Goal: Task Accomplishment & Management: Use online tool/utility

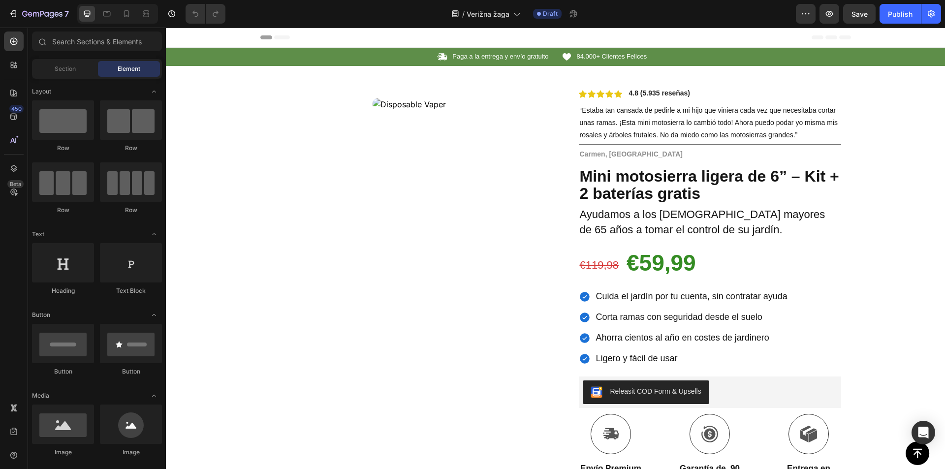
click at [548, 167] on div "Product Images Row Icon Icon Icon Icon Icon Icon List 4.8 (5.935 reseñas) Text …" at bounding box center [555, 361] width 591 height 590
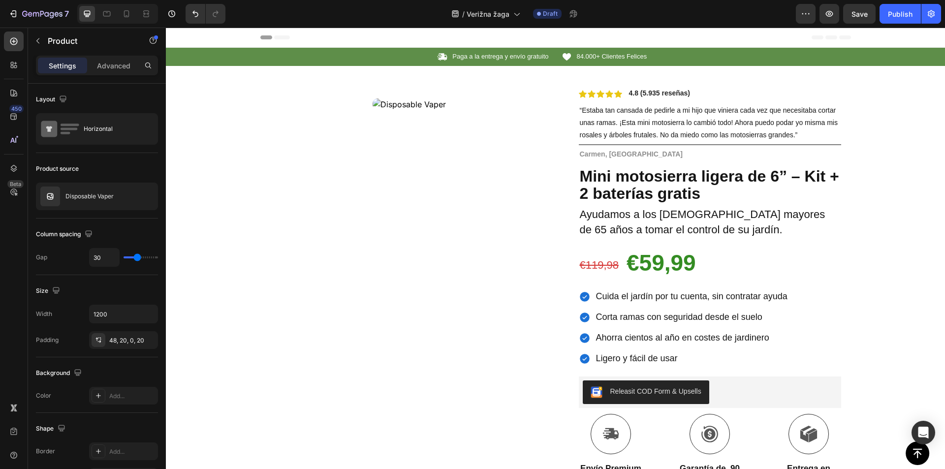
click at [542, 164] on div "Product Images Row" at bounding box center [409, 373] width 278 height 566
click at [550, 134] on div "Product Images Row Icon Icon Icon Icon Icon Icon List 4.8 (5.935 reseñas) Text …" at bounding box center [555, 361] width 591 height 590
click at [144, 196] on icon "button" at bounding box center [148, 196] width 8 height 8
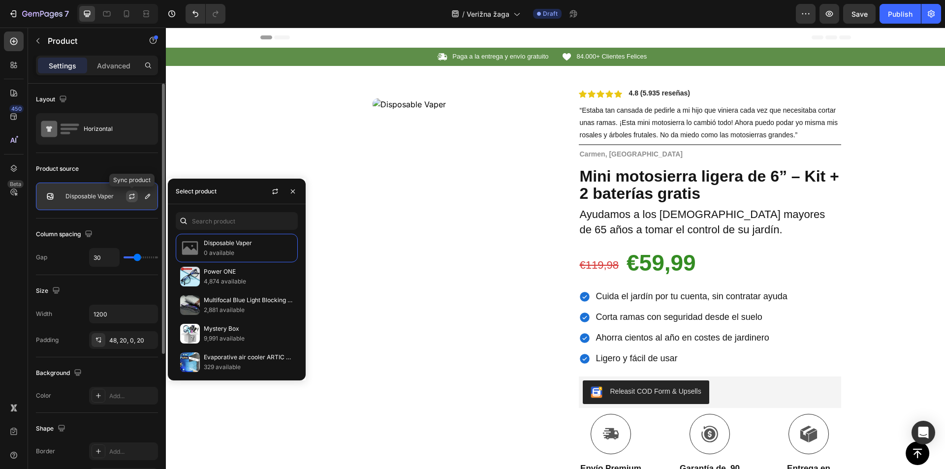
click at [132, 195] on icon "button" at bounding box center [132, 196] width 8 height 8
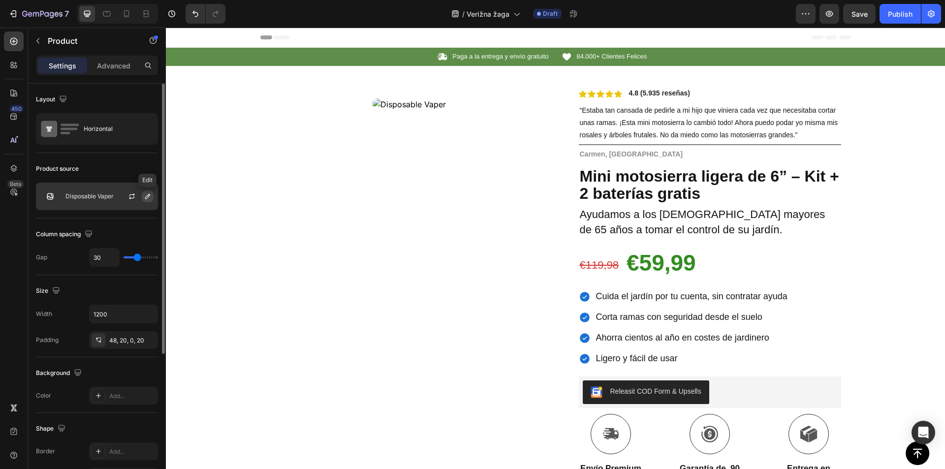
click at [145, 199] on icon "button" at bounding box center [148, 196] width 8 height 8
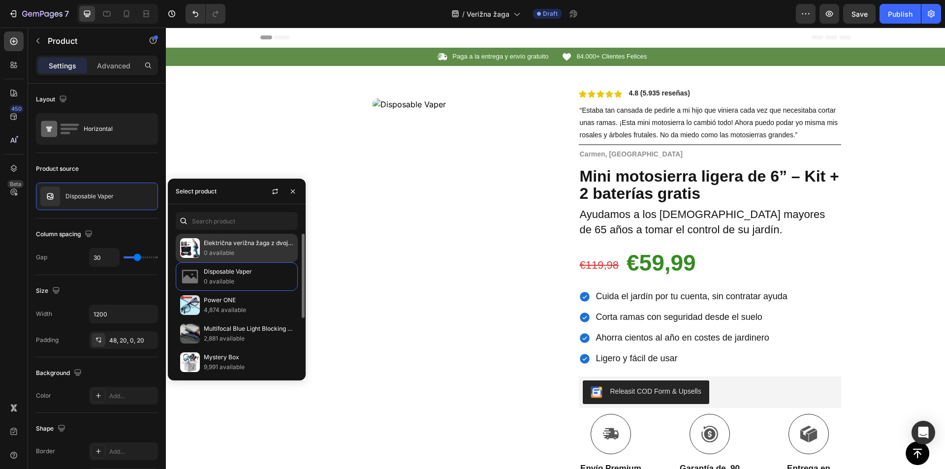
click at [238, 247] on p "Električna verižna žaga z dvojno baterijo" at bounding box center [249, 243] width 90 height 10
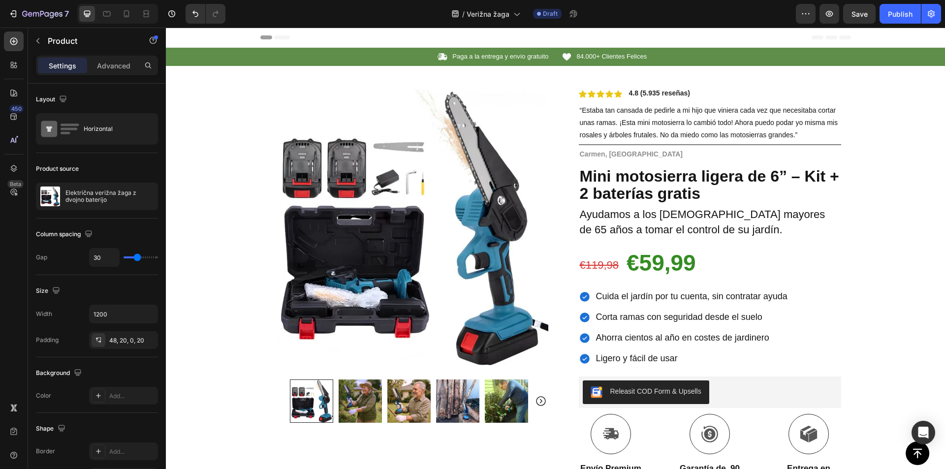
click at [546, 150] on div "Product Images Row Icon Icon Icon Icon Icon Icon List 4.8 (5.935 reseñas) Text …" at bounding box center [555, 361] width 591 height 590
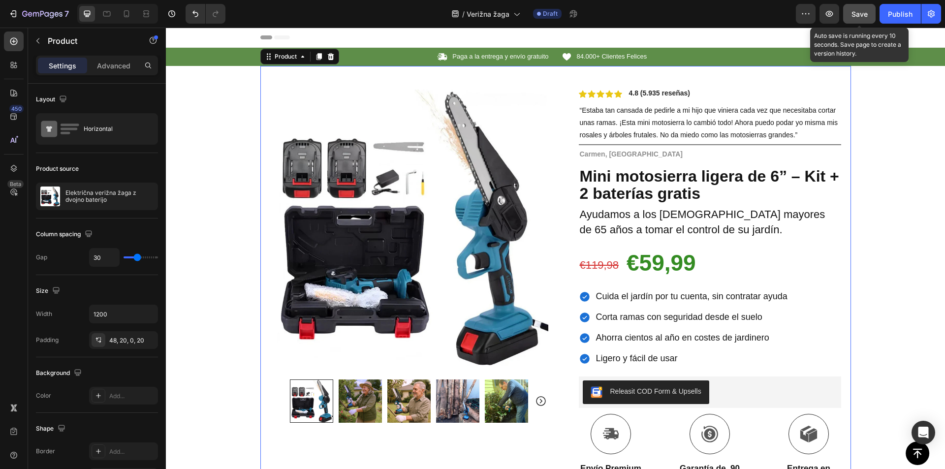
click at [849, 14] on button "Save" at bounding box center [859, 14] width 32 height 20
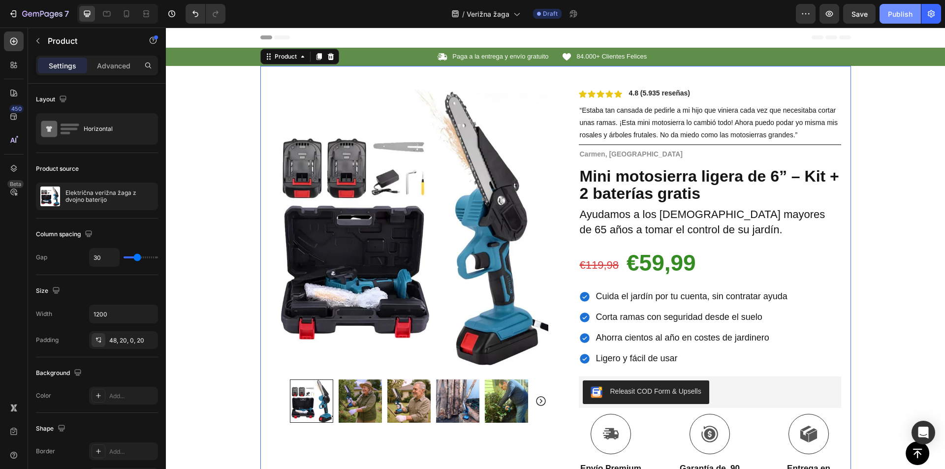
click at [890, 17] on div "Publish" at bounding box center [900, 14] width 25 height 10
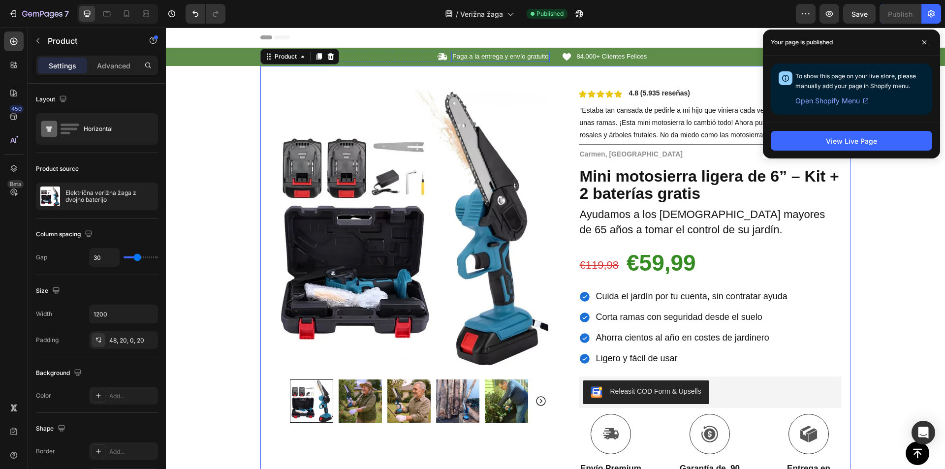
click at [495, 58] on p "Paga a la entrega y envío gratuito" at bounding box center [500, 57] width 96 height 8
click at [494, 58] on p "Paga a la entrega y envío gratuito" at bounding box center [500, 57] width 96 height 8
click at [494, 57] on p "Paga a la entrega y envío gratuito" at bounding box center [500, 57] width 96 height 8
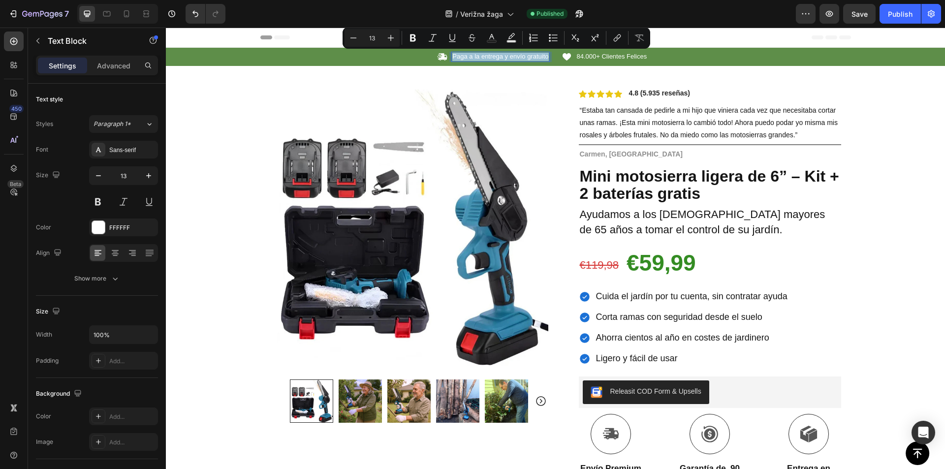
click at [479, 54] on p "Paga a la entrega y envío gratuito" at bounding box center [500, 57] width 96 height 8
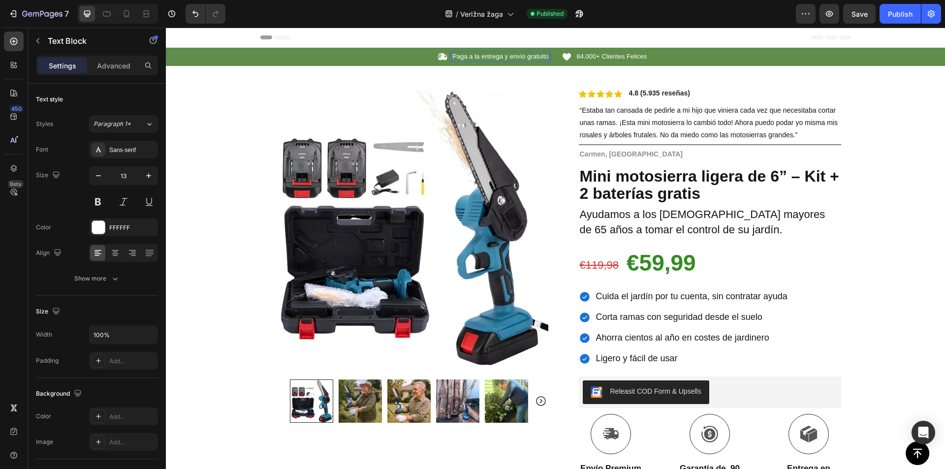
click at [488, 57] on p "Paga a la entrega y envío gratuito" at bounding box center [500, 57] width 96 height 8
click at [610, 53] on span "84.000+ Clientes Felices" at bounding box center [612, 56] width 70 height 7
click at [614, 57] on span "84.000+ Clientes Felices" at bounding box center [612, 56] width 70 height 7
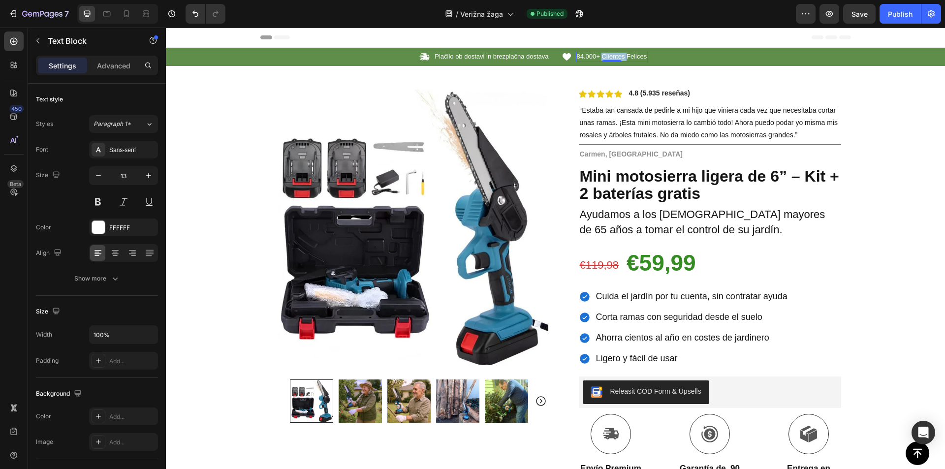
click at [614, 57] on span "84.000+ Clientes Felices" at bounding box center [612, 56] width 70 height 7
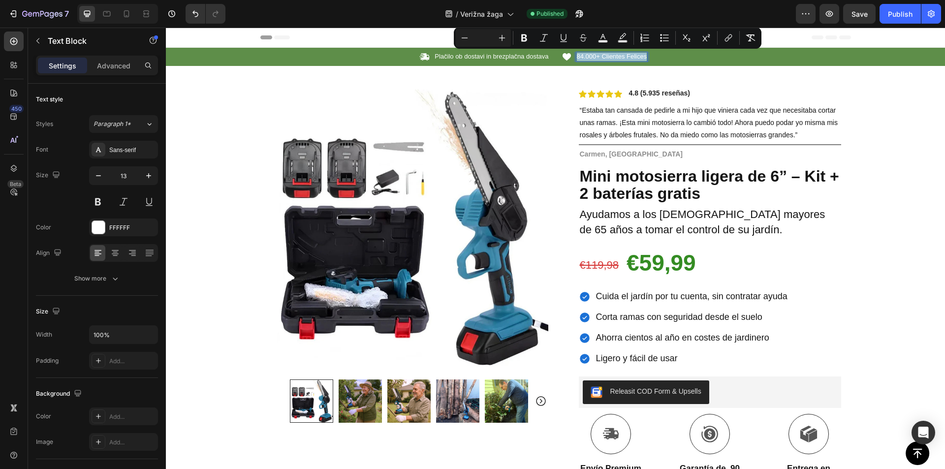
copy span "84.000+ Clientes Felices"
click at [597, 58] on span "84.000+ Clientes Felices" at bounding box center [612, 56] width 70 height 7
click at [596, 58] on span "84.000+ Clientes Felices" at bounding box center [612, 56] width 70 height 7
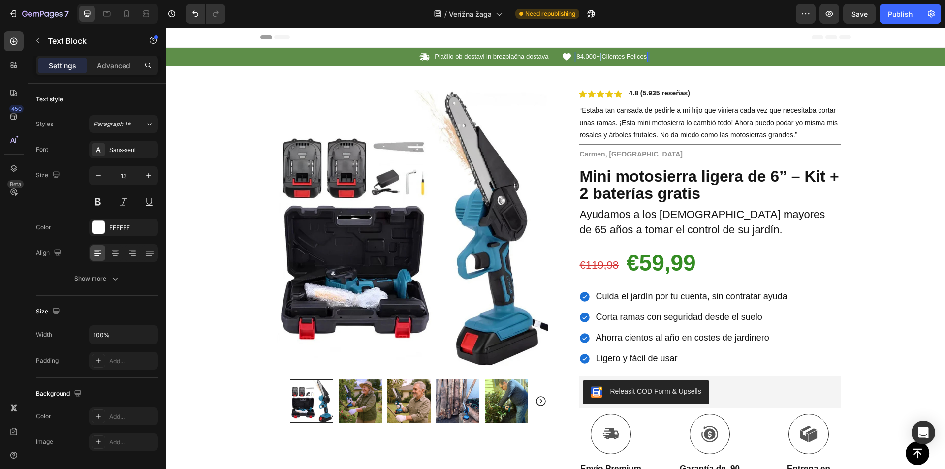
click at [595, 58] on span "84.000+ Clientes Felices" at bounding box center [612, 56] width 70 height 7
click at [856, 9] on div "Save" at bounding box center [859, 14] width 16 height 10
click at [675, 93] on strong "4.8 (5.935 reseñas)" at bounding box center [660, 93] width 62 height 8
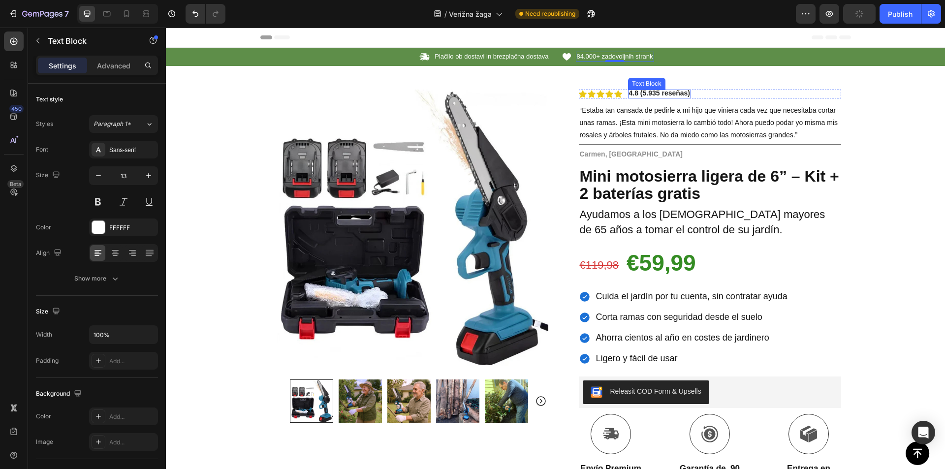
click at [675, 92] on strong "4.8 (5.935 reseñas)" at bounding box center [660, 93] width 62 height 8
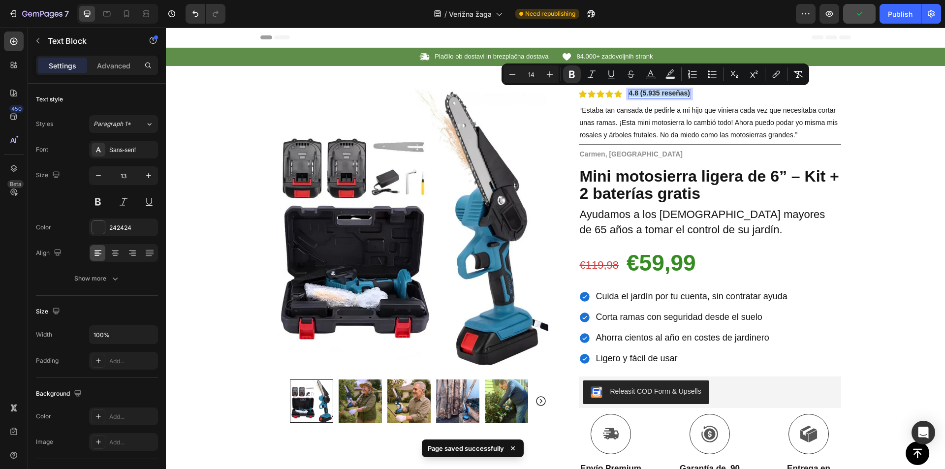
copy strong "4.8 (5.935 reseñas)"
click at [640, 93] on strong "4.8 (5.935 reseñas)" at bounding box center [660, 93] width 62 height 8
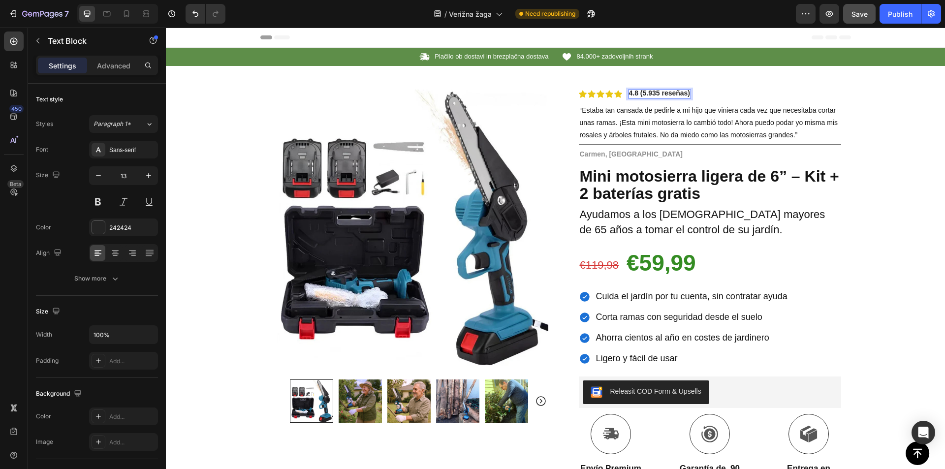
click at [640, 93] on strong "4.8 (5.935 reseñas)" at bounding box center [660, 93] width 62 height 8
click at [662, 124] on span "“Estaba tan cansada de pedirle a mi hijo que viniera cada vez que necesitaba co…" at bounding box center [709, 122] width 258 height 32
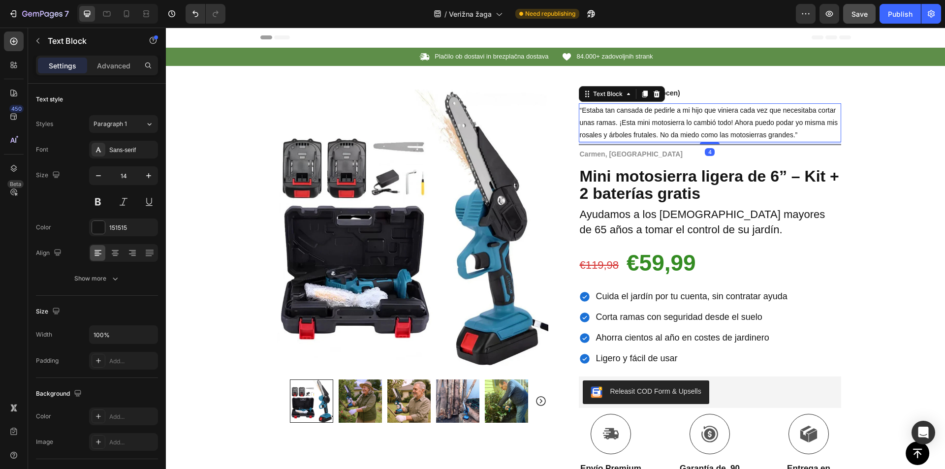
click at [661, 124] on span "“Estaba tan cansada de pedirle a mi hijo que viniera cada vez que necesitaba co…" at bounding box center [709, 122] width 258 height 32
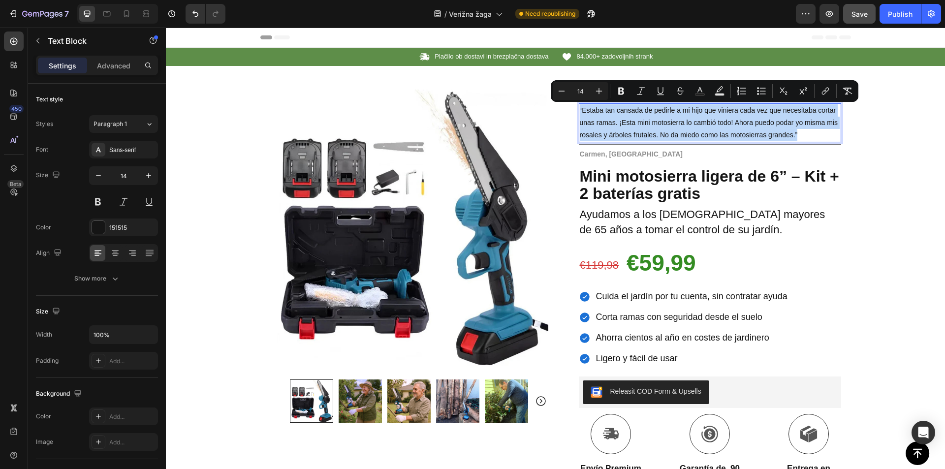
copy span "“Estaba tan cansada de pedirle a mi hijo que viniera cada vez que necesitaba co…"
click at [594, 119] on span "“Estaba tan cansada de pedirle a mi hijo que viniera cada vez que necesitaba co…" at bounding box center [709, 122] width 258 height 32
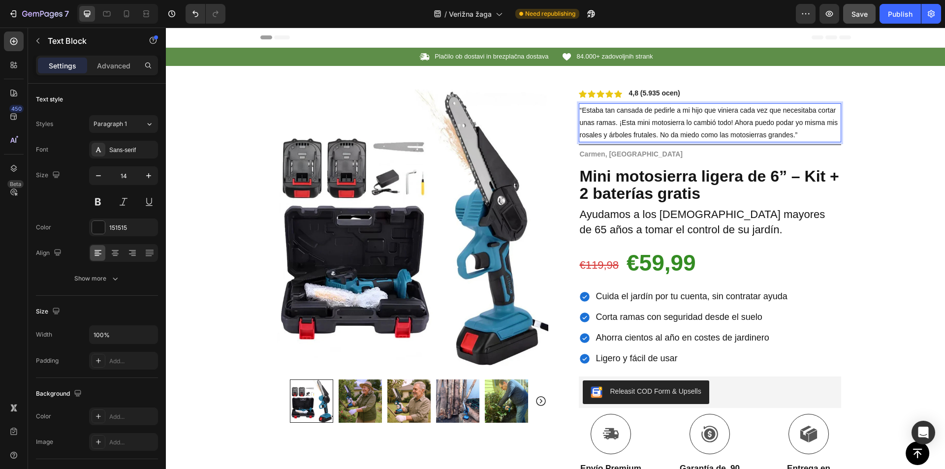
click at [612, 120] on span "“Estaba tan cansada de pedirle a mi hijo que viniera cada vez que necesitaba co…" at bounding box center [709, 122] width 258 height 32
click at [612, 119] on span "“Estaba tan cansada de pedirle a mi hijo que viniera cada vez que necesitaba co…" at bounding box center [709, 122] width 258 height 32
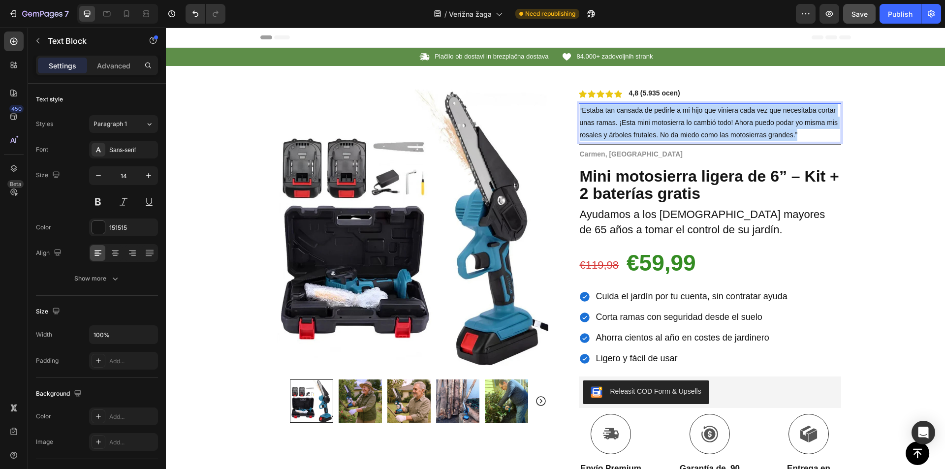
click at [612, 119] on span "“Estaba tan cansada de pedirle a mi hijo que viniera cada vez que necesitaba co…" at bounding box center [709, 122] width 258 height 32
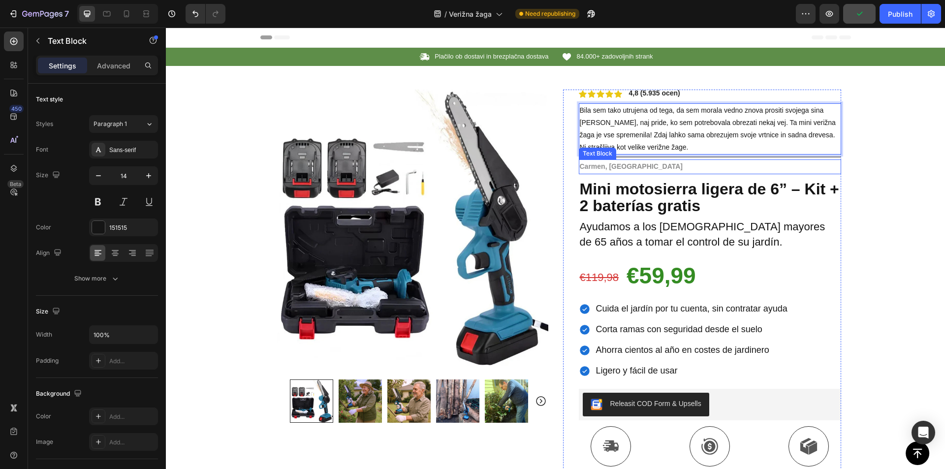
click at [602, 167] on strong "Carmen, Madrid" at bounding box center [631, 166] width 103 height 8
click at [601, 166] on strong "Carmen, Madrid" at bounding box center [631, 166] width 103 height 8
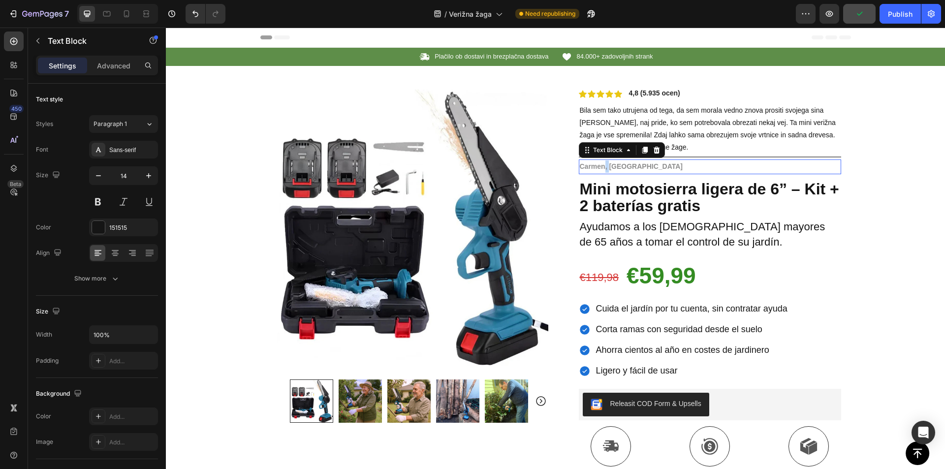
click at [601, 166] on strong "Carmen, Madrid" at bounding box center [631, 166] width 103 height 8
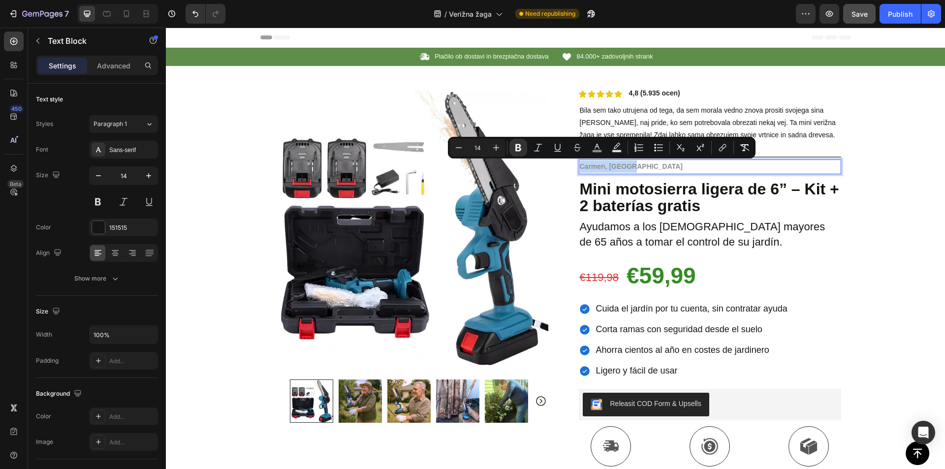
copy strong "Carmen, Madrid"
click at [617, 167] on strong "Carmen, Madrid" at bounding box center [631, 166] width 103 height 8
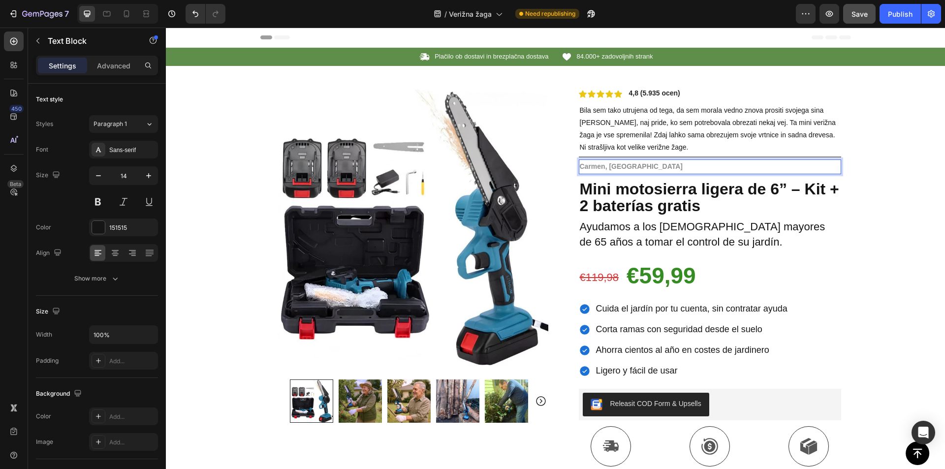
click at [614, 166] on strong "Carmen, Madrid" at bounding box center [631, 166] width 103 height 8
click at [613, 166] on strong "Carmen, Madrid" at bounding box center [631, 166] width 103 height 8
click at [631, 194] on strong "Mini motosierra ligera de 6” – Kit + 2 baterías gratis" at bounding box center [709, 197] width 259 height 35
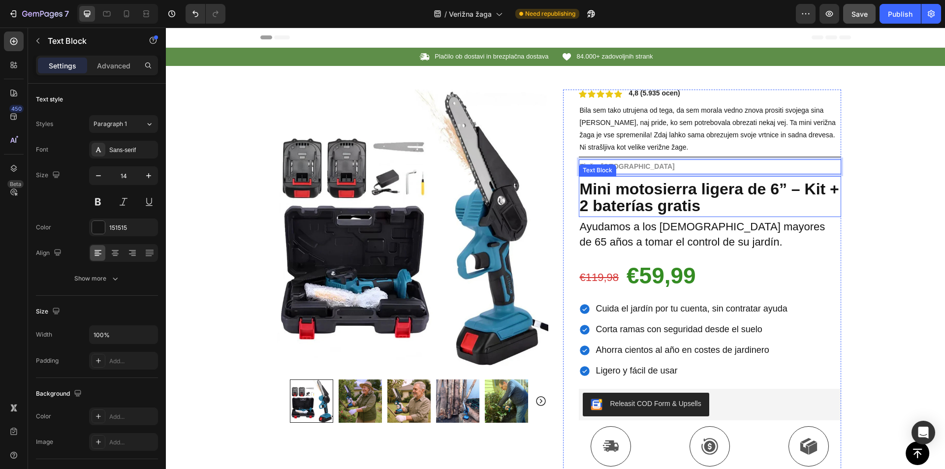
click at [631, 194] on strong "Mini motosierra ligera de 6” – Kit + 2 baterías gratis" at bounding box center [709, 197] width 259 height 35
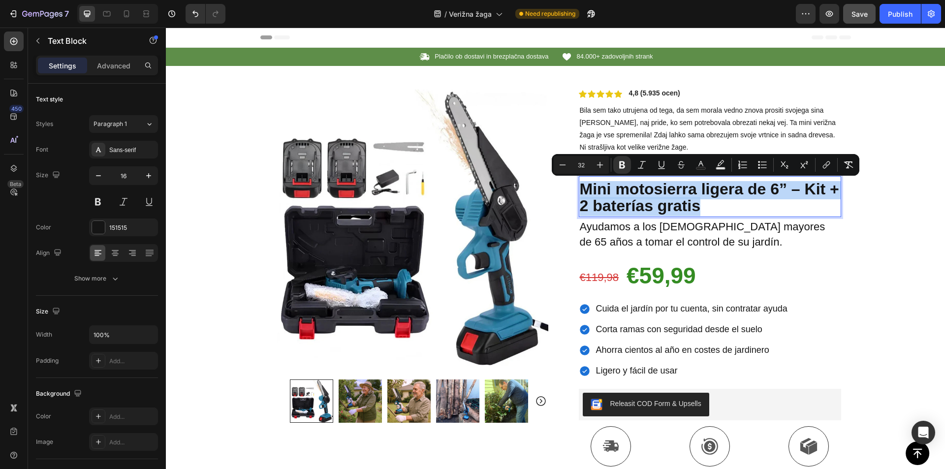
copy strong "Mini motosierra ligera de 6” – Kit + 2 baterías gratis"
click at [634, 208] on strong "Mini motosierra ligera de 6” – Kit + 2 baterías gratis" at bounding box center [709, 197] width 259 height 35
click at [623, 203] on strong "Mini motosierra ligera de 6” – Kit + 2 baterías gratis" at bounding box center [709, 197] width 259 height 35
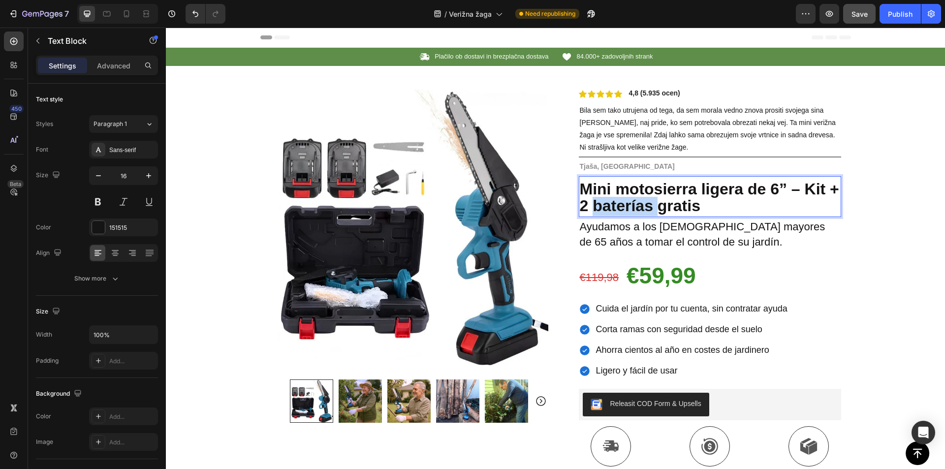
click at [623, 203] on strong "Mini motosierra ligera de 6” – Kit + 2 baterías gratis" at bounding box center [709, 197] width 259 height 35
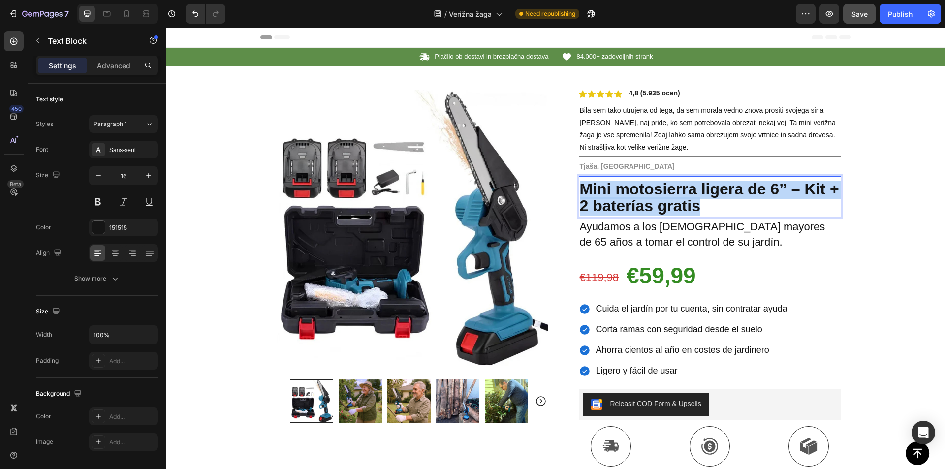
click at [623, 203] on strong "Mini motosierra ligera de 6” – Kit + 2 baterías gratis" at bounding box center [709, 197] width 259 height 35
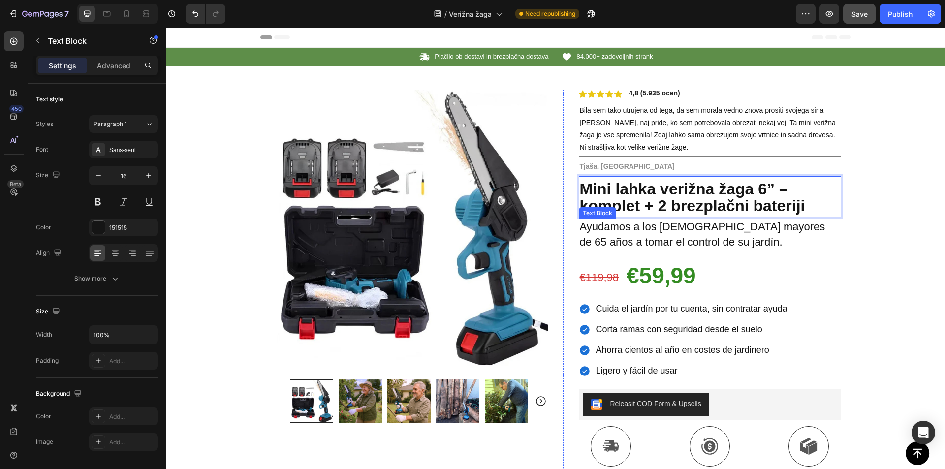
click at [654, 229] on span "Ayudamos a los españoles mayores de 65 años a tomar el control de su jardín." at bounding box center [703, 235] width 246 height 28
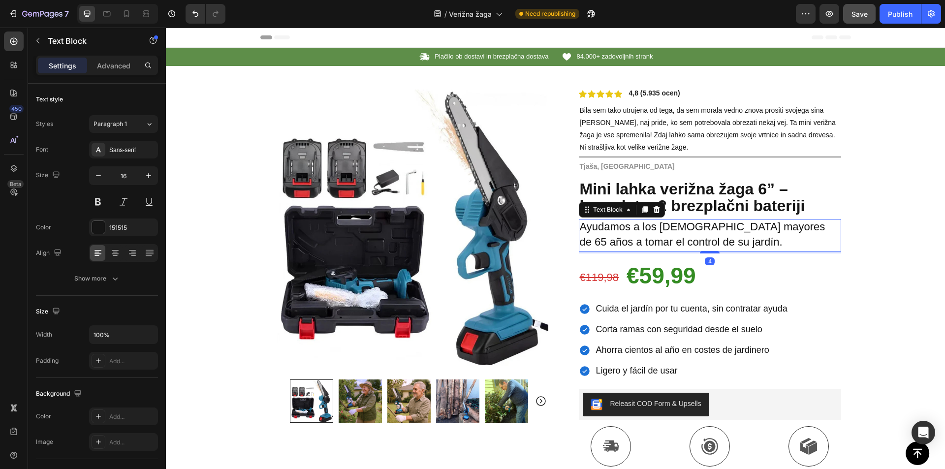
click at [656, 233] on span "Ayudamos a los españoles mayores de 65 años a tomar el control de su jardín." at bounding box center [703, 235] width 246 height 28
click at [656, 232] on span "Ayudamos a los españoles mayores de 65 años a tomar el control de su jardín." at bounding box center [703, 235] width 246 height 28
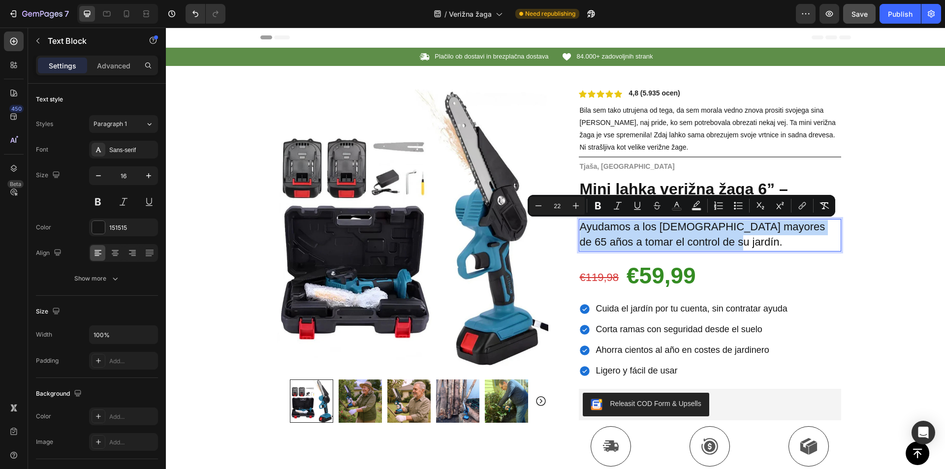
click at [656, 232] on span "Ayudamos a los españoles mayores de 65 años a tomar el control de su jardín." at bounding box center [703, 235] width 246 height 28
copy span "Ayudamos a los españoles mayores de 65 años a tomar el control de su jardín."
click at [621, 231] on span "Ayudamos a los españoles mayores de 65 años a tomar el control de su jardín." at bounding box center [703, 235] width 246 height 28
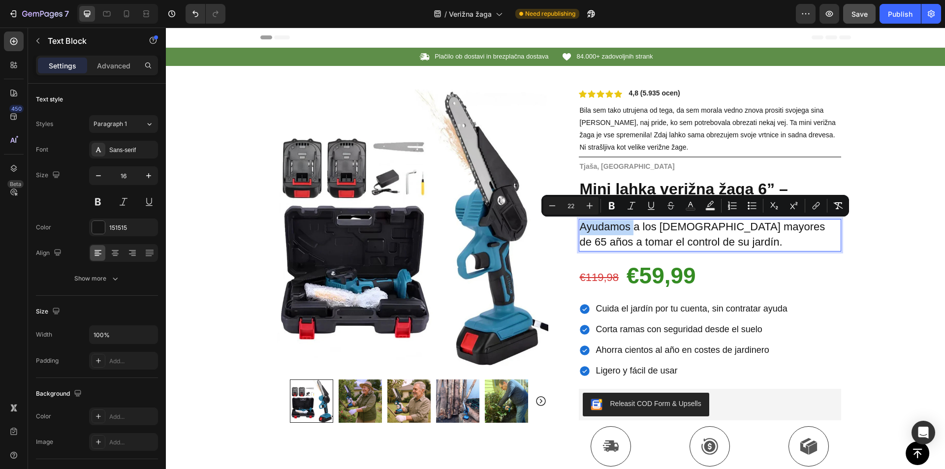
click at [621, 231] on span "Ayudamos a los españoles mayores de 65 años a tomar el control de su jardín." at bounding box center [703, 235] width 246 height 28
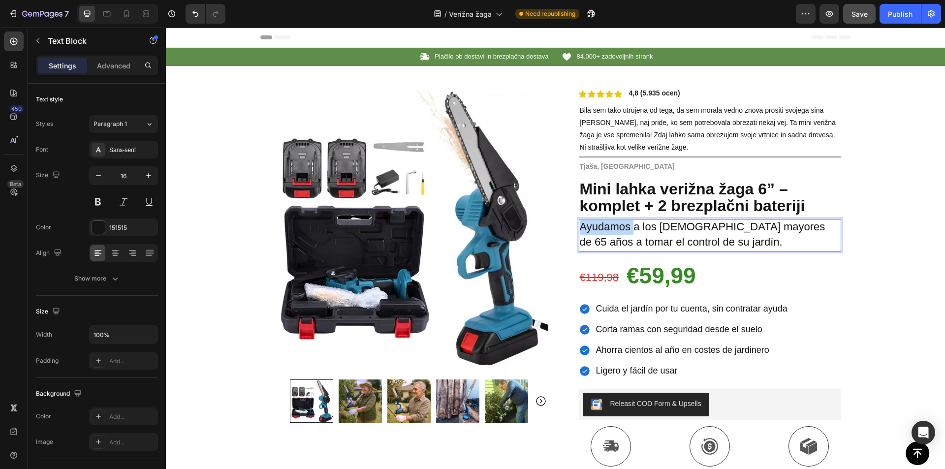
click at [621, 231] on span "Ayudamos a los españoles mayores de 65 años a tomar el control de su jardín." at bounding box center [703, 235] width 246 height 28
click at [588, 276] on s "€119,98" at bounding box center [599, 277] width 39 height 12
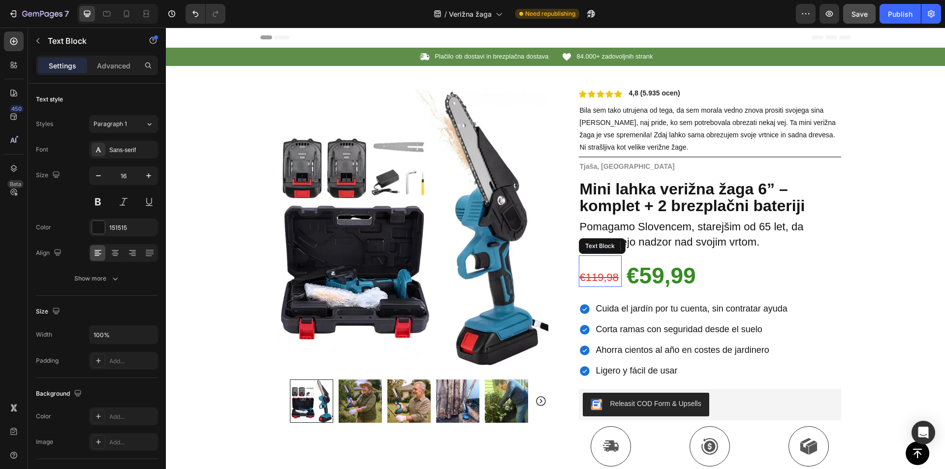
click at [588, 276] on s "€119,98" at bounding box center [599, 277] width 39 height 12
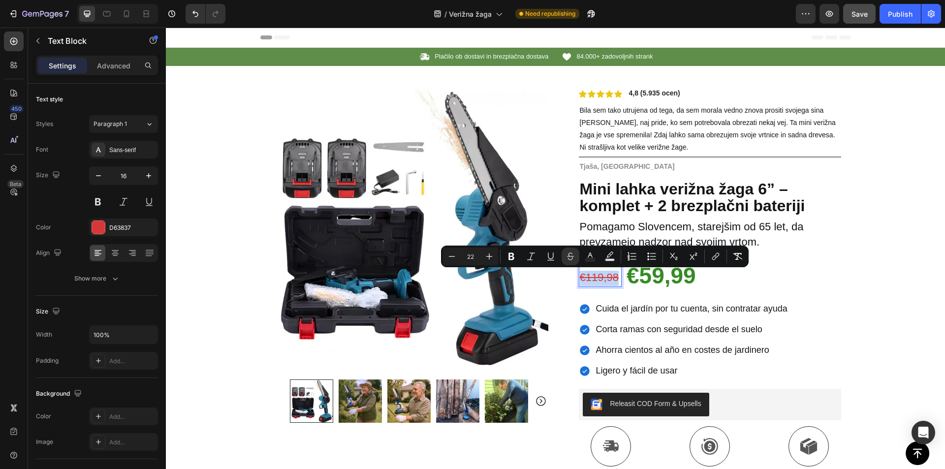
copy s "€119,98"
click at [602, 285] on p "€119,98" at bounding box center [600, 278] width 41 height 15
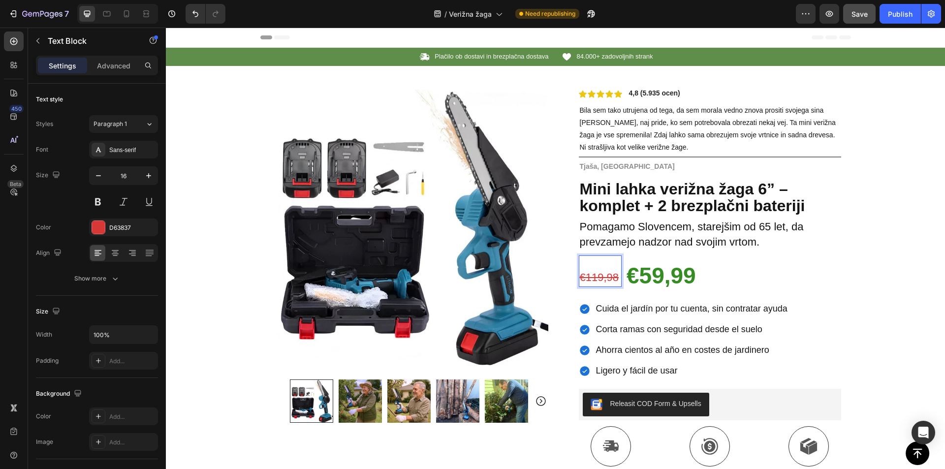
click at [598, 281] on s "€119,98" at bounding box center [599, 277] width 39 height 12
click at [656, 277] on strong "€59,99" at bounding box center [661, 276] width 69 height 26
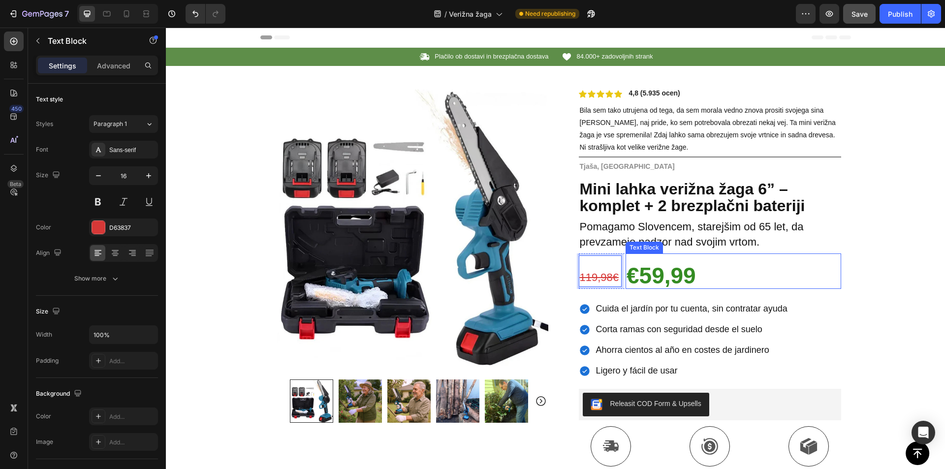
click at [656, 277] on strong "€59,99" at bounding box center [661, 276] width 69 height 26
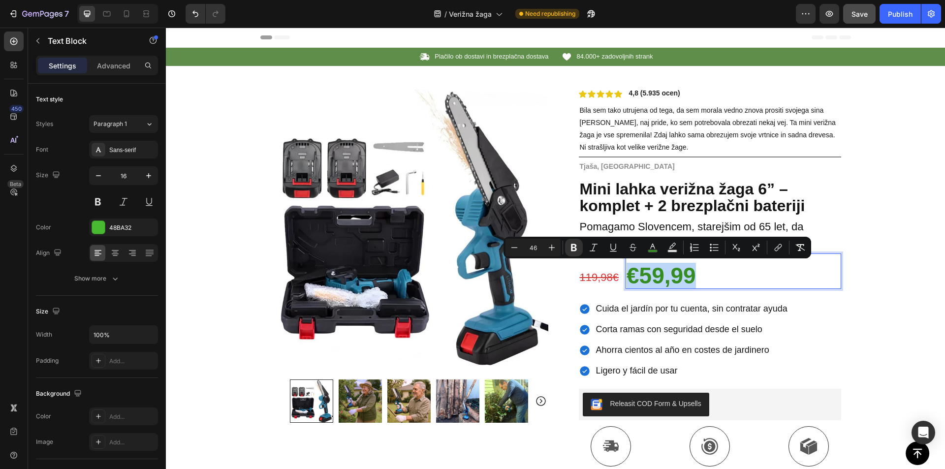
click at [648, 278] on strong "€59,99" at bounding box center [661, 276] width 69 height 26
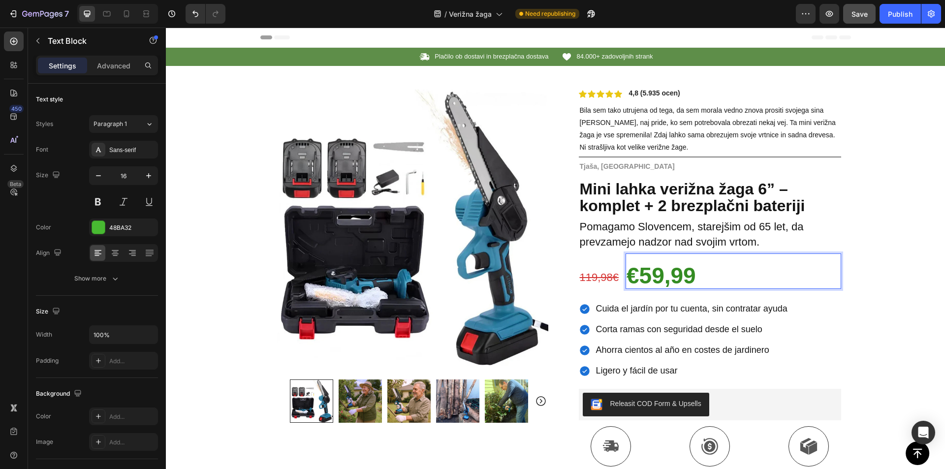
click at [635, 274] on strong "€59,99" at bounding box center [661, 276] width 69 height 26
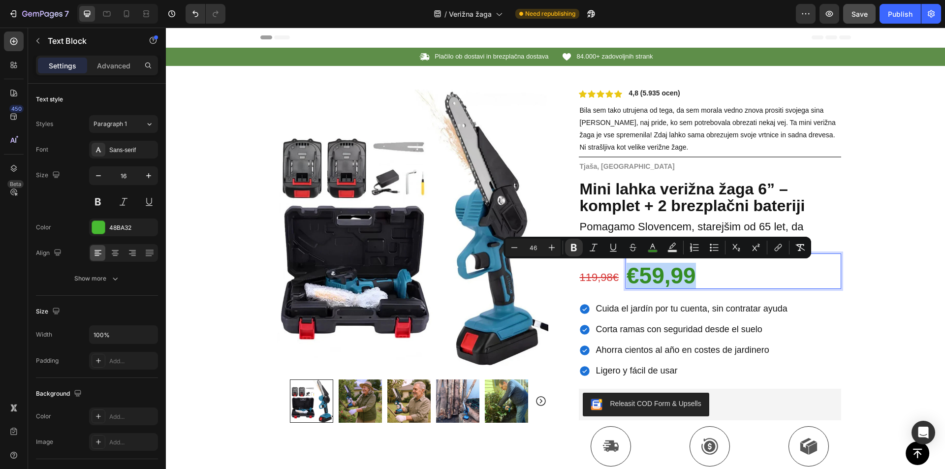
drag, startPoint x: 635, startPoint y: 274, endPoint x: 629, endPoint y: 274, distance: 6.4
click at [629, 274] on strong "€59,99" at bounding box center [661, 276] width 69 height 26
click at [630, 275] on strong "€59,99" at bounding box center [661, 276] width 69 height 26
click at [628, 274] on strong "€59,99" at bounding box center [661, 276] width 69 height 26
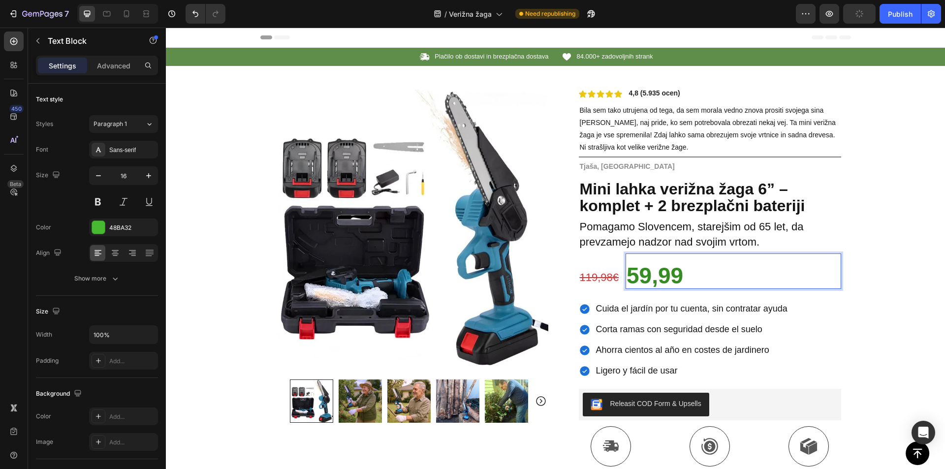
click at [700, 277] on p "59,99" at bounding box center [734, 279] width 214 height 20
drag, startPoint x: 849, startPoint y: 16, endPoint x: 851, endPoint y: 22, distance: 6.2
click at [850, 16] on button "Save" at bounding box center [859, 14] width 32 height 20
click at [644, 308] on span "Cuida el jardín por tu cuenta, sin contratar ayuda" at bounding box center [691, 309] width 191 height 10
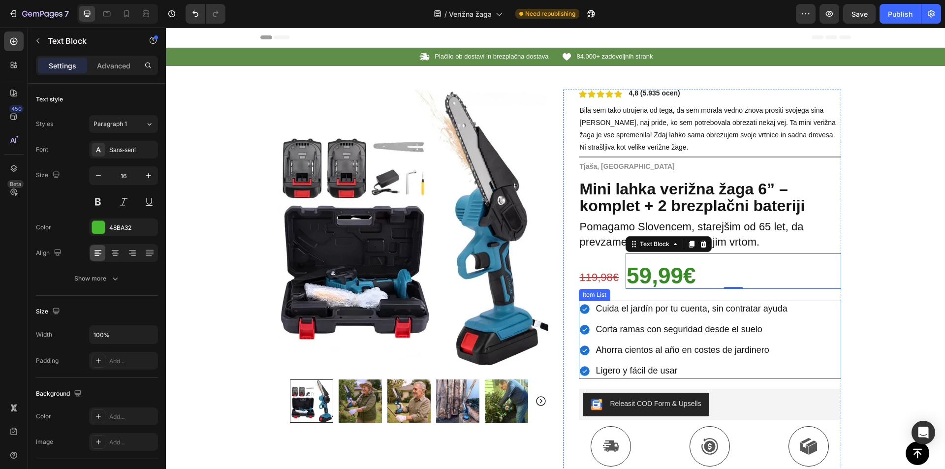
click at [644, 308] on span "Cuida el jardín por tu cuenta, sin contratar ayuda" at bounding box center [691, 309] width 191 height 10
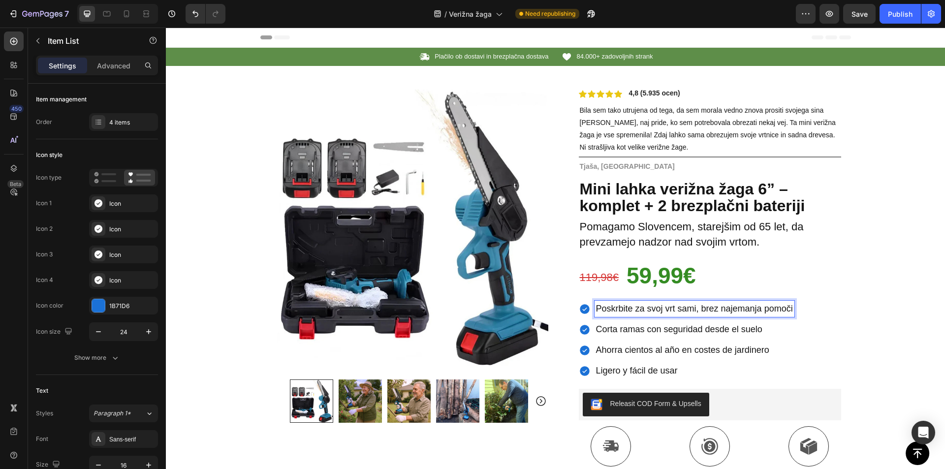
click at [625, 330] on span "Corta ramas con seguridad desde el suelo" at bounding box center [679, 329] width 166 height 10
click at [624, 330] on span "Corta ramas con seguridad desde el suelo" at bounding box center [679, 329] width 166 height 10
click at [668, 347] on span "Ahorra cientos al año en costes de jardinero" at bounding box center [682, 350] width 173 height 10
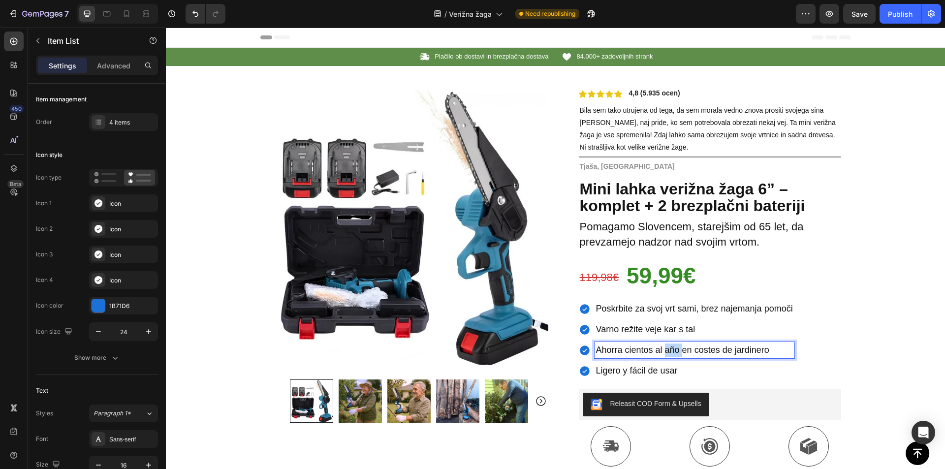
click at [668, 347] on span "Ahorra cientos al año en costes de jardinero" at bounding box center [682, 350] width 173 height 10
click at [622, 370] on span "Ligero y fácil de usar" at bounding box center [637, 371] width 82 height 10
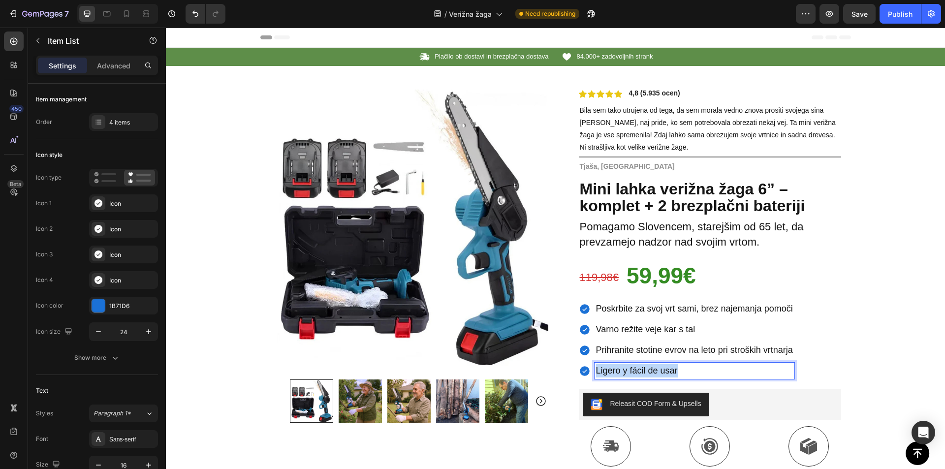
click at [622, 370] on span "Ligero y fácil de usar" at bounding box center [637, 371] width 82 height 10
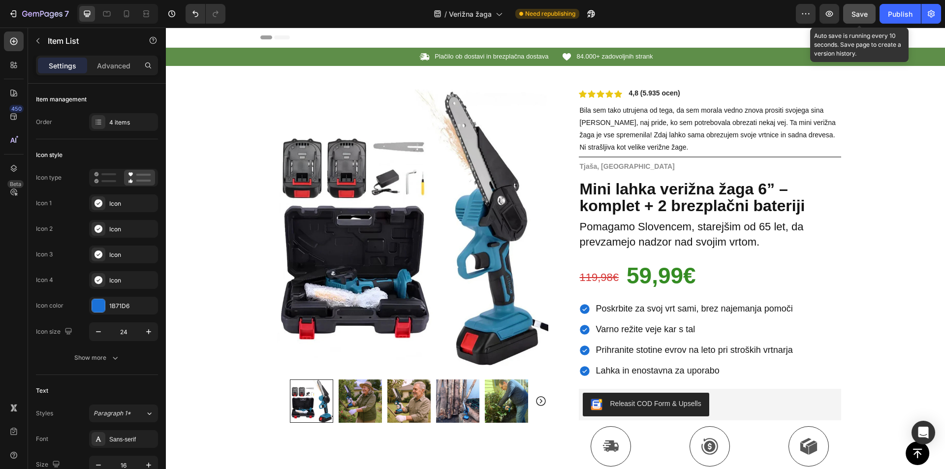
click at [849, 17] on button "Save" at bounding box center [859, 14] width 32 height 20
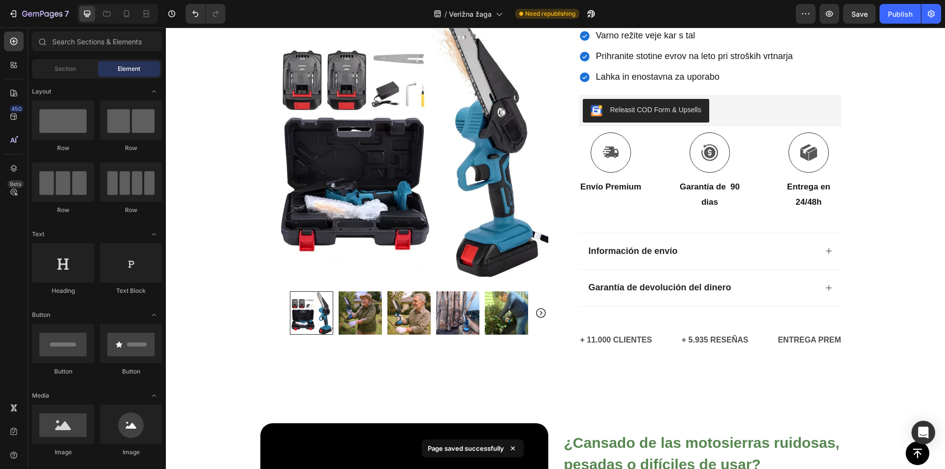
scroll to position [305, 0]
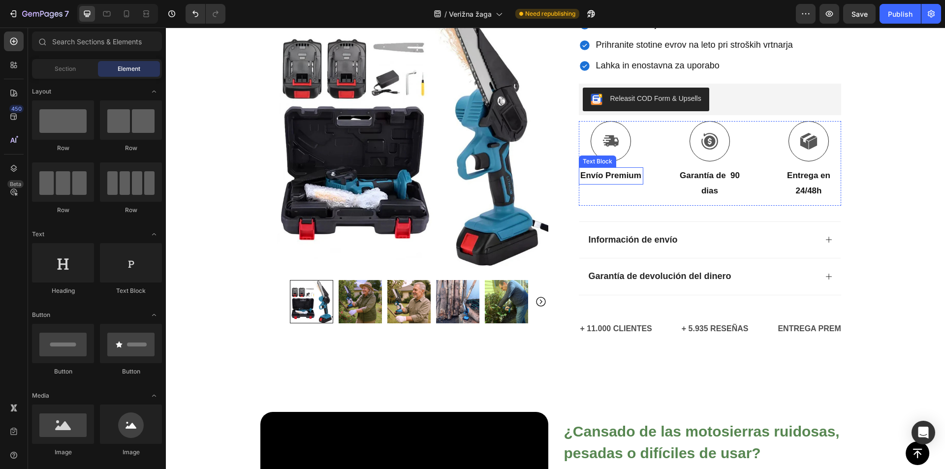
click at [605, 184] on p "Envío Premium" at bounding box center [611, 175] width 63 height 15
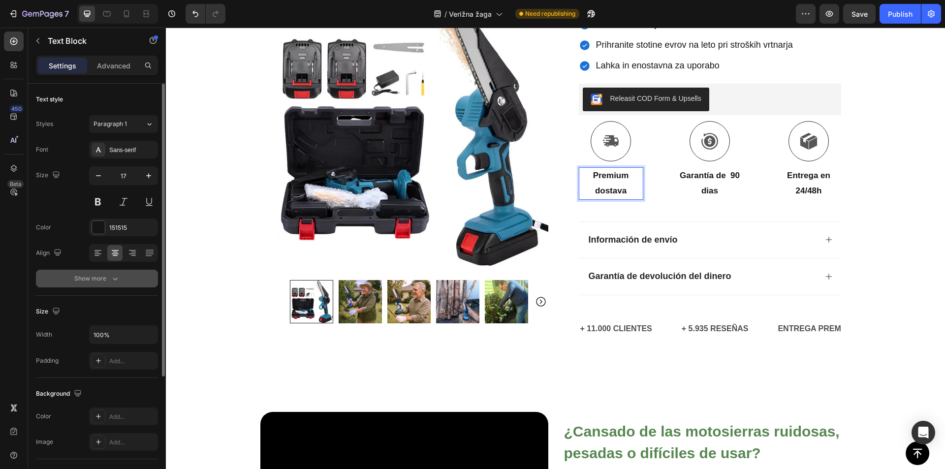
click at [119, 273] on button "Show more" at bounding box center [97, 279] width 122 height 18
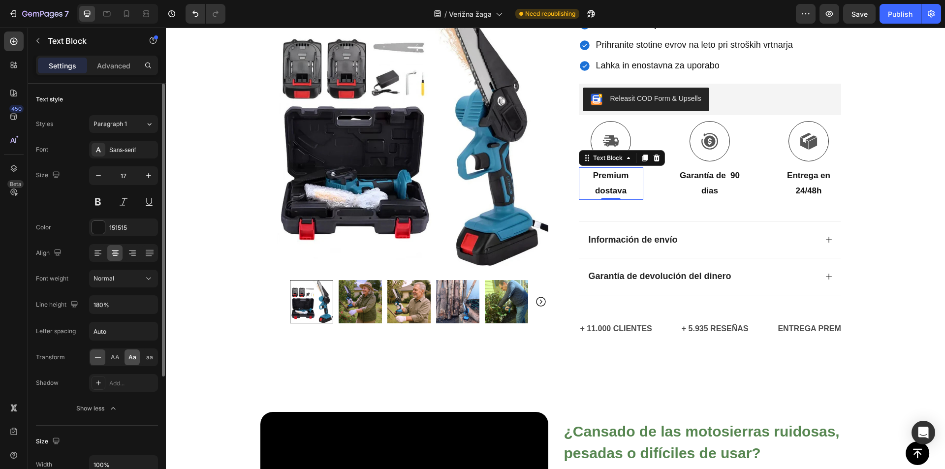
click at [129, 356] on span "Aa" at bounding box center [132, 357] width 8 height 9
click at [706, 189] on strong "Garantía de 90 dias" at bounding box center [710, 183] width 60 height 25
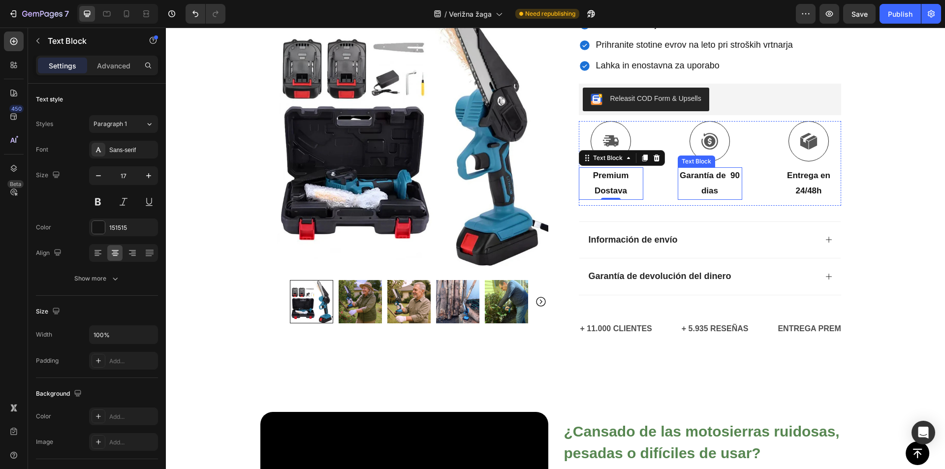
click at [706, 189] on strong "Garantía de 90 dias" at bounding box center [710, 183] width 60 height 25
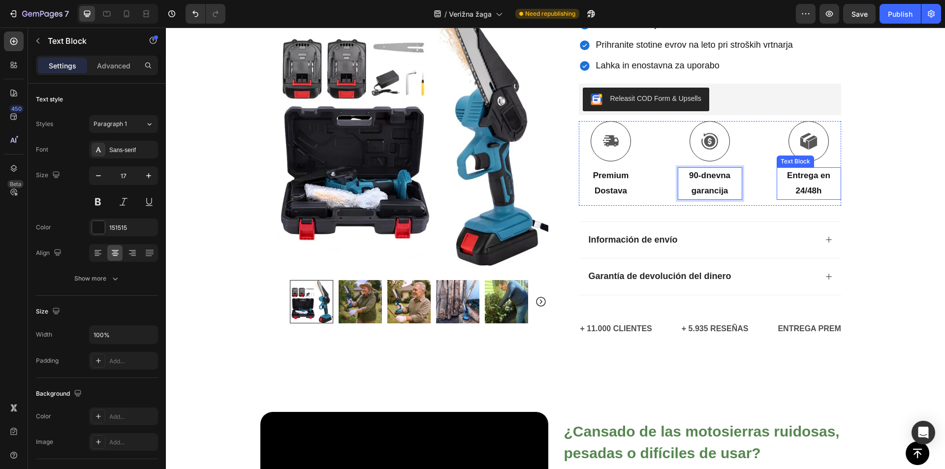
click at [807, 184] on p "24/48h" at bounding box center [809, 191] width 63 height 15
click at [813, 192] on strong "24/48h" at bounding box center [809, 190] width 26 height 9
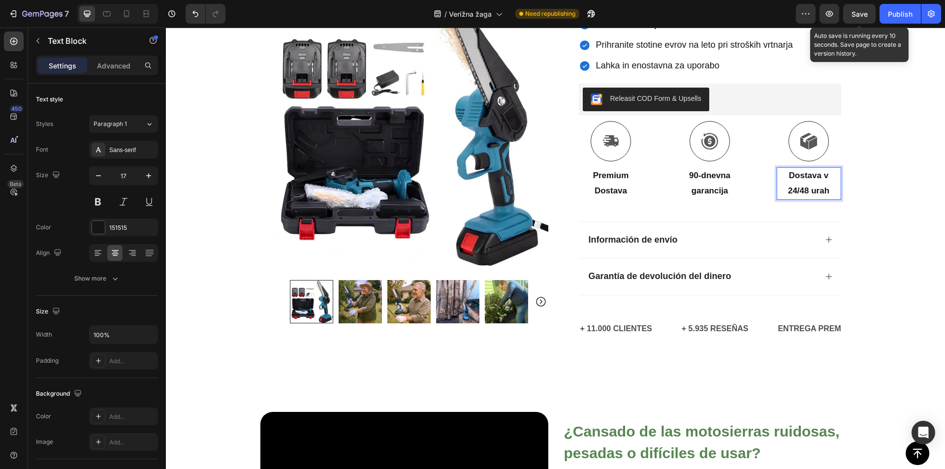
click at [868, 16] on span "Save" at bounding box center [859, 14] width 16 height 8
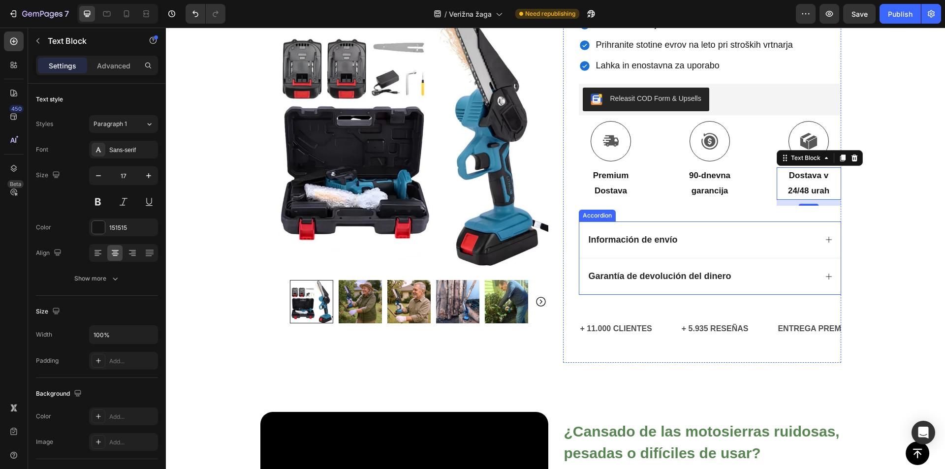
click at [637, 240] on strong "Información de envío" at bounding box center [633, 240] width 89 height 10
click at [637, 239] on strong "Información de envío" at bounding box center [633, 240] width 89 height 10
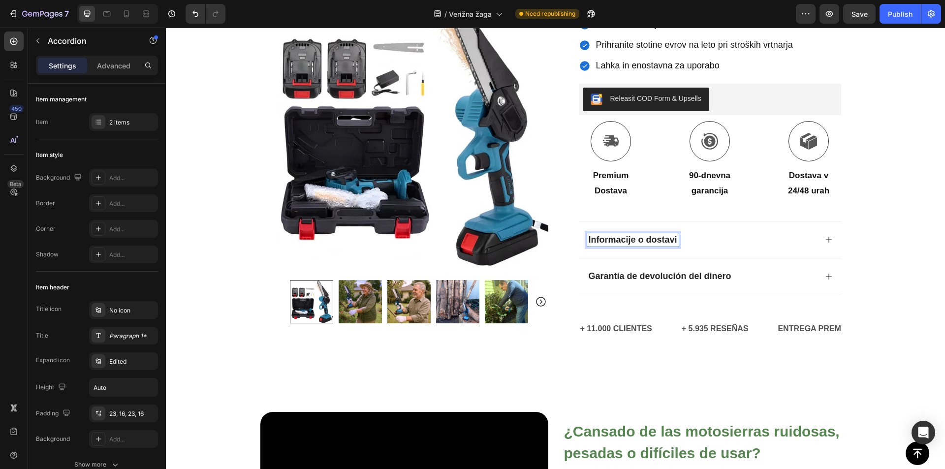
click at [742, 237] on div "Informacije o dostavi" at bounding box center [702, 240] width 230 height 14
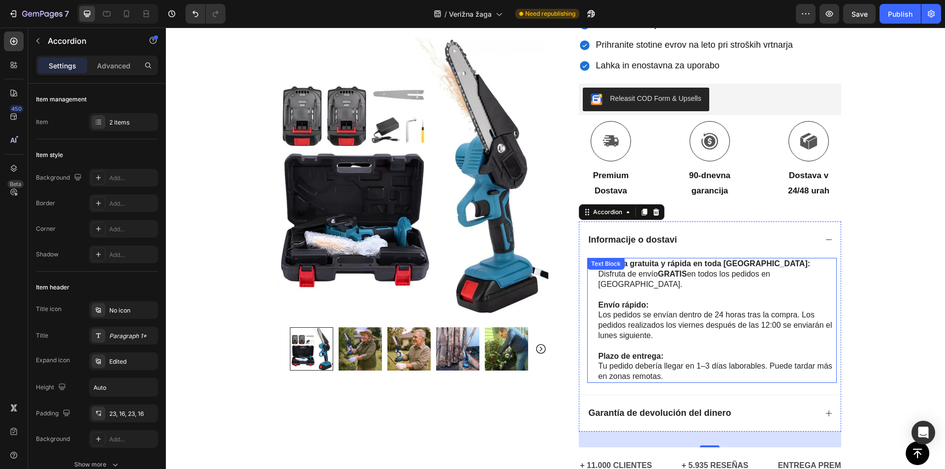
click at [669, 362] on p "Tu pedido debería llegar en 1–3 días laborables. Puede tardar más en zonas remo…" at bounding box center [717, 371] width 237 height 21
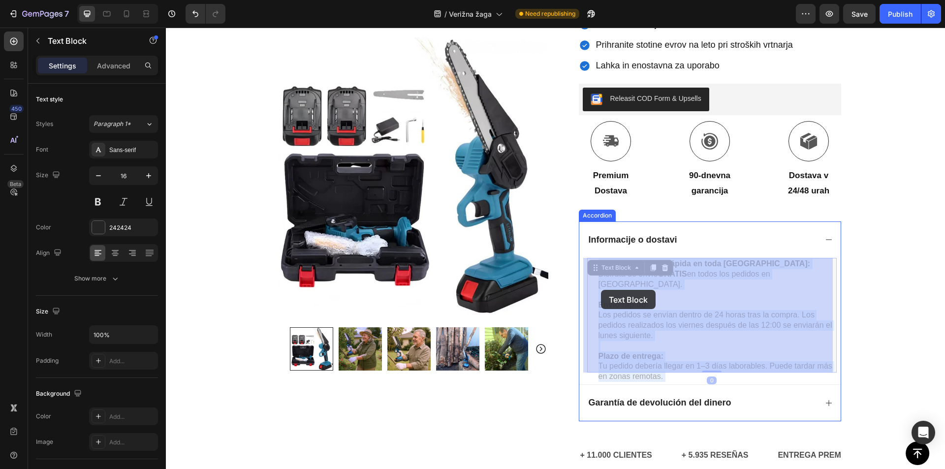
drag, startPoint x: 654, startPoint y: 362, endPoint x: 608, endPoint y: 300, distance: 76.8
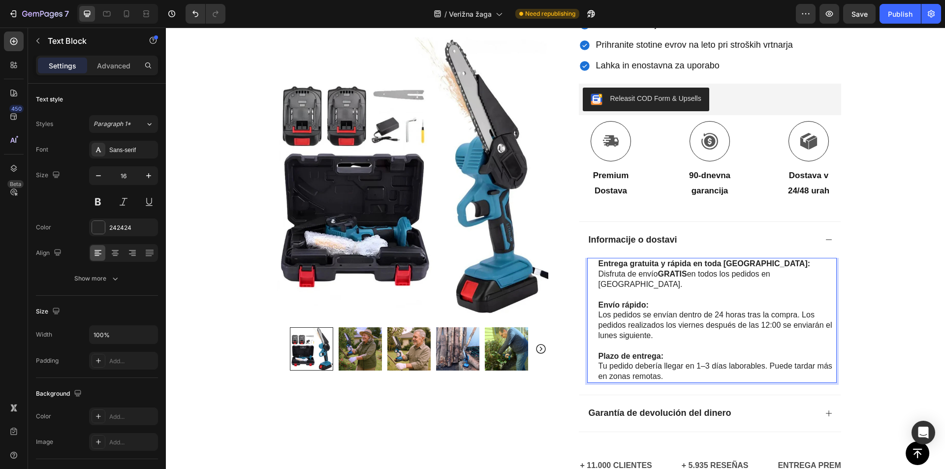
click at [662, 366] on p "Tu pedido debería llegar en 1–3 días laborables. Puede tardar más en zonas remo…" at bounding box center [717, 371] width 237 height 21
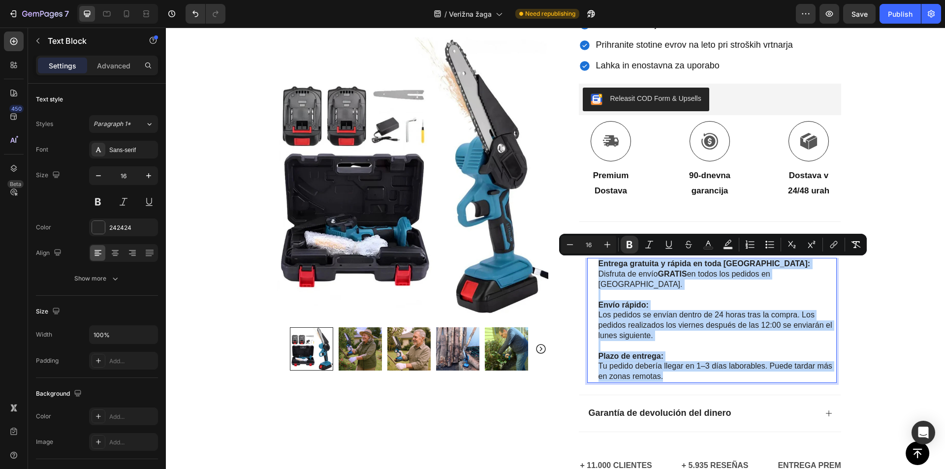
drag, startPoint x: 666, startPoint y: 367, endPoint x: 590, endPoint y: 265, distance: 127.2
click at [590, 265] on div "Entrega gratuita y rápida en toda España: Disfruta de envío GRATIS en todos los…" at bounding box center [712, 320] width 250 height 125
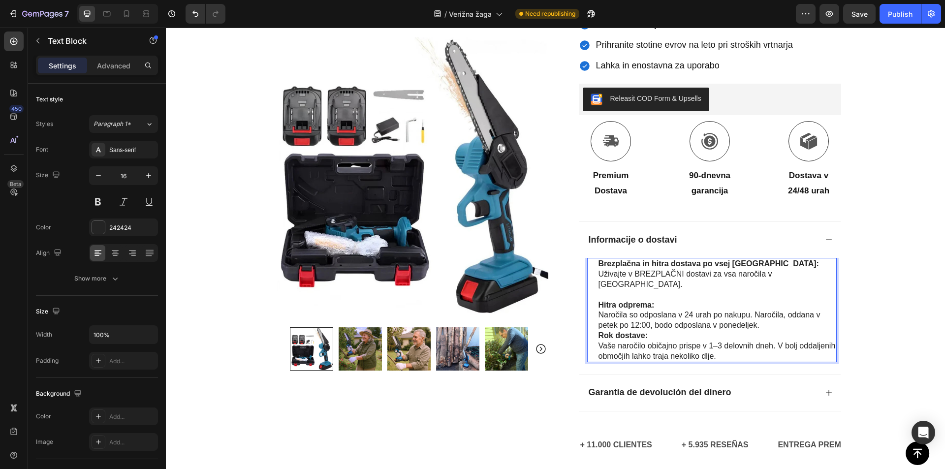
click at [593, 322] on div "Brezplačna in hitra dostava po vsej Sloveniji: Uživajte v BREZPLAČNI dostavi za…" at bounding box center [712, 310] width 250 height 104
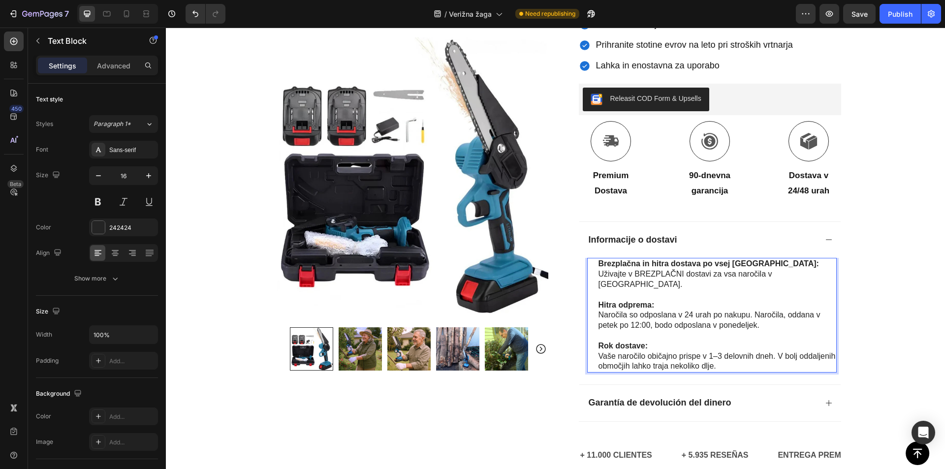
click at [663, 290] on p "Rich Text Editor. Editing area: main" at bounding box center [717, 295] width 237 height 10
click at [643, 275] on p "Brezplačna in hitra dostava po vsej Sloveniji: Uživajte v BREZPLAČNI dostavi za…" at bounding box center [717, 274] width 237 height 31
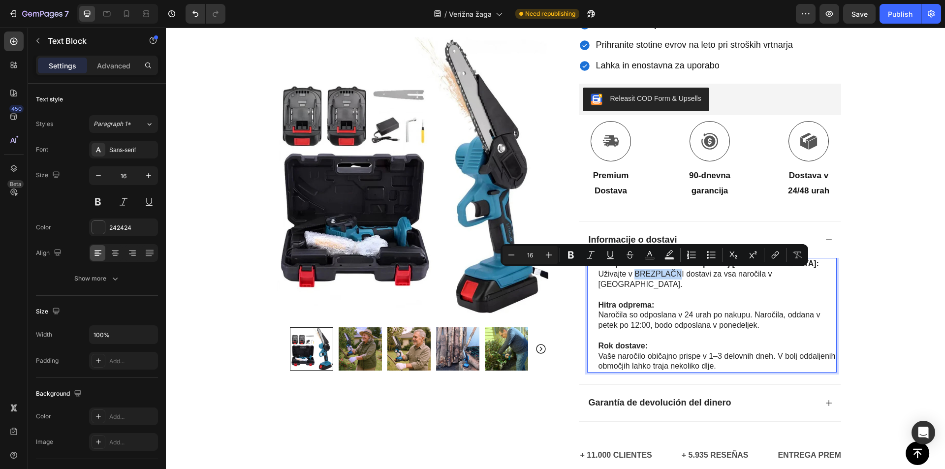
drag, startPoint x: 632, startPoint y: 274, endPoint x: 681, endPoint y: 276, distance: 48.3
click at [681, 276] on p "Brezplačna in hitra dostava po vsej Sloveniji: Uživajte v BREZPLAČNI dostavi za…" at bounding box center [717, 274] width 237 height 31
click at [573, 254] on icon "Editor contextual toolbar" at bounding box center [572, 255] width 6 height 7
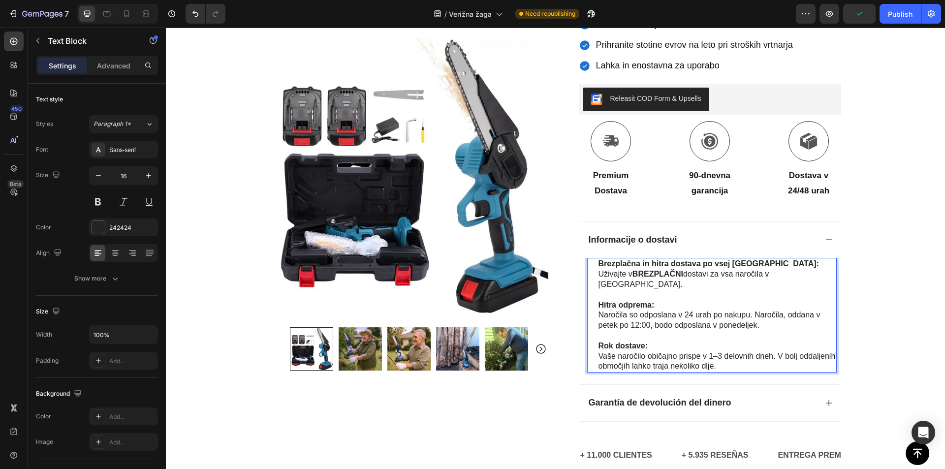
click at [674, 279] on div at bounding box center [674, 279] width 0 height 0
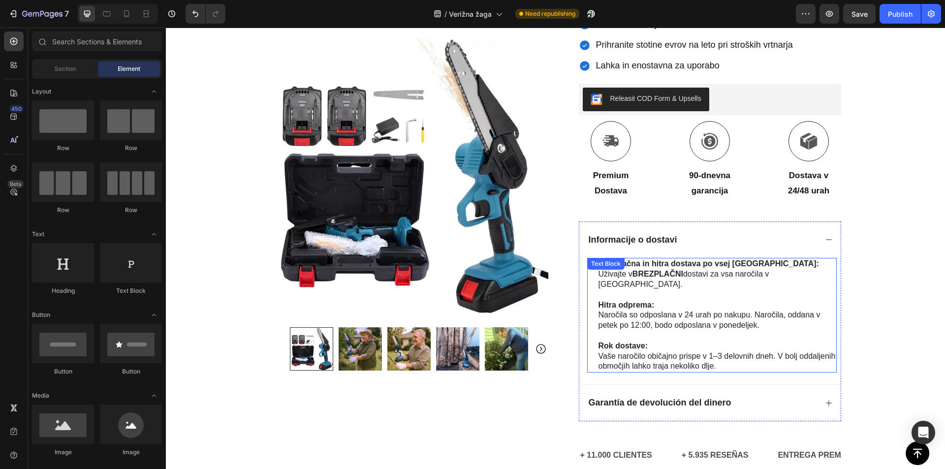
click at [730, 290] on p "Rich Text Editor. Editing area: main" at bounding box center [717, 295] width 237 height 10
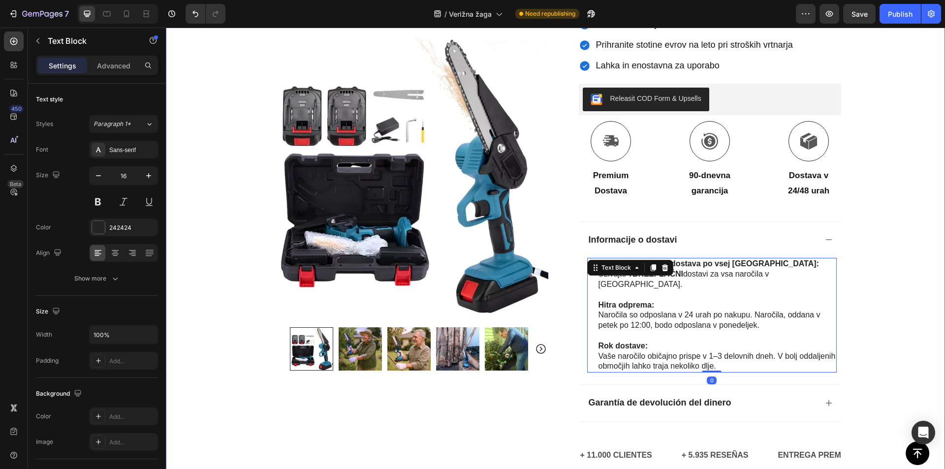
click at [854, 260] on div "Icon Plačilo ob dostavi in brezplačna dostava Text Block Row Icon 84.000+ zadov…" at bounding box center [555, 116] width 779 height 747
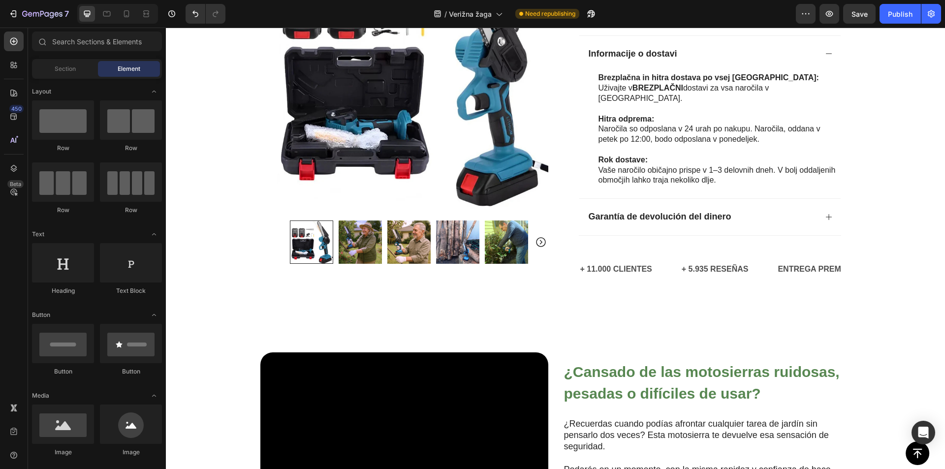
scroll to position [424, 0]
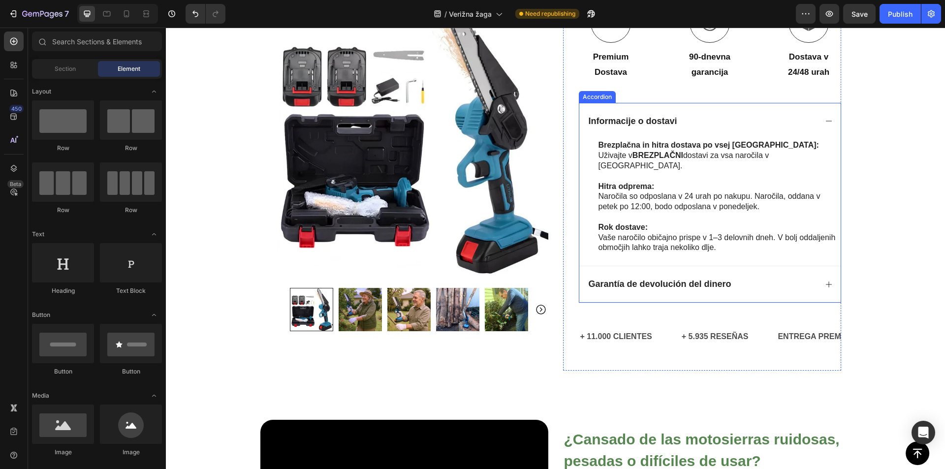
click at [758, 121] on div "Informacije o dostavi" at bounding box center [702, 122] width 230 height 14
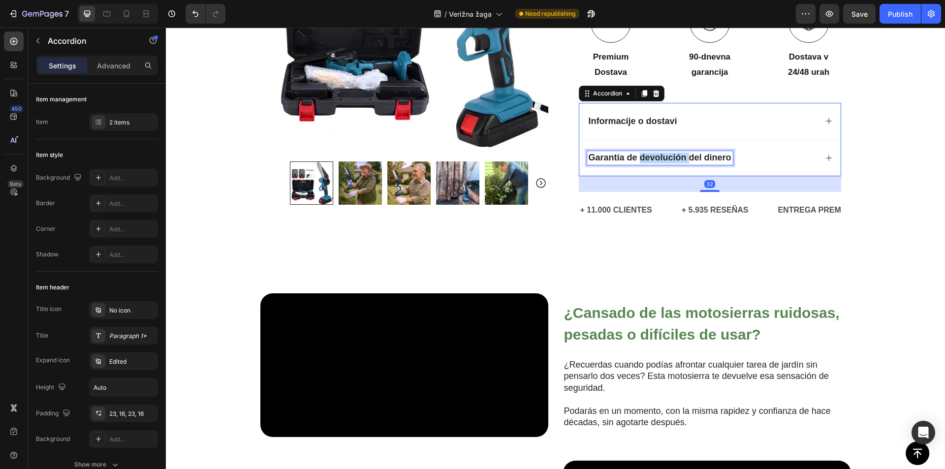
click at [670, 158] on strong "Garantía de devolución del dinero" at bounding box center [660, 158] width 143 height 10
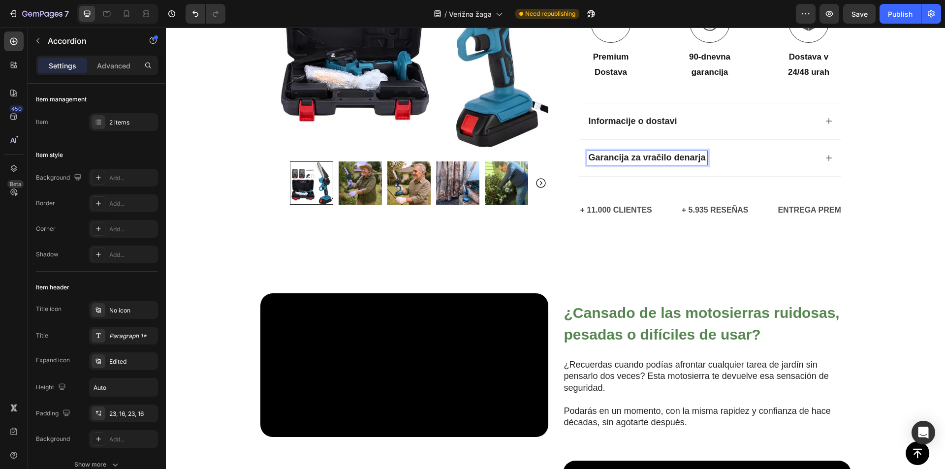
click at [746, 150] on div "Garancija za vračilo denarja" at bounding box center [709, 157] width 261 height 37
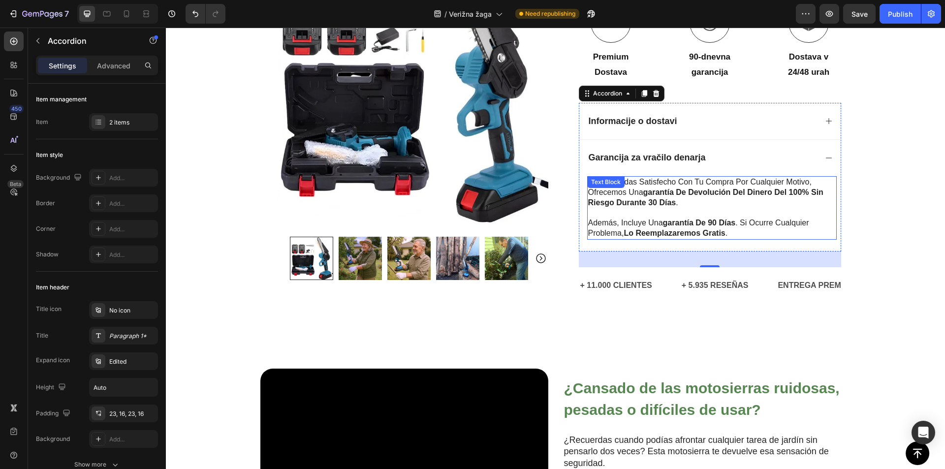
click at [695, 187] on p "si no quedas satisfecho con tu compra por cualquier motivo, ofrecemos una garan…" at bounding box center [712, 192] width 248 height 31
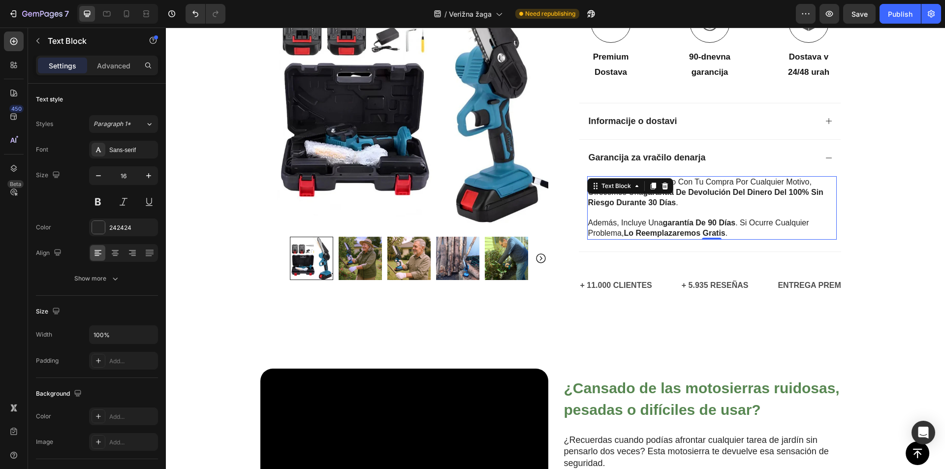
click at [674, 203] on p "si no quedas satisfecho con tu compra por cualquier motivo, ofrecemos una garan…" at bounding box center [712, 192] width 248 height 31
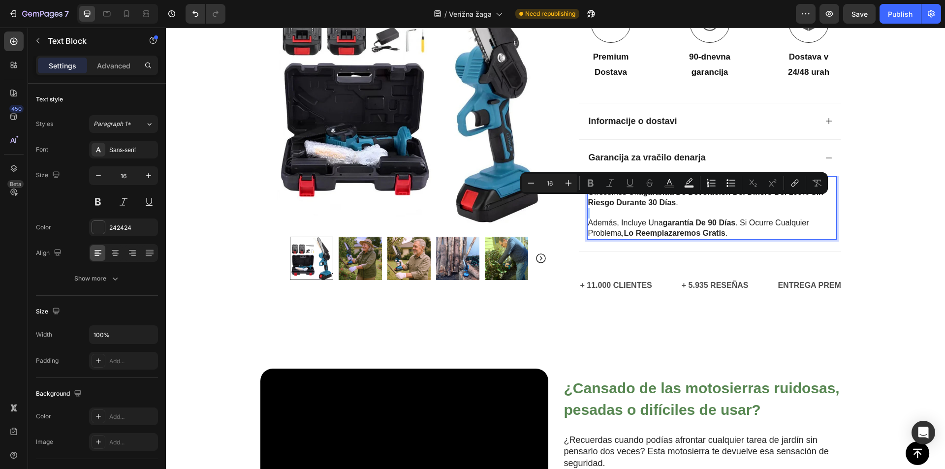
click at [680, 203] on p "si no quedas satisfecho con tu compra por cualquier motivo, ofrecemos una garan…" at bounding box center [712, 192] width 248 height 31
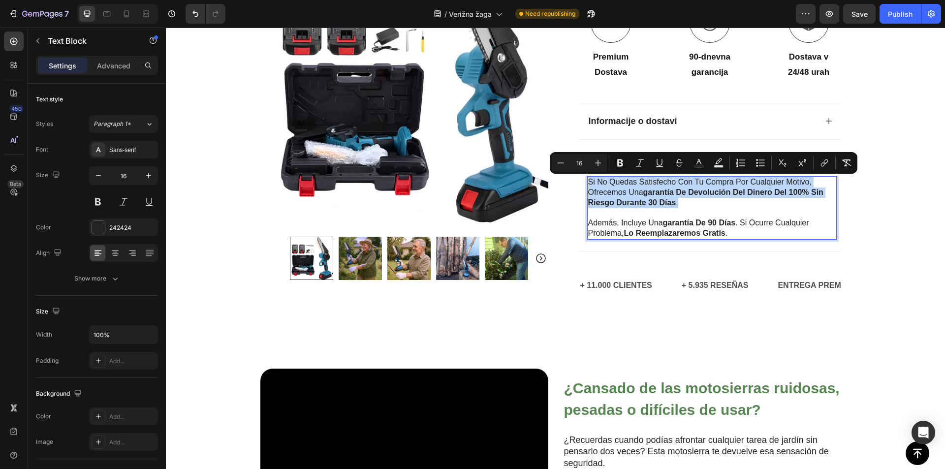
drag, startPoint x: 678, startPoint y: 204, endPoint x: 586, endPoint y: 184, distance: 93.7
click at [588, 184] on p "si no quedas satisfecho con tu compra por cualquier motivo, ofrecemos una garan…" at bounding box center [712, 192] width 248 height 31
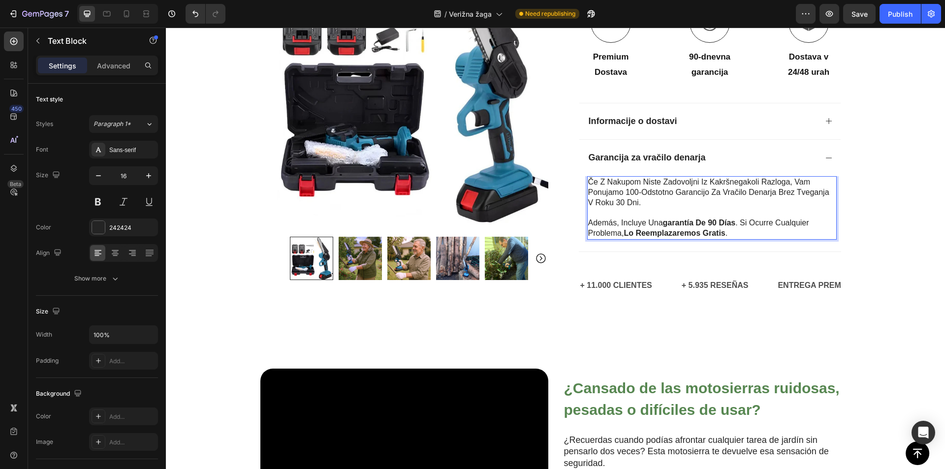
click at [654, 233] on strong "lo reemplazaremos gratis" at bounding box center [674, 233] width 101 height 8
drag, startPoint x: 714, startPoint y: 234, endPoint x: 728, endPoint y: 235, distance: 14.3
click at [714, 234] on strong "lo reemplazaremos gratis" at bounding box center [674, 233] width 101 height 8
click at [741, 233] on p "además, incluye una garantía de 90 días . si ocurre cualquier problema, lo reem…" at bounding box center [712, 228] width 248 height 21
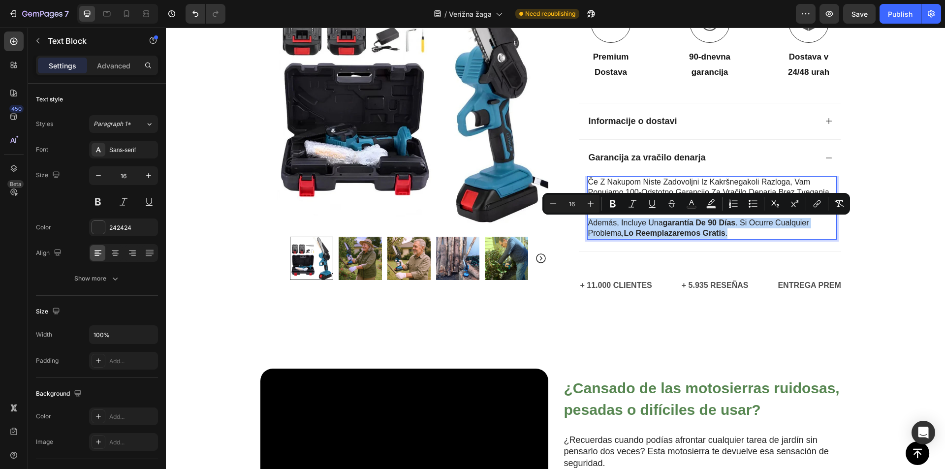
drag, startPoint x: 641, startPoint y: 233, endPoint x: 585, endPoint y: 224, distance: 56.3
click at [588, 224] on p "además, incluye una garantía de 90 días . si ocurre cualquier problema, lo reem…" at bounding box center [712, 228] width 248 height 21
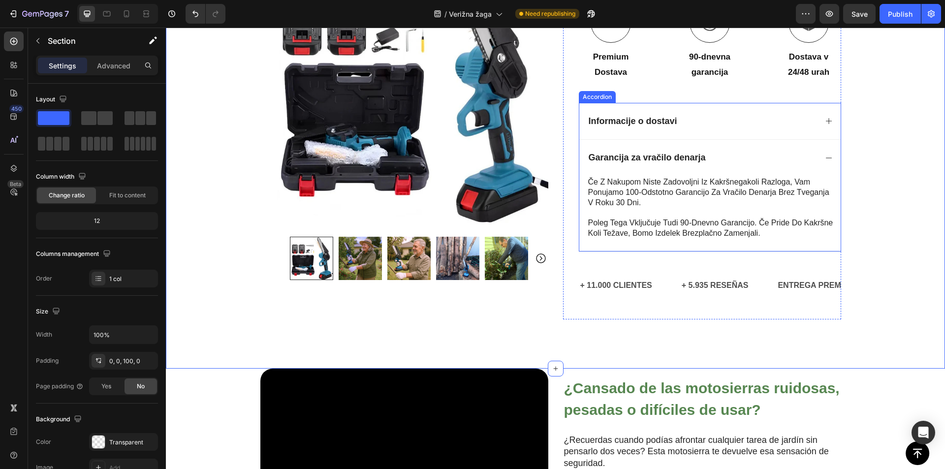
click at [715, 116] on div "Informacije o dostavi" at bounding box center [702, 122] width 230 height 14
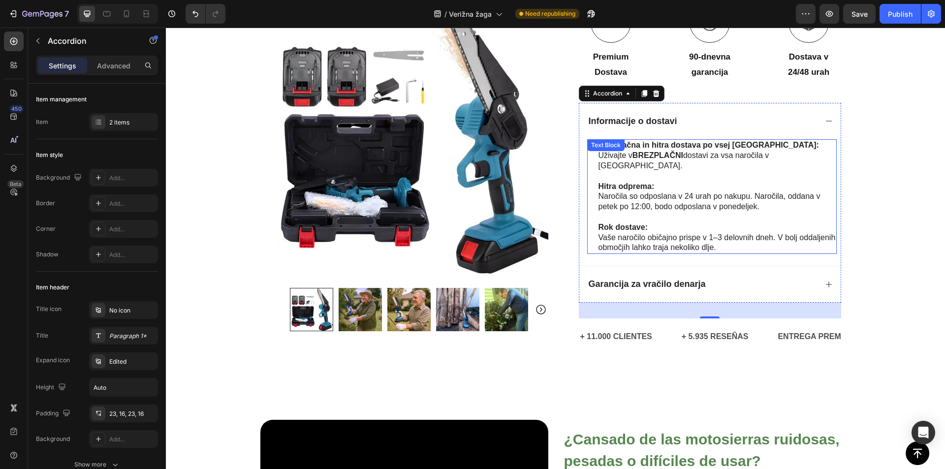
click at [670, 187] on p "Hitra odprema: Naročila so odposlana v 24 urah po nakupu. Naročila, oddana v pe…" at bounding box center [717, 197] width 237 height 31
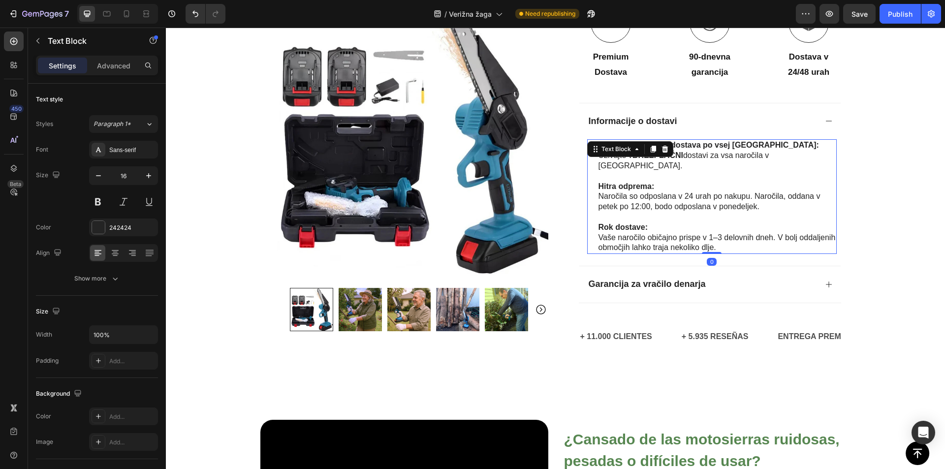
click at [653, 189] on p "Hitra odprema: Naročila so odposlana v 24 urah po nakupu. Naročila, oddana v pe…" at bounding box center [717, 197] width 237 height 31
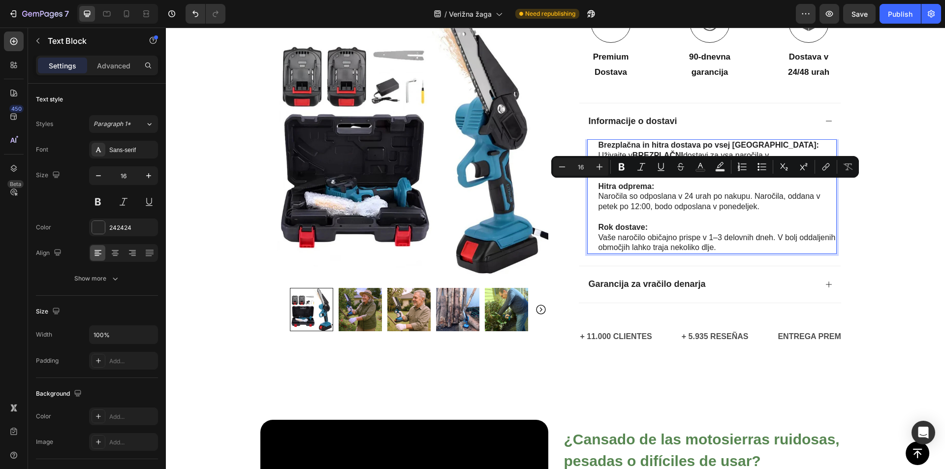
click at [653, 231] on p "Rok dostave: Vaše naročilo običajno prispe v 1–3 delovnih dneh. V bolj oddaljen…" at bounding box center [717, 237] width 237 height 31
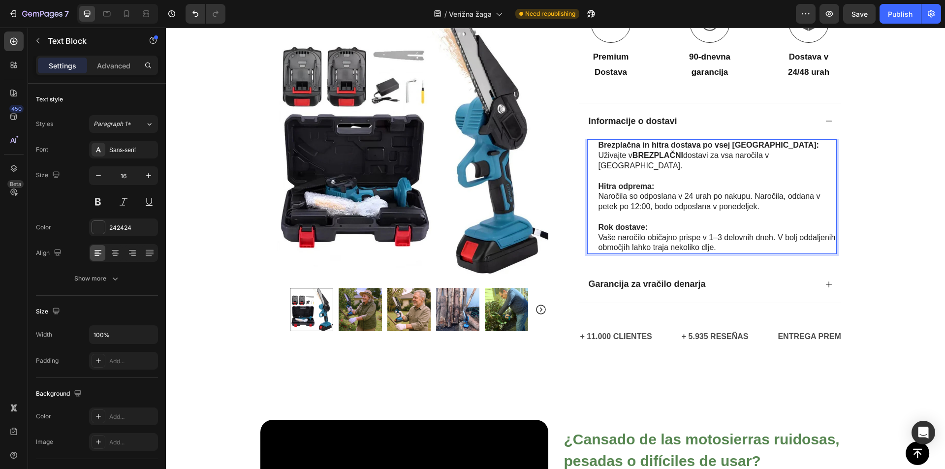
click at [651, 232] on p "Rok dostave: Vaše naročilo običajno prispe v 1–3 delovnih dneh. V bolj oddaljen…" at bounding box center [717, 237] width 237 height 31
click at [669, 194] on p "Hitra odprema: Naročila so odposlana v 24 urah po nakupu. Naročila, oddana v pe…" at bounding box center [717, 197] width 237 height 31
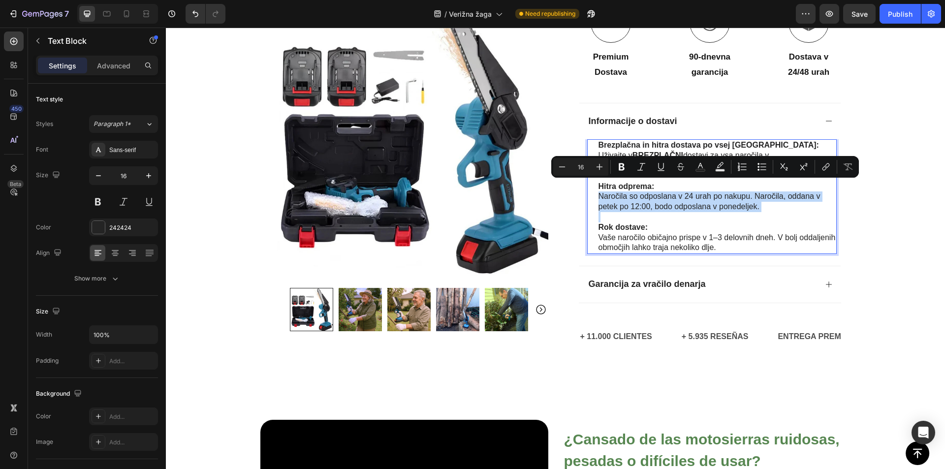
click at [780, 222] on p "Rok dostave: Vaše naročilo običajno prispe v 1–3 delovnih dneh. V bolj oddaljen…" at bounding box center [717, 237] width 237 height 31
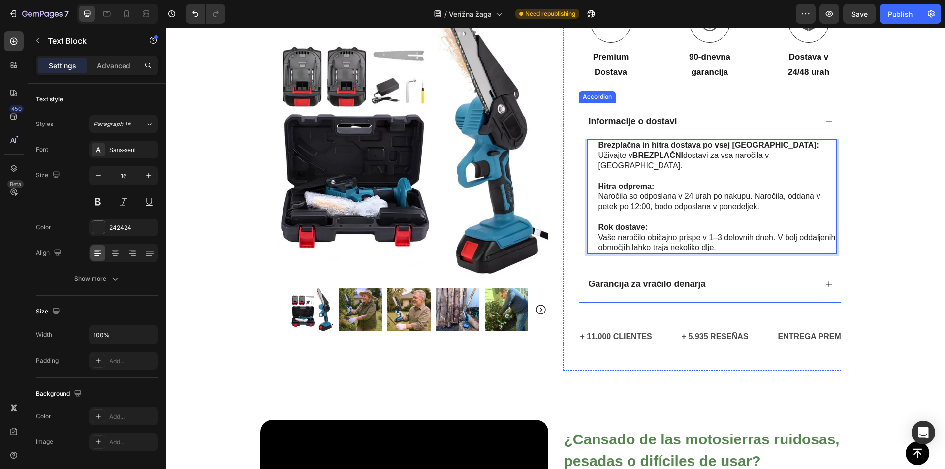
click at [767, 116] on div "Informacije o dostavi" at bounding box center [702, 122] width 230 height 14
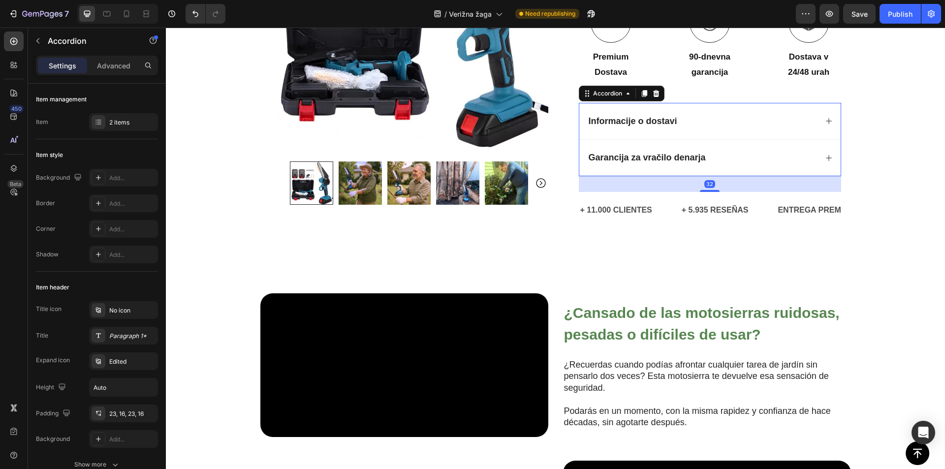
click at [731, 163] on div "Garancija za vračilo denarja" at bounding box center [702, 158] width 230 height 14
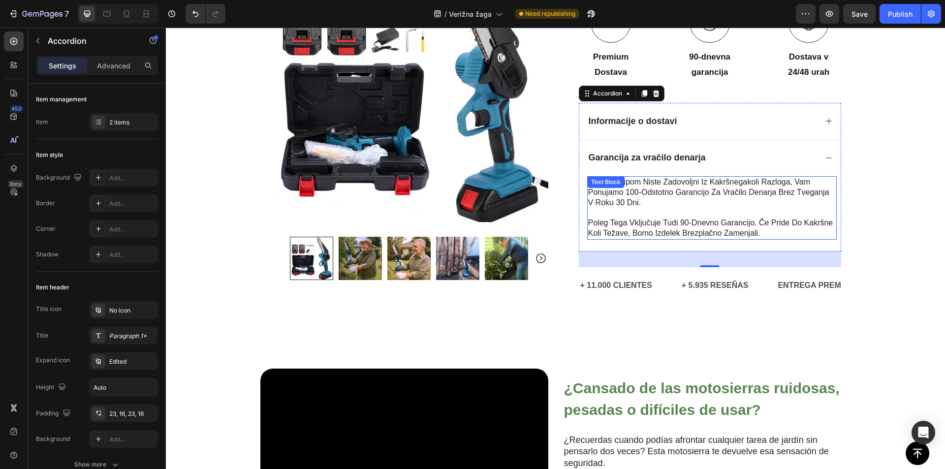
click at [689, 190] on p "če z nakupom niste zadovoljni iz kakršnegakoli razloga, vam ponujamo 100-odstot…" at bounding box center [712, 192] width 248 height 31
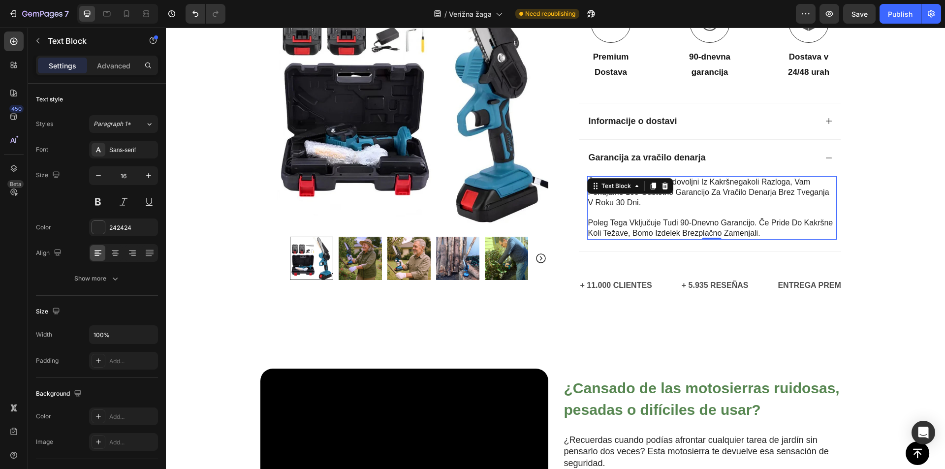
click at [686, 190] on p "če z nakupom niste zadovoljni iz kakršnegakoli razloga, vam ponujamo 100-odstot…" at bounding box center [712, 192] width 248 height 31
click at [624, 190] on p "če z nakupom niste zadovoljni iz kakršnegakoli razloga, vam ponujamo 100-odstot…" at bounding box center [712, 192] width 248 height 31
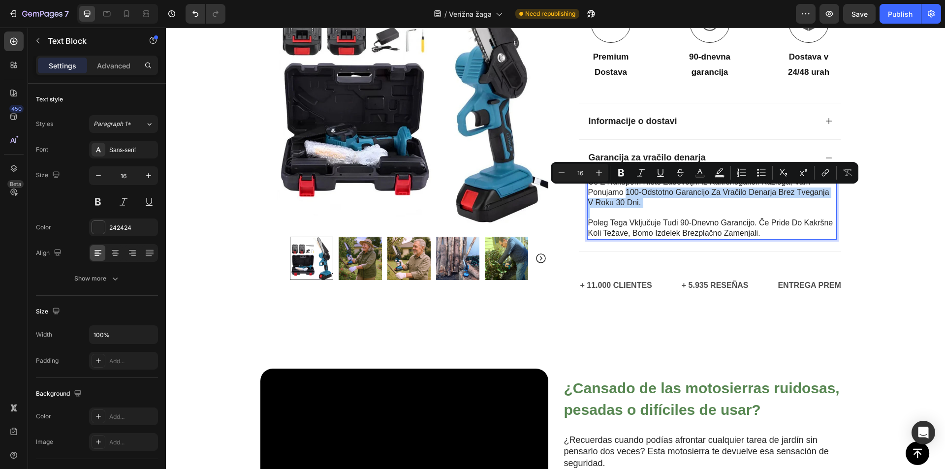
drag, startPoint x: 623, startPoint y: 190, endPoint x: 643, endPoint y: 209, distance: 27.5
click at [643, 209] on div "če z nakupom niste zadovoljni iz kakršnegakoli razloga, vam ponujamo 100-odstot…" at bounding box center [712, 207] width 250 height 63
click at [636, 207] on div at bounding box center [636, 207] width 0 height 0
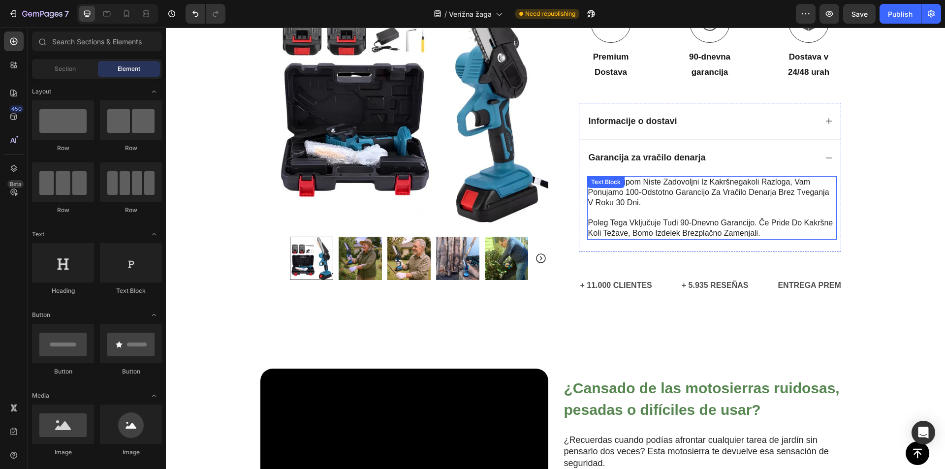
click at [648, 194] on p "če z nakupom niste zadovoljni iz kakršnegakoli razloga, vam ponujamo 100-odstot…" at bounding box center [712, 192] width 248 height 31
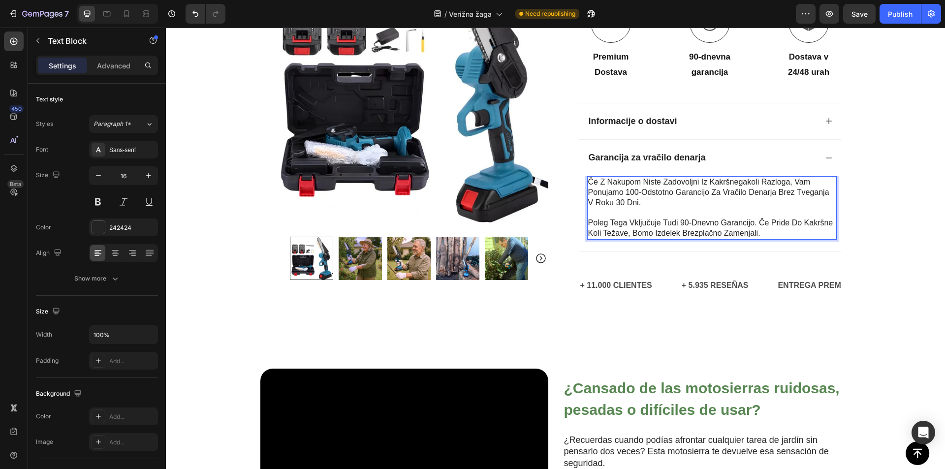
click at [628, 201] on p "če z nakupom niste zadovoljni iz kakršnegakoli razloga, vam ponujamo 100-odstot…" at bounding box center [712, 192] width 248 height 31
click at [622, 192] on p "če z nakupom niste zadovoljni iz kakršnegakoli razloga, vam ponujamo 100-odstot…" at bounding box center [712, 192] width 248 height 31
drag, startPoint x: 623, startPoint y: 192, endPoint x: 642, endPoint y: 207, distance: 24.5
click at [642, 207] on p "če z nakupom niste zadovoljni iz kakršnegakoli razloga, vam ponujamo 100-odstot…" at bounding box center [712, 192] width 248 height 31
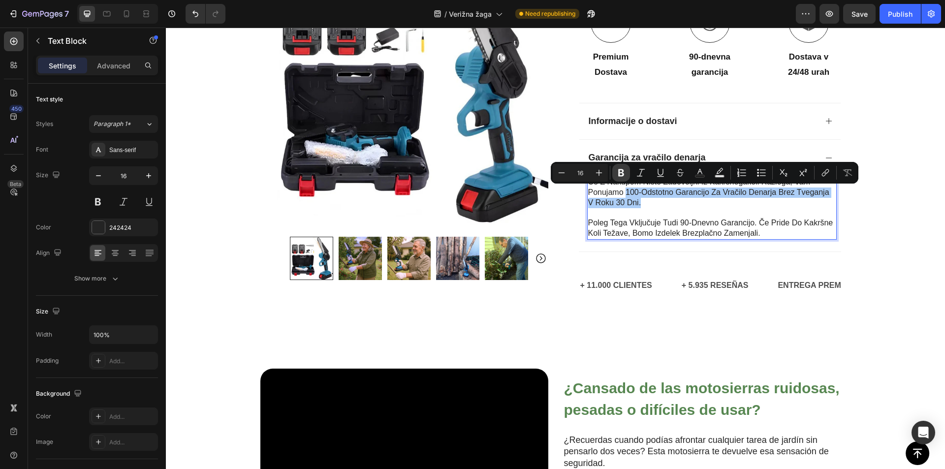
click at [621, 171] on icon "Editor contextual toolbar" at bounding box center [621, 173] width 10 height 10
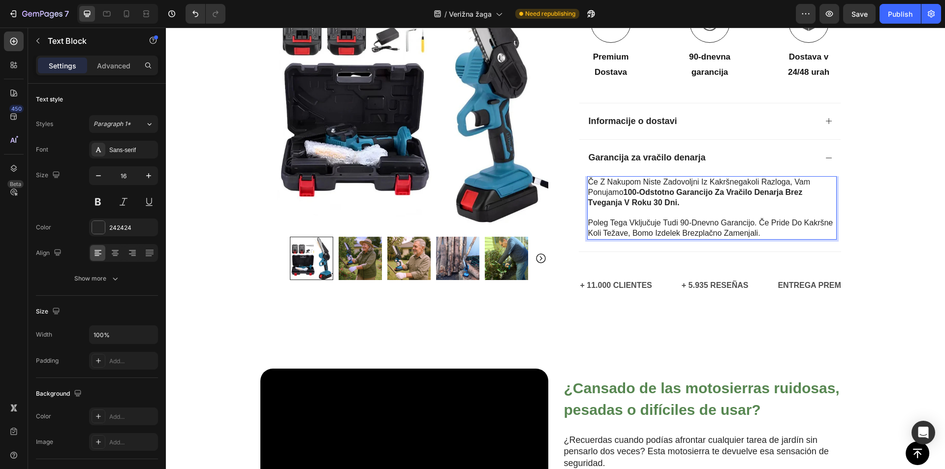
click at [696, 222] on p "poleg tega vključuje tudi 90-dnevno garancijo. če pride do kakršne koli težave,…" at bounding box center [712, 228] width 248 height 21
drag, startPoint x: 678, startPoint y: 221, endPoint x: 749, endPoint y: 226, distance: 71.0
click at [749, 223] on p "poleg tega vključuje tudi 90-dnevno garancijo. če pride do kakršne koli težave,…" at bounding box center [712, 228] width 248 height 21
click at [743, 227] on div at bounding box center [743, 227] width 0 height 0
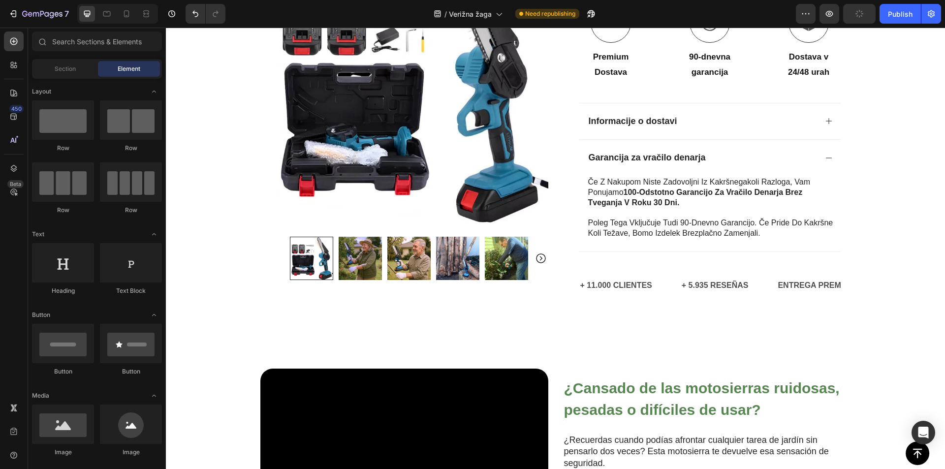
click at [687, 220] on p "poleg tega vključuje tudi 90-dnevno garancijo. če pride do kakršne koli težave,…" at bounding box center [712, 228] width 248 height 21
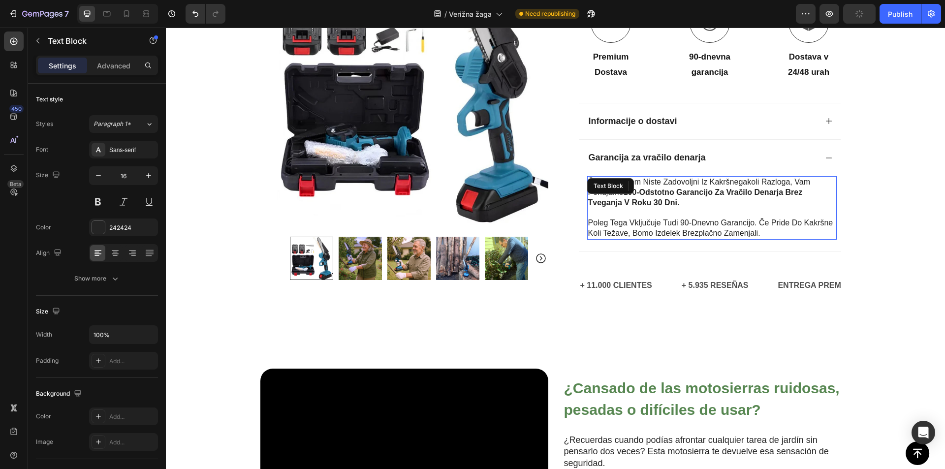
click at [678, 223] on p "poleg tega vključuje tudi 90-dnevno garancijo. če pride do kakršne koli težave,…" at bounding box center [712, 228] width 248 height 21
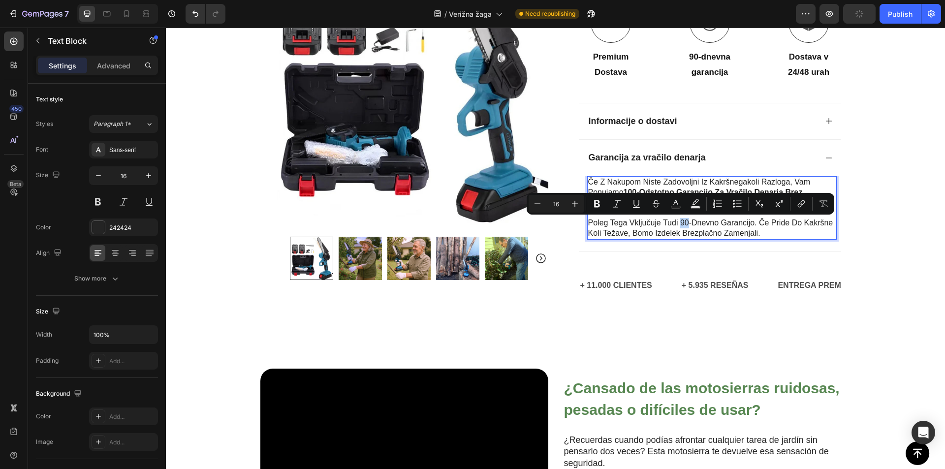
click at [678, 223] on p "poleg tega vključuje tudi 90-dnevno garancijo. če pride do kakršne koli težave,…" at bounding box center [712, 228] width 248 height 21
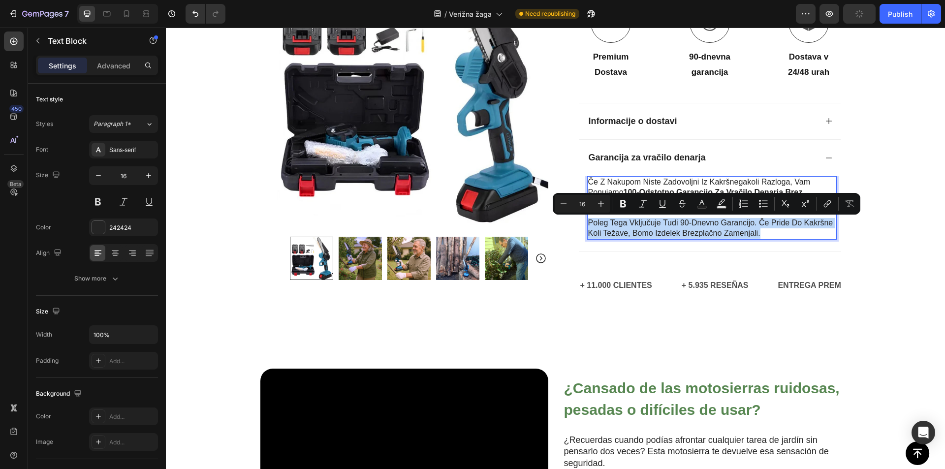
click at [678, 223] on p "poleg tega vključuje tudi 90-dnevno garancijo. če pride do kakršne koli težave,…" at bounding box center [712, 228] width 248 height 21
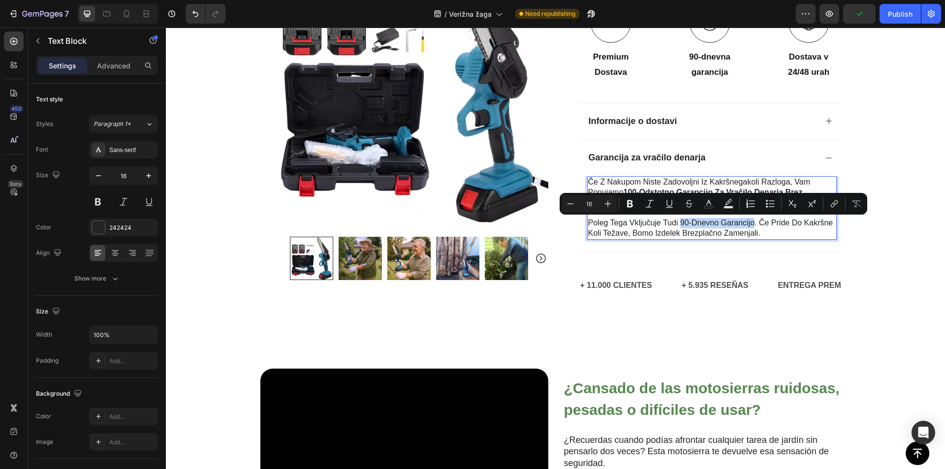
drag, startPoint x: 676, startPoint y: 225, endPoint x: 750, endPoint y: 223, distance: 73.8
click at [750, 223] on p "poleg tega vključuje tudi 90-dnevno garancijo. če pride do kakršne koli težave,…" at bounding box center [712, 228] width 248 height 21
click at [632, 206] on icon "Editor contextual toolbar" at bounding box center [630, 203] width 6 height 7
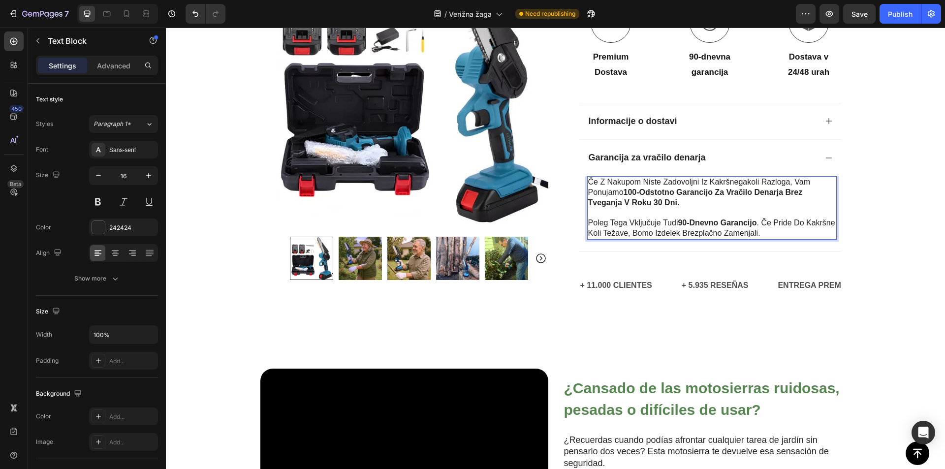
click at [701, 229] on p "poleg tega vključuje tudi 90-dnevno garancijo . če pride do kakršne koli težave…" at bounding box center [712, 228] width 248 height 21
click at [666, 231] on p "poleg tega vključuje tudi 90-dnevno garancijo . če pride do kakršne koli težave…" at bounding box center [712, 228] width 248 height 21
click at [663, 232] on p "poleg tega vključuje tudi 90-dnevno garancijo . če pride do kakršne koli težave…" at bounding box center [712, 228] width 248 height 21
click at [661, 232] on p "poleg tega vključuje tudi 90-dnevno garancijo . če pride do kakršne koli težave…" at bounding box center [712, 228] width 248 height 21
drag, startPoint x: 660, startPoint y: 232, endPoint x: 778, endPoint y: 231, distance: 118.1
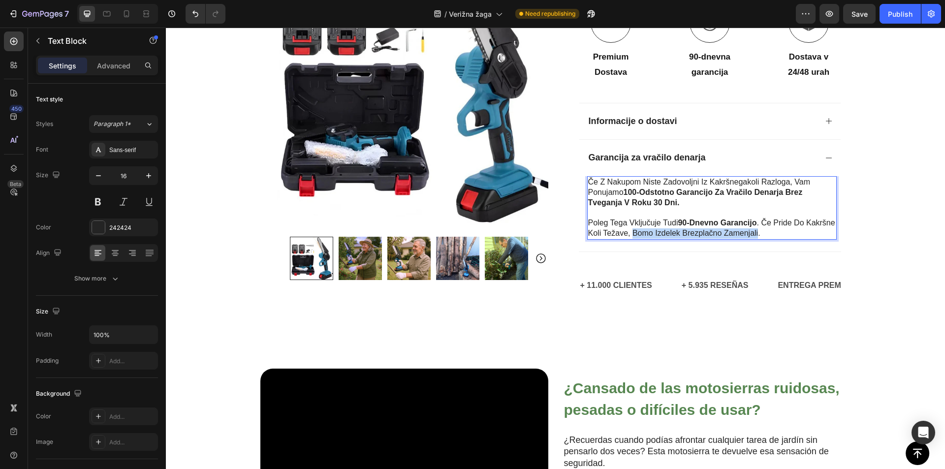
click at [778, 231] on p "poleg tega vključuje tudi 90-dnevno garancijo . če pride do kakršne koli težave…" at bounding box center [712, 228] width 248 height 21
click at [772, 215] on div at bounding box center [772, 215] width 0 height 0
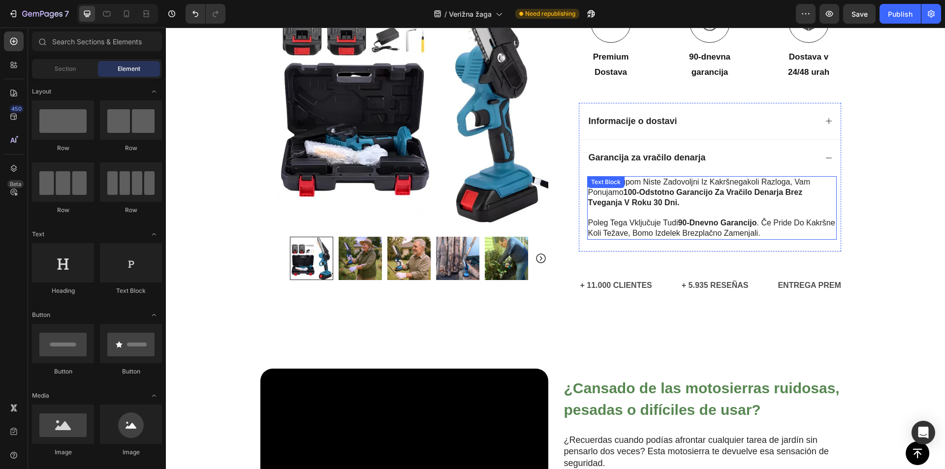
click at [672, 233] on p "poleg tega vključuje tudi 90-dnevno garancijo . če pride do kakršne koli težave…" at bounding box center [712, 228] width 248 height 21
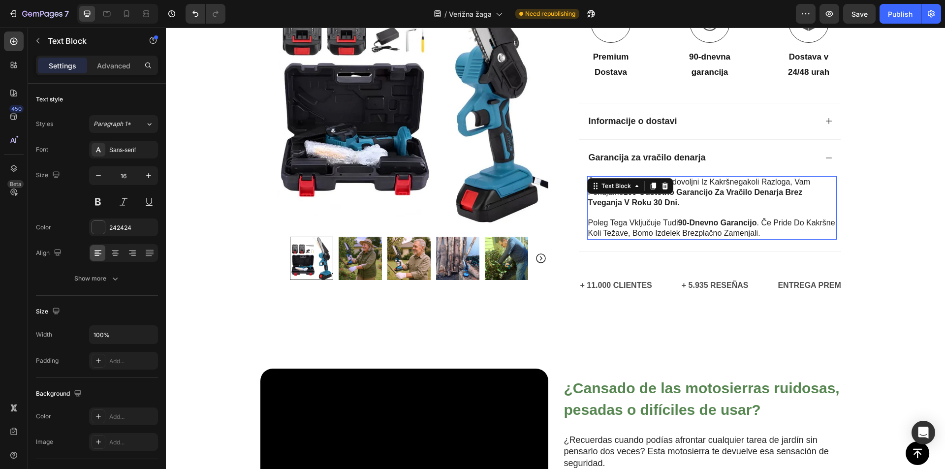
click at [669, 232] on p "poleg tega vključuje tudi 90-dnevno garancijo . če pride do kakršne koli težave…" at bounding box center [712, 228] width 248 height 21
click at [662, 232] on p "poleg tega vključuje tudi 90-dnevno garancijo . če pride do kakršne koli težave…" at bounding box center [712, 228] width 248 height 21
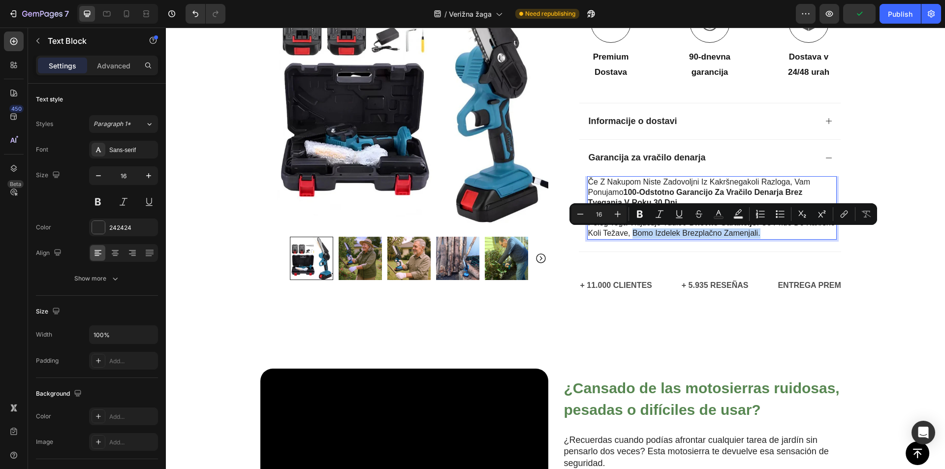
drag, startPoint x: 662, startPoint y: 232, endPoint x: 795, endPoint y: 235, distance: 133.4
click at [795, 235] on p "poleg tega vključuje tudi 90-dnevno garancijo . če pride do kakršne koli težave…" at bounding box center [712, 228] width 248 height 21
click at [638, 215] on icon "Editor contextual toolbar" at bounding box center [640, 214] width 6 height 7
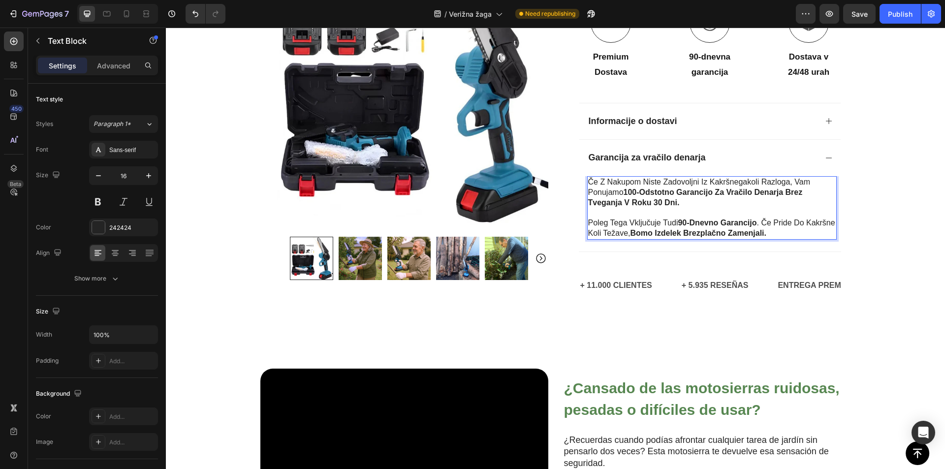
click at [696, 186] on p "če z nakupom niste zadovoljni iz kakršnegakoli razloga, vam ponujamo 100-odstot…" at bounding box center [712, 192] width 248 height 31
click at [855, 15] on span "Save" at bounding box center [859, 14] width 16 height 8
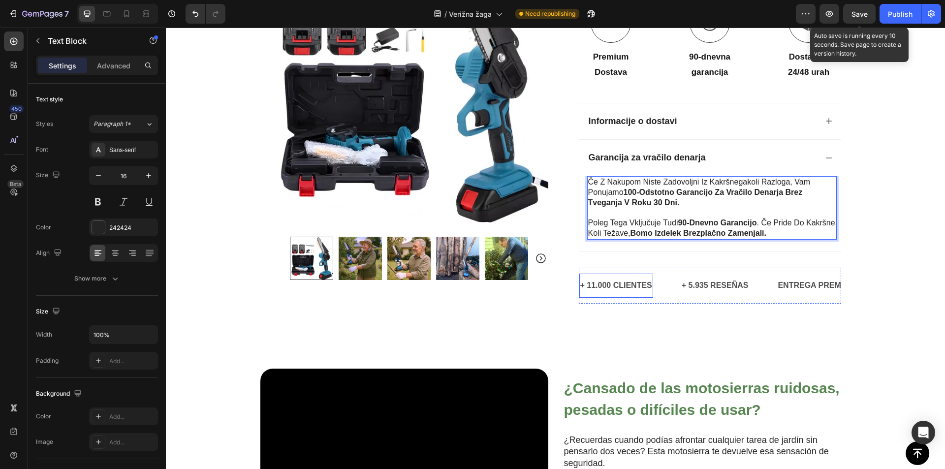
click at [626, 282] on p "+ 11.000 CLIENTES" at bounding box center [616, 286] width 72 height 14
click at [617, 287] on p "+ 11.000 CLIENTES" at bounding box center [616, 286] width 72 height 14
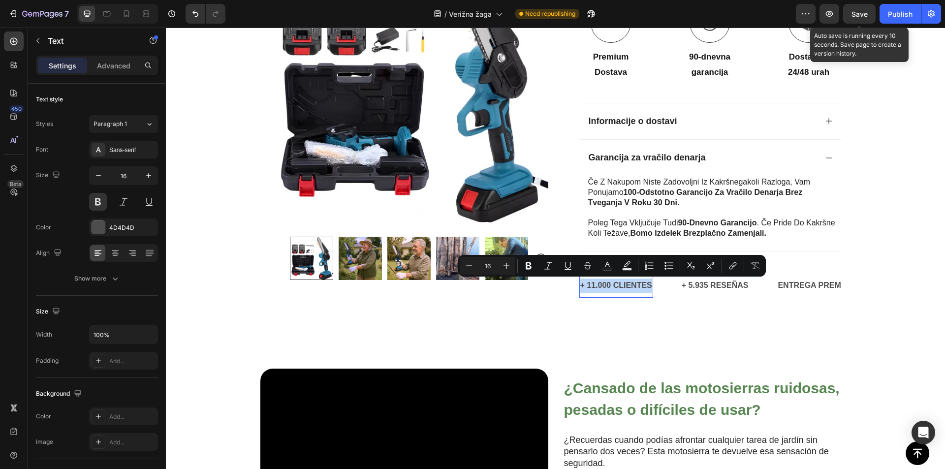
copy p "+ 11.000 CLIENTES"
click at [619, 284] on p "+ 11.000 CLIENTES" at bounding box center [616, 286] width 72 height 14
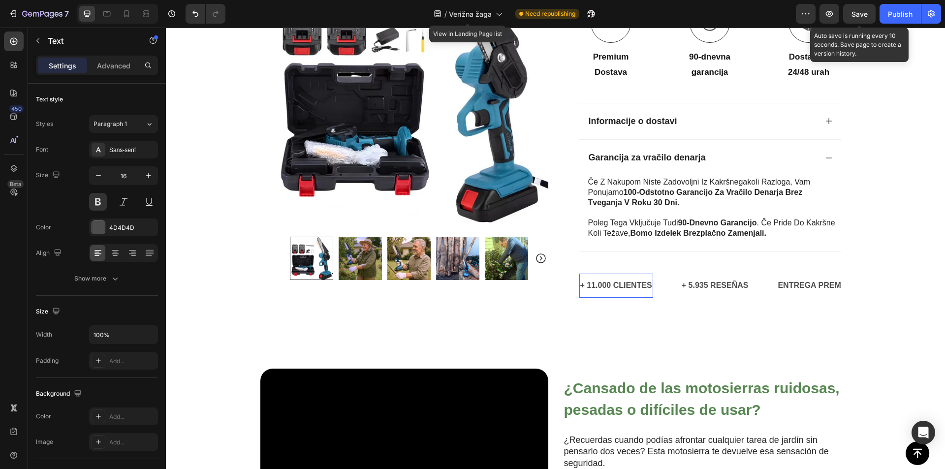
click at [614, 285] on p "+ 11.000 CLIENTES" at bounding box center [616, 286] width 72 height 14
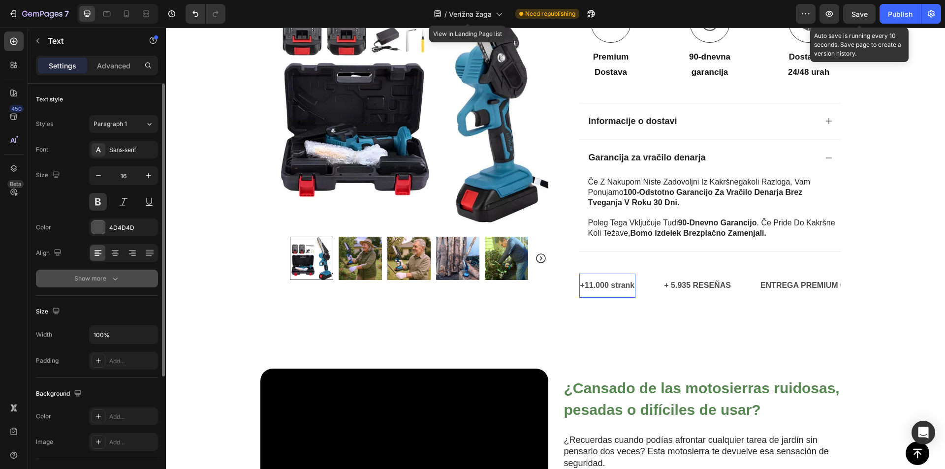
click at [111, 283] on icon "button" at bounding box center [115, 279] width 10 height 10
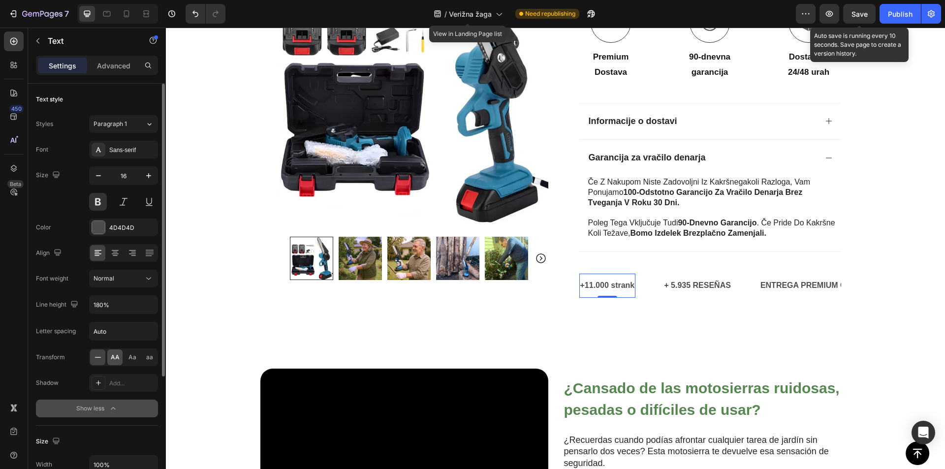
click at [118, 359] on span "AA" at bounding box center [115, 357] width 9 height 9
click at [715, 289] on p "+ 5.935 RESEÑAS" at bounding box center [706, 286] width 67 height 14
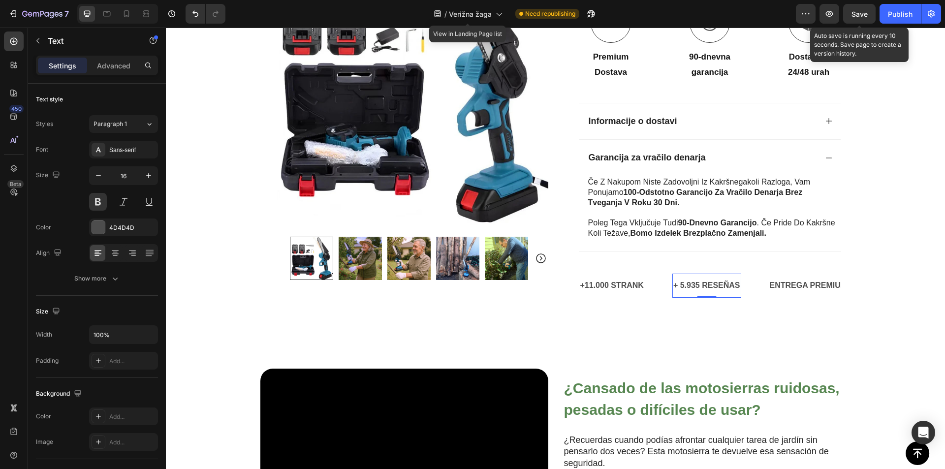
click at [695, 284] on p "+ 5.935 RESEÑAS" at bounding box center [706, 286] width 67 height 14
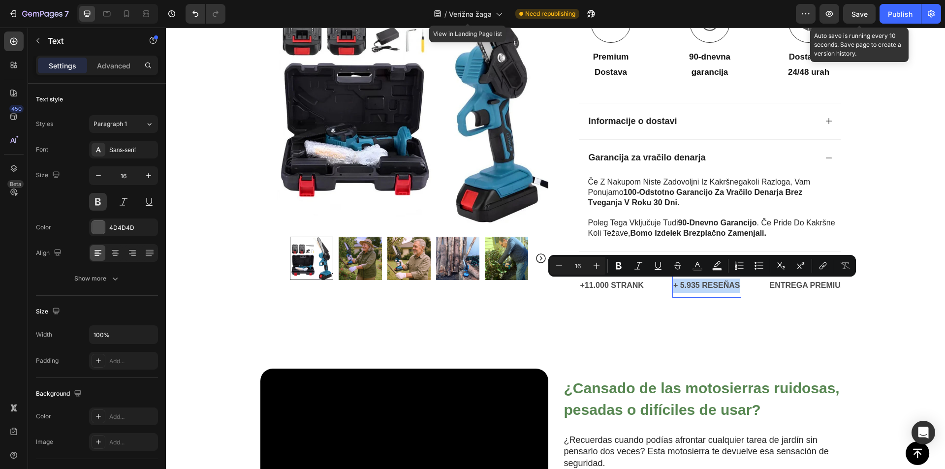
copy p "+ 5.935 RESEÑAS"
click at [689, 289] on p "+ 5.935 RESEÑAS" at bounding box center [706, 286] width 67 height 14
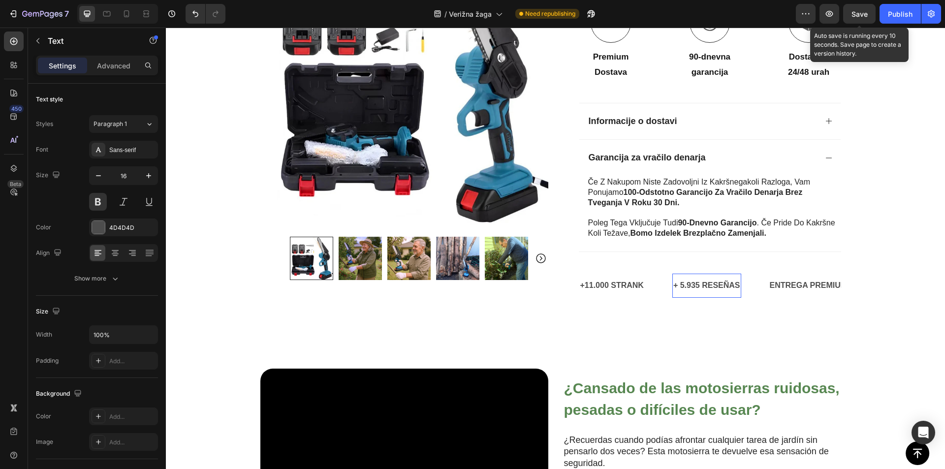
click at [693, 287] on p "+ 5.935 RESEÑAS" at bounding box center [706, 286] width 67 height 14
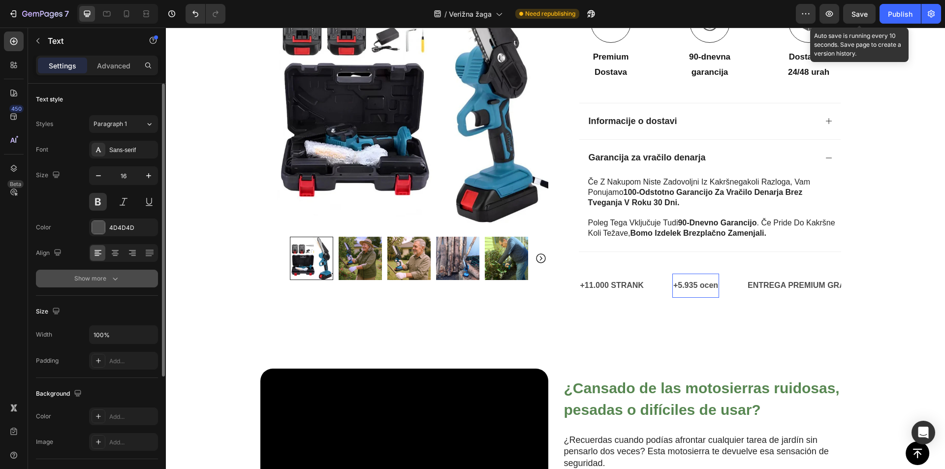
click at [114, 278] on icon "button" at bounding box center [115, 279] width 10 height 10
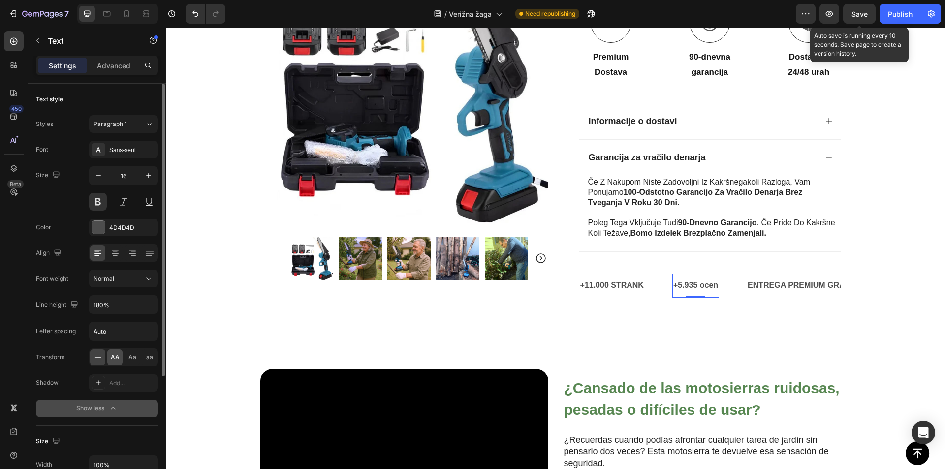
click at [113, 359] on span "AA" at bounding box center [115, 357] width 9 height 9
click at [798, 281] on p "ENTREGA PREMIUM GRATIS" at bounding box center [806, 286] width 109 height 14
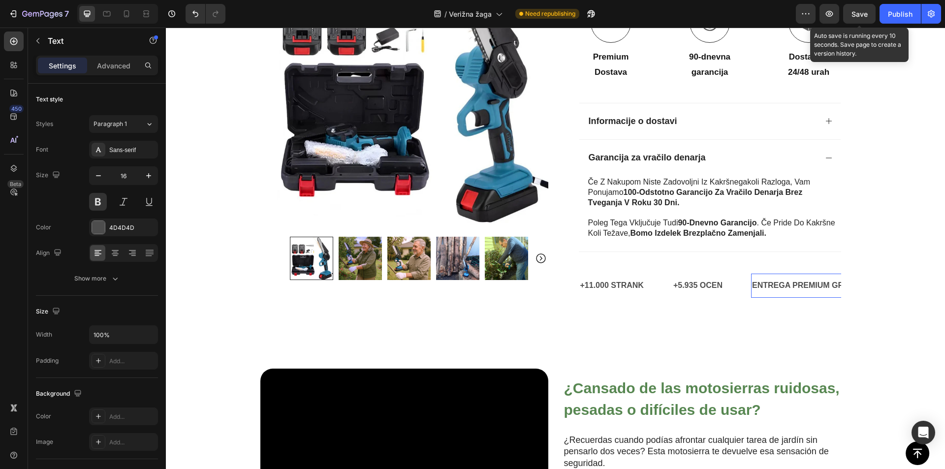
click at [788, 284] on p "ENTREGA PREMIUM GRATIS" at bounding box center [806, 286] width 109 height 14
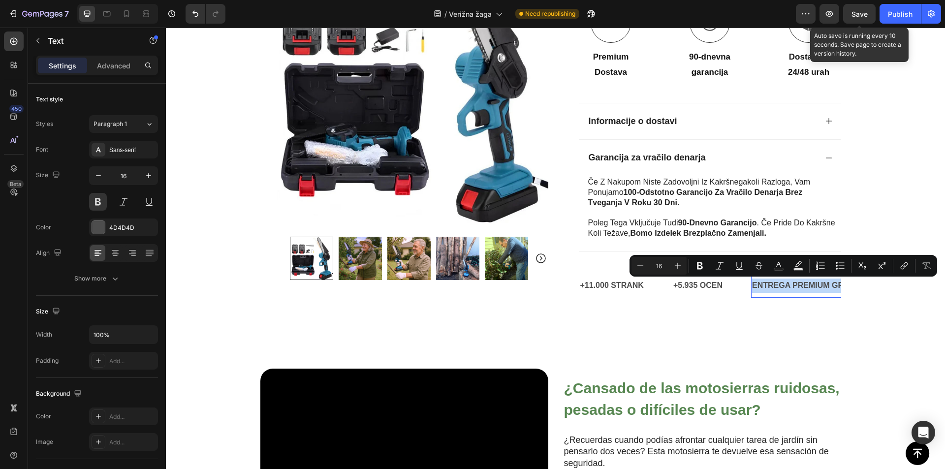
copy p "ENTREGA PREMIUM GRATIS"
click at [757, 287] on p "ENTREGA PREMIUM GRATIS" at bounding box center [806, 286] width 109 height 14
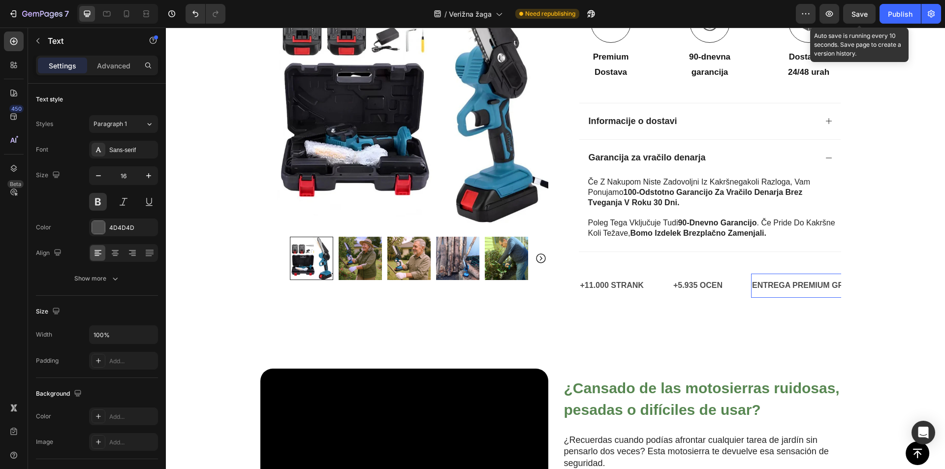
click at [762, 287] on p "ENTREGA PREMIUM GRATIS" at bounding box center [806, 286] width 109 height 14
click at [762, 286] on p "ENTREGA PREMIUM GRATIS" at bounding box center [806, 286] width 109 height 14
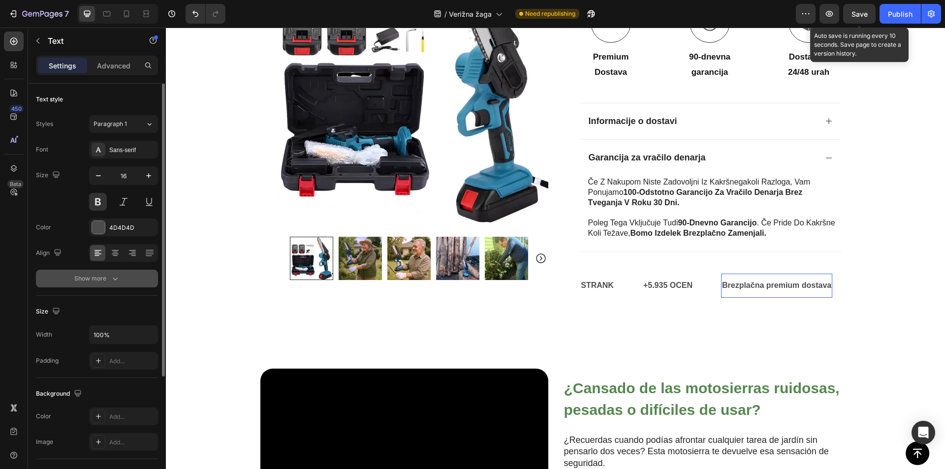
click at [104, 282] on div "Show more" at bounding box center [97, 279] width 46 height 10
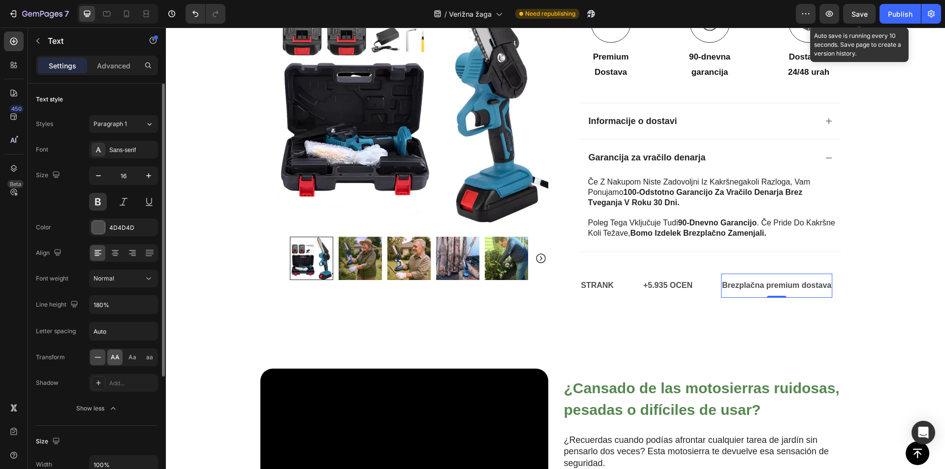
click at [114, 356] on span "AA" at bounding box center [115, 357] width 9 height 9
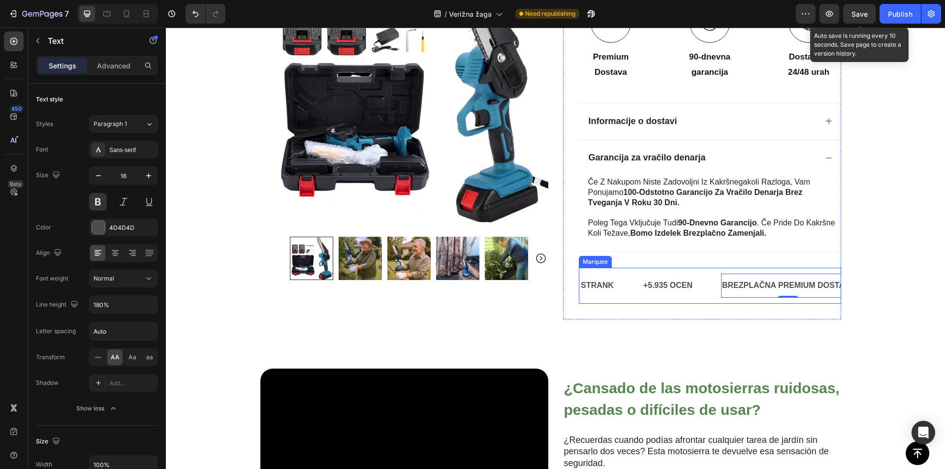
click at [707, 293] on div "+5.935 ocen Text" at bounding box center [681, 286] width 79 height 24
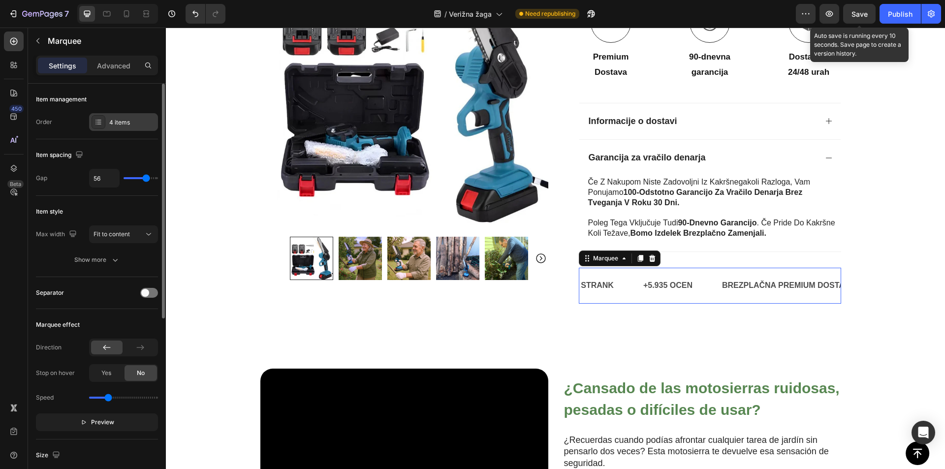
click at [110, 122] on div "4 items" at bounding box center [132, 122] width 46 height 9
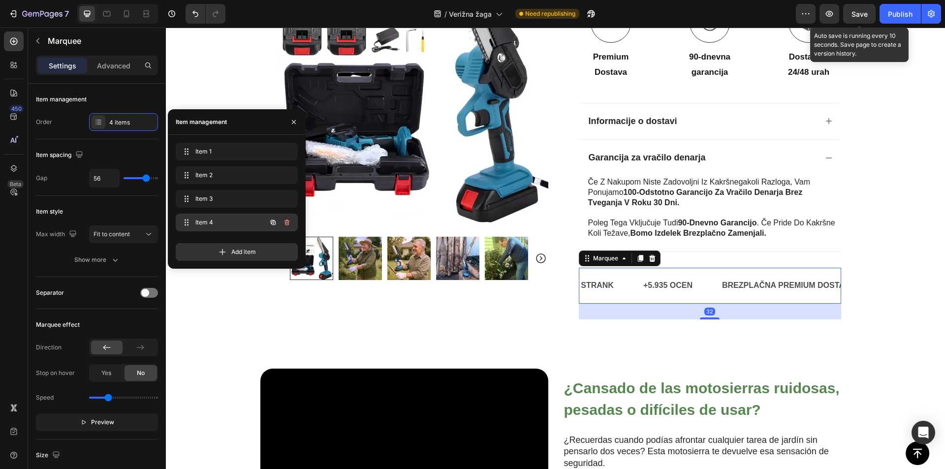
click at [198, 220] on span "Item 4" at bounding box center [223, 222] width 56 height 9
click at [688, 287] on p "90 DÍAS DE GARANTÍA" at bounding box center [710, 286] width 87 height 14
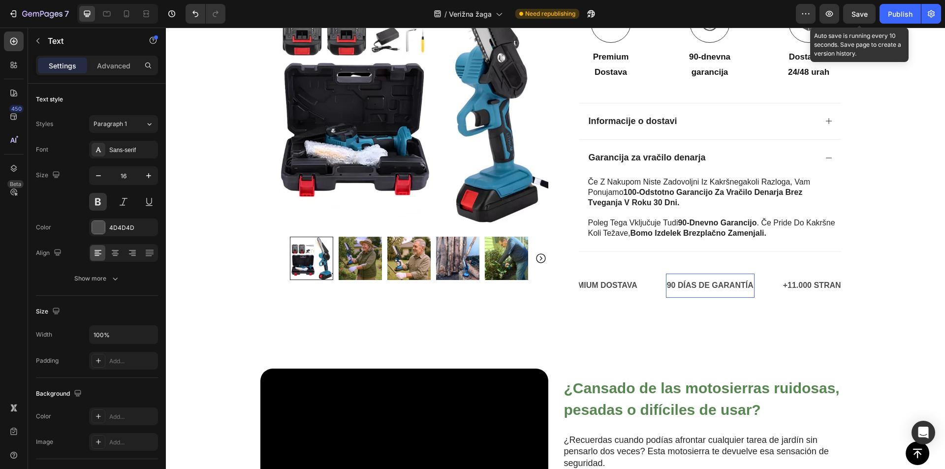
click at [694, 287] on p "90 DÍAS DE GARANTÍA" at bounding box center [710, 286] width 87 height 14
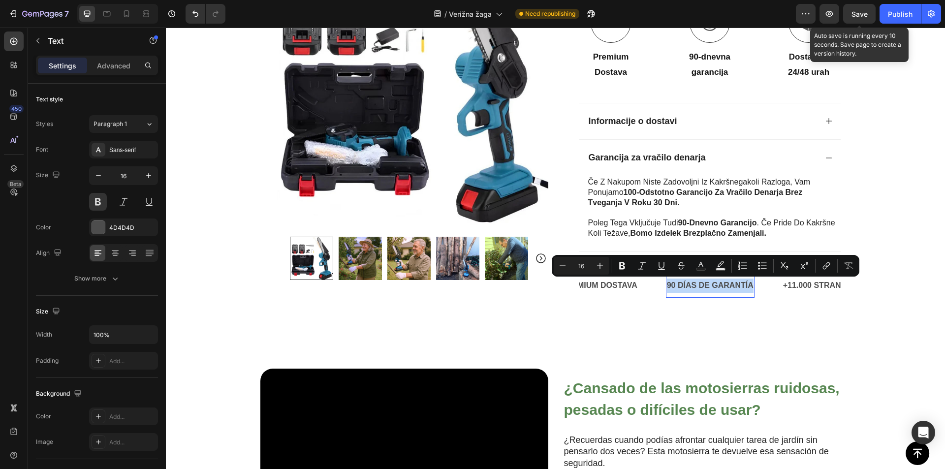
click at [673, 288] on p "90 DÍAS DE GARANTÍA" at bounding box center [710, 286] width 87 height 14
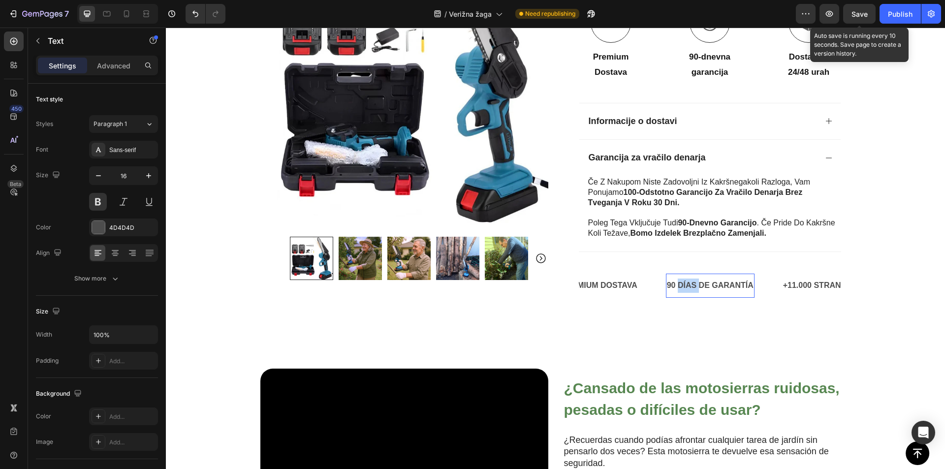
click at [673, 288] on p "90 DÍAS DE GARANTÍA" at bounding box center [710, 286] width 87 height 14
click at [94, 268] on div "Font Sans-serif Size 16 Color 4D4D4D Align Show more" at bounding box center [97, 214] width 122 height 147
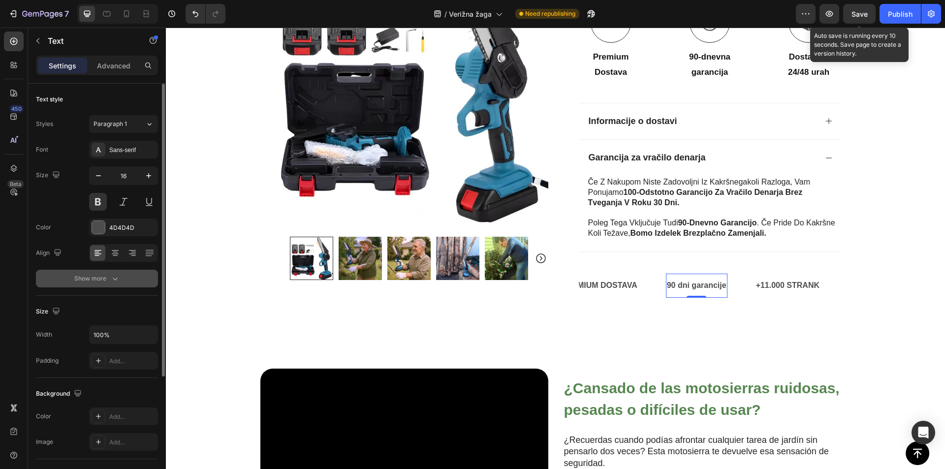
click at [95, 277] on div "Show more" at bounding box center [97, 279] width 46 height 10
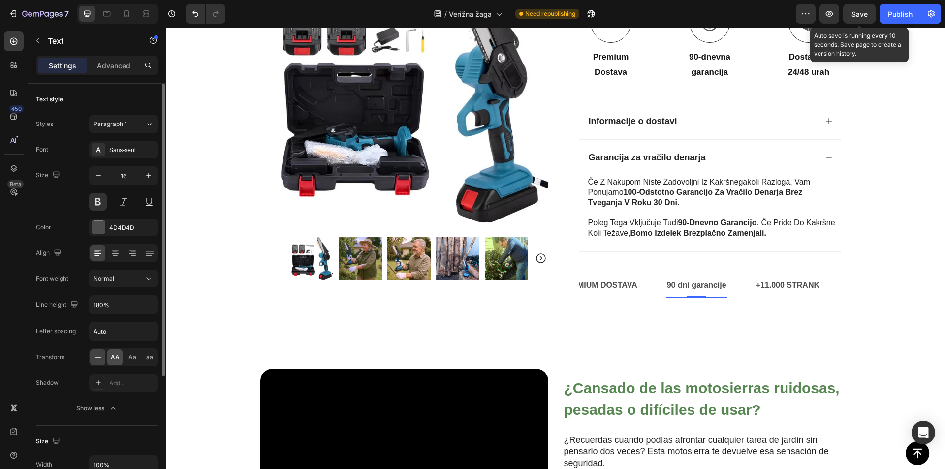
click at [114, 355] on span "AA" at bounding box center [115, 357] width 9 height 9
click at [865, 12] on span "Save" at bounding box center [859, 14] width 16 height 8
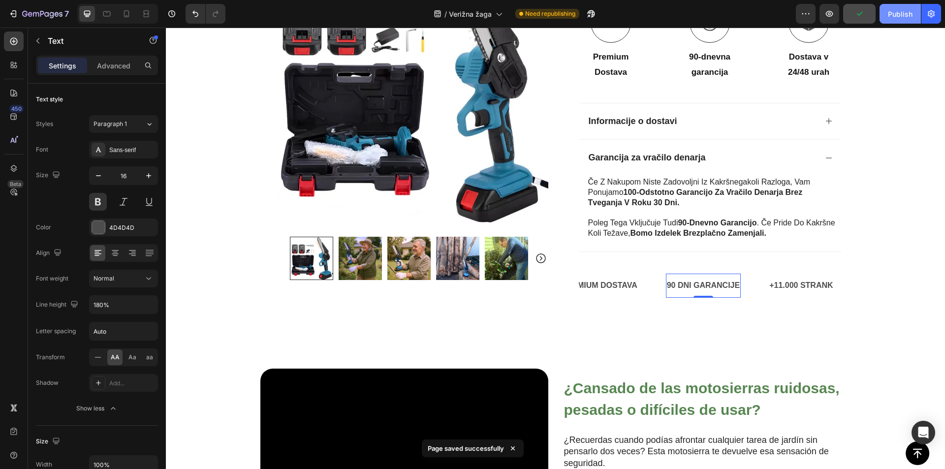
click at [894, 16] on div "Publish" at bounding box center [900, 14] width 25 height 10
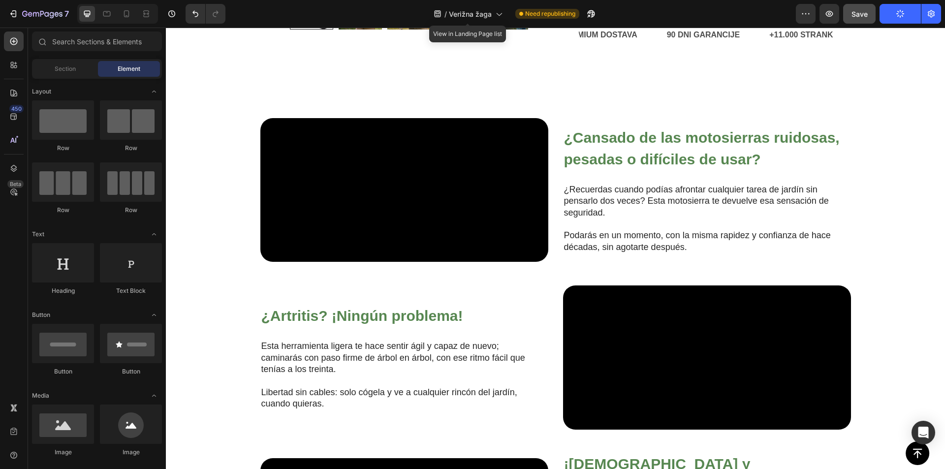
scroll to position [694, 0]
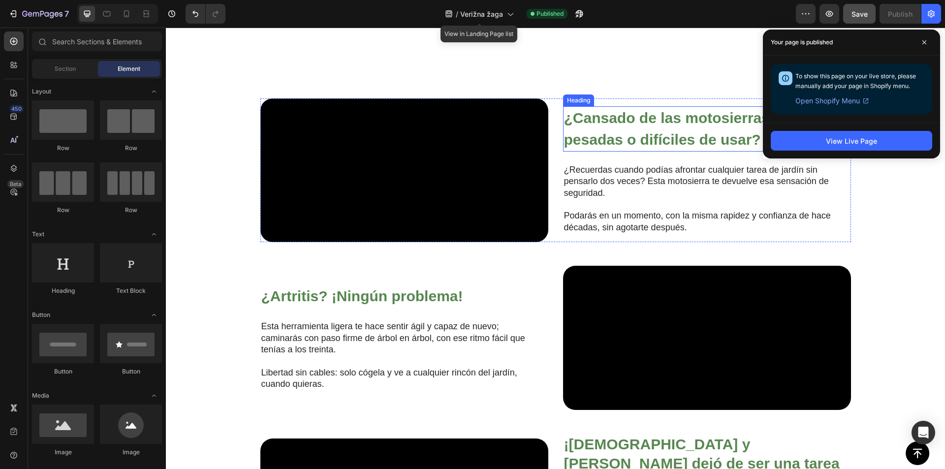
click at [605, 152] on h2 "¿Cansado de las motosierras ruidosas, pesadas o difíciles de usar?" at bounding box center [707, 128] width 288 height 45
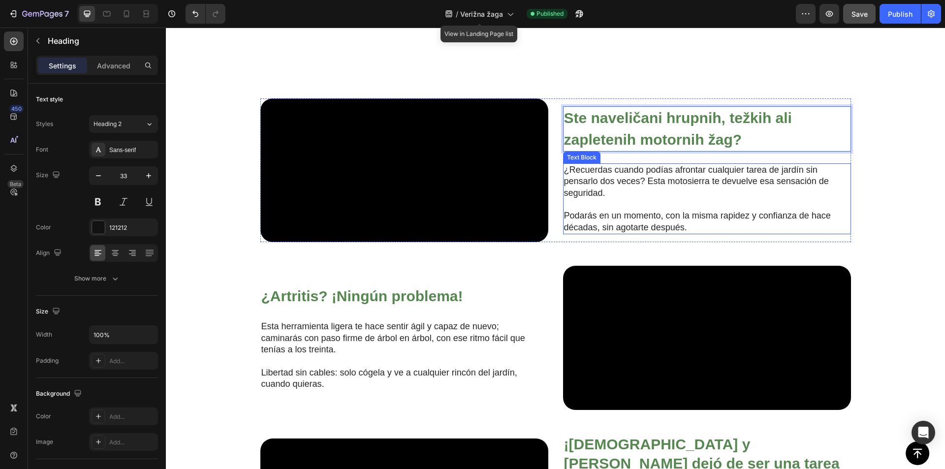
click at [601, 199] on p "¿Recuerdas cuando podías afrontar cualquier tarea de jardín sin pensarlo dos ve…" at bounding box center [699, 181] width 270 height 34
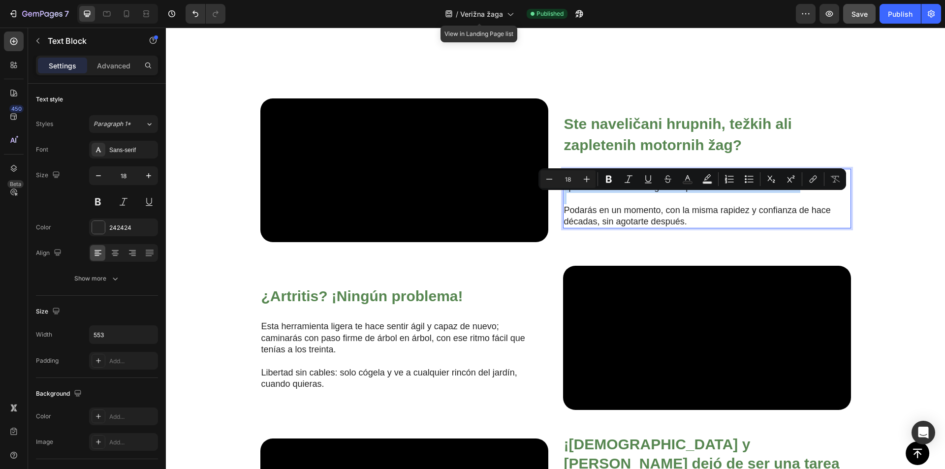
scroll to position [700, 0]
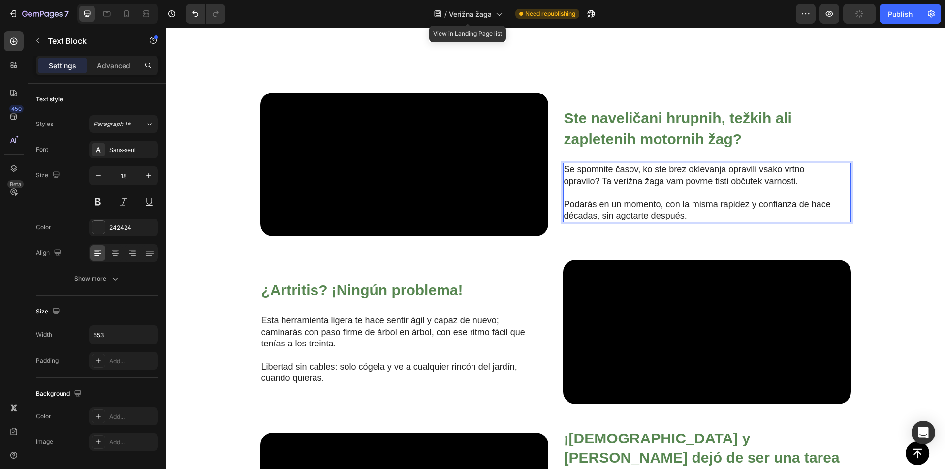
click at [640, 222] on p "Podarás en un momento, con la misma rapidez y confianza de hace décadas, sin ag…" at bounding box center [699, 210] width 270 height 23
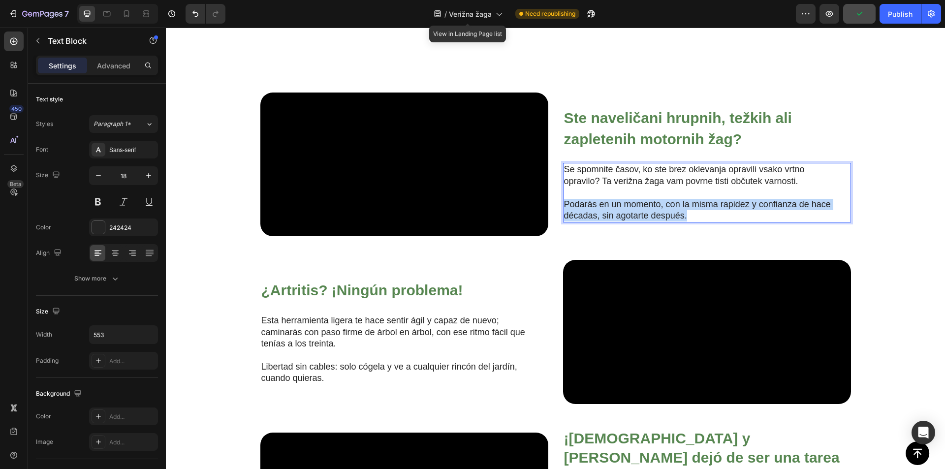
click at [640, 222] on p "Podarás en un momento, con la misma rapidez y confianza de hace décadas, sin ag…" at bounding box center [699, 210] width 270 height 23
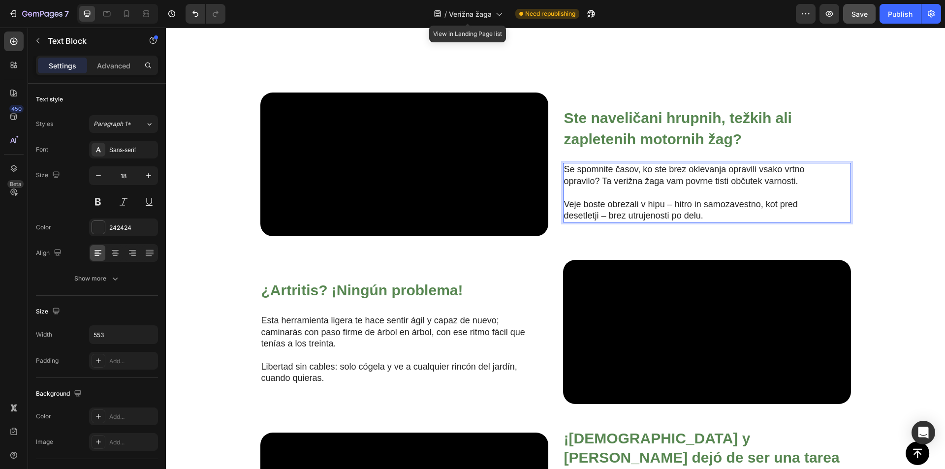
click at [863, 14] on span "Save" at bounding box center [859, 14] width 16 height 8
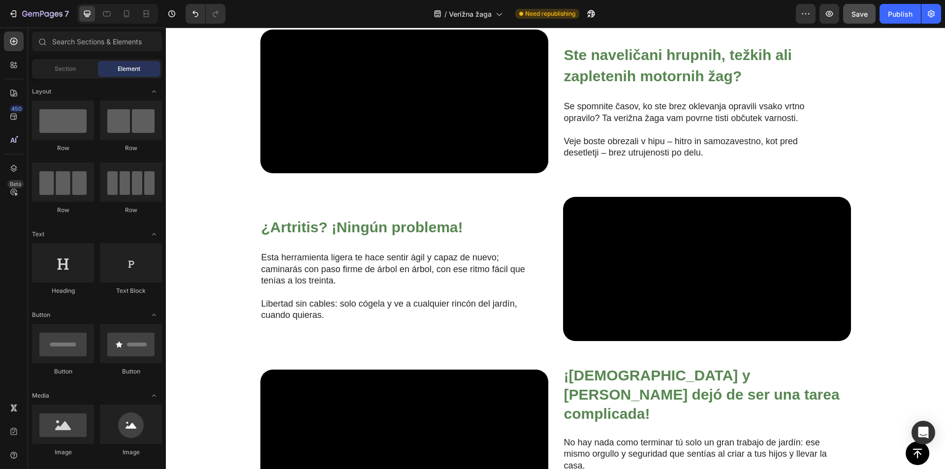
scroll to position [923, 0]
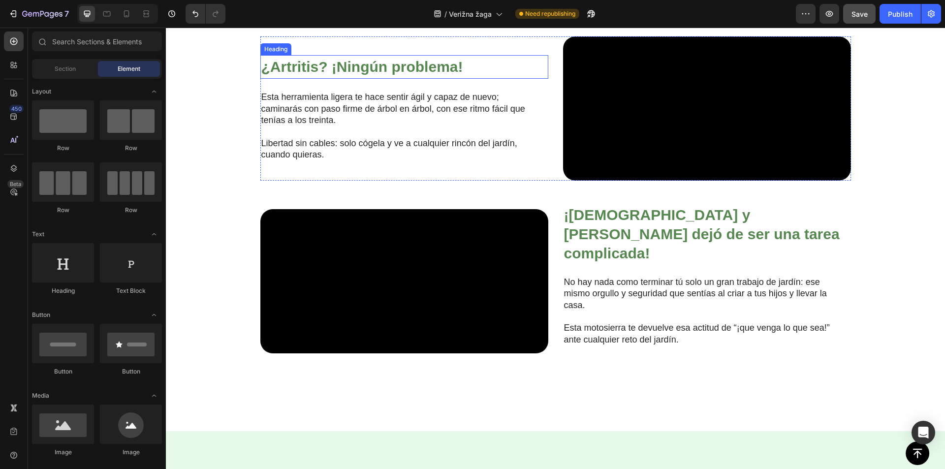
click at [375, 75] on strong "¿Artritis? ¡Ningún problema!" at bounding box center [362, 67] width 202 height 16
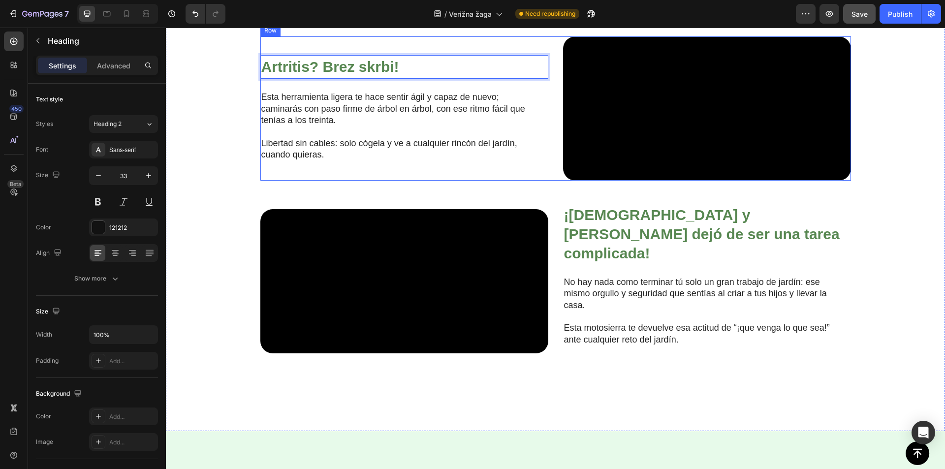
click at [400, 126] on p "Esta herramienta ligera te hace sentir ágil y capaz de nuevo; caminarás con pas…" at bounding box center [396, 109] width 270 height 34
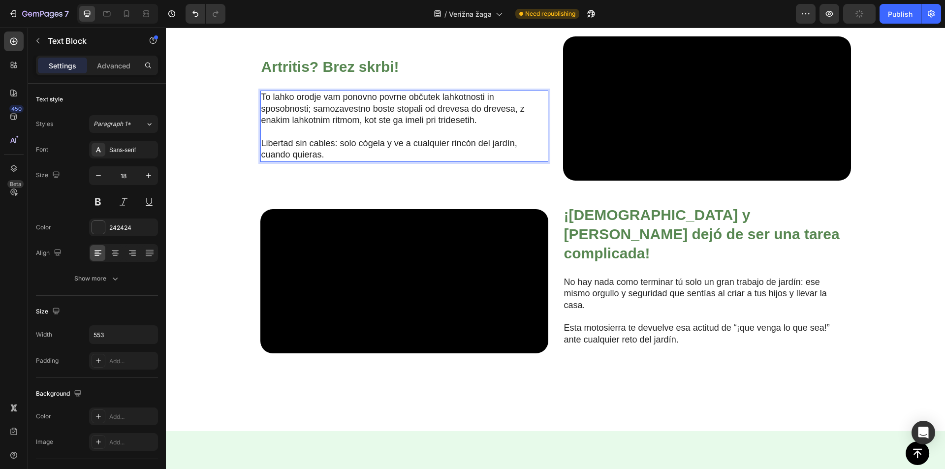
click at [284, 161] on p "Libertad sin cables: solo cógela y ve a cualquier rincón del jardín, cuando qui…" at bounding box center [396, 149] width 270 height 23
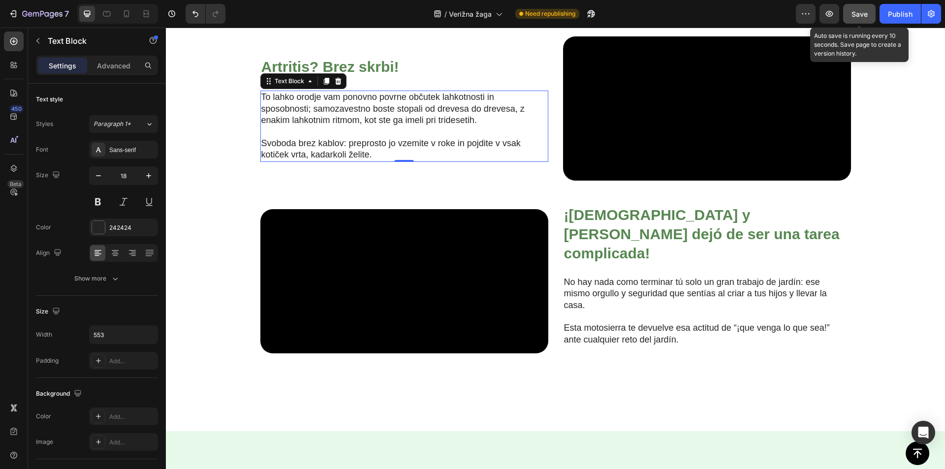
click at [873, 15] on button "Save" at bounding box center [859, 14] width 32 height 20
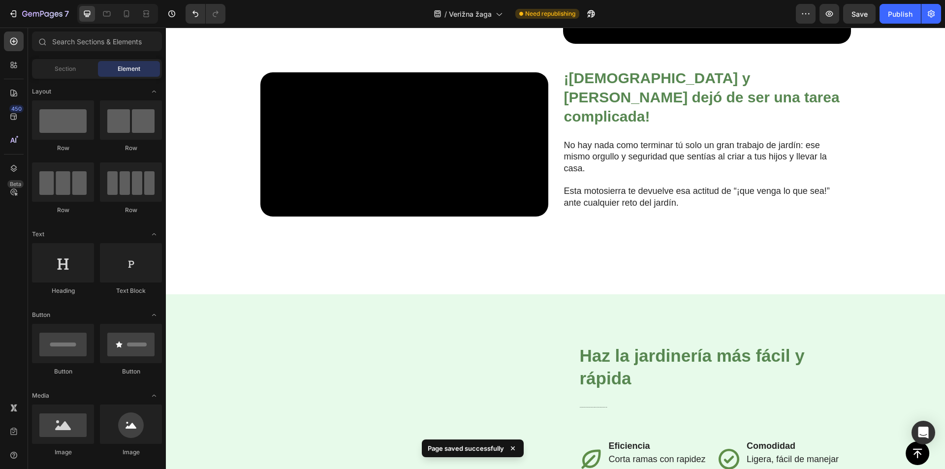
scroll to position [1123, 0]
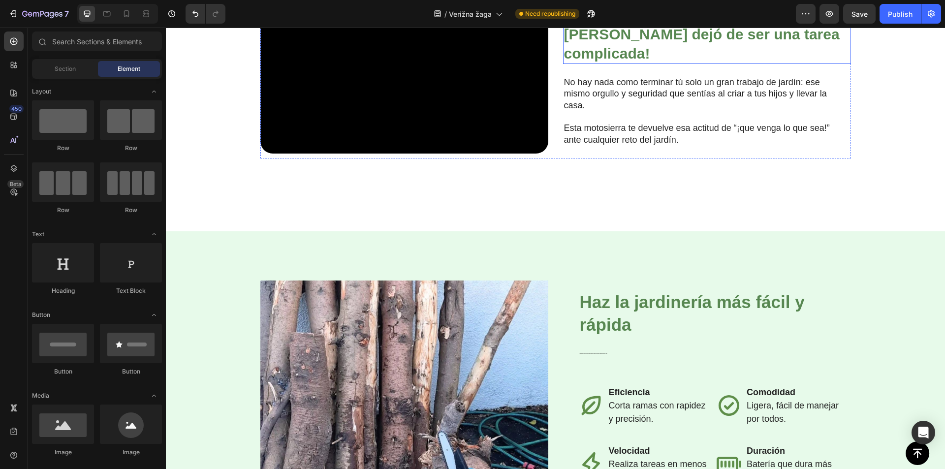
click at [598, 62] on strong "¡[DEMOGRAPHIC_DATA] y [PERSON_NAME] dejó de ser una tarea complicada!" at bounding box center [702, 34] width 276 height 55
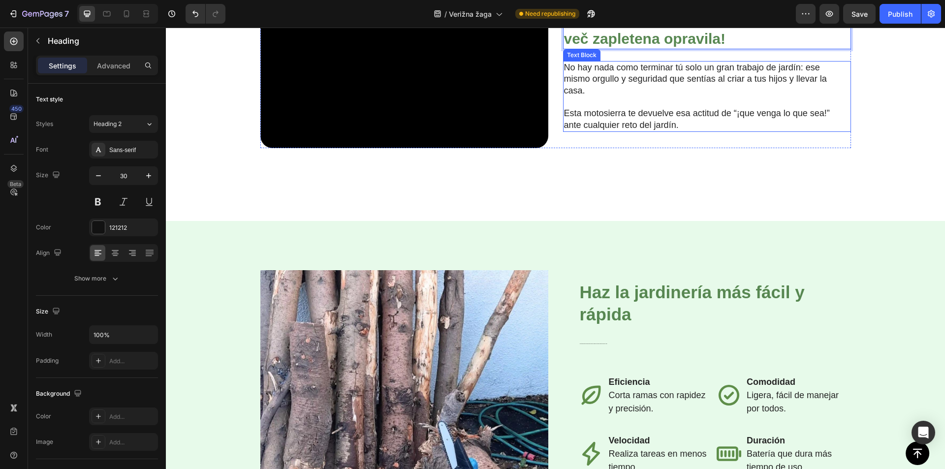
click at [584, 96] on p "No hay nada como terminar tú solo un gran trabajo de jardín: ese mismo orgullo …" at bounding box center [699, 79] width 270 height 34
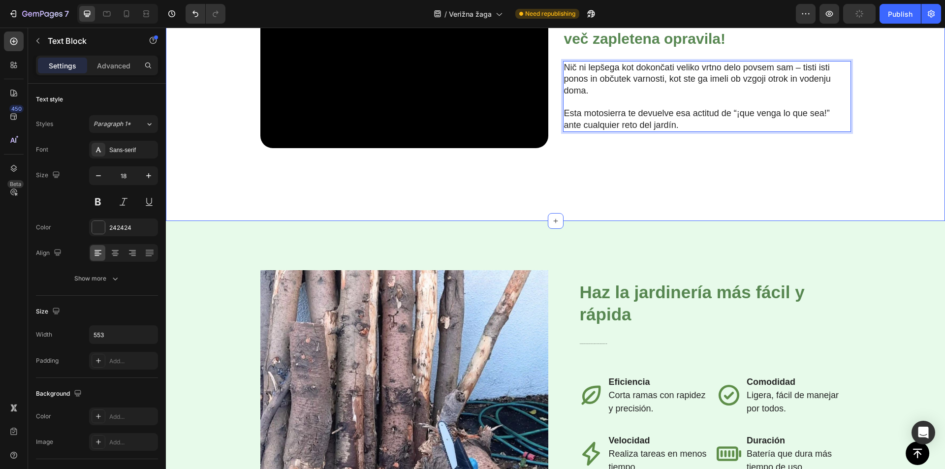
click at [596, 131] on p "Esta motosierra te devuelve esa actitud de “¡que venga lo que sea!” ante cualqu…" at bounding box center [699, 119] width 270 height 23
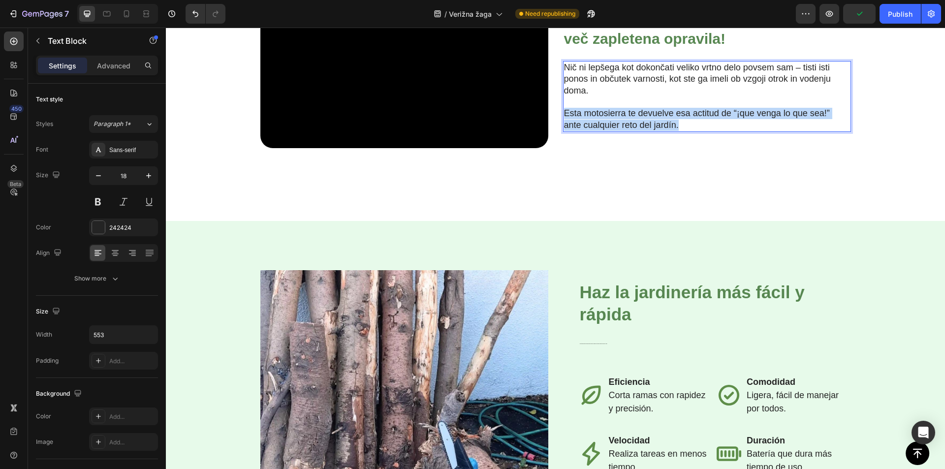
click at [596, 131] on p "Esta motosierra te devuelve esa actitud de “¡que venga lo que sea!” ante cualqu…" at bounding box center [699, 119] width 270 height 23
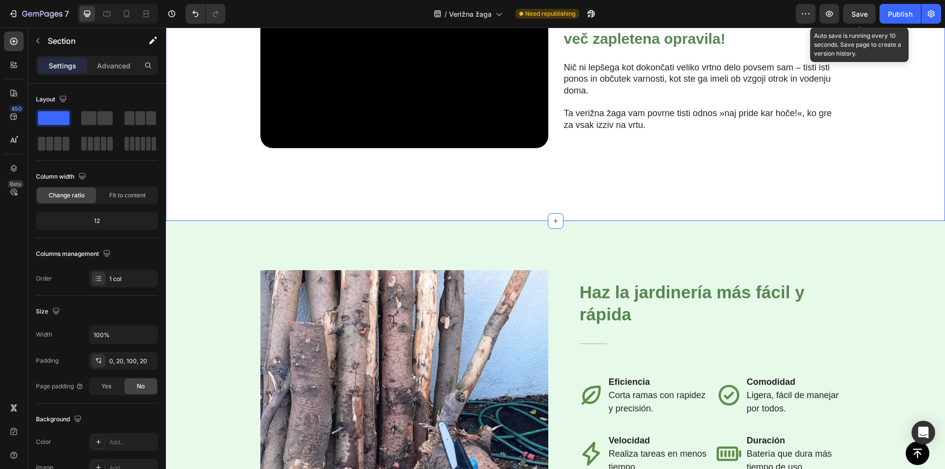
click at [856, 16] on span "Save" at bounding box center [859, 14] width 16 height 8
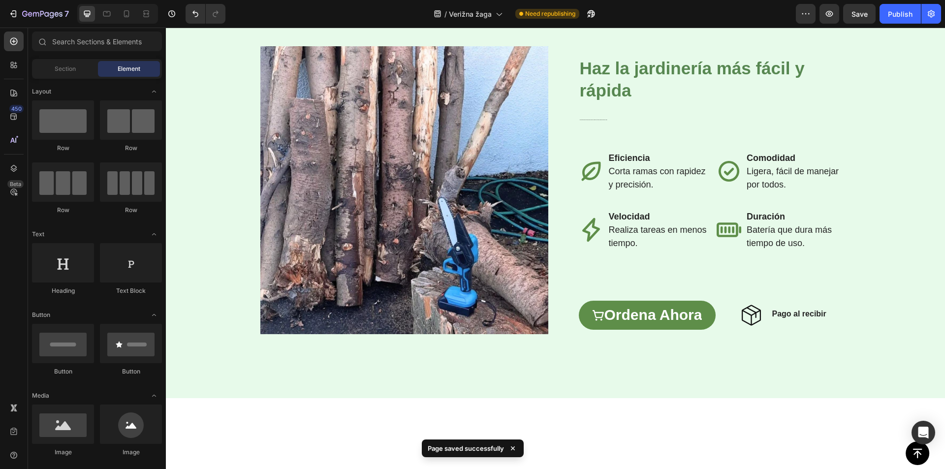
scroll to position [1453, 0]
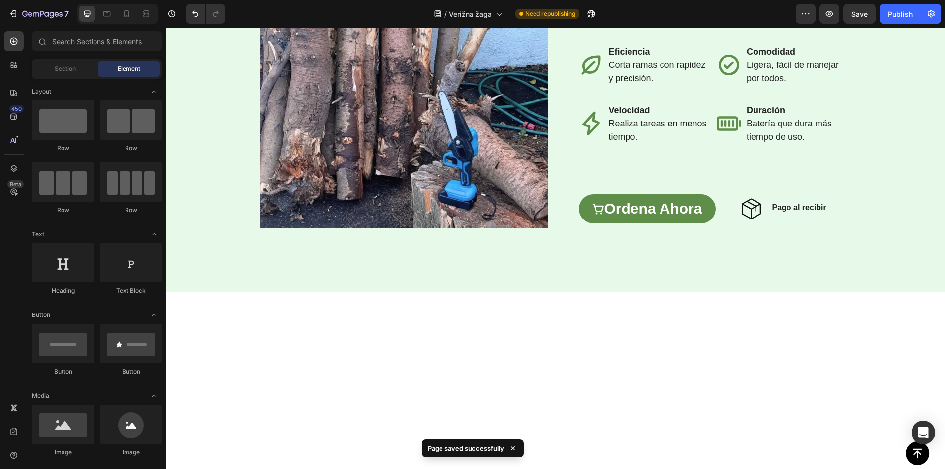
drag, startPoint x: 942, startPoint y: 191, endPoint x: 217, endPoint y: 229, distance: 726.5
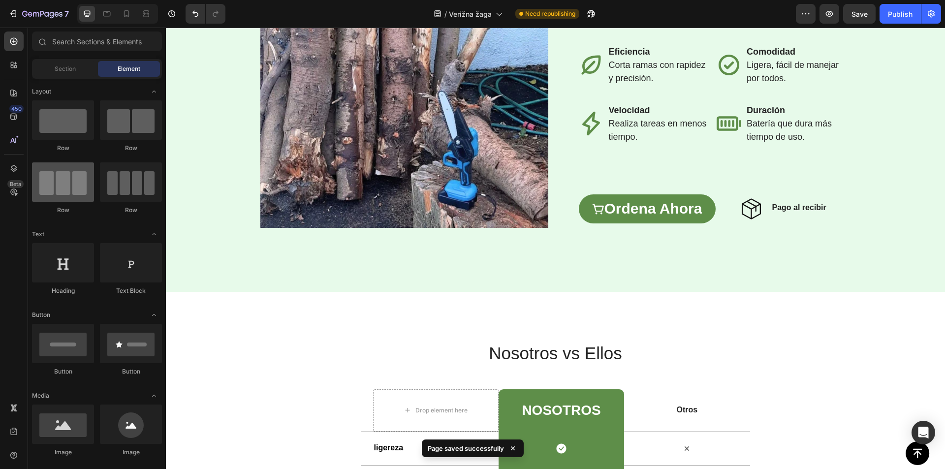
scroll to position [1485, 0]
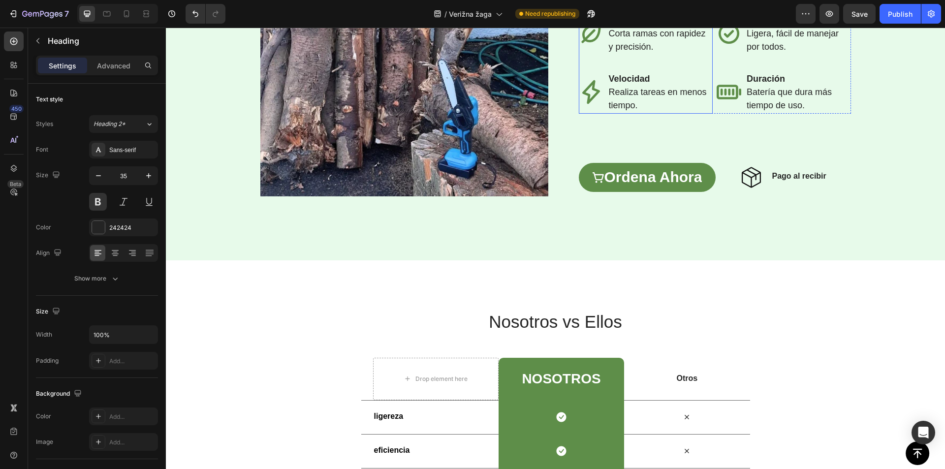
click at [613, 25] on strong "Eficiencia" at bounding box center [629, 20] width 41 height 10
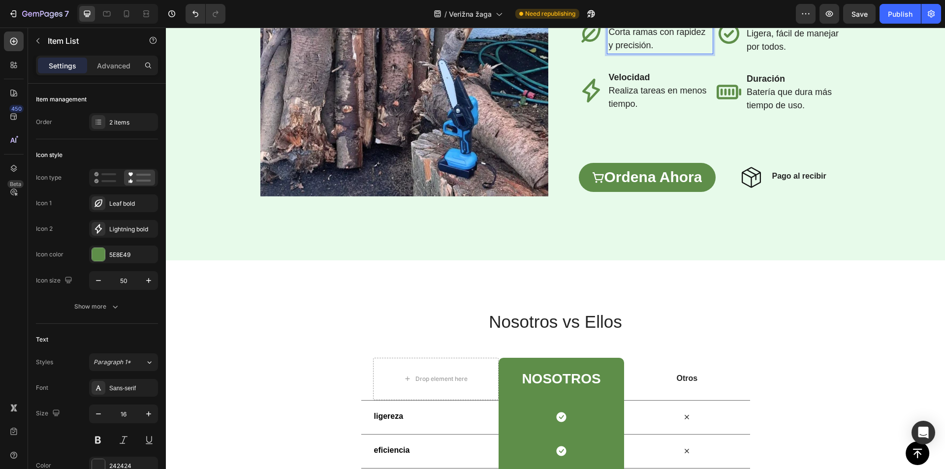
click at [645, 50] on span "Corta ramas con rapidez y precisión." at bounding box center [657, 38] width 97 height 23
click at [630, 24] on strong "Učinkovitost" at bounding box center [632, 19] width 47 height 8
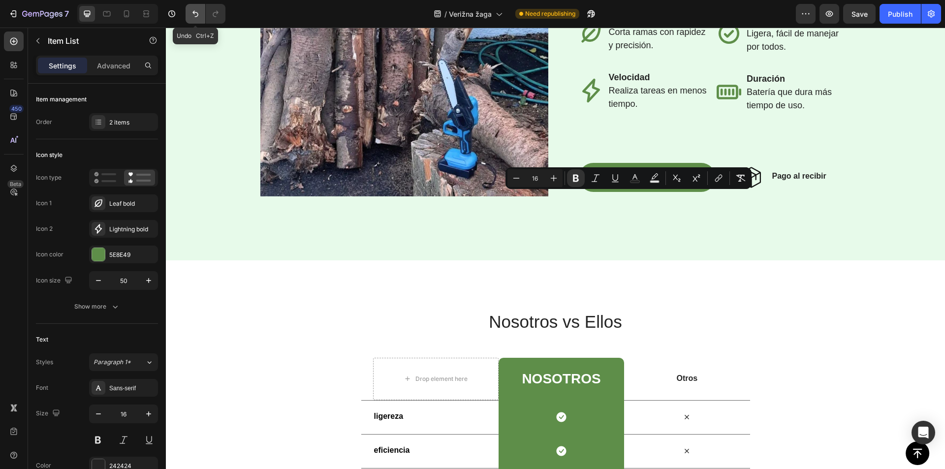
drag, startPoint x: 191, startPoint y: 13, endPoint x: 192, endPoint y: 18, distance: 4.9
click at [192, 13] on icon "Undo/Redo" at bounding box center [195, 14] width 10 height 10
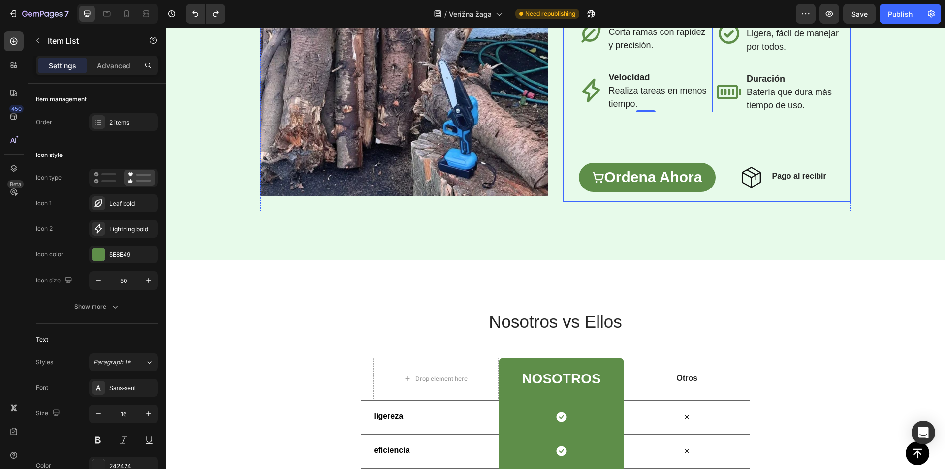
click at [707, 168] on div "⁠⁠⁠⁠⁠⁠⁠ Naj bo vrtnarjenje enostavnejše in hitrejše Heading La mini motosierra …" at bounding box center [715, 60] width 272 height 284
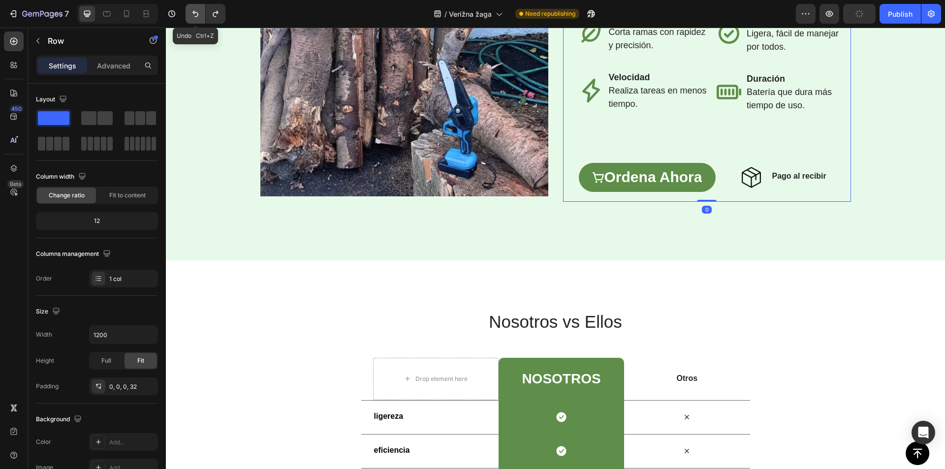
click at [191, 18] on icon "Undo/Redo" at bounding box center [195, 14] width 10 height 10
click at [639, 25] on strong "Eficiencia" at bounding box center [629, 20] width 41 height 10
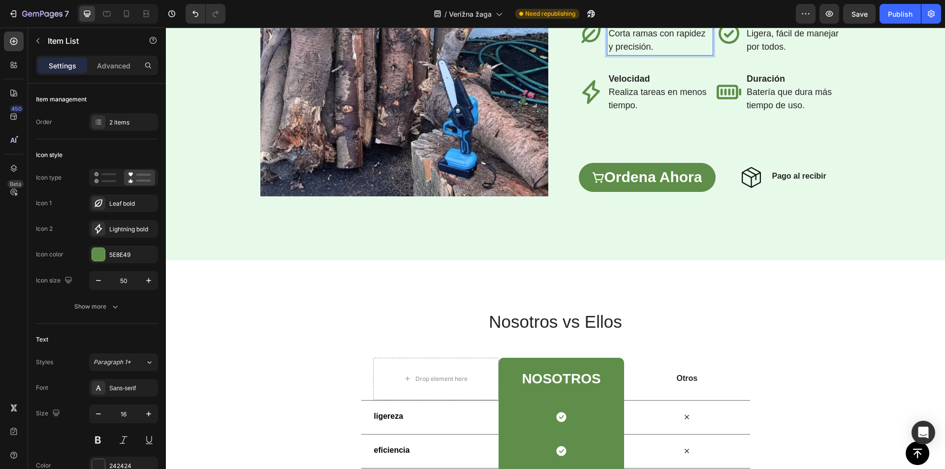
click at [623, 54] on p "Corta ramas con rapidez y precisión." at bounding box center [660, 40] width 103 height 27
click at [622, 52] on span "Corta ramas con rapidez y precisión." at bounding box center [657, 40] width 97 height 23
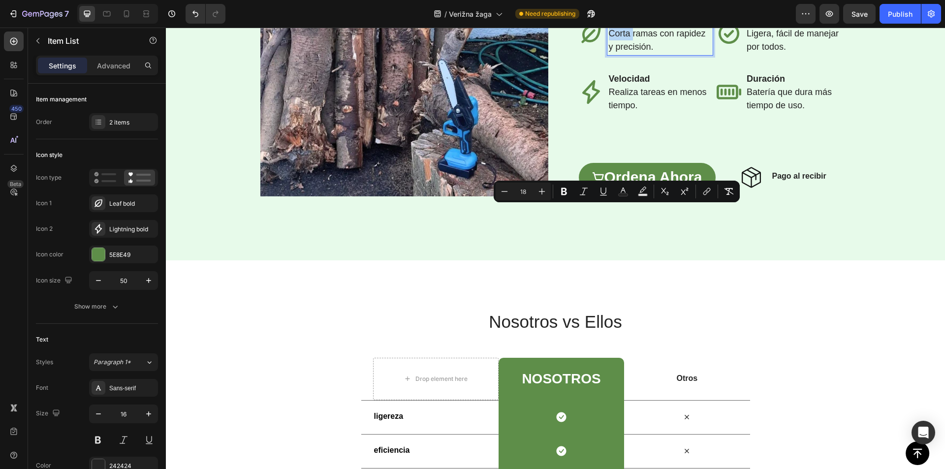
click at [622, 52] on span "Corta ramas con rapidez y precisión." at bounding box center [657, 40] width 97 height 23
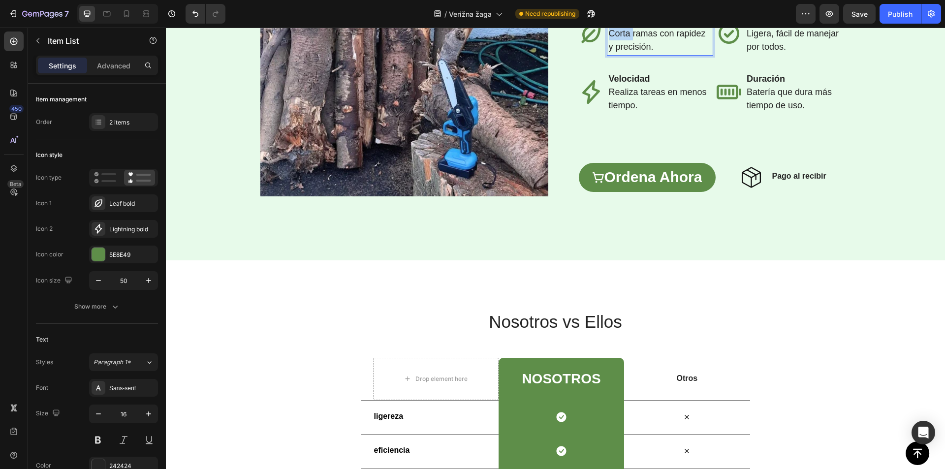
click at [622, 52] on span "Corta ramas con rapidez y precisión." at bounding box center [657, 40] width 97 height 23
click at [623, 84] on strong "Velocidad" at bounding box center [629, 79] width 41 height 10
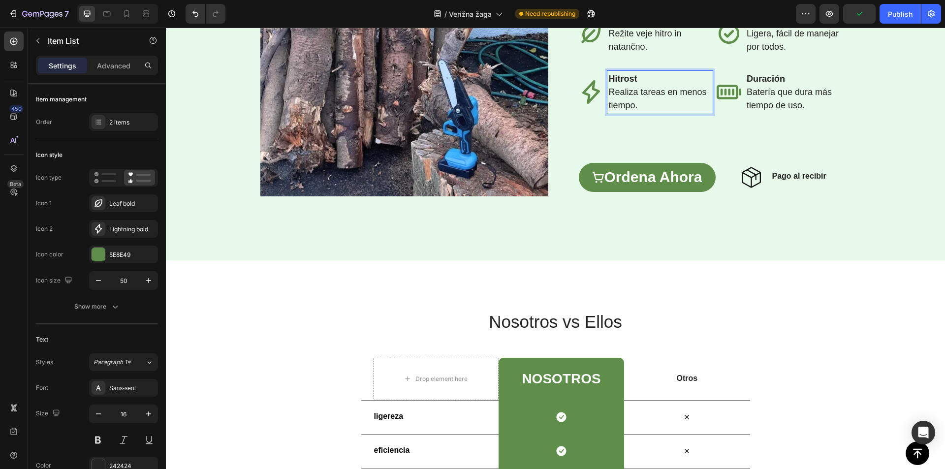
click at [676, 110] on span "⁠⁠⁠⁠⁠⁠⁠ Realiza tareas en menos tiempo." at bounding box center [658, 98] width 98 height 23
click at [676, 110] on span "Realiza tareas en menos tiempo." at bounding box center [658, 98] width 98 height 23
click at [761, 25] on strong "Comodidad" at bounding box center [771, 20] width 49 height 10
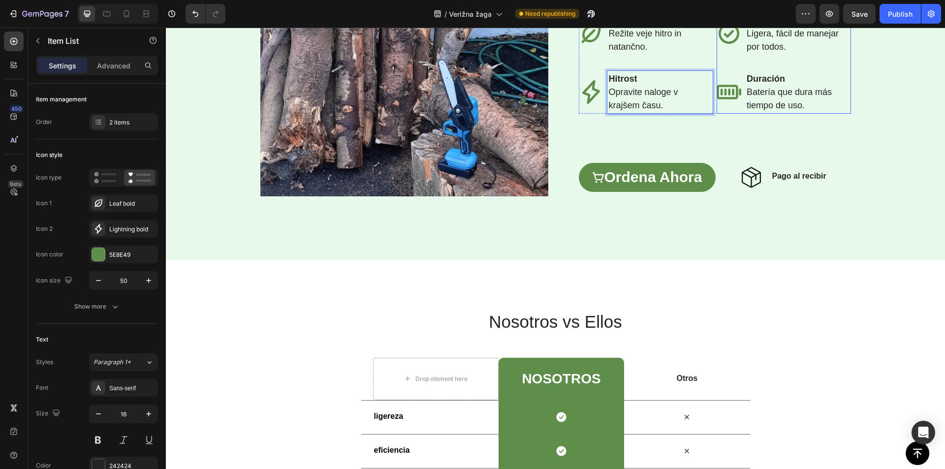
click at [761, 25] on strong "Comodidad" at bounding box center [771, 20] width 49 height 10
click at [810, 52] on span "⁠⁠⁠⁠⁠⁠⁠ Ligera, fácil de manejar por todos." at bounding box center [793, 40] width 92 height 23
click at [810, 52] on span "Ligera, fácil de manejar por todos." at bounding box center [793, 40] width 92 height 23
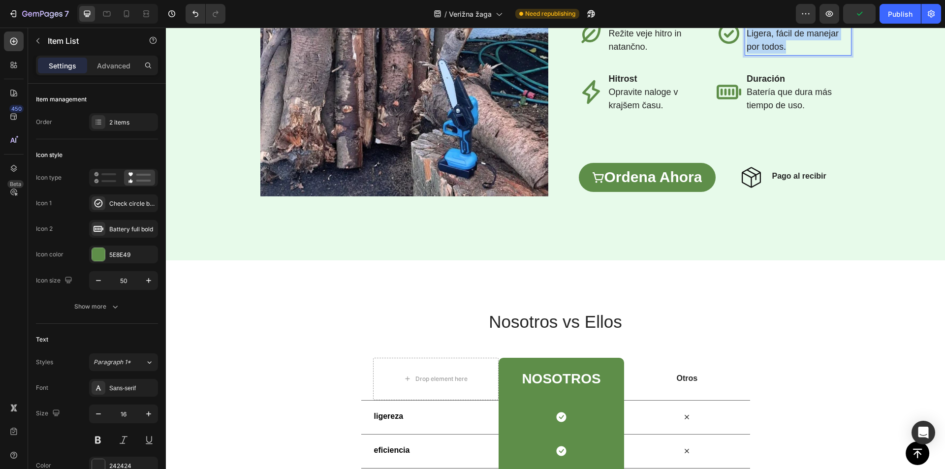
click at [810, 52] on span "Ligera, fácil de manejar por todos." at bounding box center [793, 40] width 92 height 23
click at [764, 84] on strong "Duración" at bounding box center [766, 79] width 38 height 10
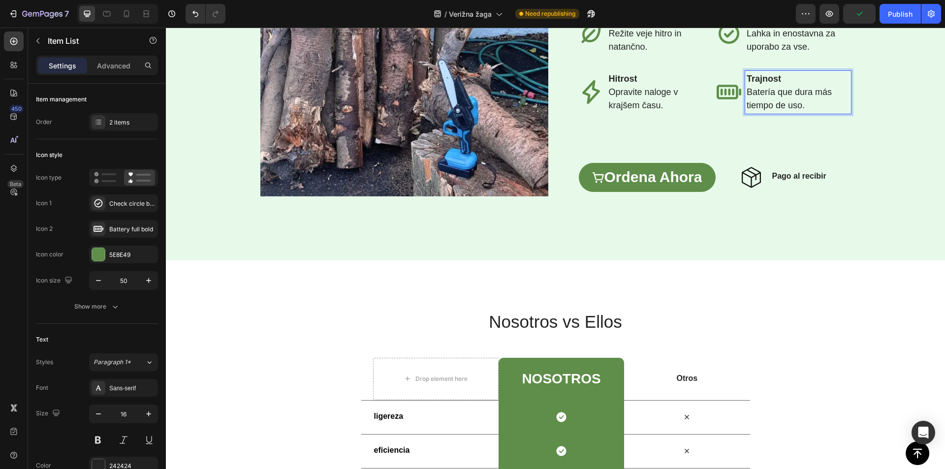
click at [803, 110] on span "Batería que dura más tiempo de uso." at bounding box center [789, 98] width 85 height 23
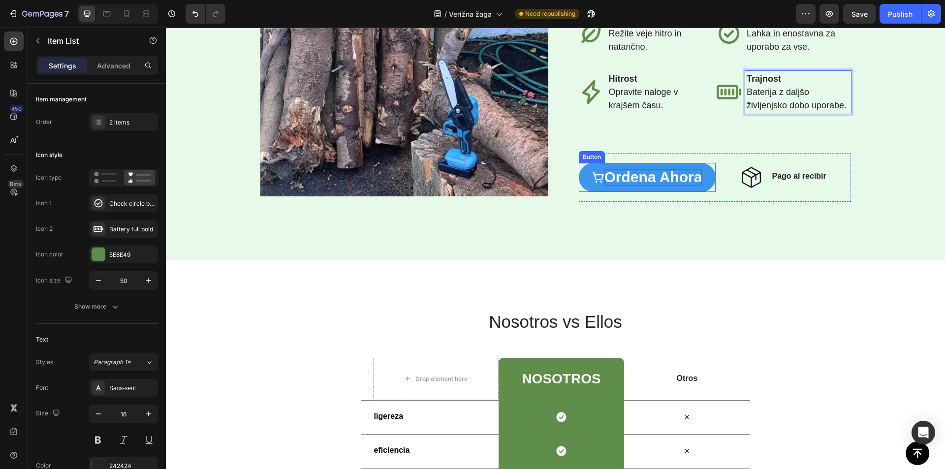
click at [632, 185] on span "ordena ahora" at bounding box center [653, 177] width 98 height 16
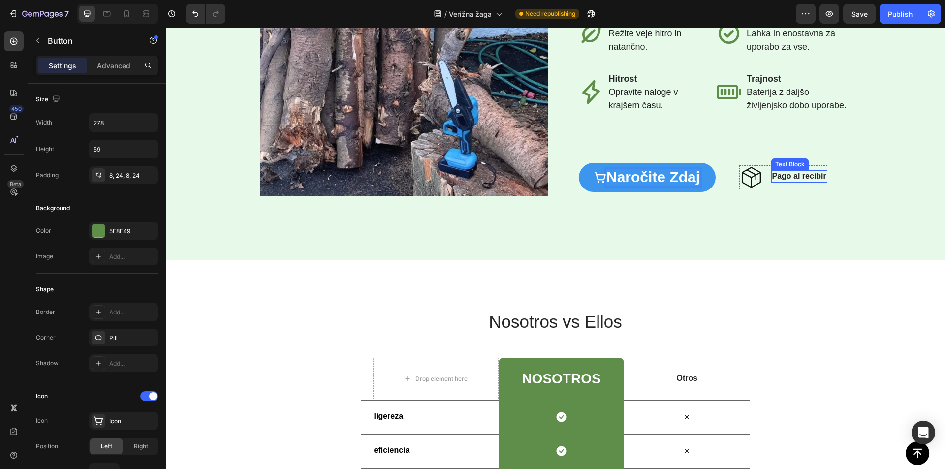
click at [777, 180] on strong "Pago al recibir" at bounding box center [799, 176] width 54 height 8
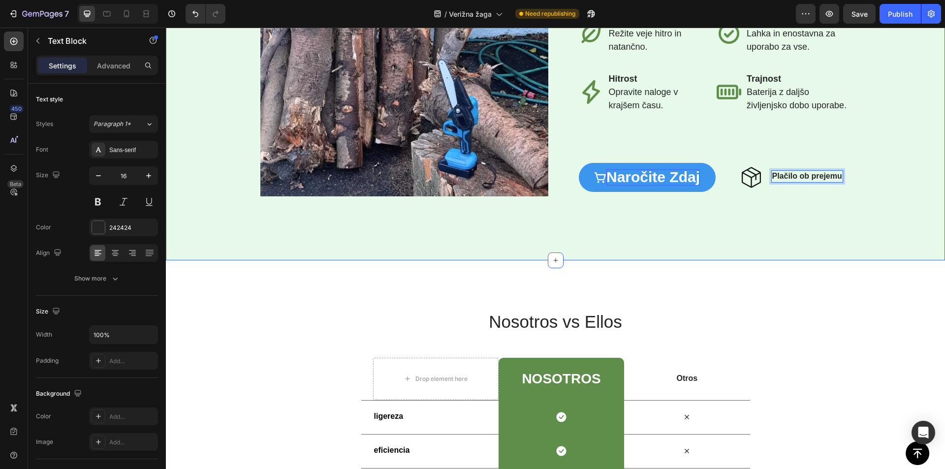
click at [713, 260] on div "Image Row ⁠⁠⁠⁠⁠⁠⁠ Naj bo vrtnarjenje enostavnejše in hitrejše Heading La mini m…" at bounding box center [555, 59] width 779 height 401
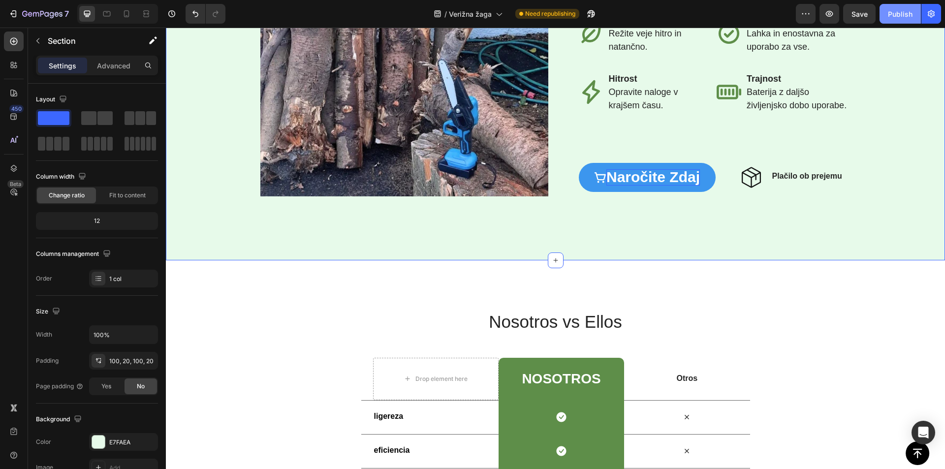
drag, startPoint x: 899, startPoint y: 10, endPoint x: 691, endPoint y: 90, distance: 222.7
click at [899, 10] on div "Publish" at bounding box center [900, 14] width 25 height 10
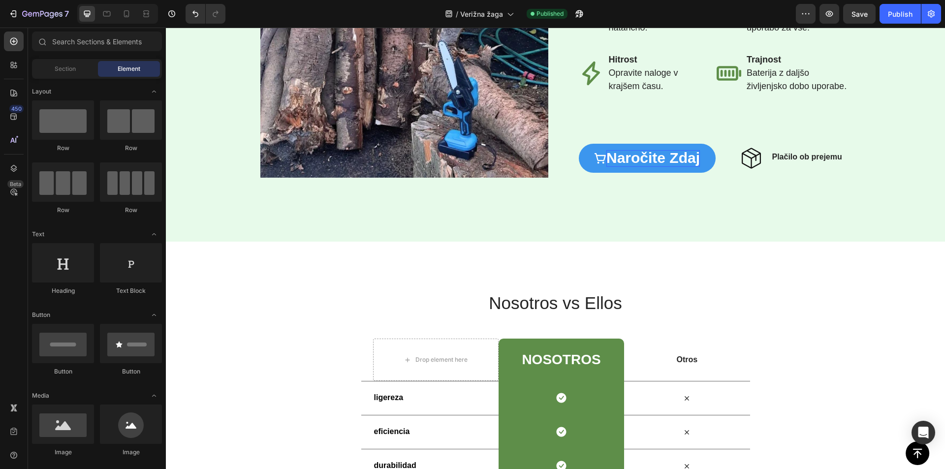
scroll to position [1761, 0]
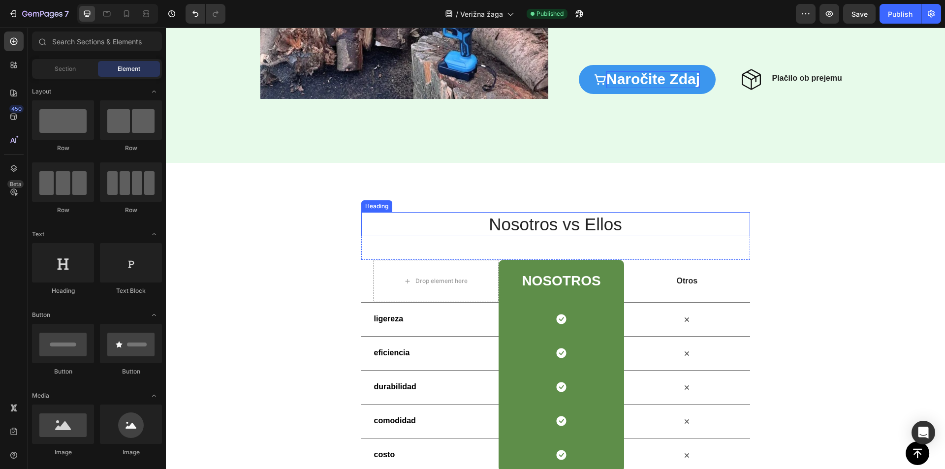
click at [566, 230] on h2 "Nosotros vs Ellos" at bounding box center [555, 224] width 389 height 25
click at [566, 229] on h2 "Nosotros vs Ellos" at bounding box center [555, 224] width 389 height 25
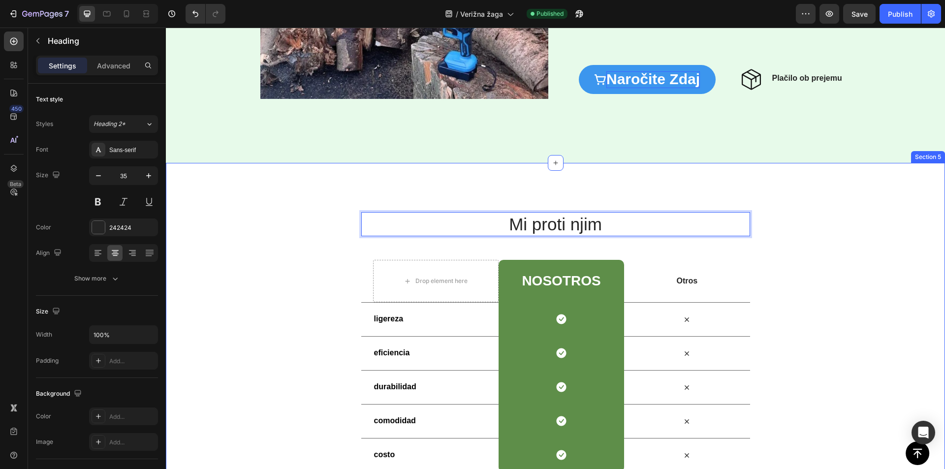
click at [583, 180] on div "Mi proti njim Heading 48 Row Drop element here NoSotros Heading Row Otros Text …" at bounding box center [555, 342] width 779 height 359
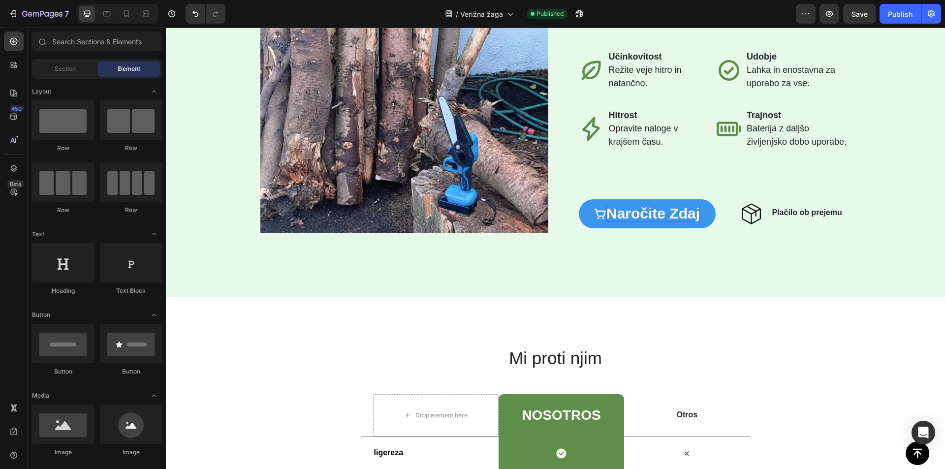
scroll to position [1535, 0]
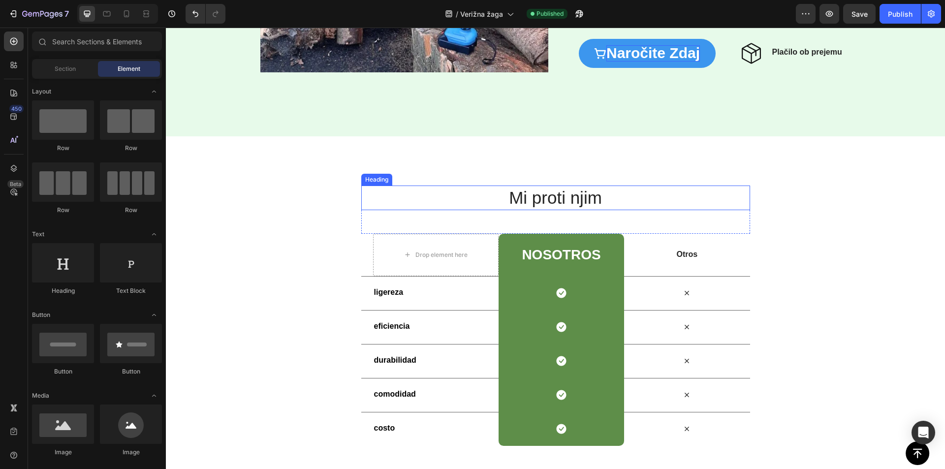
click at [553, 196] on h2 "Mi proti njim" at bounding box center [555, 198] width 389 height 25
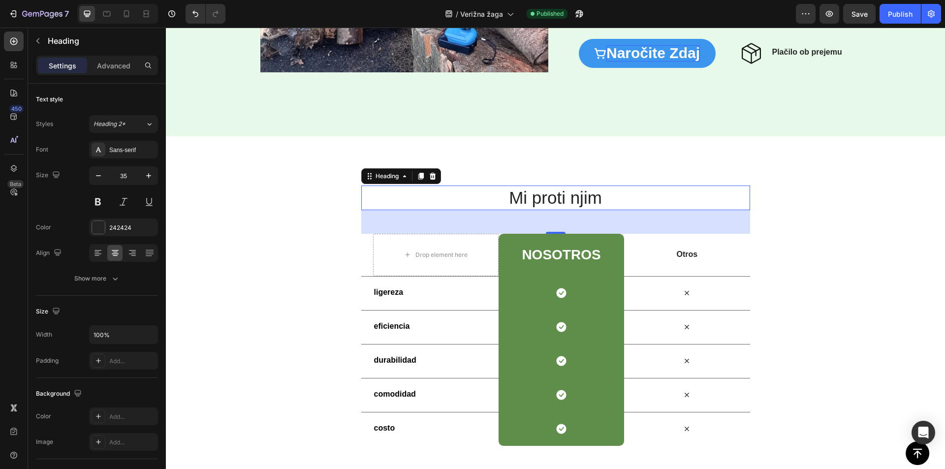
click at [576, 199] on h2 "Mi proti njim" at bounding box center [555, 198] width 389 height 25
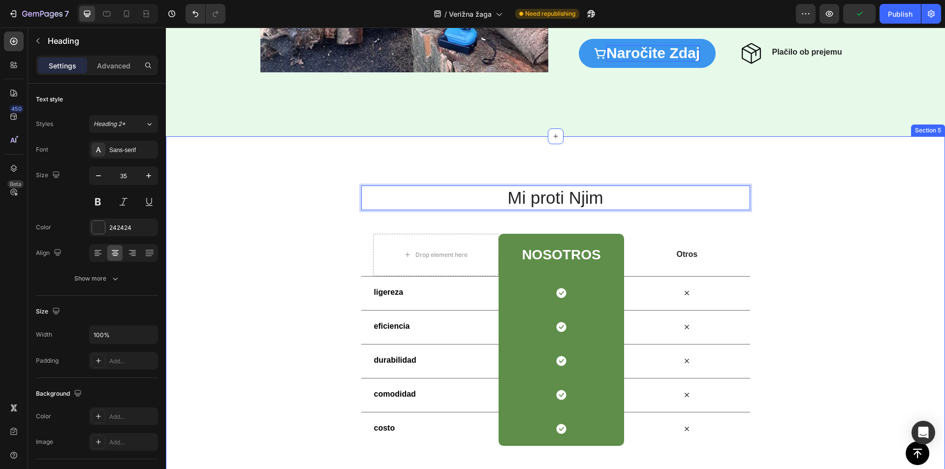
click at [560, 168] on div "Mi proti Njim Heading 48 Row Drop element here NoSotros Heading Row Otros Text …" at bounding box center [555, 315] width 779 height 359
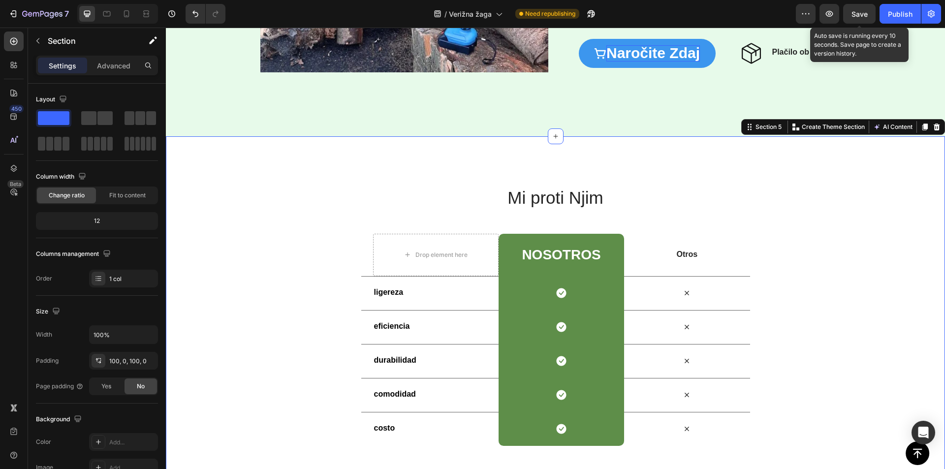
click at [859, 12] on span "Save" at bounding box center [859, 14] width 16 height 8
click at [678, 250] on p "Otros" at bounding box center [687, 255] width 124 height 10
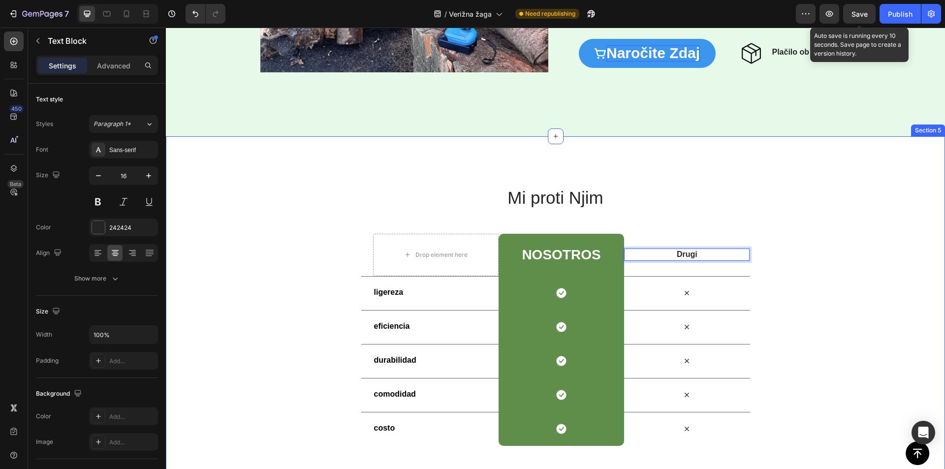
click at [313, 151] on div "Mi proti Njim Heading Row Drop element here NoSotros Heading Row Drugi Text Blo…" at bounding box center [555, 315] width 779 height 359
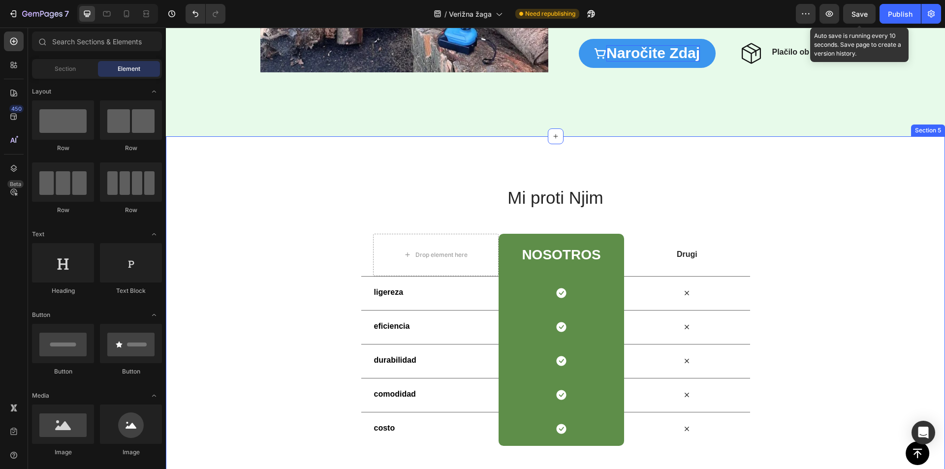
scroll to position [1619, 0]
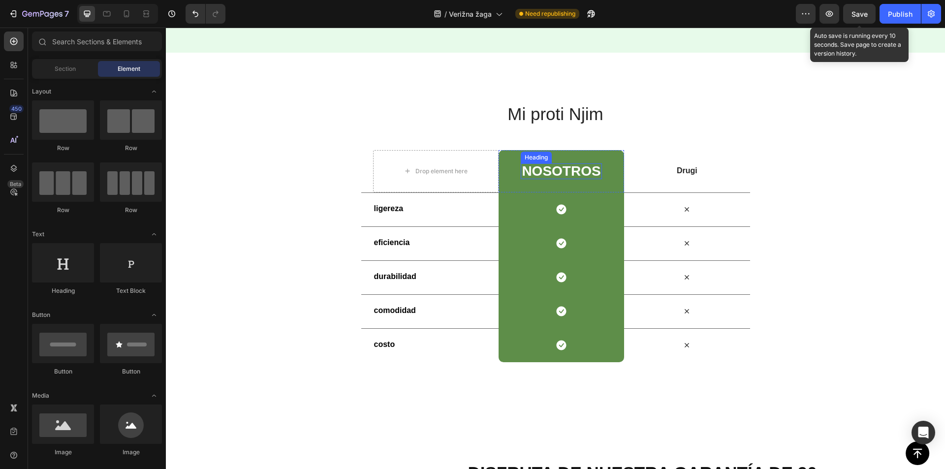
click at [553, 171] on h2 "NoSotros" at bounding box center [561, 171] width 81 height 16
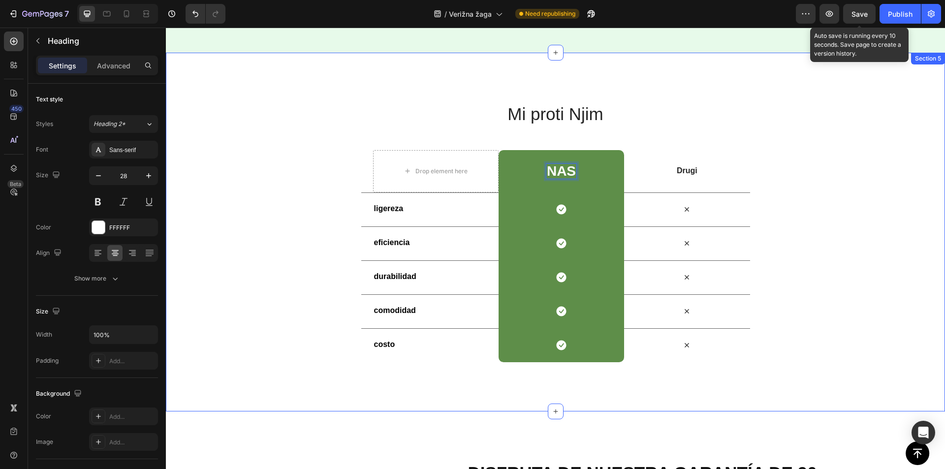
click at [317, 90] on div "Mi proti Njim Heading Row Drop element here Nas Heading 0 Row Drugi Text Block …" at bounding box center [555, 232] width 779 height 359
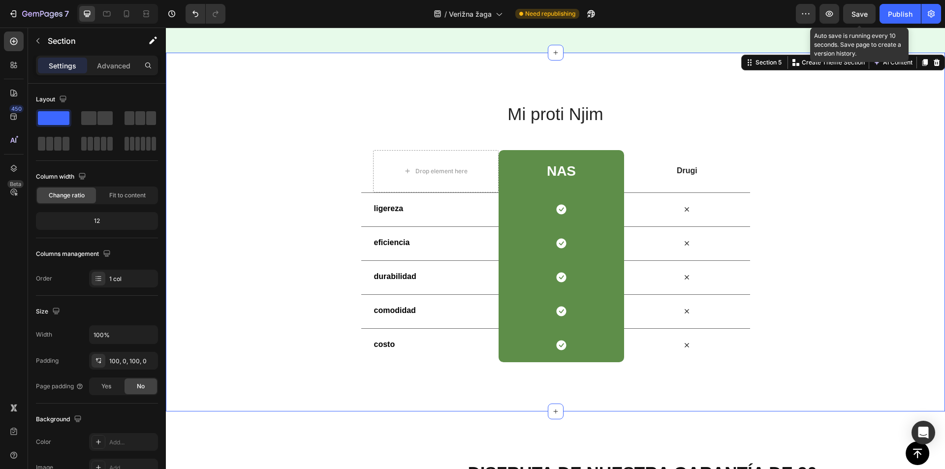
drag, startPoint x: 854, startPoint y: 9, endPoint x: 608, endPoint y: 155, distance: 286.7
click at [854, 9] on div "Save" at bounding box center [859, 14] width 16 height 10
click at [393, 212] on strong "ligereza" at bounding box center [389, 208] width 30 height 8
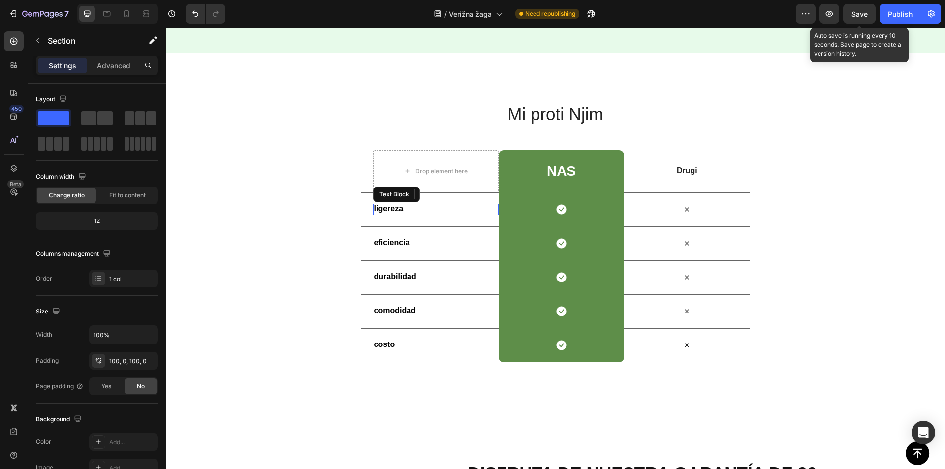
click at [393, 212] on strong "ligereza" at bounding box center [389, 208] width 30 height 8
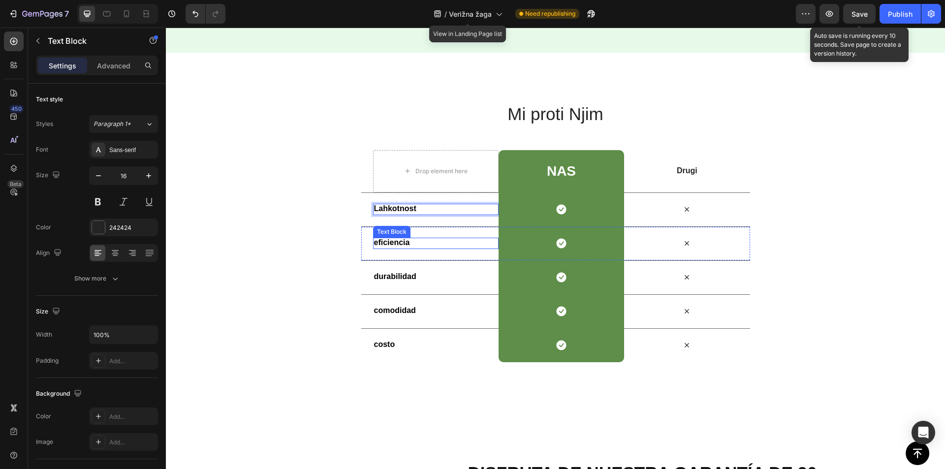
click at [390, 239] on strong "eficiencia" at bounding box center [392, 242] width 36 height 8
click at [389, 241] on strong "eficiencia" at bounding box center [392, 242] width 36 height 8
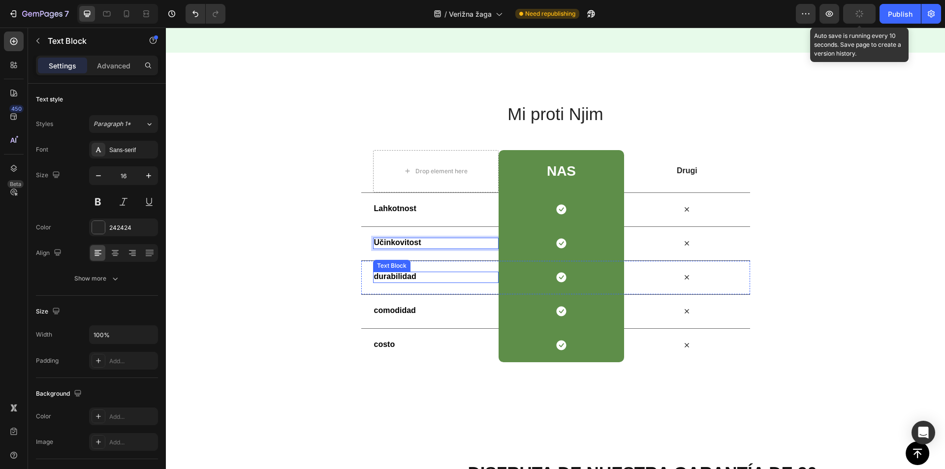
click at [384, 274] on strong "durabilidad" at bounding box center [395, 276] width 42 height 8
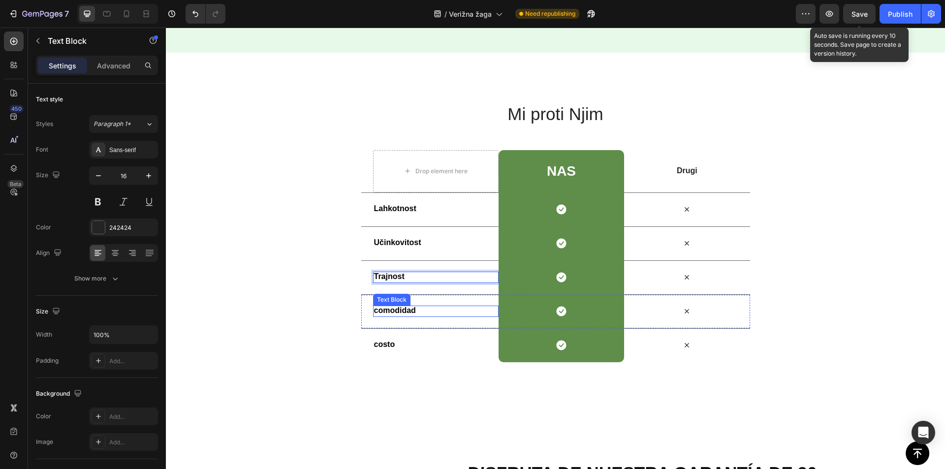
click at [388, 311] on strong "comodidad" at bounding box center [395, 310] width 42 height 8
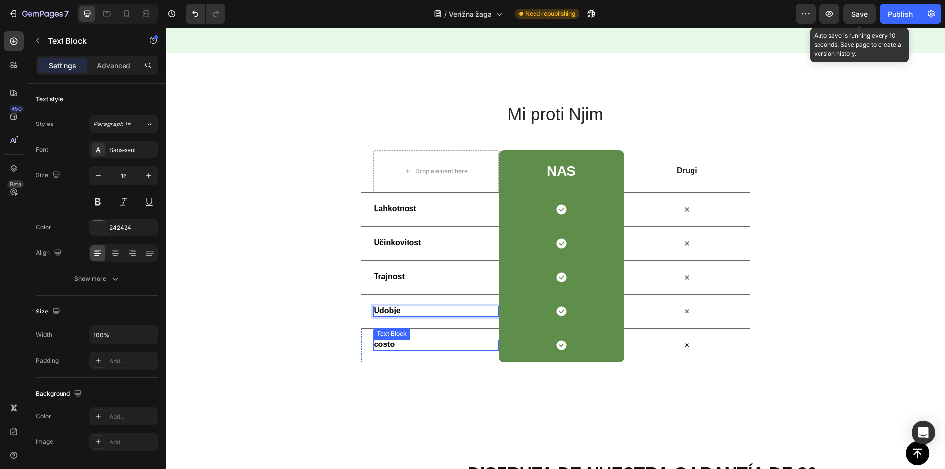
click at [377, 346] on strong "costo" at bounding box center [384, 344] width 21 height 8
click at [377, 345] on strong "costo" at bounding box center [384, 344] width 21 height 8
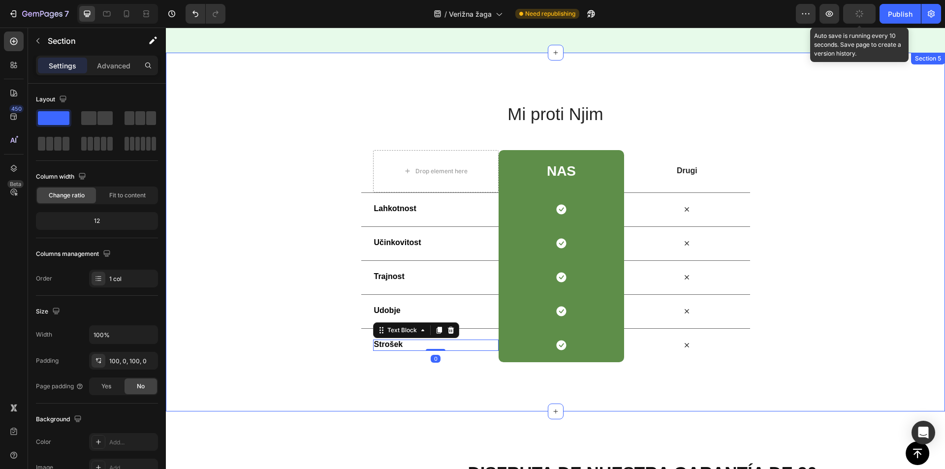
click at [266, 182] on div "Mi proti Njim Heading Row Drop element here Nas Heading Row Drugi Text Block Ro…" at bounding box center [555, 232] width 779 height 260
click at [396, 209] on strong "Lahkotnost" at bounding box center [395, 208] width 42 height 8
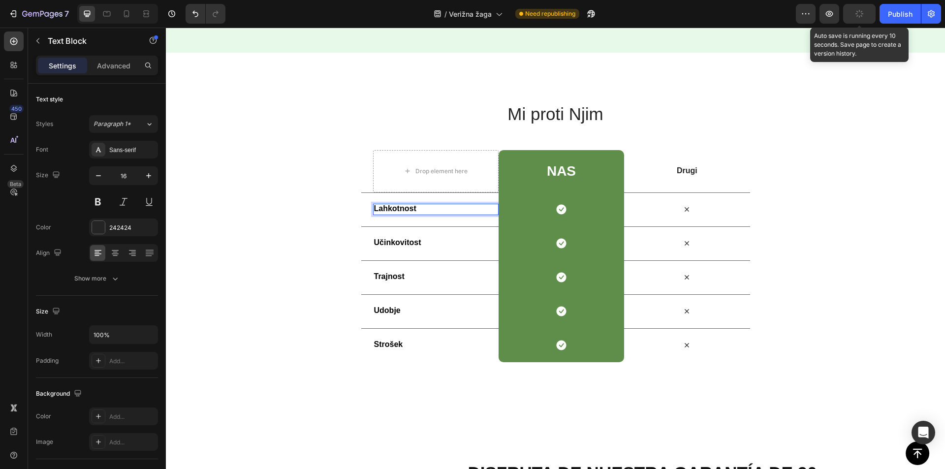
click at [395, 208] on strong "Lahkotnost" at bounding box center [395, 208] width 42 height 8
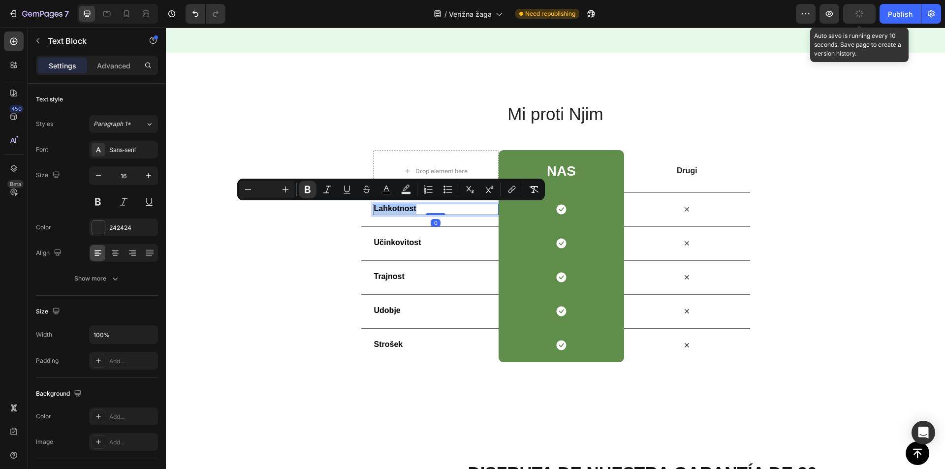
click at [263, 189] on input "Editor contextual toolbar" at bounding box center [267, 190] width 20 height 12
type input "16"
click at [408, 239] on strong "Učinkovitost" at bounding box center [397, 242] width 47 height 8
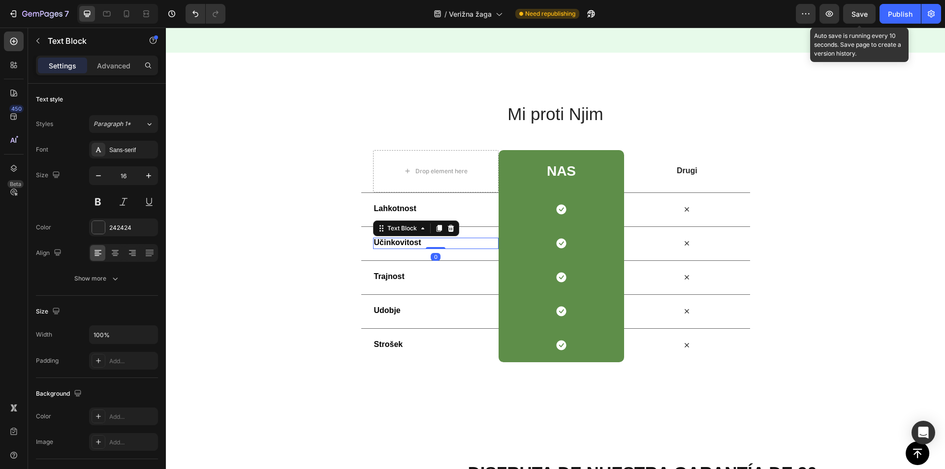
click at [397, 241] on strong "Učinkovitost" at bounding box center [397, 242] width 47 height 8
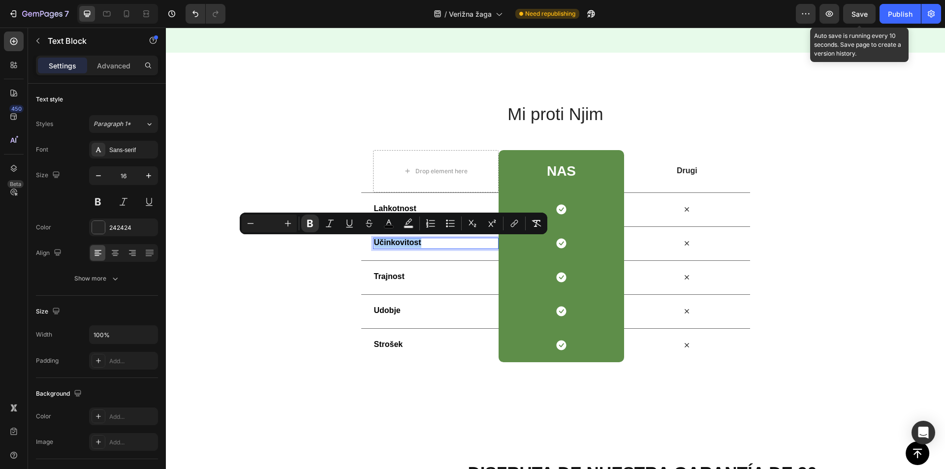
click at [262, 221] on input "Editor contextual toolbar" at bounding box center [269, 224] width 20 height 12
type input "16"
click at [389, 276] on strong "Trajnost" at bounding box center [389, 276] width 31 height 8
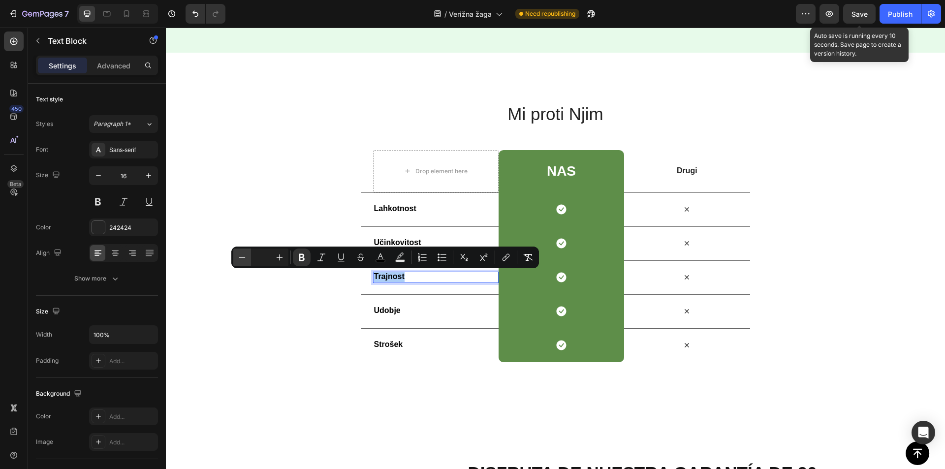
click at [249, 252] on button "Minus" at bounding box center [242, 258] width 18 height 18
click at [262, 256] on input "Editor contextual toolbar" at bounding box center [261, 258] width 20 height 12
type input "16"
click at [383, 312] on strong "Udobje" at bounding box center [387, 310] width 27 height 8
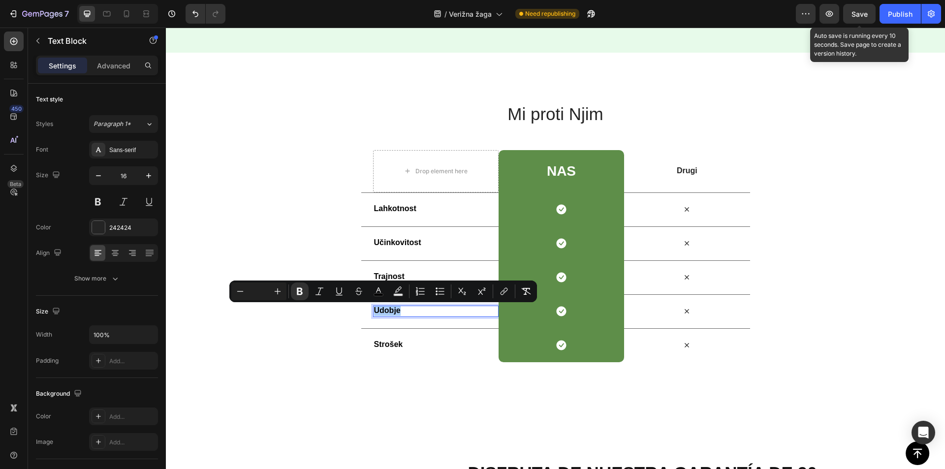
click at [261, 286] on input "Editor contextual toolbar" at bounding box center [259, 291] width 20 height 12
type input "16"
click at [382, 346] on strong "Strošek" at bounding box center [388, 344] width 29 height 8
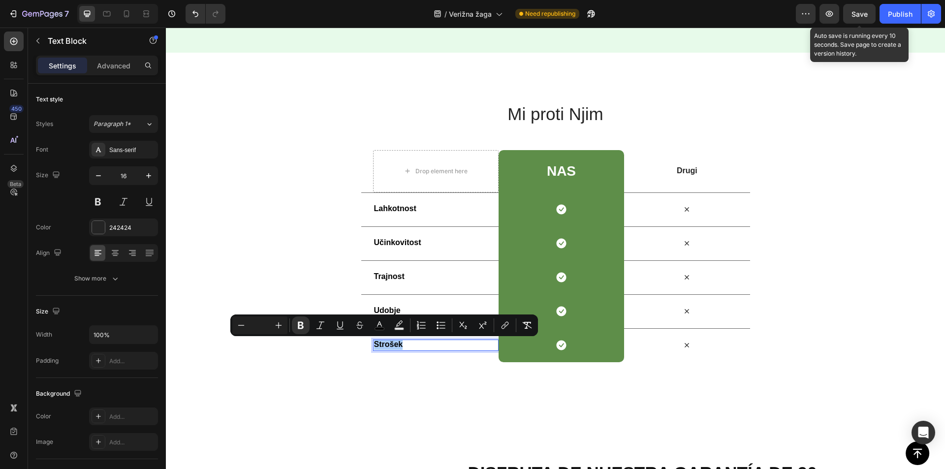
click at [260, 319] on input "Editor contextual toolbar" at bounding box center [260, 325] width 20 height 12
type input "16"
click at [377, 390] on div "Mi proti Njim Heading Row Drop element here Nas Heading Row Drugi Text Block Ro…" at bounding box center [555, 232] width 779 height 359
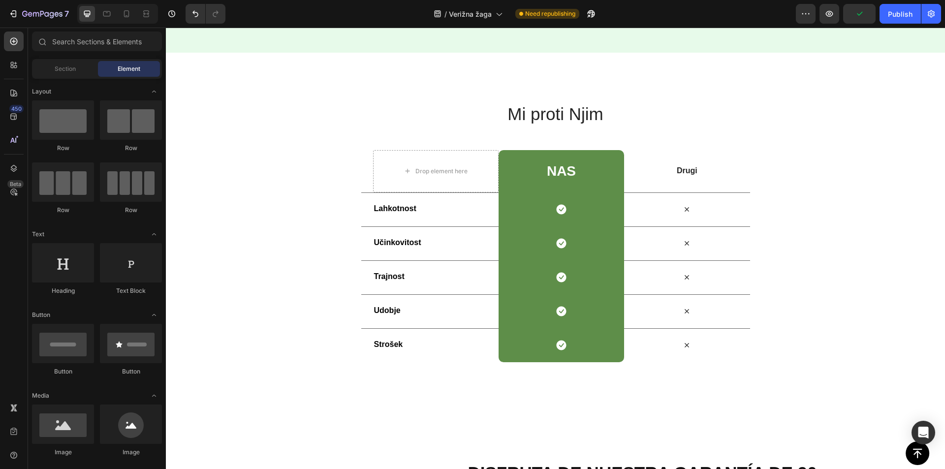
scroll to position [1651, 0]
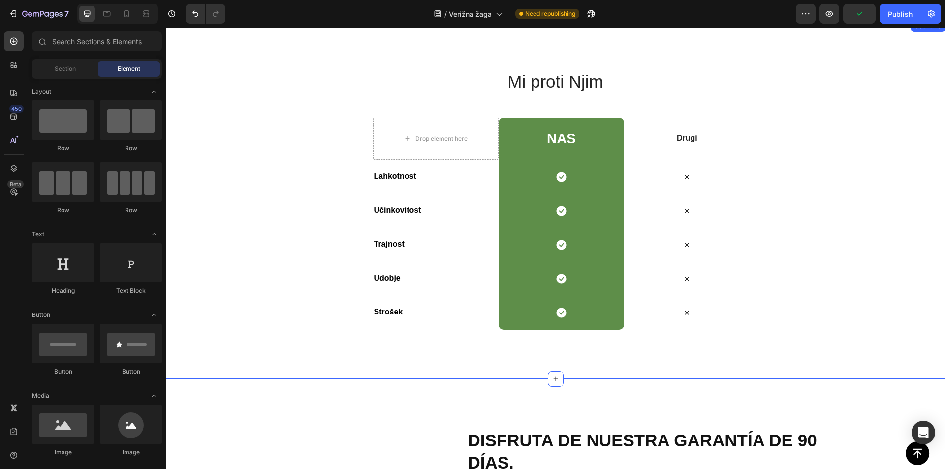
click at [287, 137] on div "Mi proti Njim Heading Row Drop element here Nas Heading Row Drugi Text Block Ro…" at bounding box center [555, 199] width 779 height 260
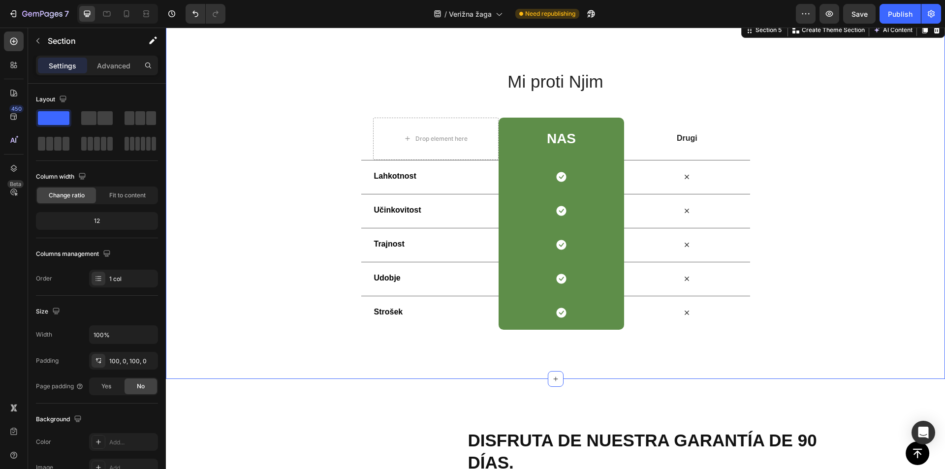
click at [862, 368] on div "Mi proti Njim Heading Row Drop element here Nas Heading Row Drugi Text Block Ro…" at bounding box center [555, 199] width 779 height 359
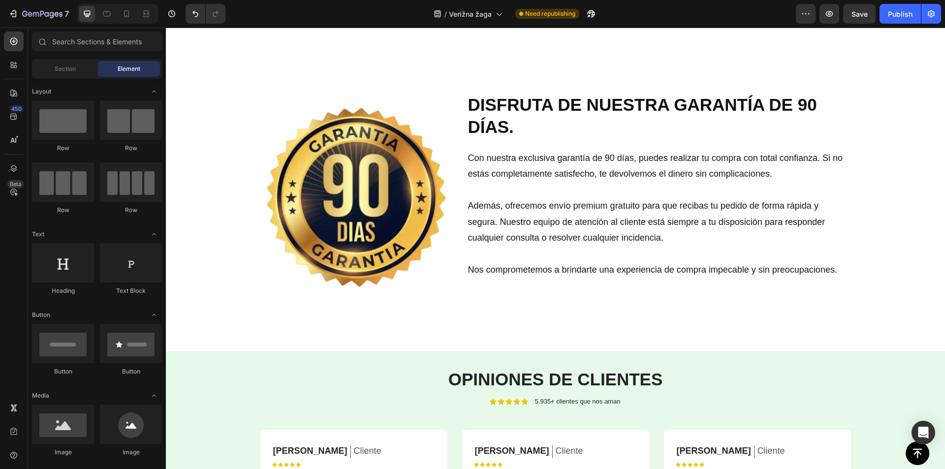
scroll to position [1962, 0]
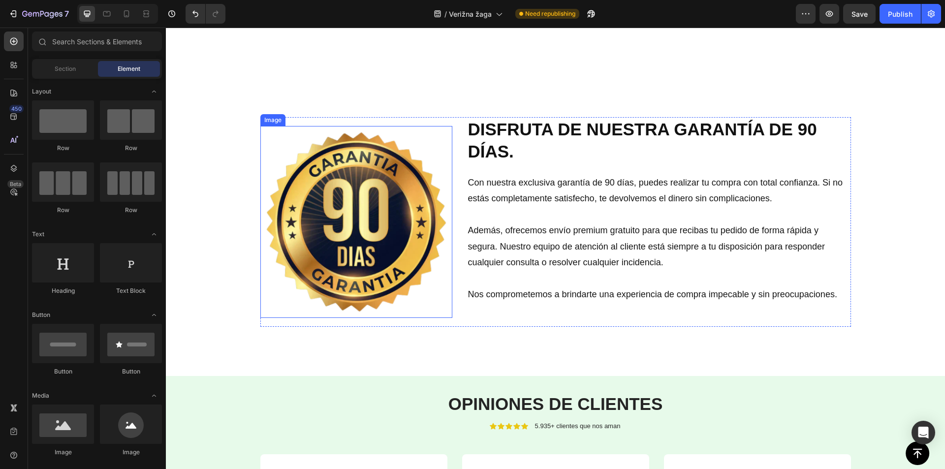
click at [397, 256] on img at bounding box center [356, 222] width 192 height 192
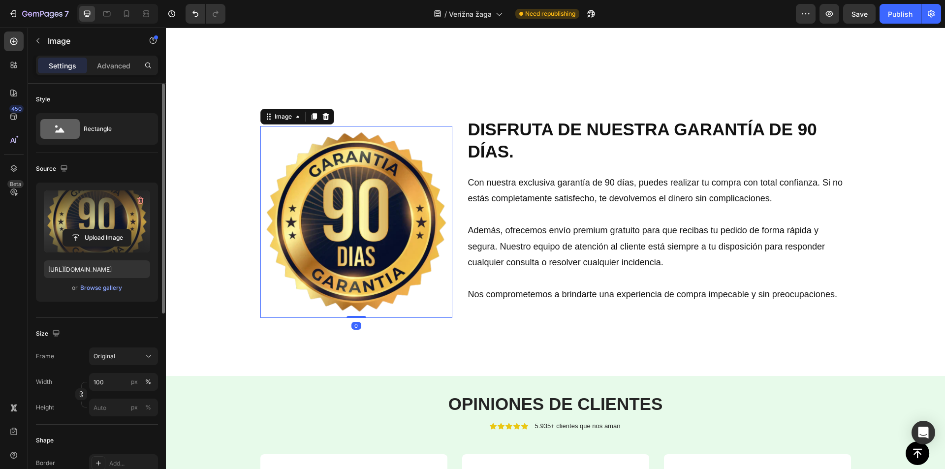
click at [91, 214] on label at bounding box center [97, 221] width 106 height 62
click at [91, 229] on input "file" at bounding box center [97, 237] width 68 height 17
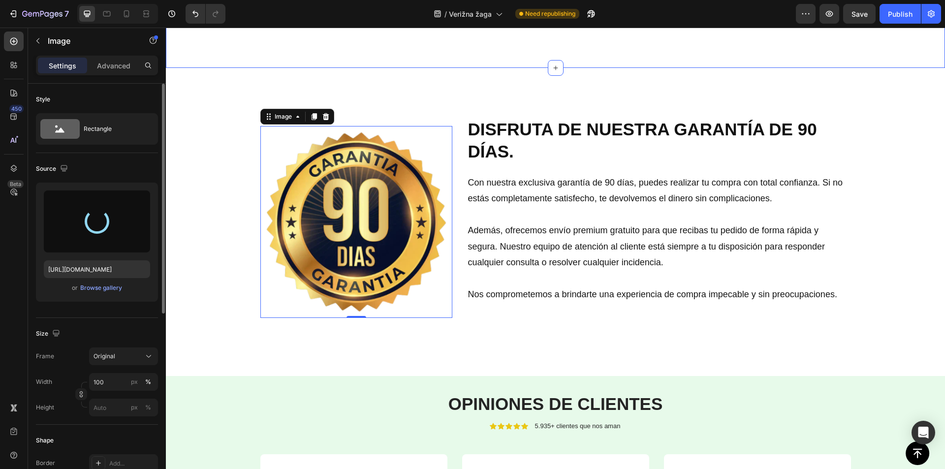
type input "[URL][DOMAIN_NAME]"
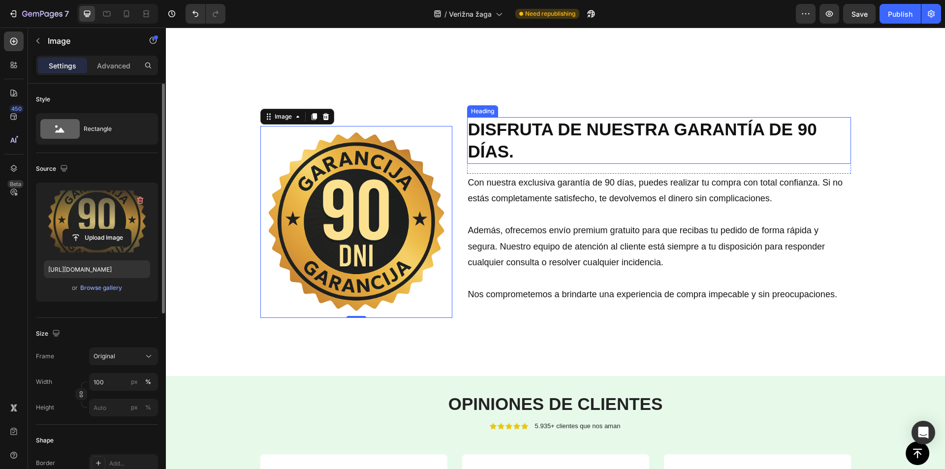
click at [503, 136] on h2 "DISFRUTA DE NUESTRA GARANTÍA DE 90 DÍAS." at bounding box center [659, 140] width 384 height 47
click at [503, 135] on h2 "DISFRUTA DE NUESTRA GARANTÍA DE 90 DÍAS." at bounding box center [659, 140] width 384 height 47
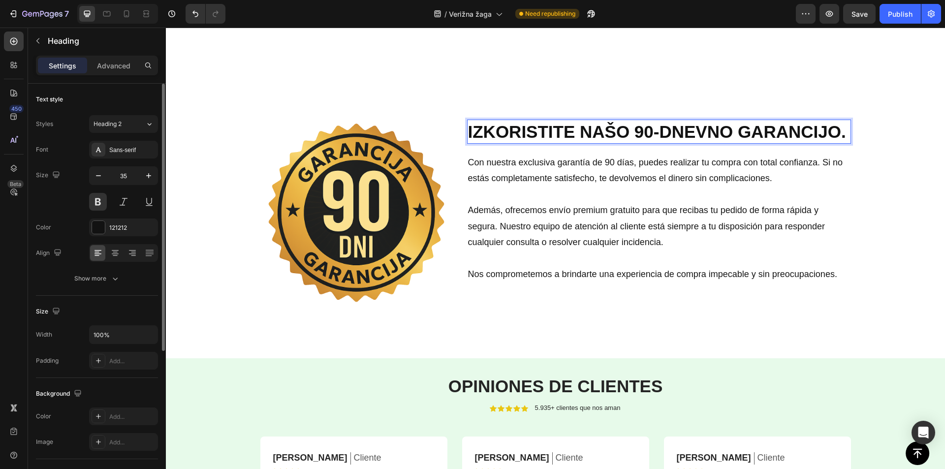
scroll to position [1965, 0]
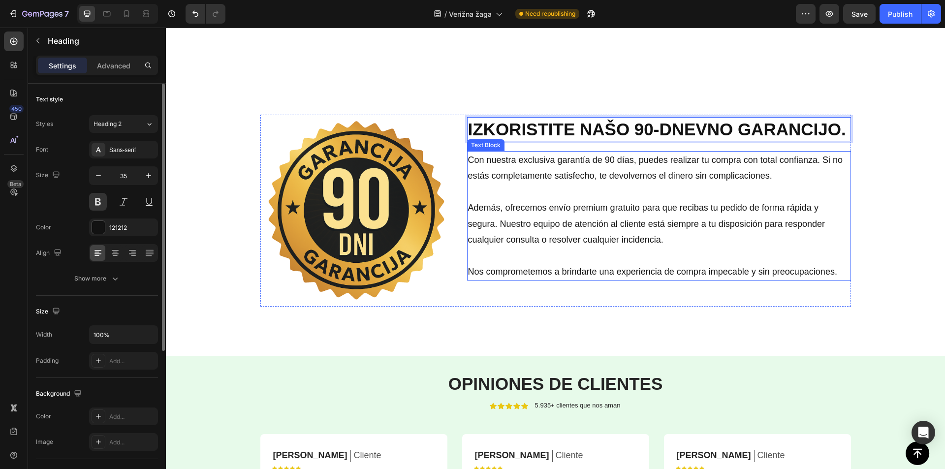
click at [625, 169] on p "Con nuestra exclusiva garantía de 90 días, puedes realizar tu compra con total …" at bounding box center [659, 168] width 382 height 32
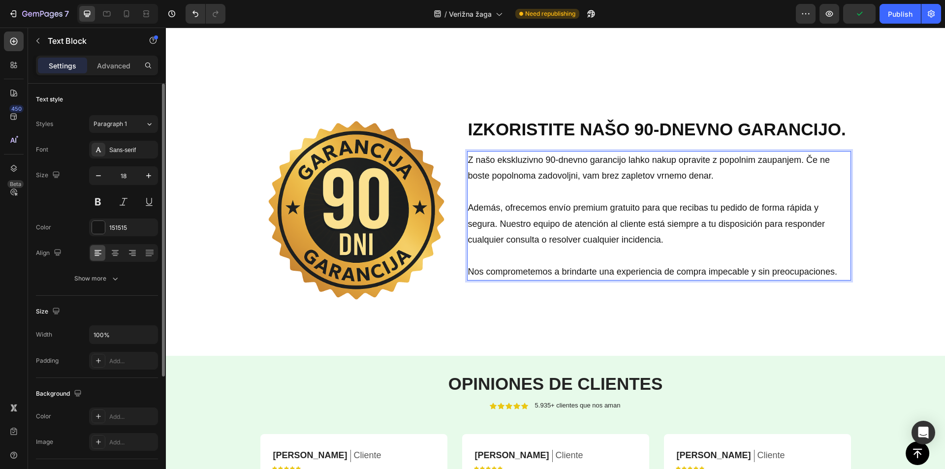
click at [545, 207] on p "Además, ofrecemos envío premium gratuito para que recibas tu pedido de forma rá…" at bounding box center [659, 224] width 382 height 48
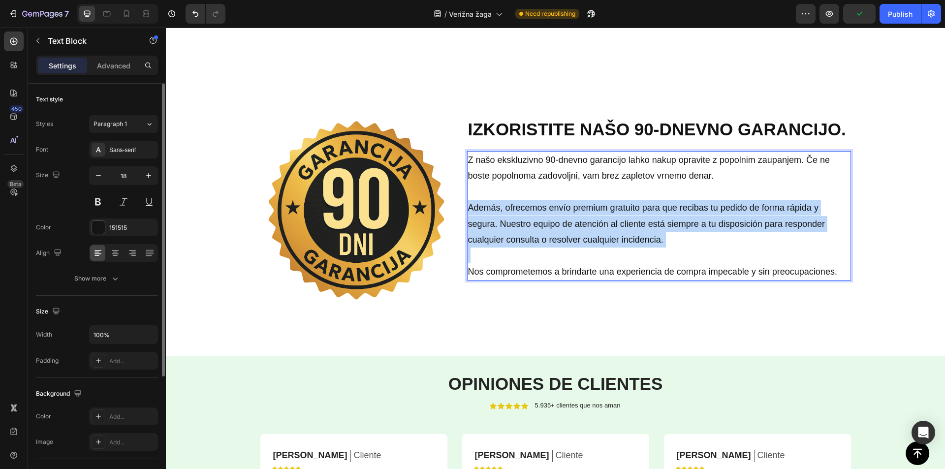
click at [545, 207] on p "Además, ofrecemos envío premium gratuito para que recibas tu pedido de forma rá…" at bounding box center [659, 224] width 382 height 48
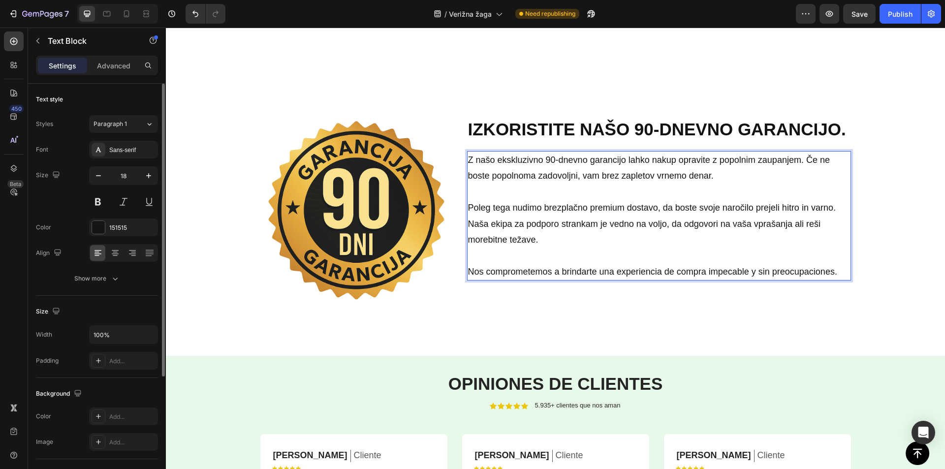
click at [510, 274] on p "Nos comprometemos a brindarte una experiencia de compra impecable y sin preocup…" at bounding box center [659, 272] width 382 height 16
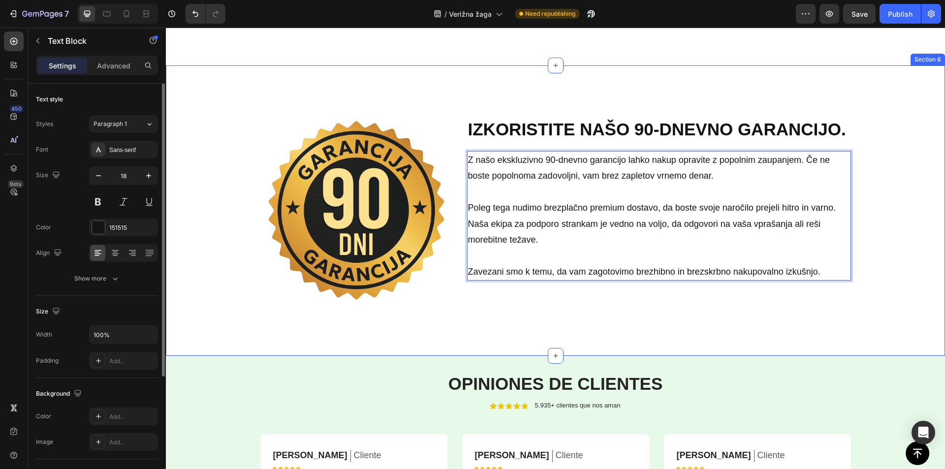
click at [488, 325] on div "Image IZKORISTITE NAŠO 90-DNEVNO GARANCIJO. Heading Row Z našo ekskluzivno 90-d…" at bounding box center [555, 210] width 779 height 290
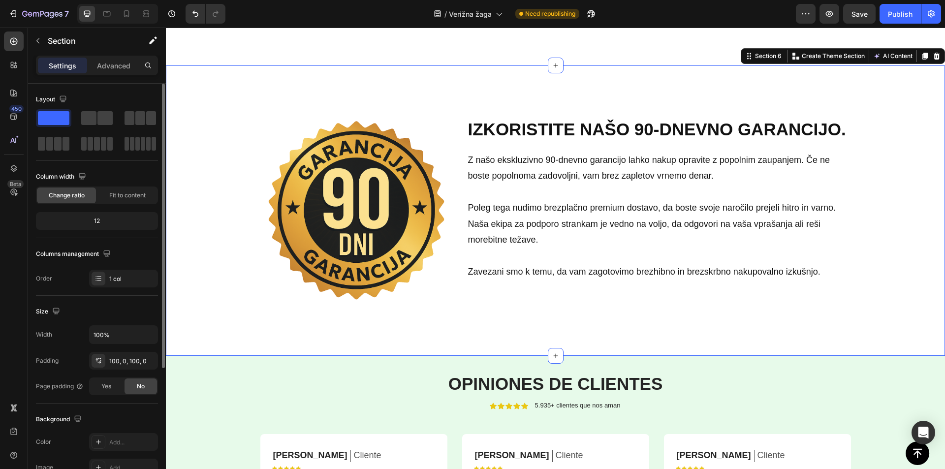
click at [863, 3] on div "7 Version history / Verižna žaga Need republishing Preview Save Publish" at bounding box center [472, 14] width 945 height 28
drag, startPoint x: 864, startPoint y: 14, endPoint x: 698, endPoint y: 5, distance: 166.1
click at [864, 14] on span "Save" at bounding box center [859, 14] width 16 height 8
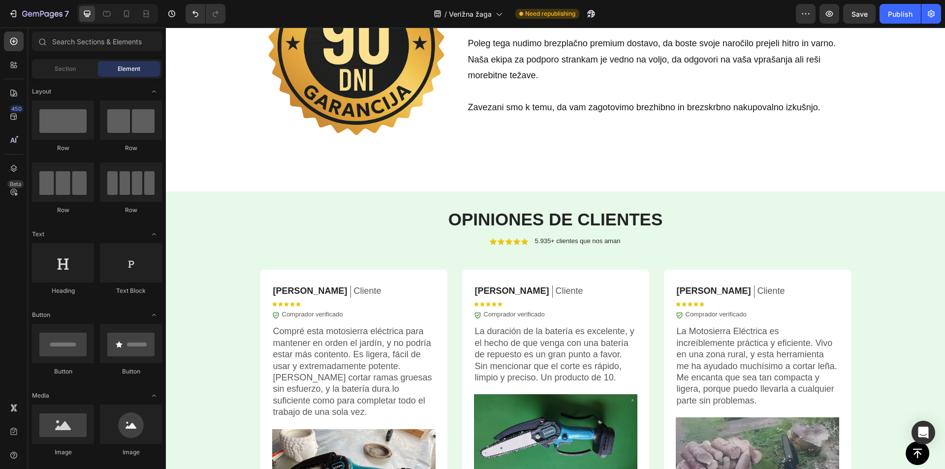
scroll to position [2234, 0]
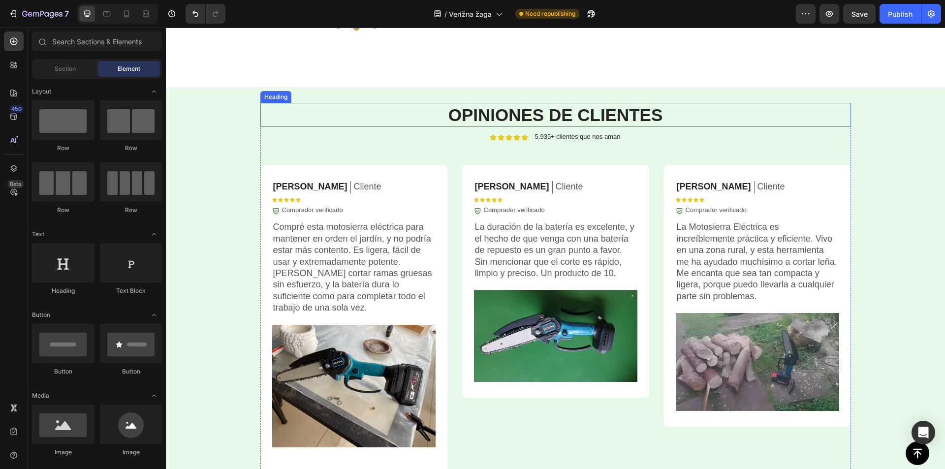
click at [521, 112] on strong "OPINIONES DE CLIENTES" at bounding box center [555, 114] width 215 height 19
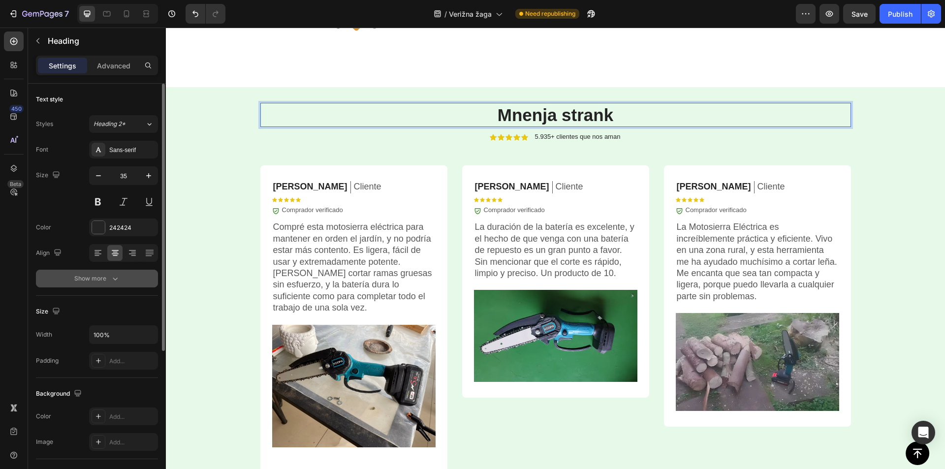
click at [122, 285] on button "Show more" at bounding box center [97, 279] width 122 height 18
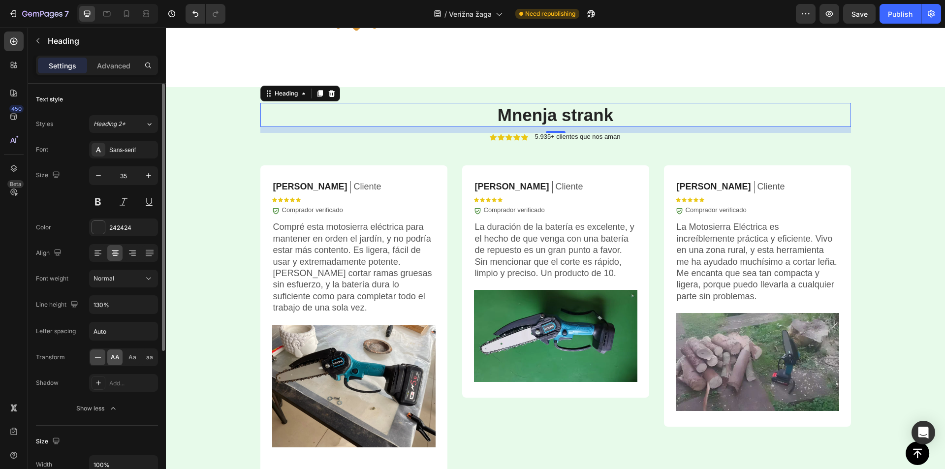
click at [119, 358] on span "AA" at bounding box center [115, 357] width 9 height 9
click at [582, 131] on div "12" at bounding box center [555, 130] width 591 height 6
click at [581, 137] on p "5.935+ clientes que nos aman" at bounding box center [578, 137] width 86 height 8
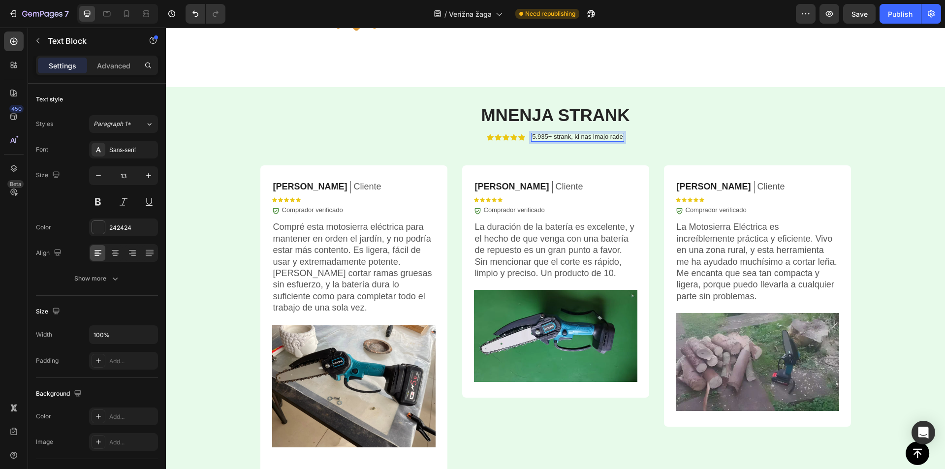
click at [862, 14] on span "Save" at bounding box center [859, 14] width 16 height 8
click at [354, 186] on p "Cliente" at bounding box center [368, 186] width 28 height 11
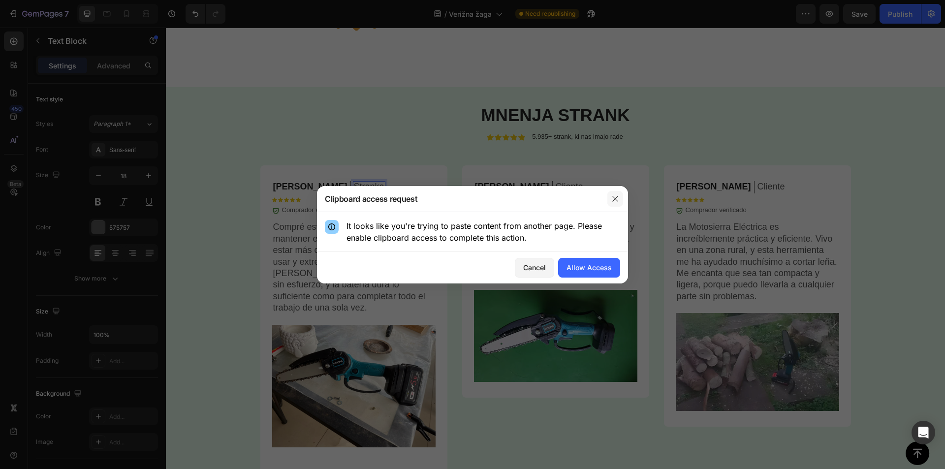
click at [619, 204] on button "button" at bounding box center [615, 199] width 16 height 16
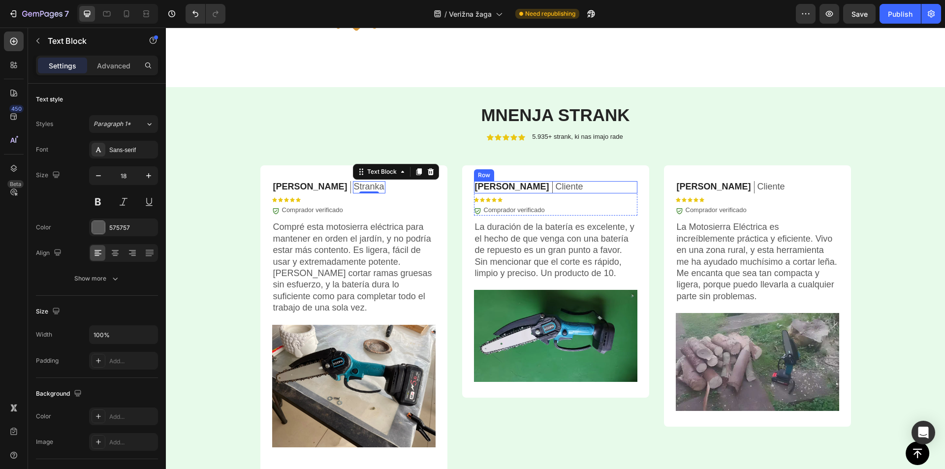
click at [556, 187] on p "Cliente" at bounding box center [570, 186] width 28 height 11
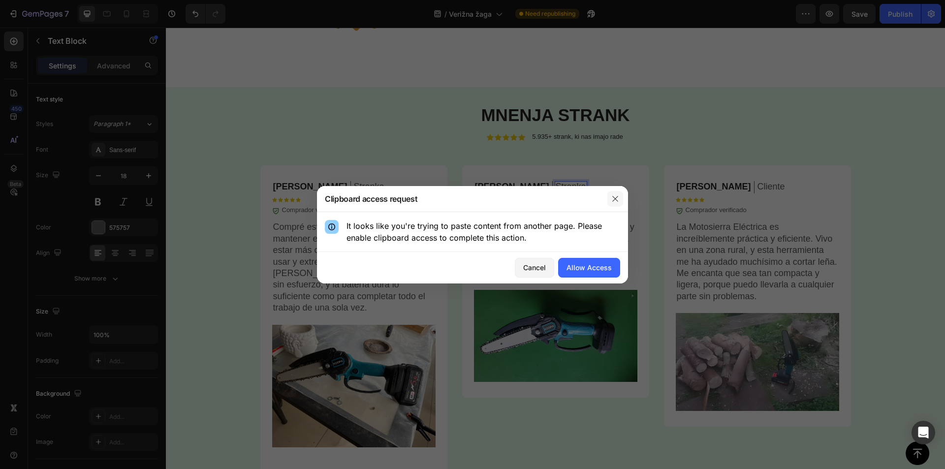
click at [612, 200] on icon "button" at bounding box center [615, 199] width 8 height 8
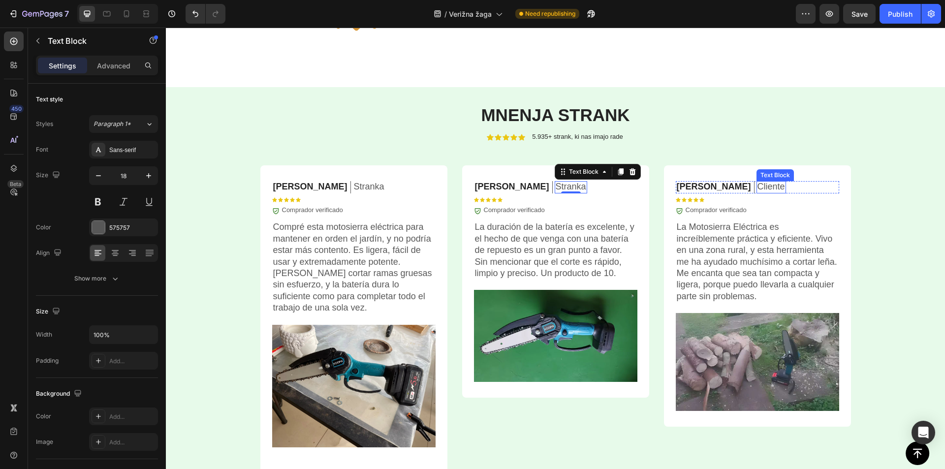
click at [757, 185] on p "Cliente" at bounding box center [771, 186] width 28 height 11
click at [881, 188] on div "⁠⁠⁠⁠⁠⁠⁠ Mnenja strank Heading Icon Icon Icon Icon Icon Icon List 5.935+ strank,…" at bounding box center [555, 404] width 779 height 603
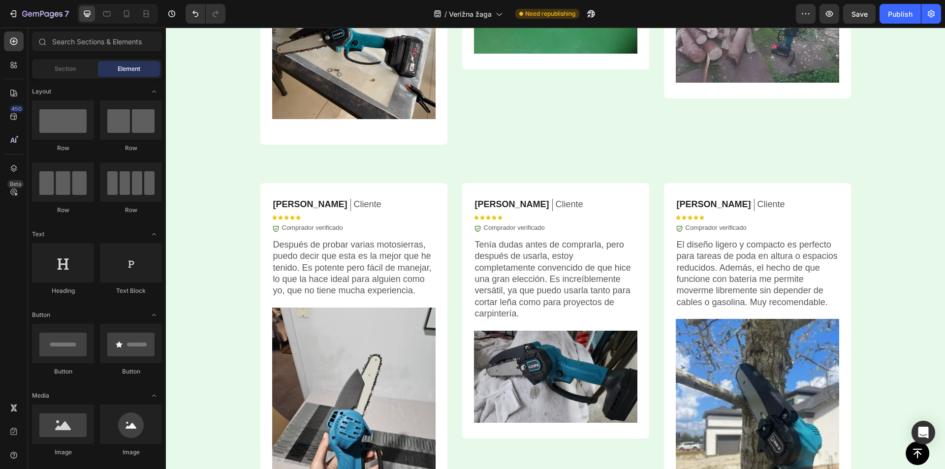
scroll to position [2626, 0]
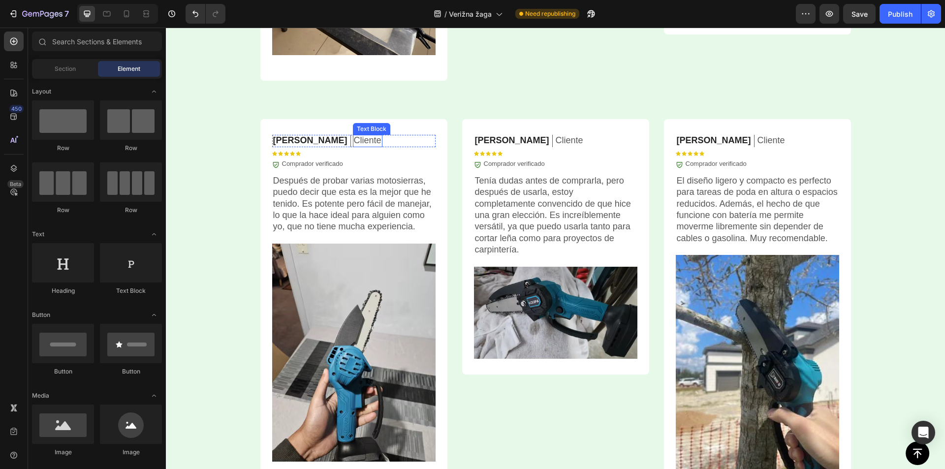
click at [354, 140] on p "Cliente" at bounding box center [368, 140] width 28 height 11
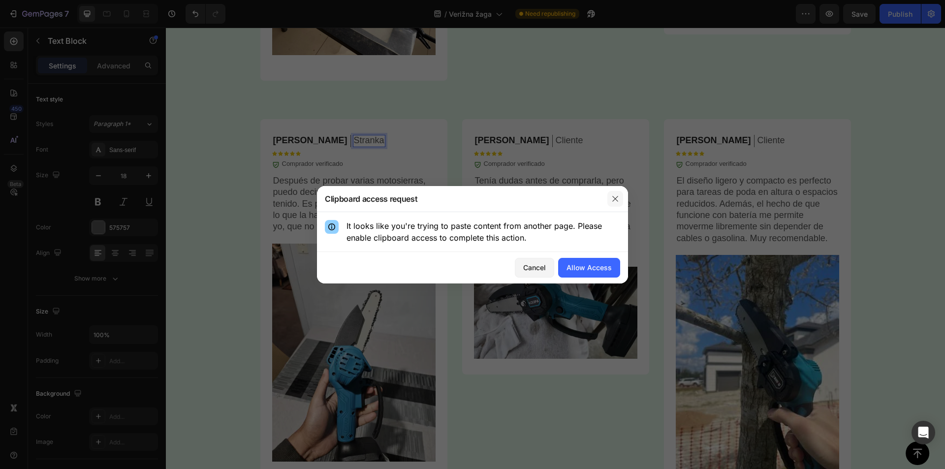
click at [614, 197] on icon "button" at bounding box center [614, 198] width 5 height 5
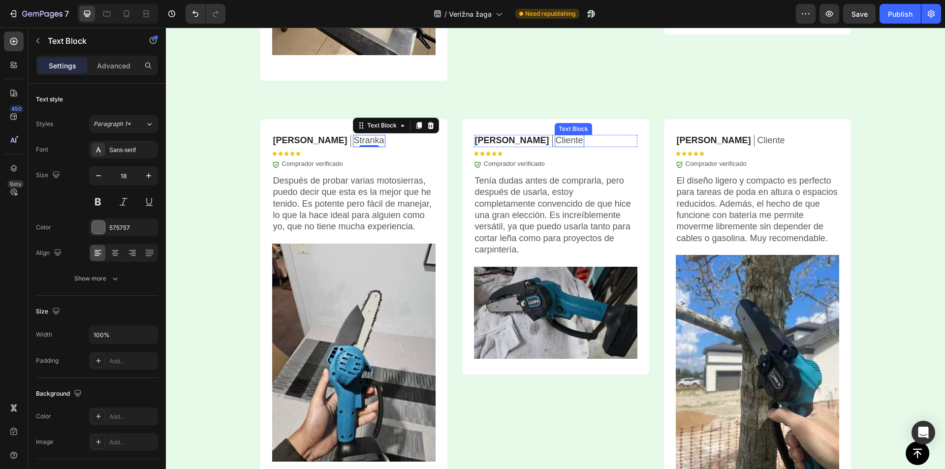
click at [556, 140] on p "Cliente" at bounding box center [570, 140] width 28 height 11
click at [757, 136] on p "Cliente" at bounding box center [771, 140] width 28 height 11
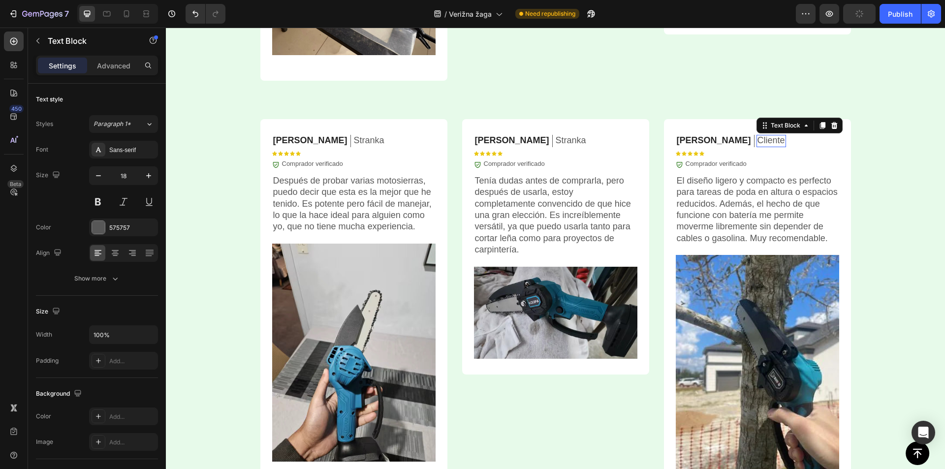
click at [757, 139] on p "Cliente" at bounding box center [771, 140] width 28 height 11
click at [865, 145] on div "⁠⁠⁠⁠⁠⁠⁠ Mnenja strank Heading Icon Icon Icon Icon Icon Icon List 5.935+ strank,…" at bounding box center [555, 116] width 779 height 810
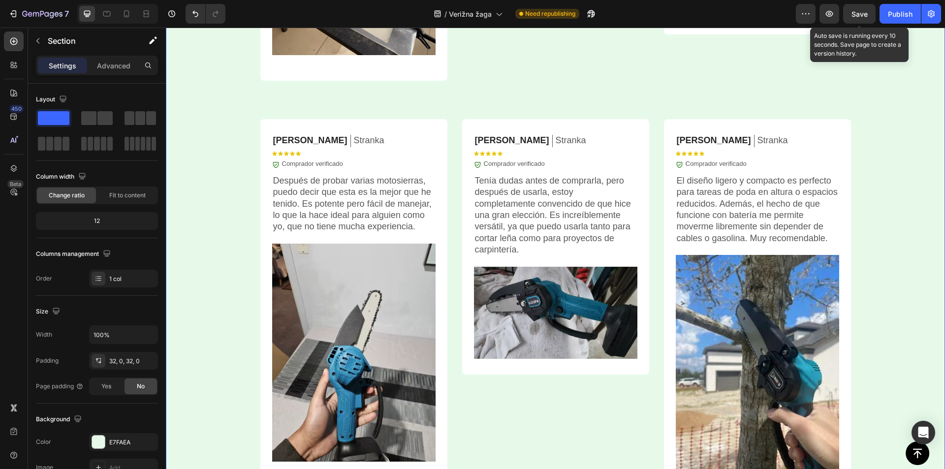
drag, startPoint x: 865, startPoint y: 17, endPoint x: 704, endPoint y: 67, distance: 168.9
click at [865, 17] on span "Save" at bounding box center [859, 14] width 16 height 8
click at [314, 163] on p "Comprador verificado" at bounding box center [312, 164] width 61 height 8
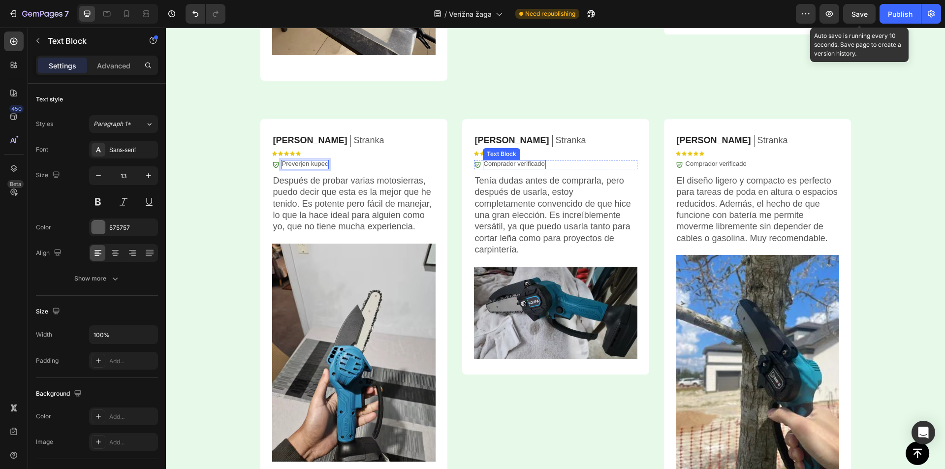
click at [517, 164] on p "Comprador verificado" at bounding box center [514, 164] width 61 height 8
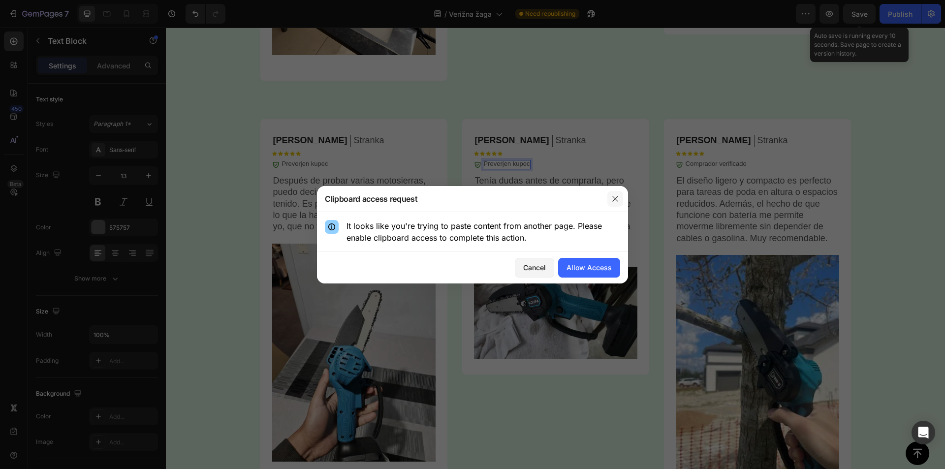
click at [617, 203] on button "button" at bounding box center [615, 199] width 16 height 16
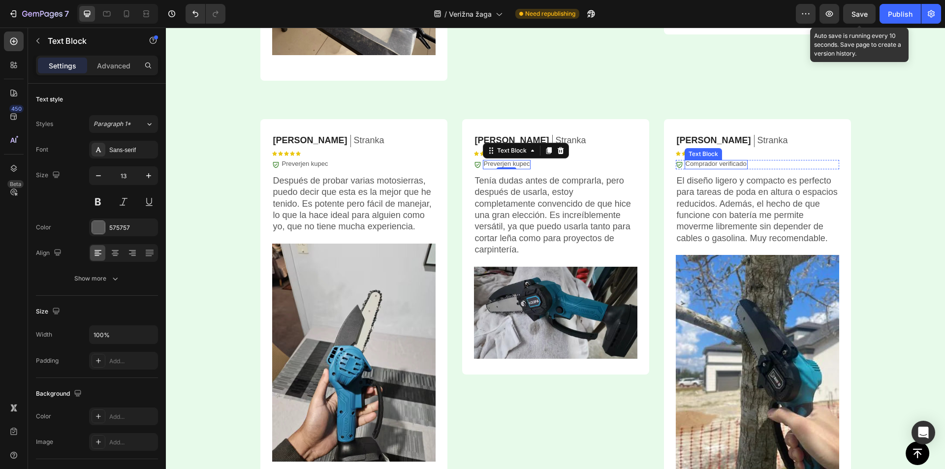
click at [718, 162] on p "Comprador verificado" at bounding box center [716, 164] width 61 height 8
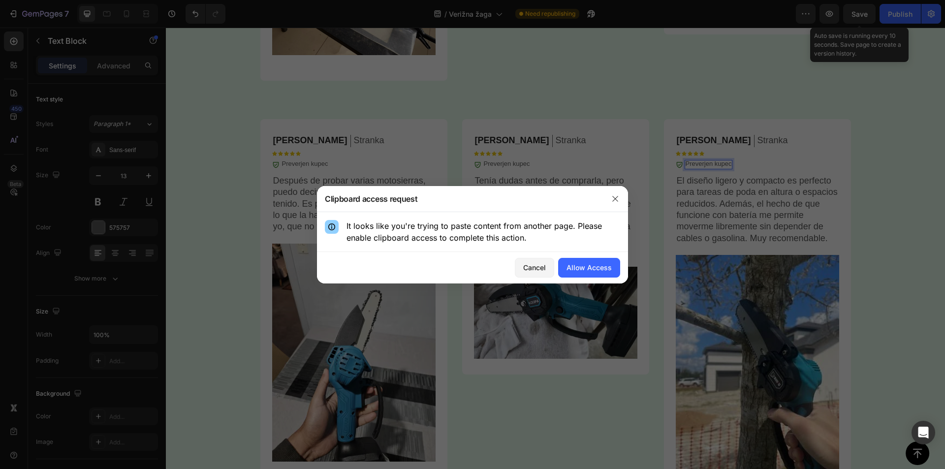
click at [835, 143] on div at bounding box center [472, 234] width 945 height 469
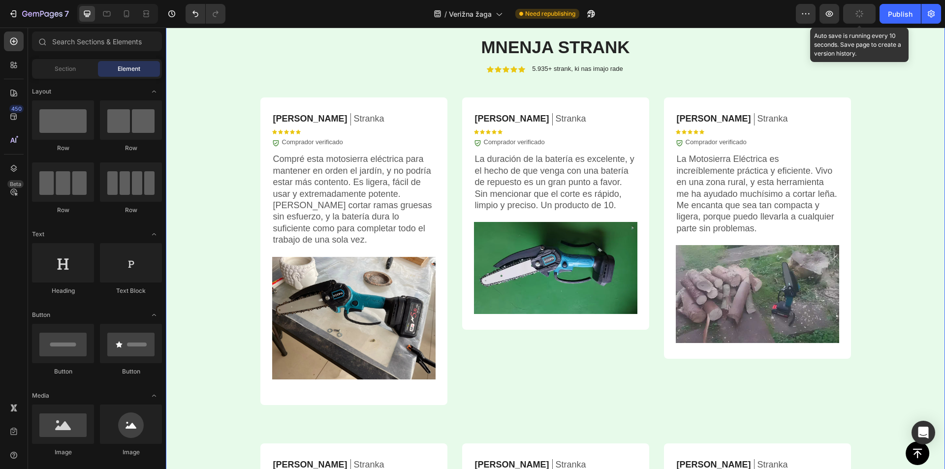
scroll to position [2221, 0]
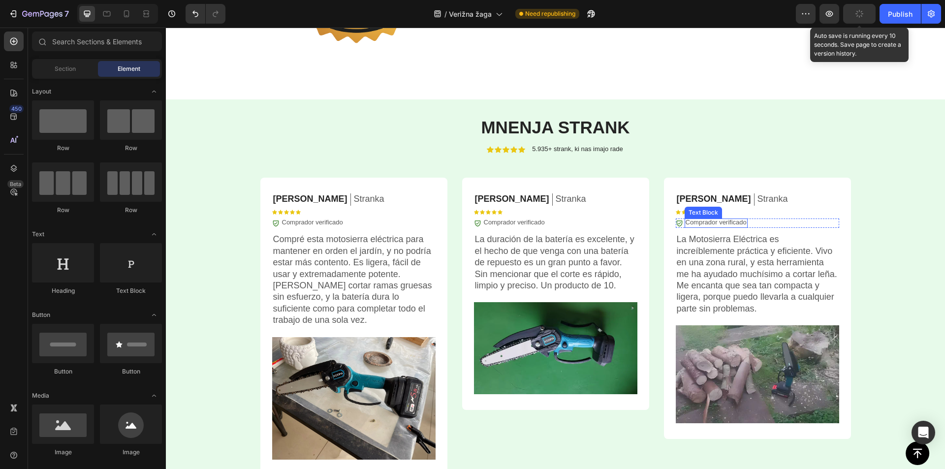
click at [710, 222] on p "Comprador verificado" at bounding box center [716, 223] width 61 height 8
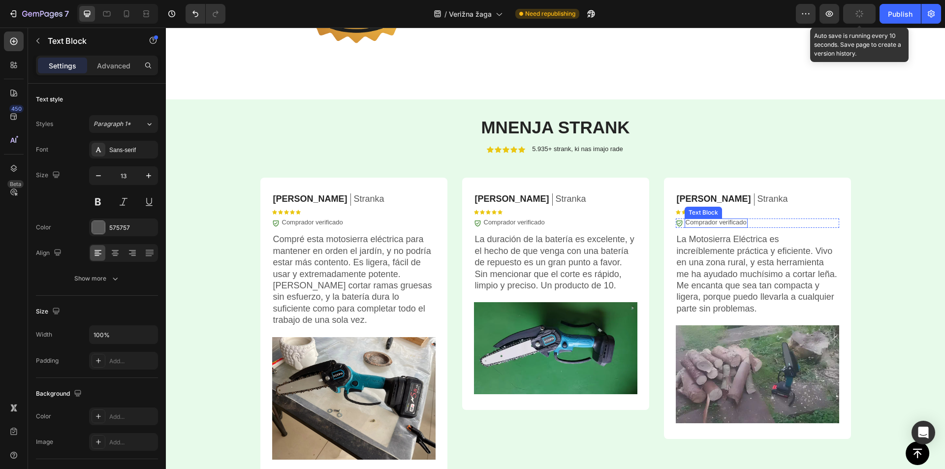
click at [710, 222] on p "Comprador verificado" at bounding box center [716, 223] width 61 height 8
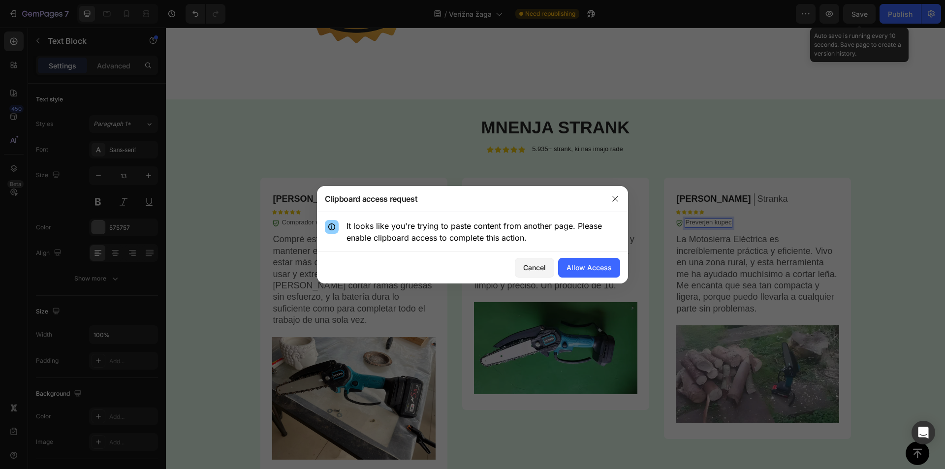
click at [711, 222] on div at bounding box center [472, 234] width 945 height 469
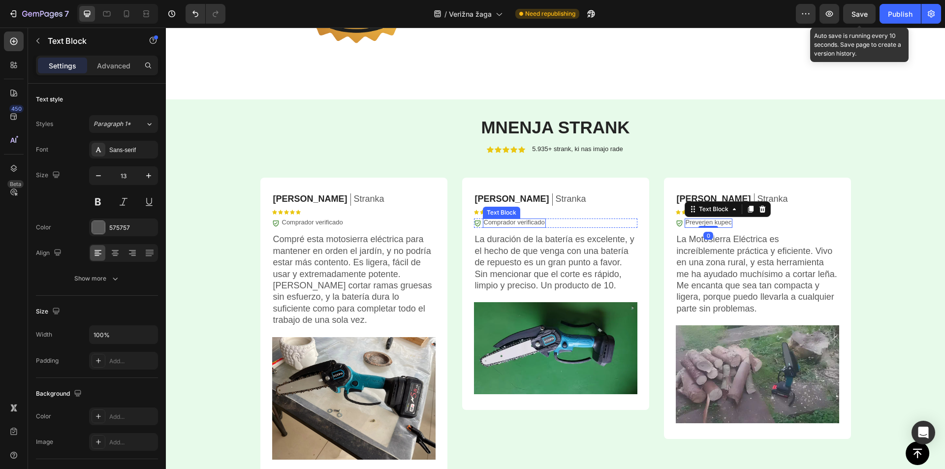
click at [523, 223] on p "Comprador verificado" at bounding box center [514, 223] width 61 height 8
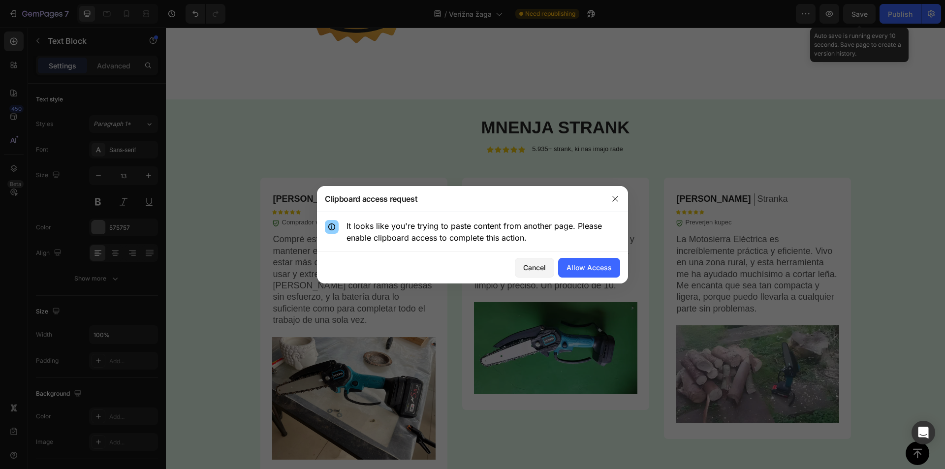
click at [480, 155] on div at bounding box center [472, 234] width 945 height 469
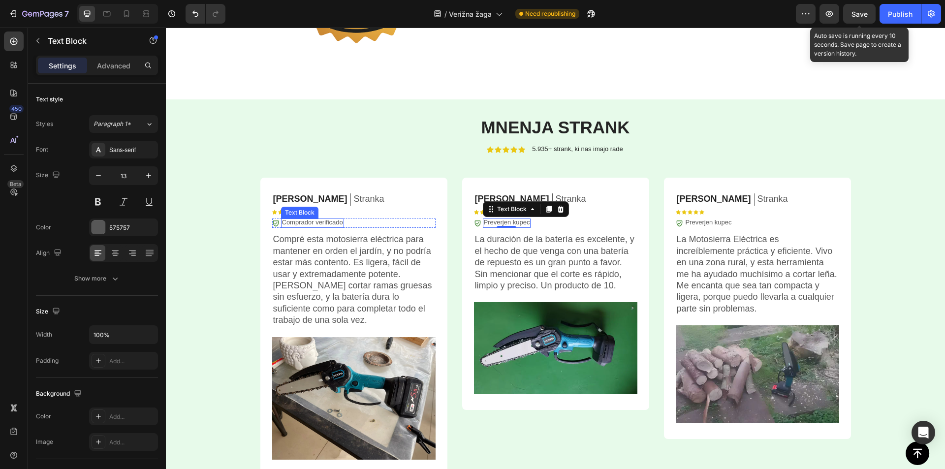
click at [313, 222] on p "Comprador verificado" at bounding box center [312, 223] width 61 height 8
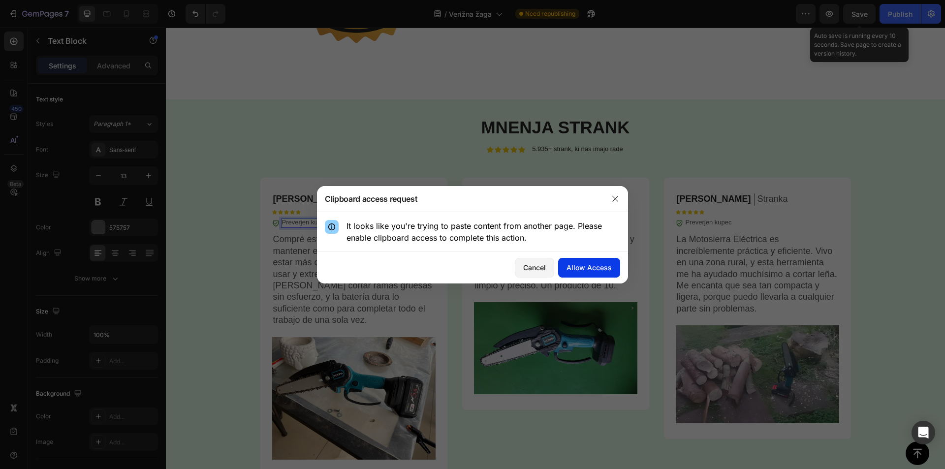
click at [585, 264] on div "Allow Access" at bounding box center [589, 267] width 45 height 10
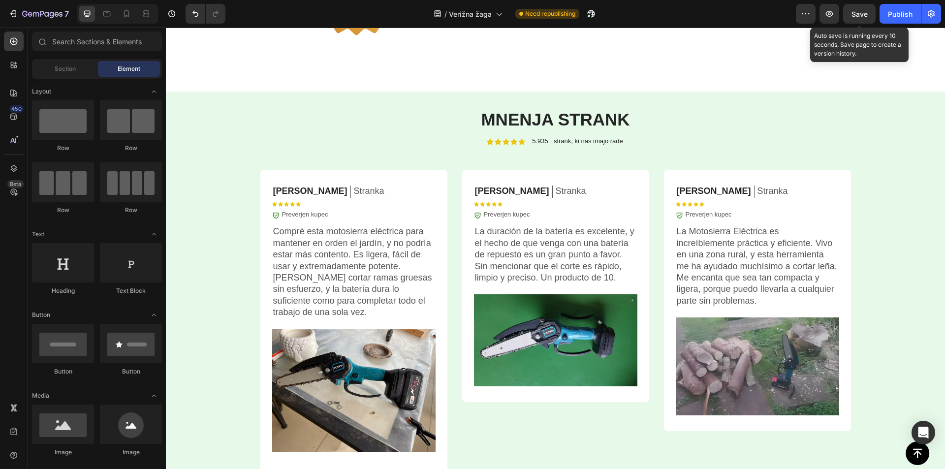
scroll to position [2225, 0]
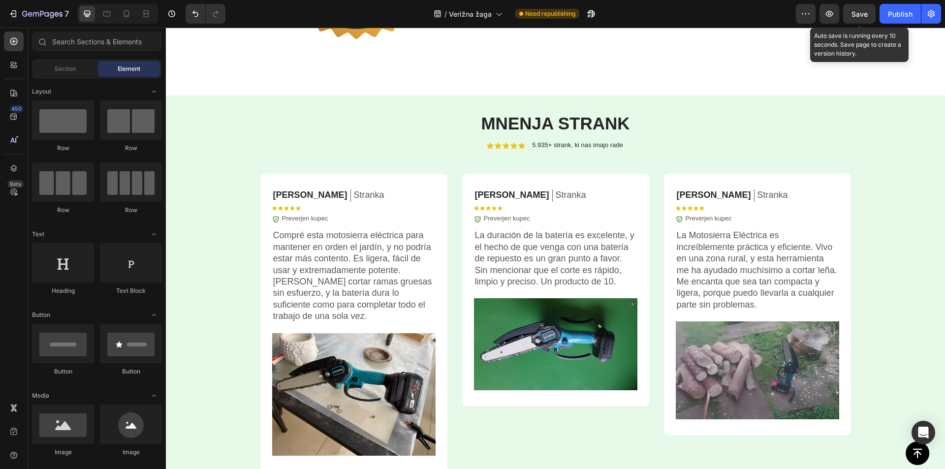
click at [859, 11] on span "Save" at bounding box center [859, 14] width 16 height 8
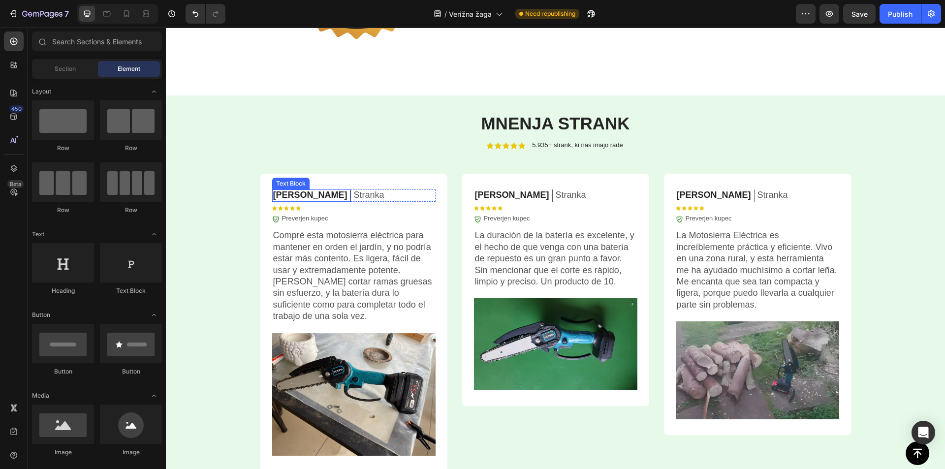
click at [293, 193] on p "[PERSON_NAME]" at bounding box center [310, 194] width 74 height 11
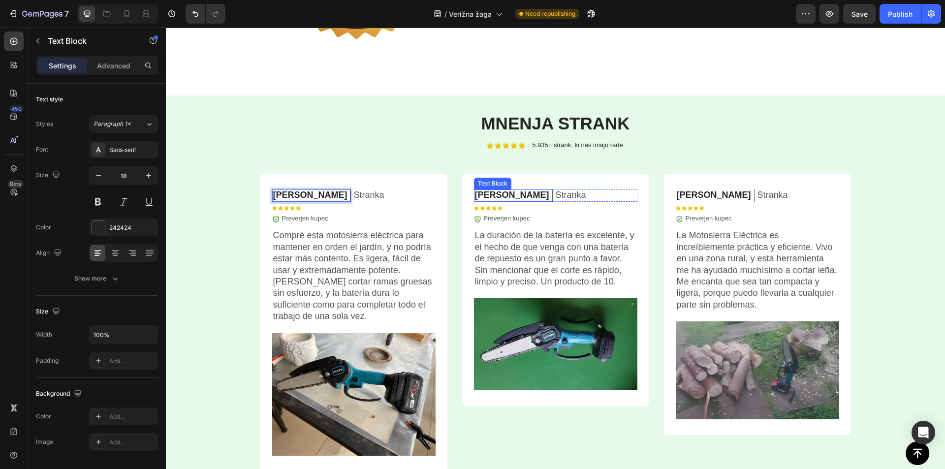
click at [495, 192] on p "[PERSON_NAME]" at bounding box center [512, 194] width 74 height 11
click at [686, 196] on p "[PERSON_NAME]" at bounding box center [714, 194] width 74 height 11
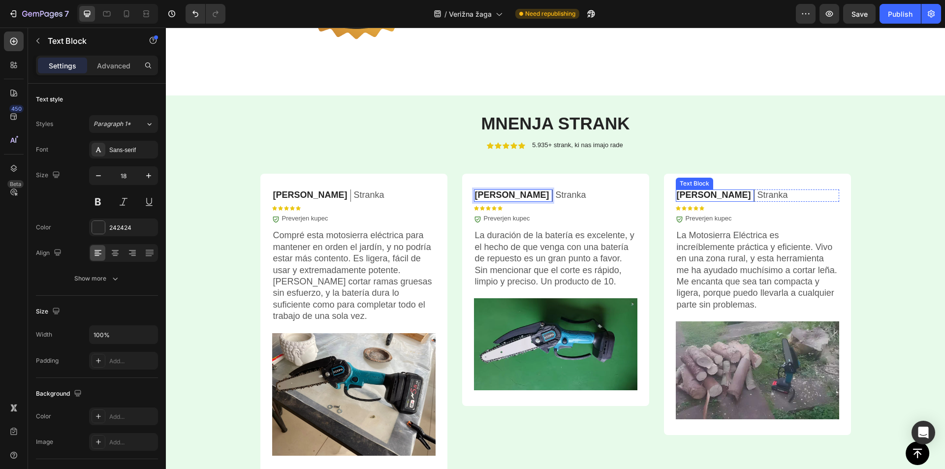
click at [686, 196] on p "[PERSON_NAME]" at bounding box center [714, 194] width 74 height 11
click at [693, 195] on p "[PERSON_NAME]" at bounding box center [714, 194] width 74 height 11
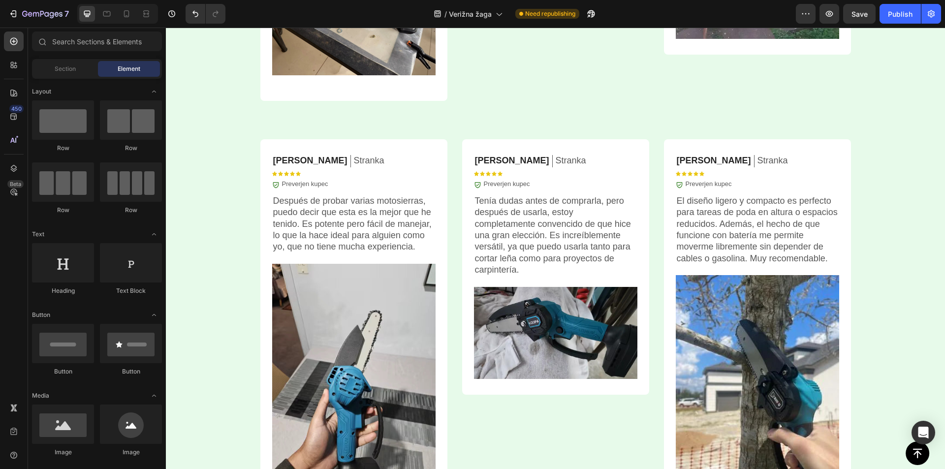
scroll to position [2658, 0]
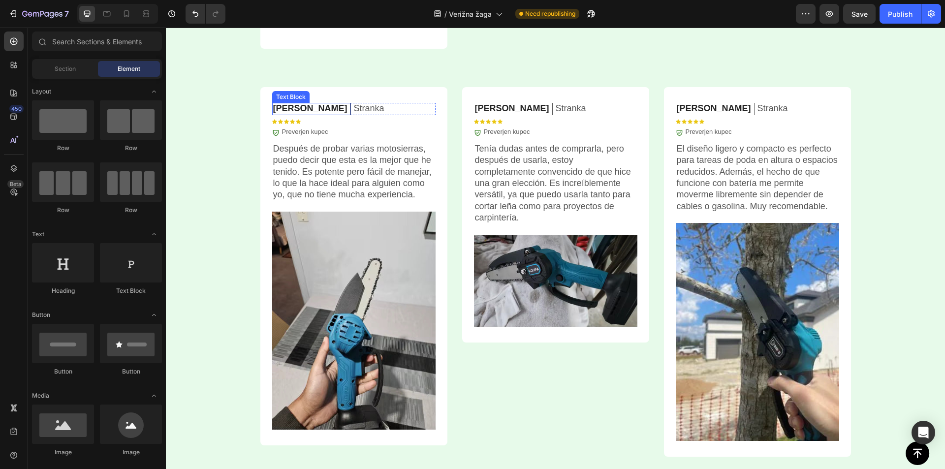
click at [296, 108] on p "[PERSON_NAME]" at bounding box center [310, 108] width 74 height 11
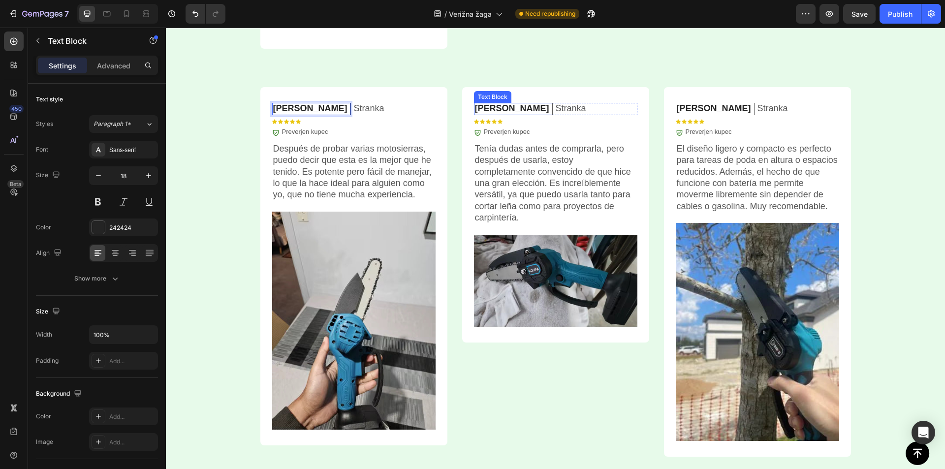
click at [492, 107] on p "[PERSON_NAME]" at bounding box center [512, 108] width 74 height 11
click at [694, 107] on p "[PERSON_NAME]" at bounding box center [714, 108] width 74 height 11
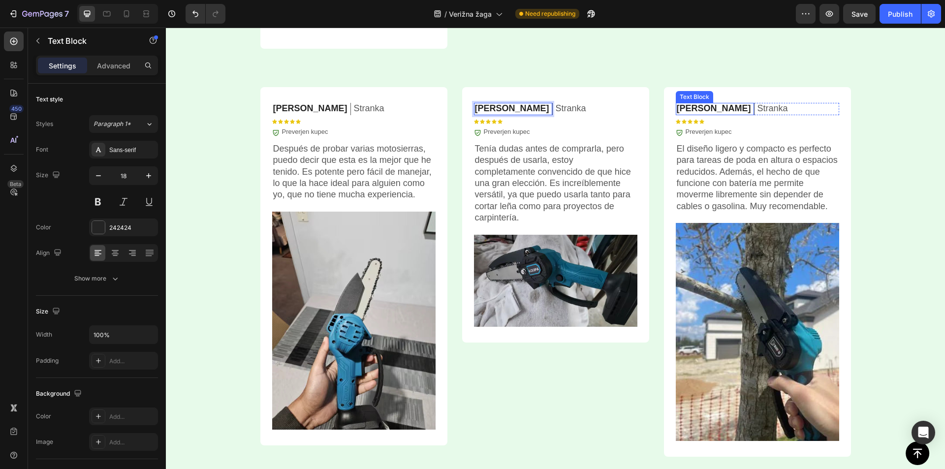
click at [694, 107] on p "[PERSON_NAME]" at bounding box center [714, 108] width 74 height 11
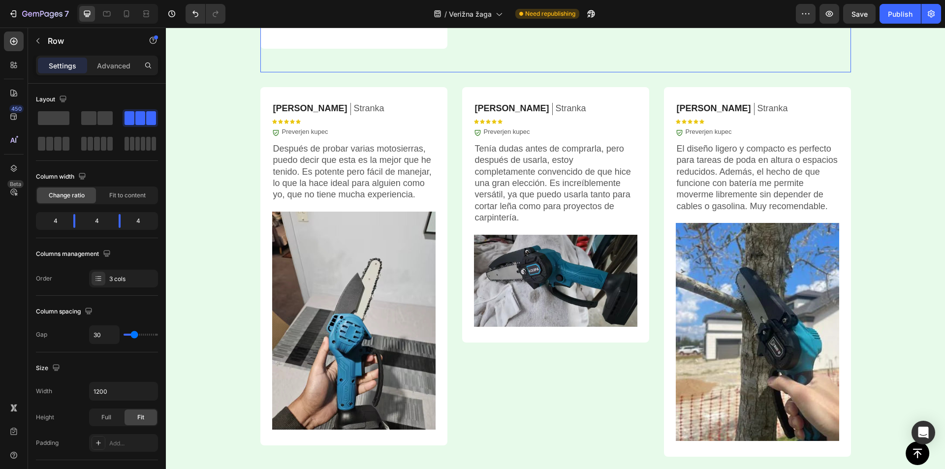
click at [865, 12] on span "Save" at bounding box center [859, 14] width 16 height 8
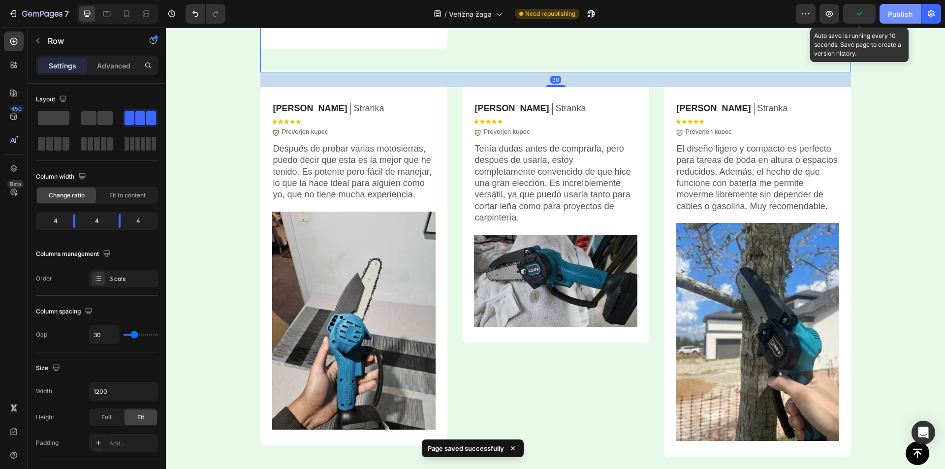
click at [898, 12] on div "Publish" at bounding box center [900, 14] width 25 height 10
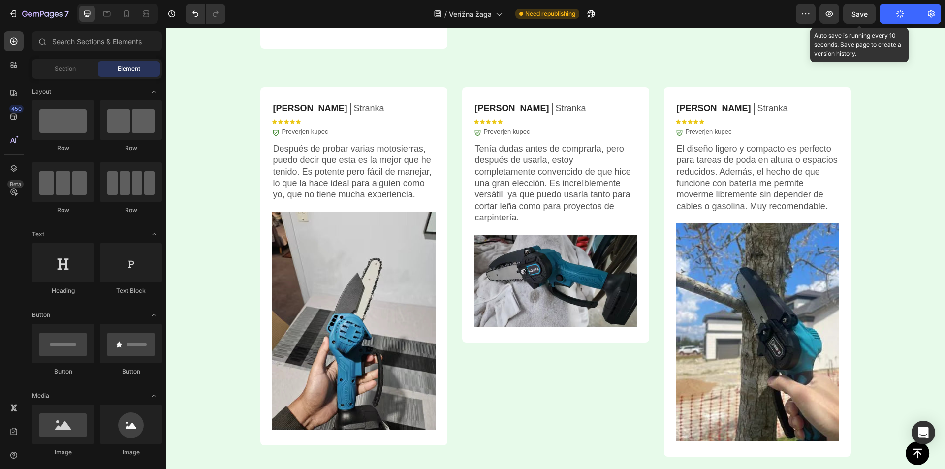
scroll to position [2213, 0]
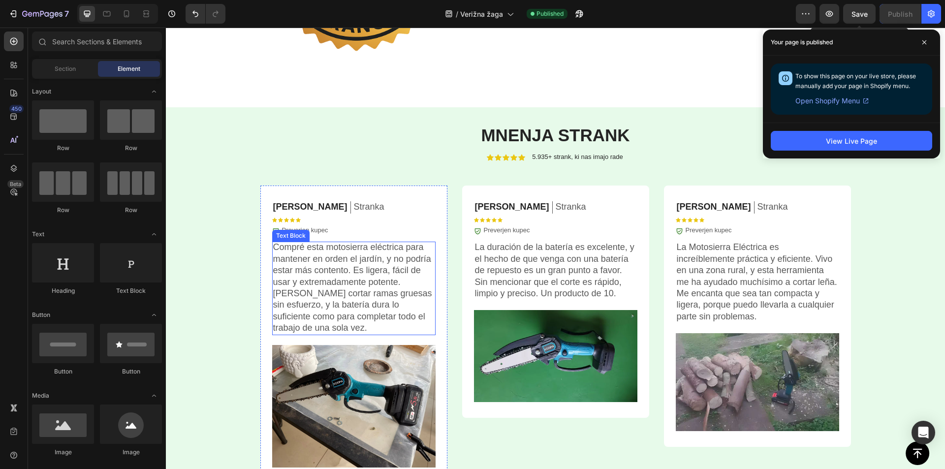
click at [321, 286] on p "Compré esta motosierra eléctrica para mantener en orden el jardín, y no podría …" at bounding box center [353, 288] width 161 height 92
click at [321, 285] on p "Compré esta motosierra eléctrica para mantener en orden el jardín, y no podría …" at bounding box center [353, 288] width 161 height 92
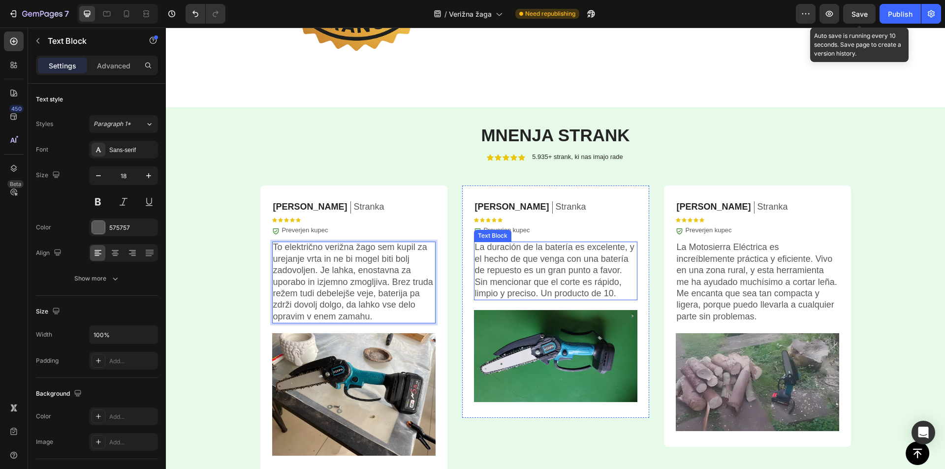
click at [536, 255] on p "La duración de la batería es excelente, y el hecho de que venga con una batería…" at bounding box center [555, 271] width 161 height 58
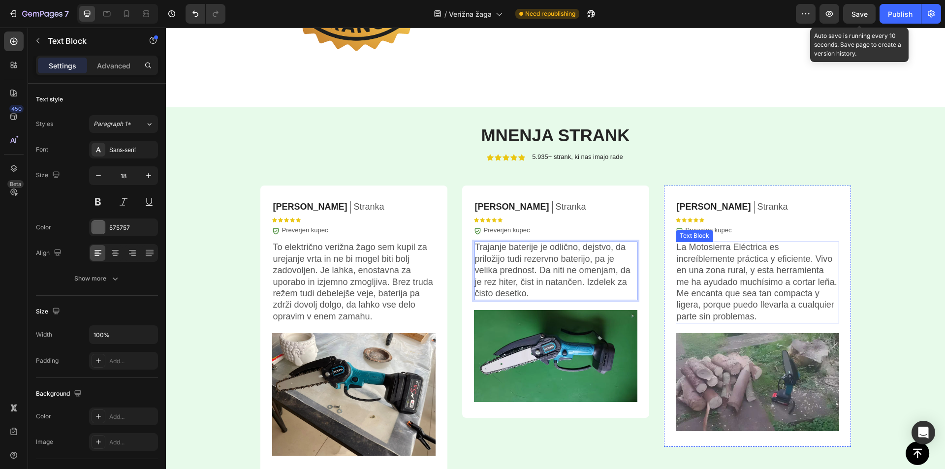
click at [749, 264] on p "La Motosierra Eléctrica es increíblemente práctica y eficiente. Vivo en una zon…" at bounding box center [757, 282] width 161 height 81
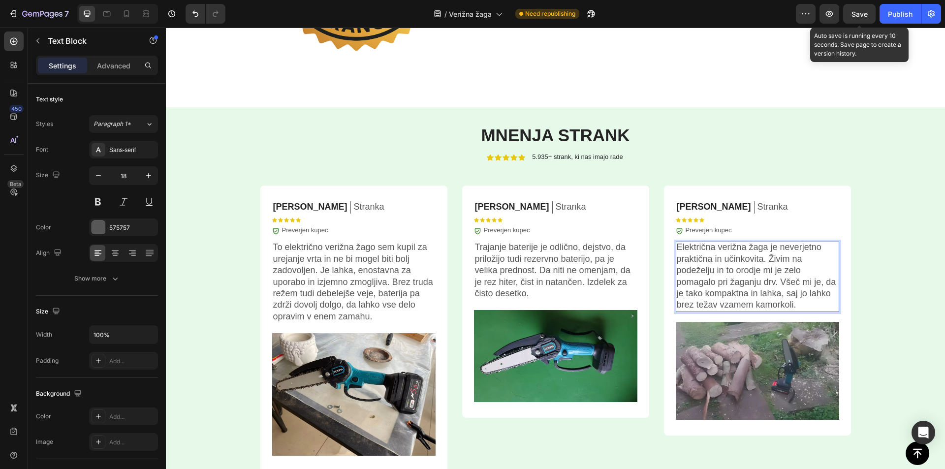
click at [857, 12] on span "Save" at bounding box center [859, 14] width 16 height 8
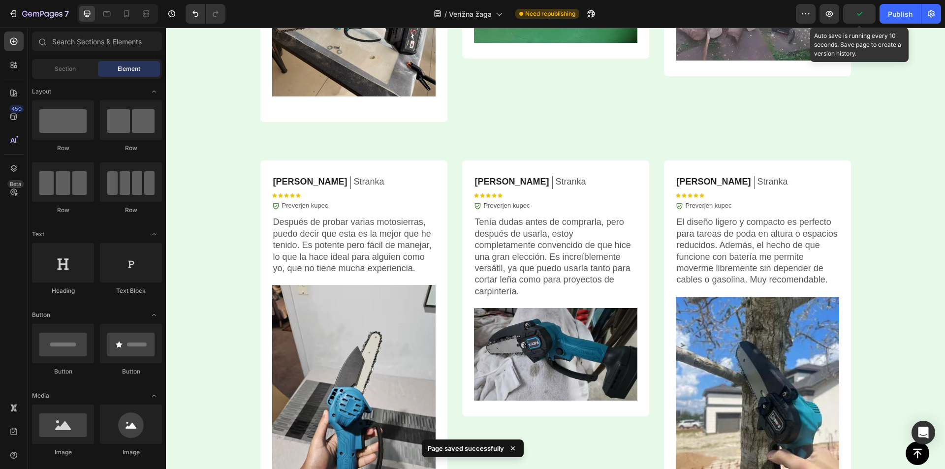
scroll to position [2585, 0]
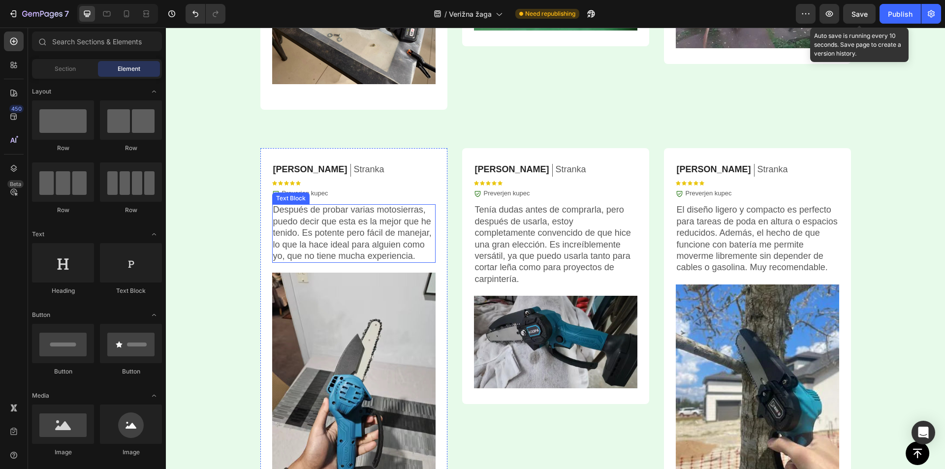
click at [325, 216] on p "Después de probar varias motosierras, puedo decir que esta es la mejor que he t…" at bounding box center [353, 233] width 161 height 58
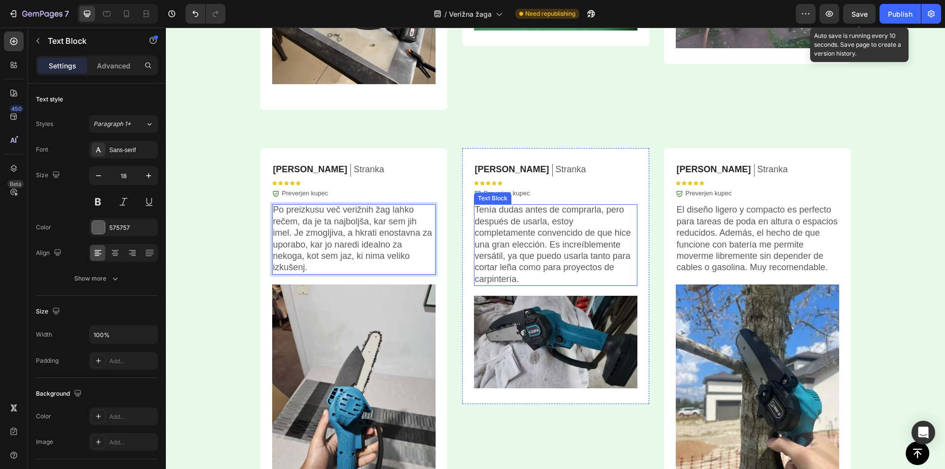
click at [530, 248] on p "Tenía dudas antes de comprarla, pero después de usarla, estoy completamente con…" at bounding box center [555, 244] width 161 height 81
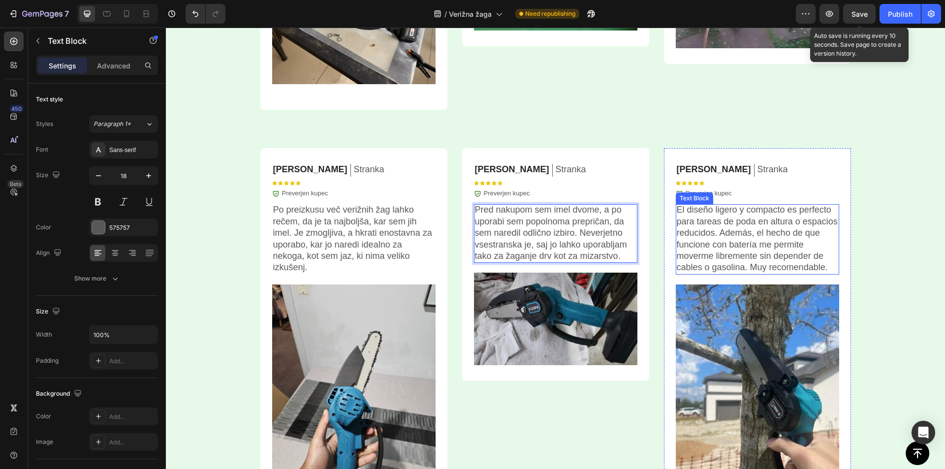
click at [722, 236] on p "El diseño ligero y compacto es perfecto para tareas de poda en altura o espacio…" at bounding box center [757, 238] width 161 height 69
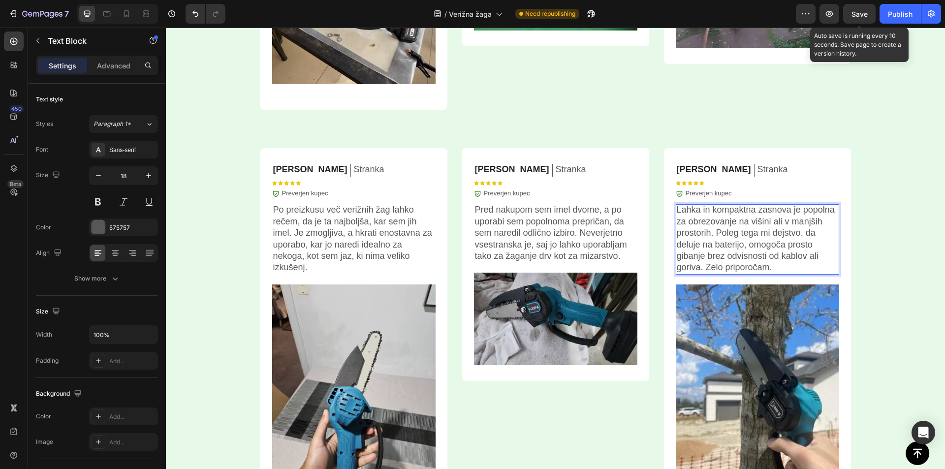
drag, startPoint x: 858, startPoint y: 13, endPoint x: 714, endPoint y: 114, distance: 176.4
click at [858, 13] on span "Save" at bounding box center [859, 14] width 16 height 8
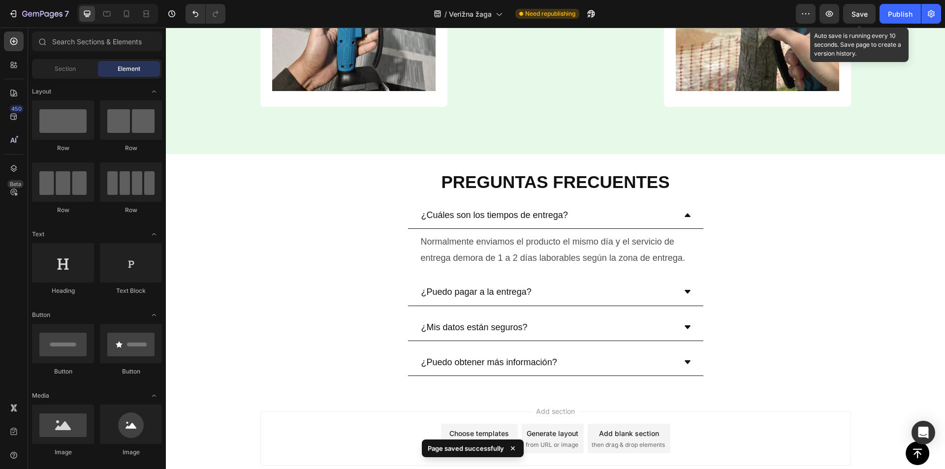
scroll to position [3001, 0]
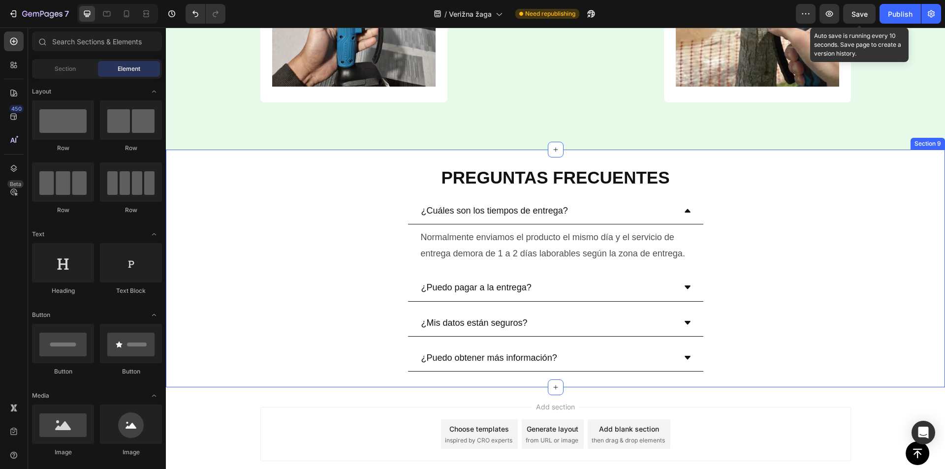
click at [493, 169] on strong "PREGUNTAS FRECUENTES" at bounding box center [555, 177] width 228 height 19
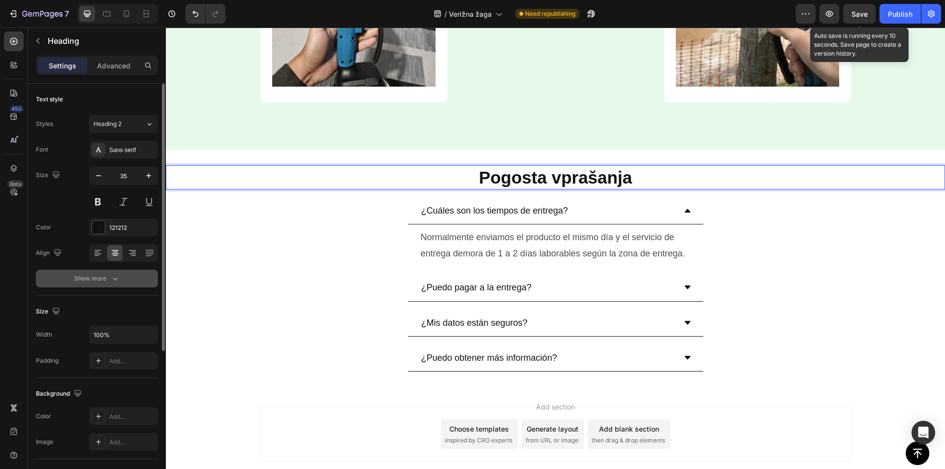
click at [92, 281] on div "Show more" at bounding box center [97, 279] width 46 height 10
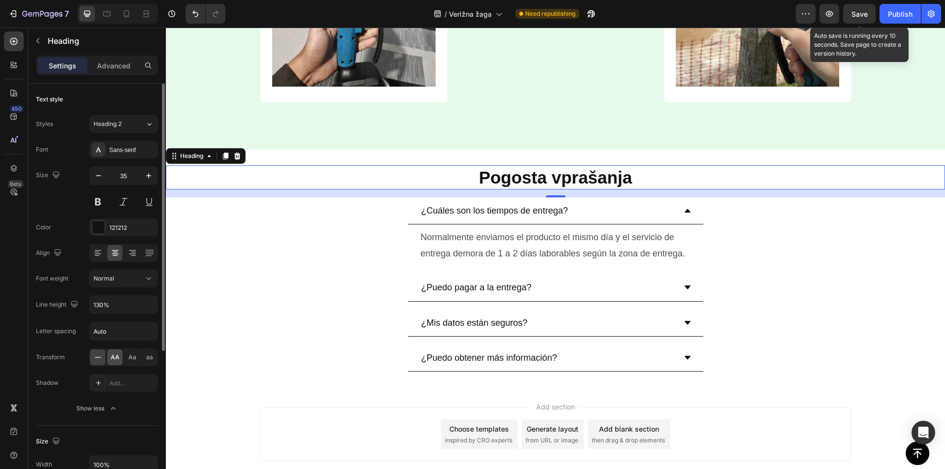
click at [116, 357] on span "AA" at bounding box center [115, 357] width 9 height 9
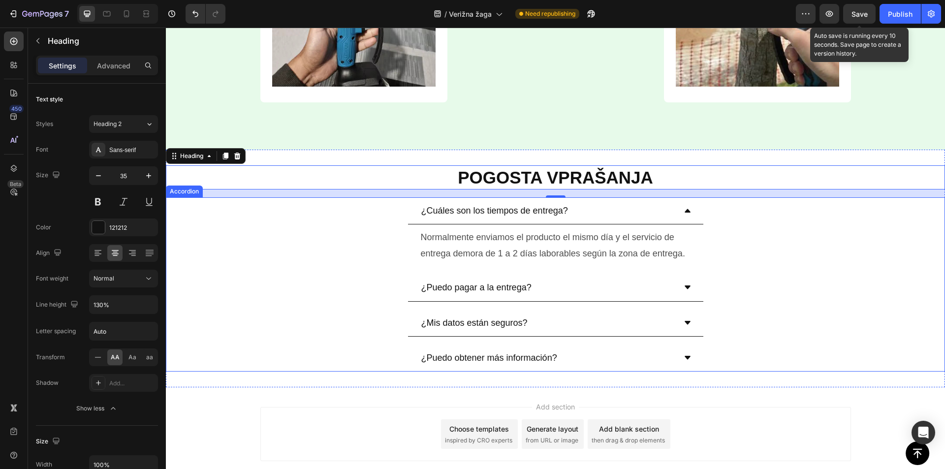
click at [460, 208] on p "¿Cuáles son los tiempos de entrega?" at bounding box center [494, 211] width 147 height 16
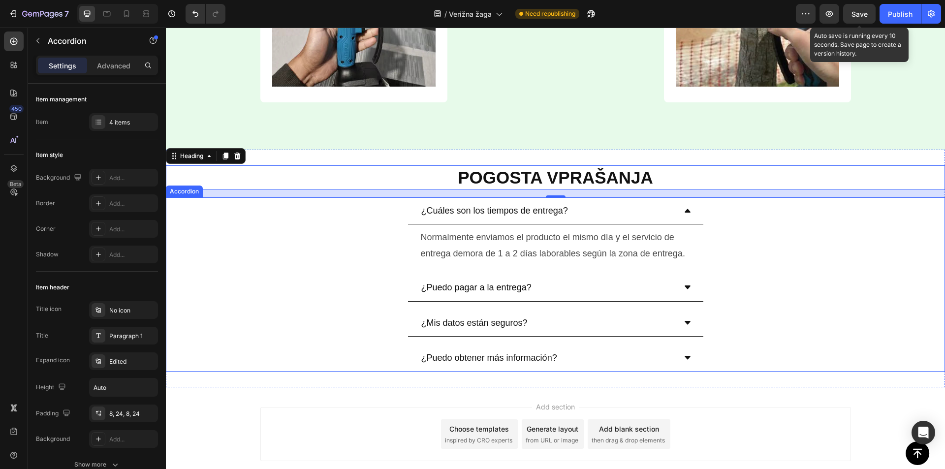
click at [460, 208] on p "¿Cuáles son los tiempos de entrega?" at bounding box center [494, 211] width 147 height 16
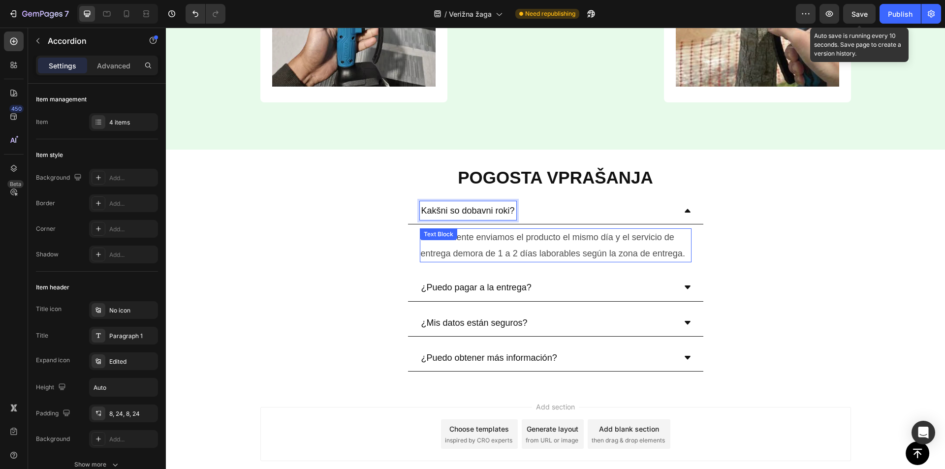
click at [497, 241] on p "Normalmente enviamos el producto el mismo día y el servicio de entrega demora d…" at bounding box center [556, 245] width 270 height 32
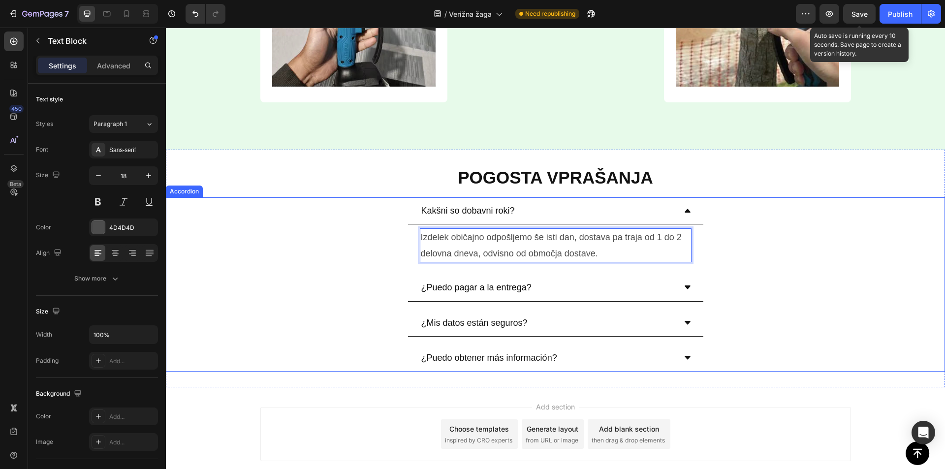
click at [448, 290] on p "¿Puedo pagar a la entrega?" at bounding box center [476, 288] width 110 height 16
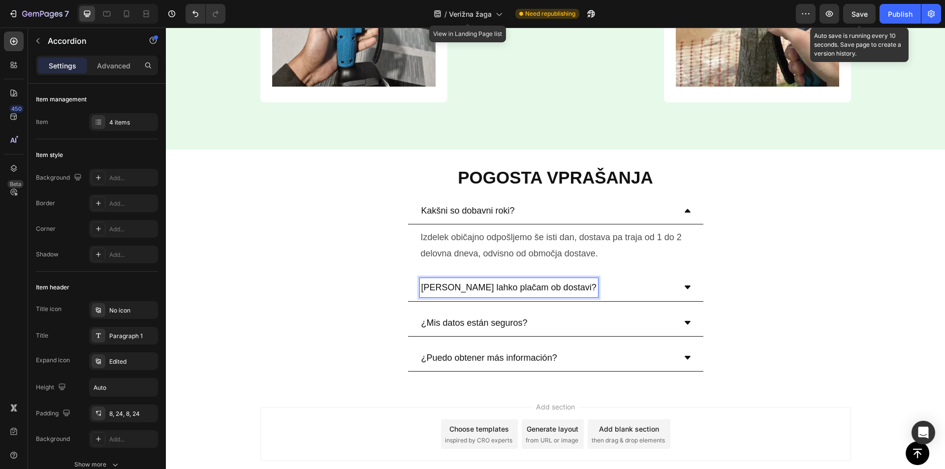
click at [589, 284] on div "[PERSON_NAME] lahko plačam ob dostavi?" at bounding box center [548, 287] width 256 height 19
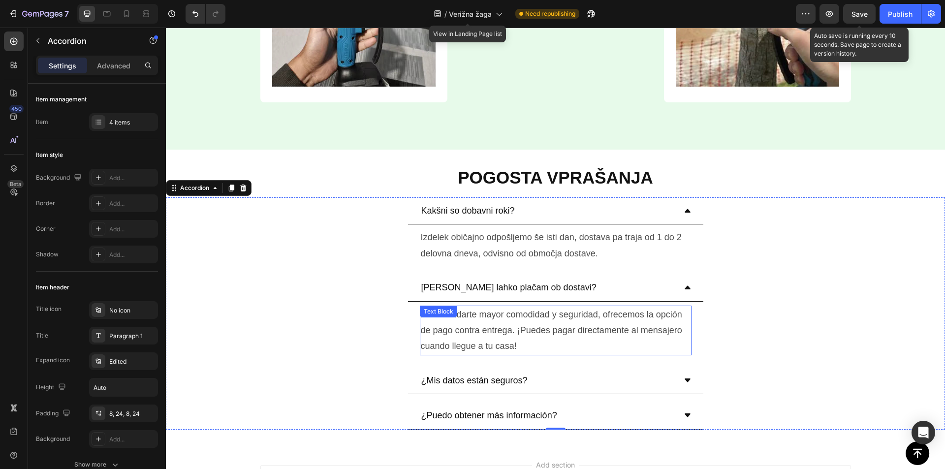
click at [474, 339] on p "Para brindarte mayor comodidad y seguridad, ofrecemos la opción de pago contra …" at bounding box center [556, 331] width 270 height 48
click at [473, 339] on p "Para brindarte mayor comodidad y seguridad, ofrecemos la opción de pago contra …" at bounding box center [556, 331] width 270 height 48
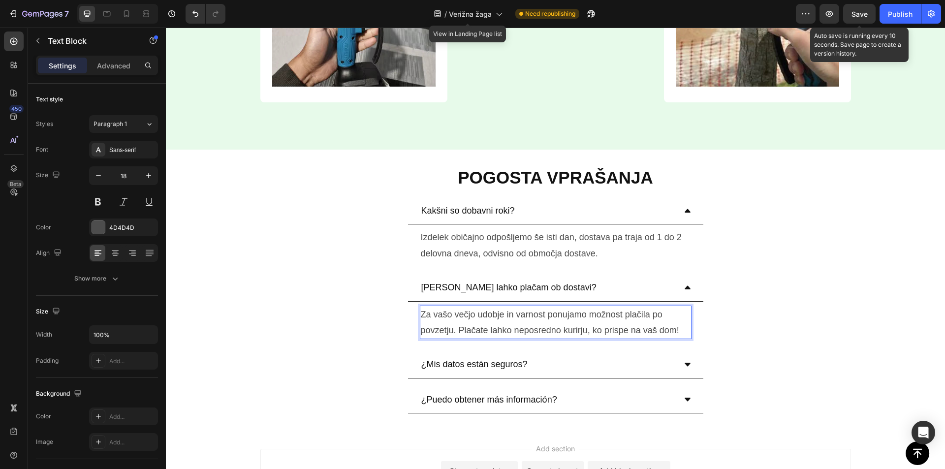
click at [844, 15] on button "Save" at bounding box center [859, 14] width 32 height 20
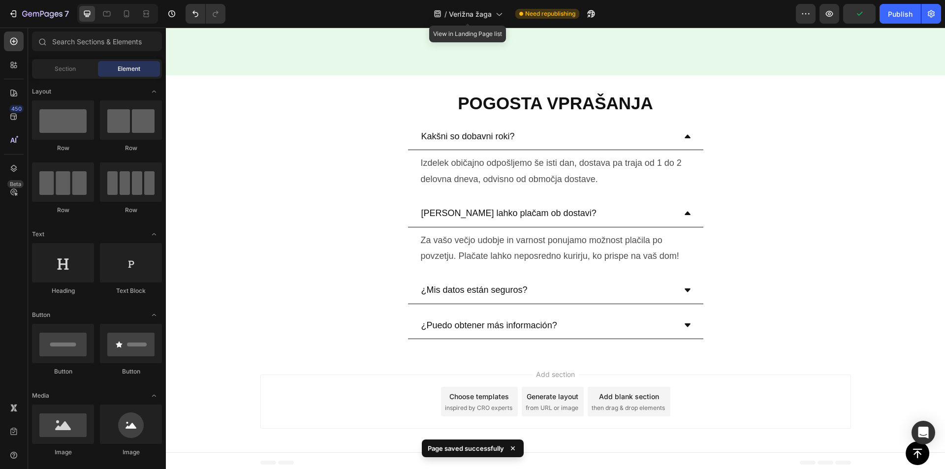
scroll to position [3079, 0]
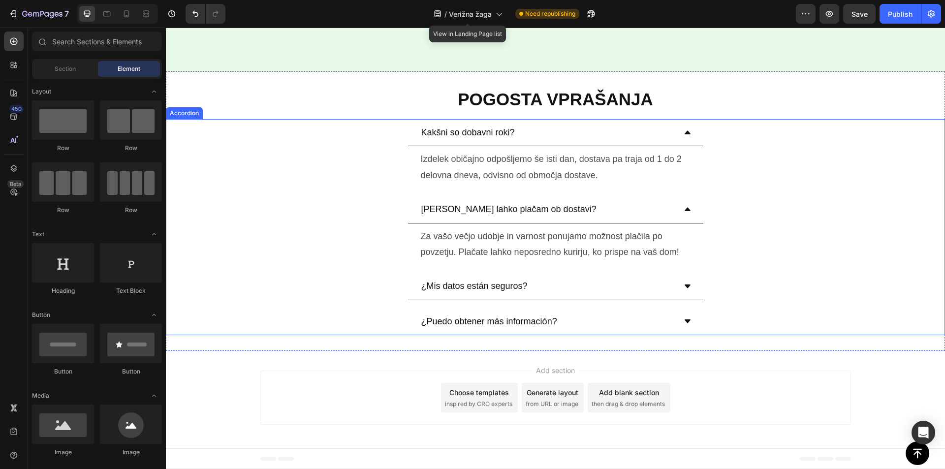
click at [512, 288] on p "¿Mis datos están seguros?" at bounding box center [474, 286] width 106 height 16
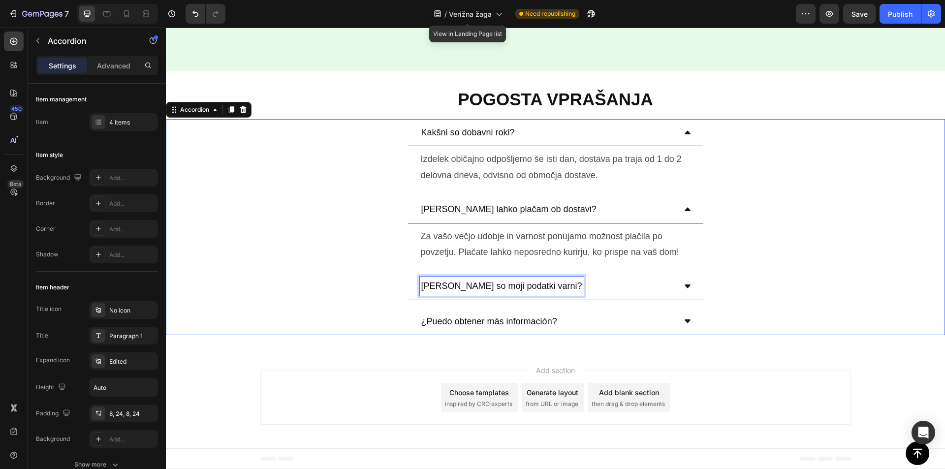
click at [557, 284] on div "[PERSON_NAME] so moji podatki varni?" at bounding box center [548, 286] width 256 height 19
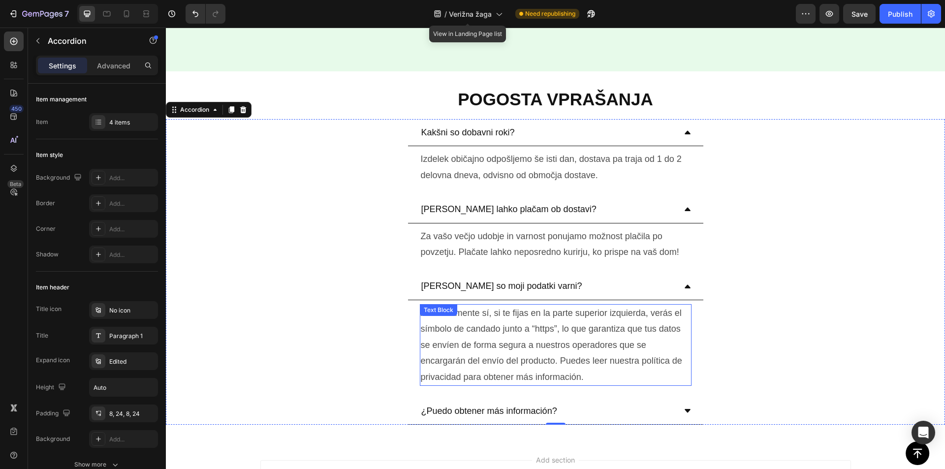
click at [534, 326] on p "Absolutamente sí, si te fijas en la parte superior izquierda, verás el símbolo …" at bounding box center [556, 345] width 270 height 80
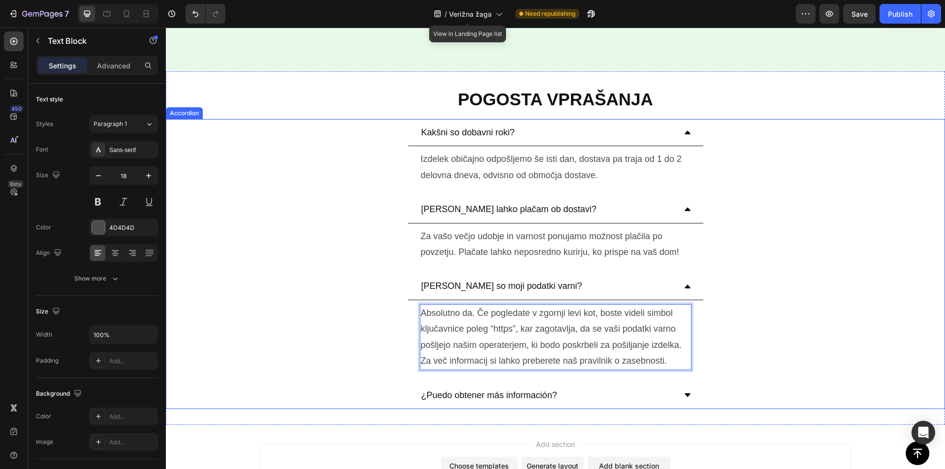
click at [485, 392] on p "¿Puedo obtener más información?" at bounding box center [489, 395] width 136 height 16
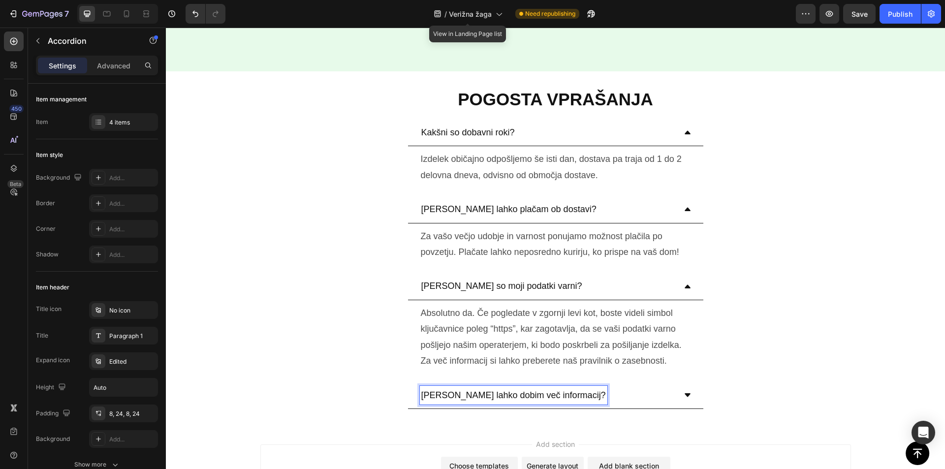
click at [657, 392] on div "[PERSON_NAME] lahko dobim več informacij?" at bounding box center [548, 395] width 256 height 19
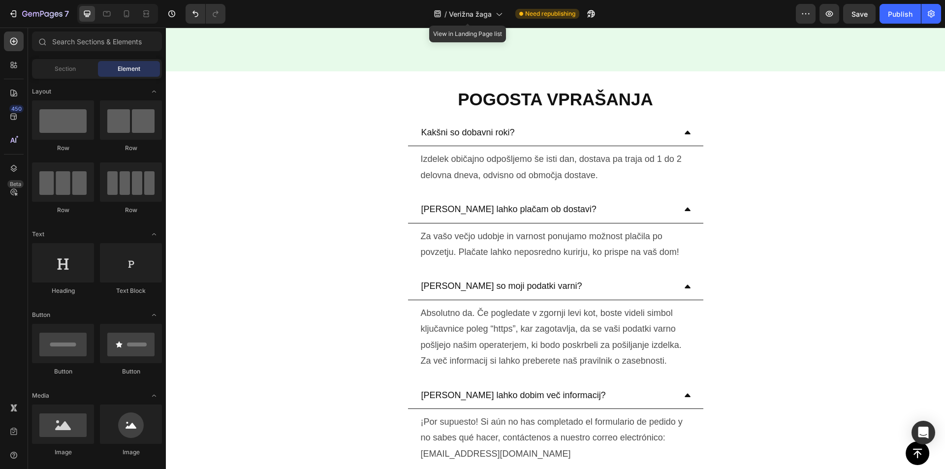
scroll to position [3211, 0]
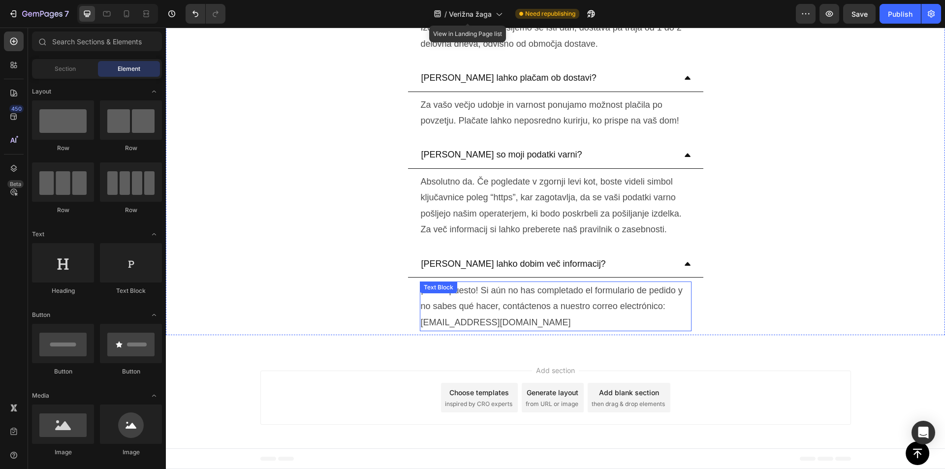
click at [498, 310] on p "¡Por supuesto! Si aún no has completado el formulario de pedido y no sabes qué …" at bounding box center [556, 307] width 270 height 48
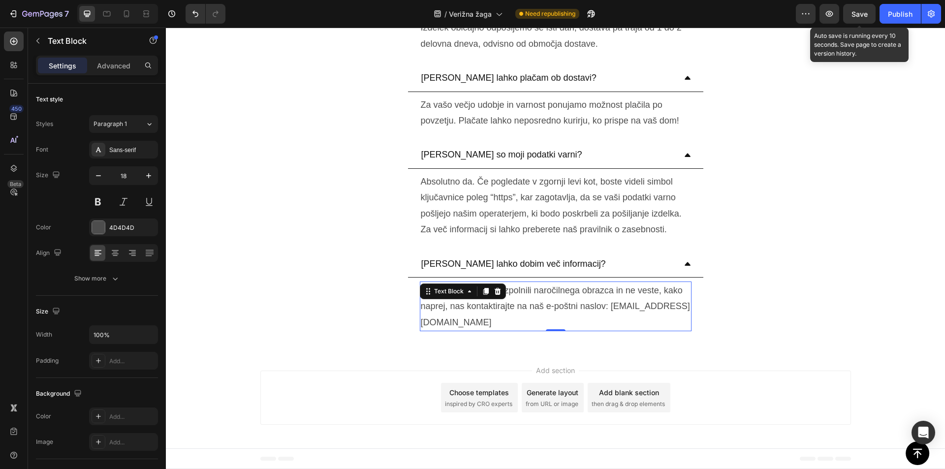
click at [866, 18] on div "Save" at bounding box center [859, 14] width 16 height 10
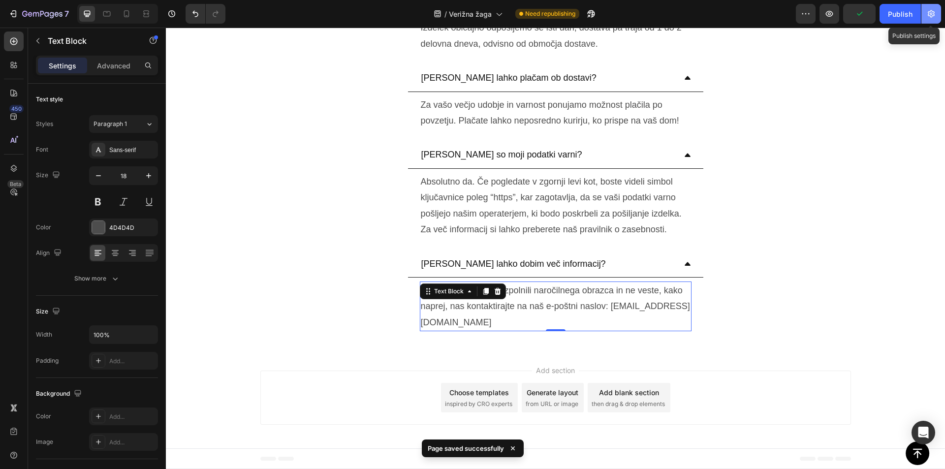
click at [930, 17] on icon "button" at bounding box center [931, 13] width 7 height 7
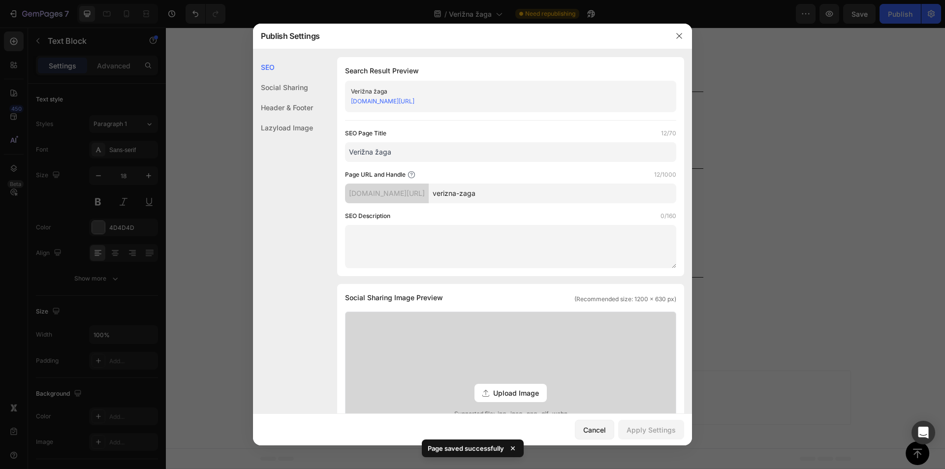
click at [414, 99] on link "[DOMAIN_NAME][URL]" at bounding box center [382, 100] width 63 height 7
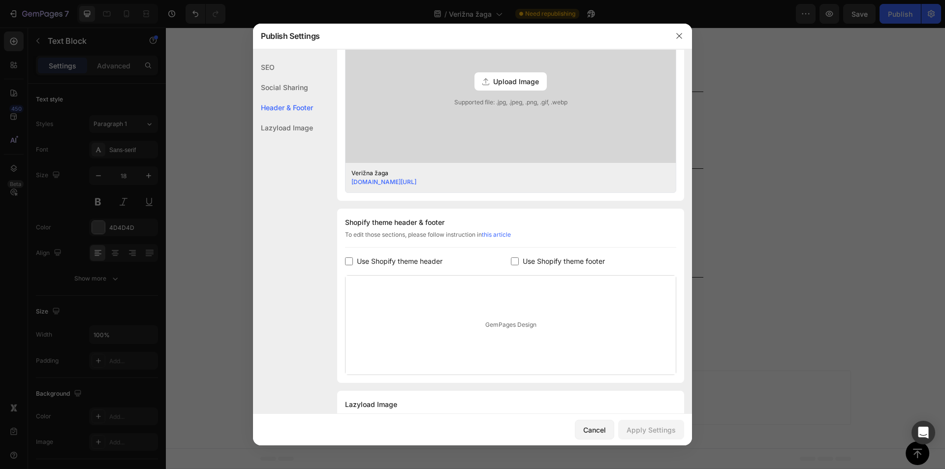
scroll to position [333, 0]
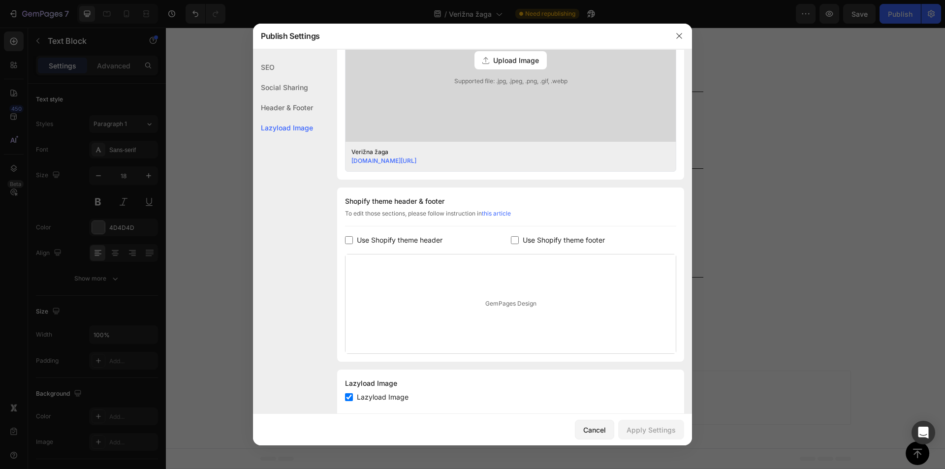
click at [556, 236] on span "Use Shopify theme footer" at bounding box center [564, 240] width 82 height 12
checkbox input "true"
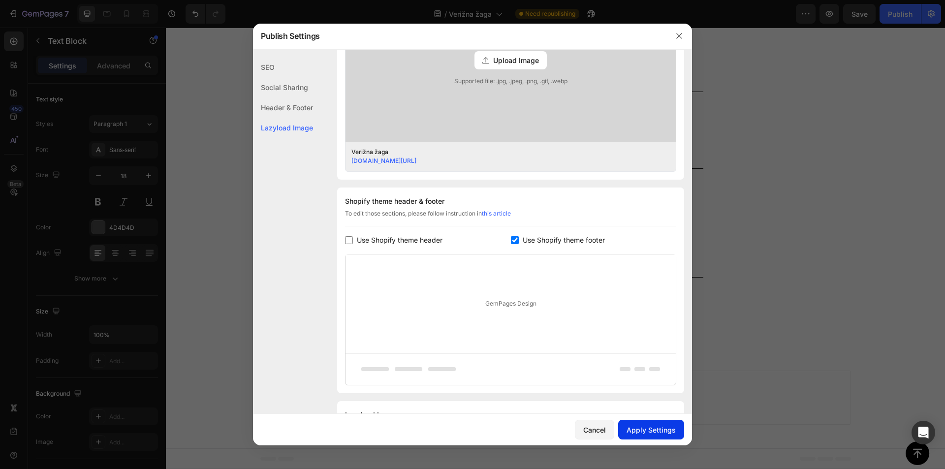
click at [637, 429] on div "Apply Settings" at bounding box center [651, 430] width 49 height 10
click at [680, 39] on icon "button" at bounding box center [679, 36] width 8 height 8
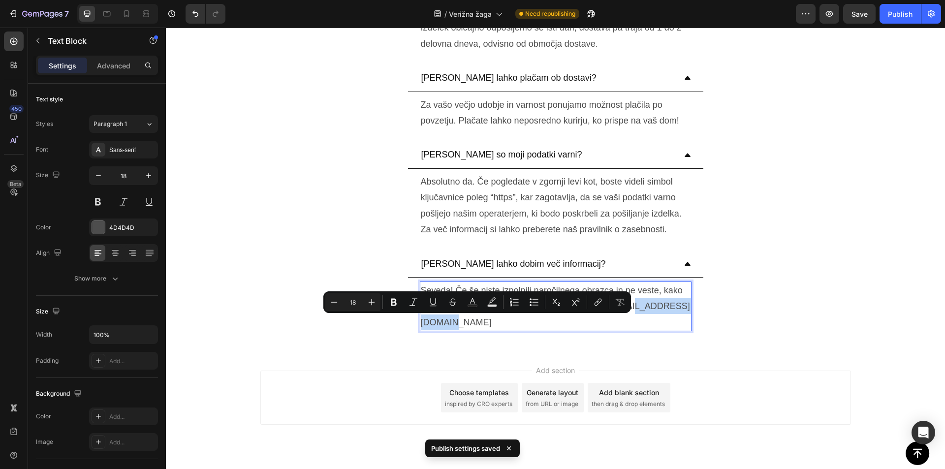
drag, startPoint x: 441, startPoint y: 324, endPoint x: 517, endPoint y: 322, distance: 76.3
click at [517, 322] on p "Seveda! Če še niste izpolnili naročilnega obrazca in ne veste, kako naprej, nas…" at bounding box center [556, 307] width 270 height 48
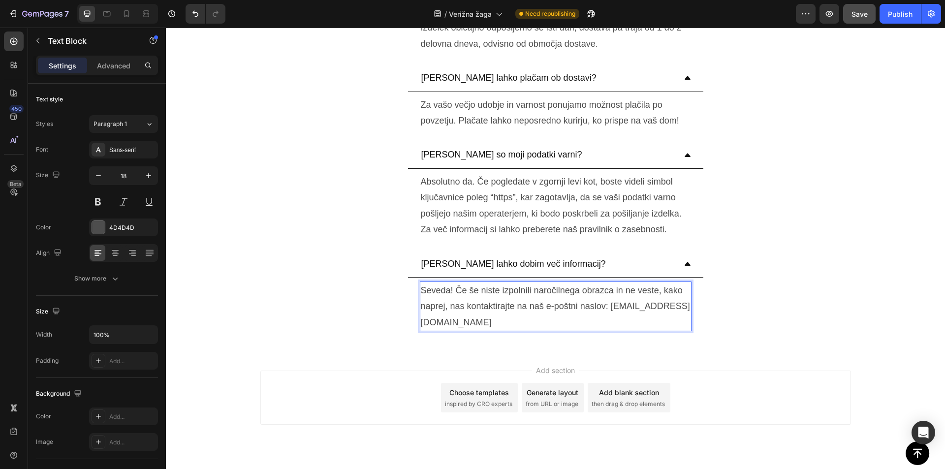
click at [868, 16] on button "Save" at bounding box center [859, 14] width 32 height 20
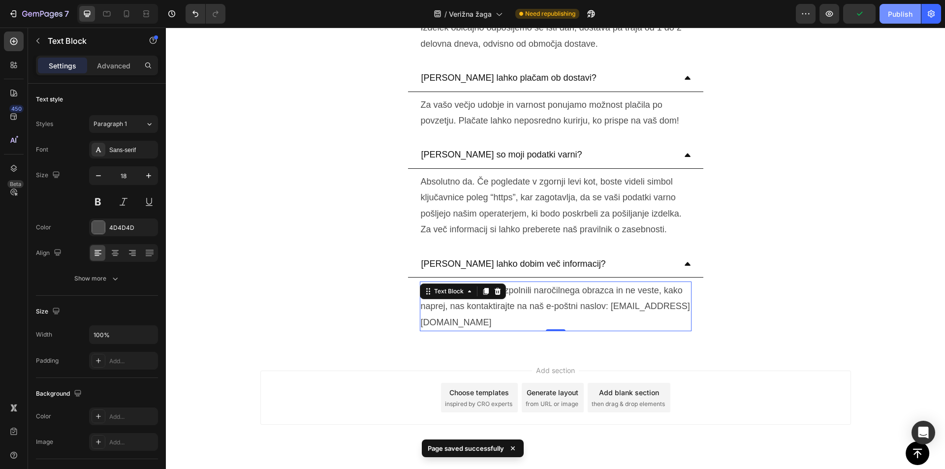
click at [899, 15] on div "Publish" at bounding box center [900, 14] width 25 height 10
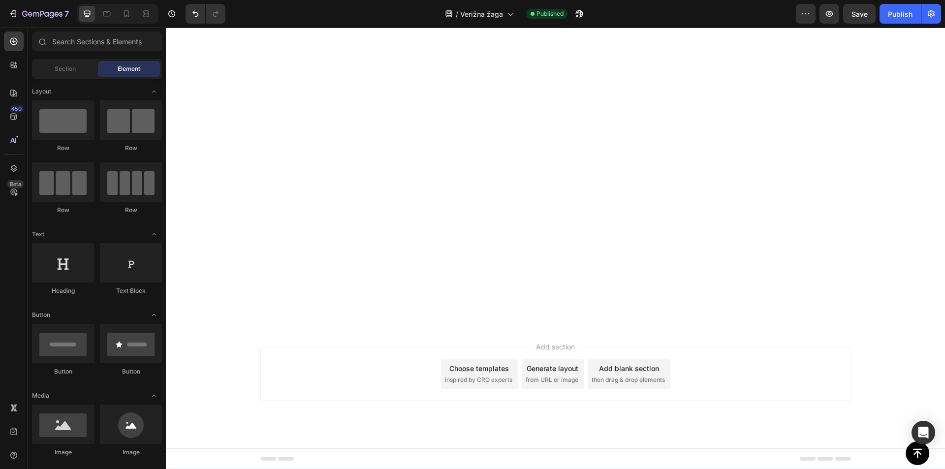
scroll to position [0, 0]
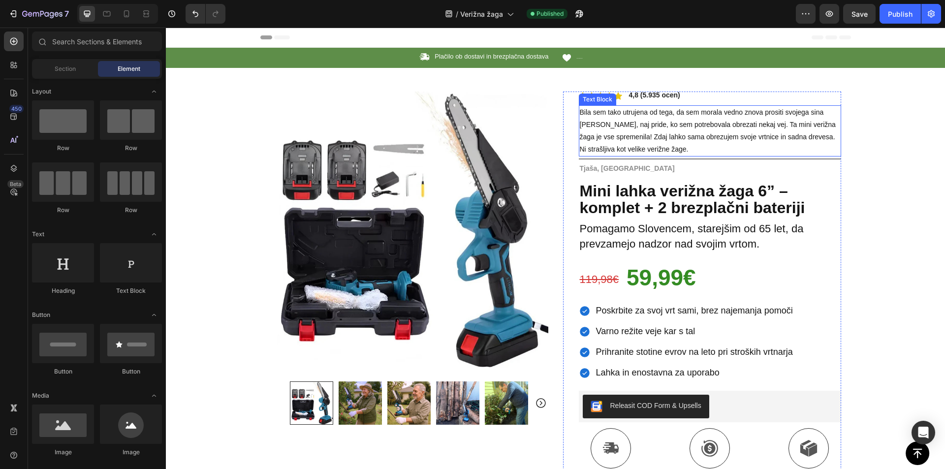
click at [577, 58] on p "84.000+ zadovoljnih strank" at bounding box center [580, 58] width 6 height 10
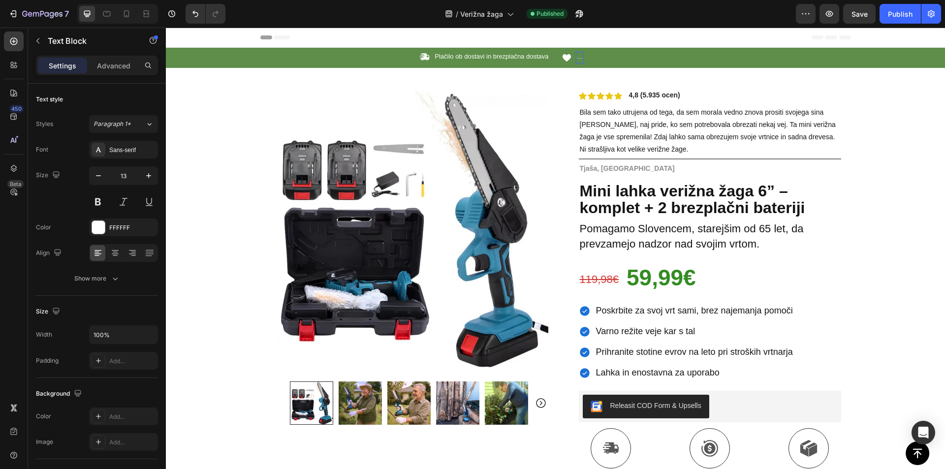
click at [577, 59] on p "84.000+ zadovoljnih strank" at bounding box center [580, 58] width 6 height 10
click at [620, 57] on div "Icon 84.000+ zadovoljnih strank Text Block 0 Row" at bounding box center [706, 58] width 289 height 12
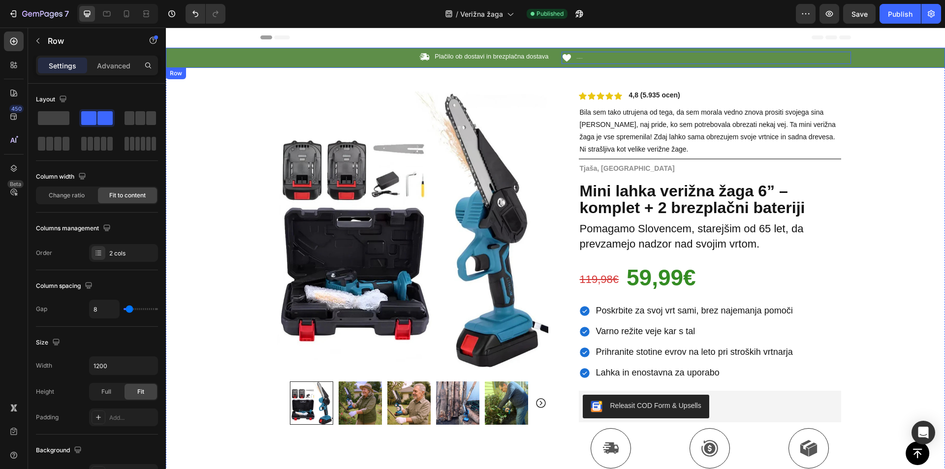
click at [603, 50] on div "Icon Plačilo ob dostavi in brezplačna dostava Text [GEOGRAPHIC_DATA] Icon 84.00…" at bounding box center [555, 58] width 779 height 20
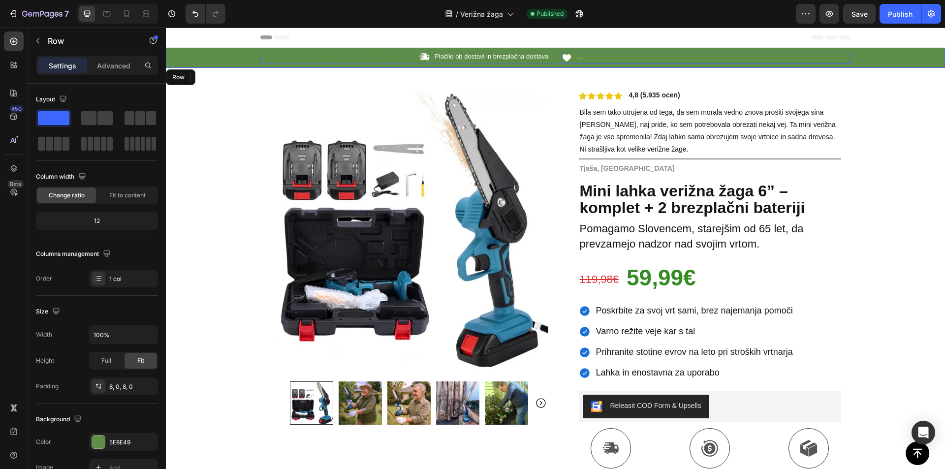
click at [583, 53] on div "Icon 84.000+ zadovoljnih strank Text Block 0 Row" at bounding box center [706, 58] width 289 height 12
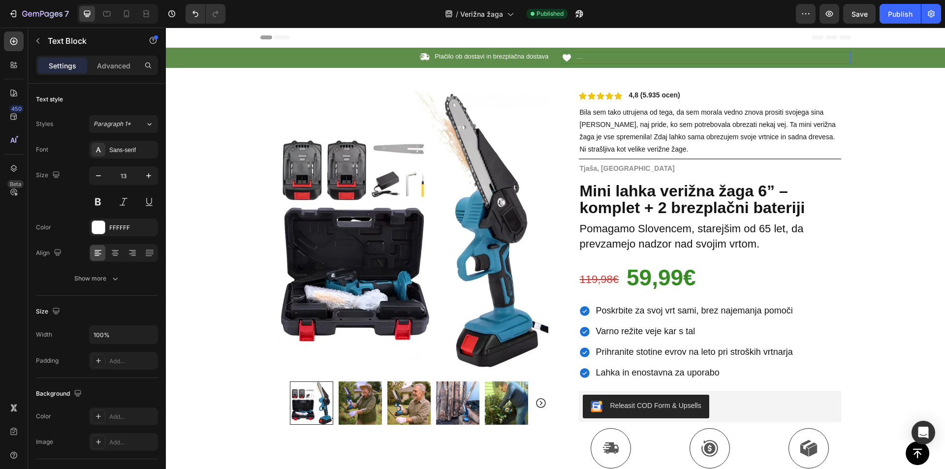
click at [577, 59] on p "84.000+ zadovoljnih strank" at bounding box center [580, 58] width 6 height 10
click at [196, 51] on div "Icon Plačilo ob dostavi in brezplačna dostava Text [GEOGRAPHIC_DATA] Icon 84.00…" at bounding box center [555, 58] width 779 height 20
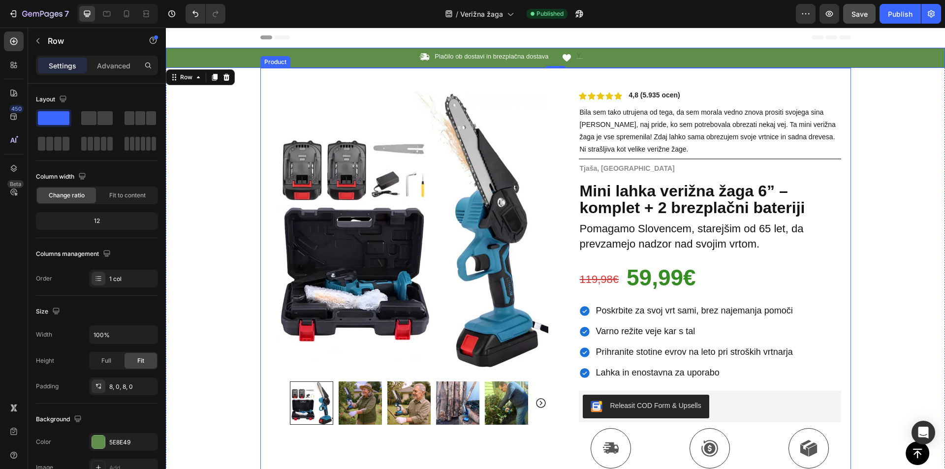
click at [864, 20] on button "Save" at bounding box center [859, 14] width 32 height 20
click at [614, 66] on div "Icon Plačilo ob dostavi in brezplačna dostava Text [GEOGRAPHIC_DATA] Icon 84.00…" at bounding box center [555, 58] width 779 height 20
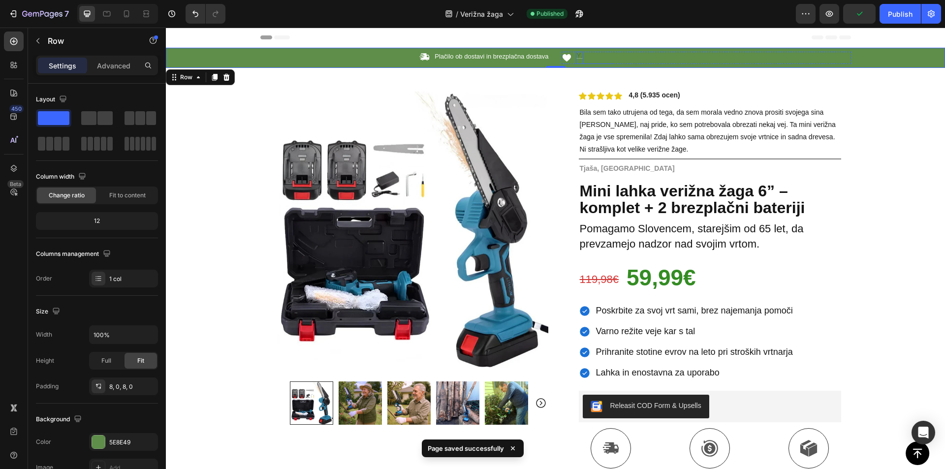
click at [576, 55] on div "84.000+ zadovoljnih strank" at bounding box center [580, 58] width 8 height 12
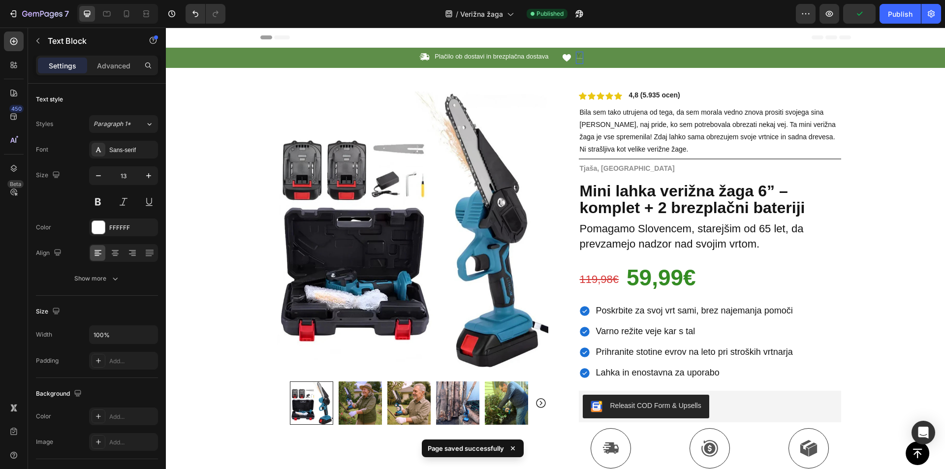
click at [576, 58] on div "84.000+ zadovoljnih strank" at bounding box center [580, 58] width 8 height 12
click at [505, 57] on p "Plačilo ob dostavi in brezplačna dostava" at bounding box center [492, 57] width 114 height 8
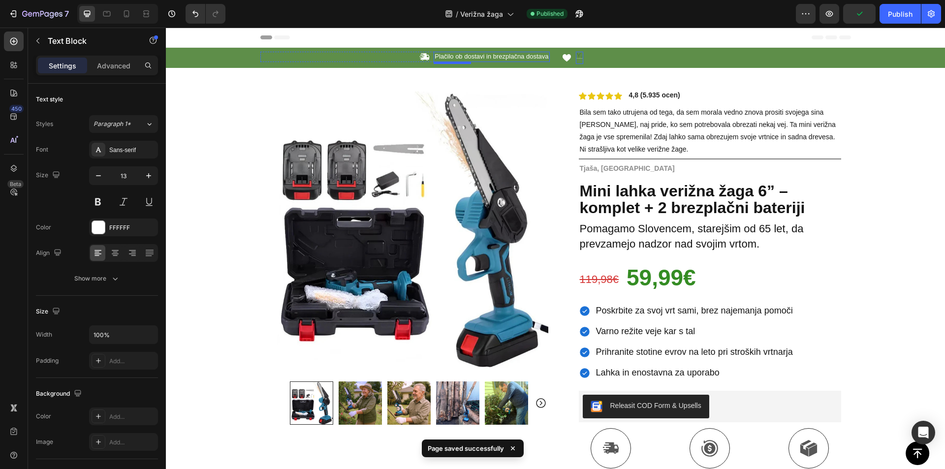
click at [505, 57] on p "Plačilo ob dostavi in brezplačna dostava" at bounding box center [492, 57] width 114 height 8
click at [891, 18] on div "Publish" at bounding box center [900, 14] width 25 height 10
click at [180, 52] on div "Icon Plačilo ob dostavi in brezplačna dostava Text [GEOGRAPHIC_DATA] Icon 84.00…" at bounding box center [555, 58] width 779 height 12
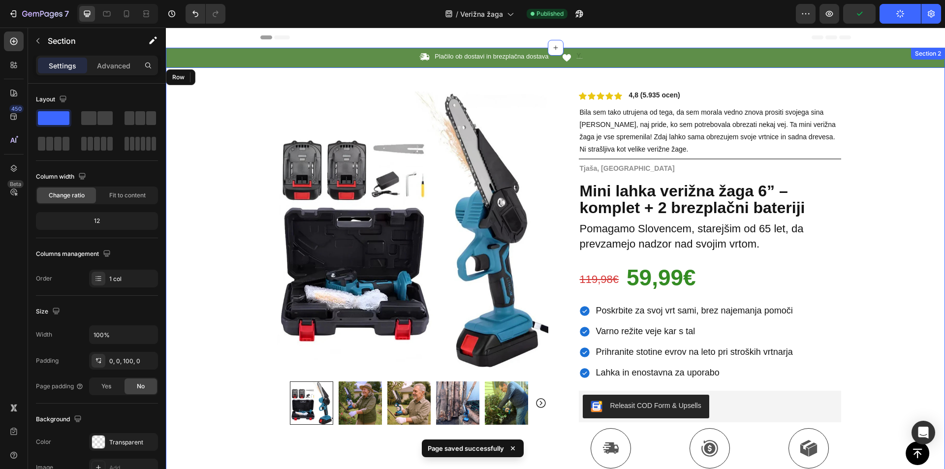
click at [883, 75] on div "Icon Plačilo ob dostavi in brezplačna dostava Text [GEOGRAPHIC_DATA] Icon 84.00…" at bounding box center [555, 359] width 779 height 622
click at [873, 78] on div "Icon Plačilo ob dostavi in brezplačna dostava Text [GEOGRAPHIC_DATA] Icon 84.00…" at bounding box center [555, 359] width 779 height 622
click at [576, 57] on div "84.000+ zadovoljnih strank" at bounding box center [580, 58] width 8 height 12
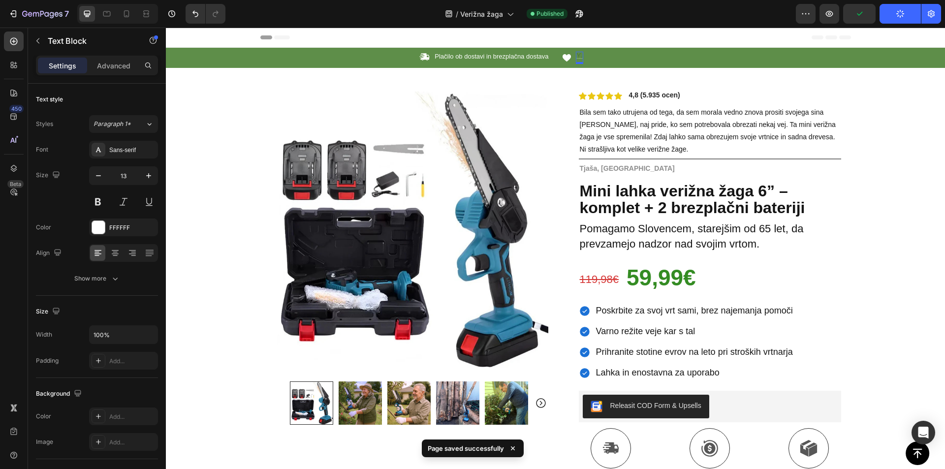
click at [576, 57] on div "84.000+ zadovoljnih strank" at bounding box center [580, 58] width 8 height 12
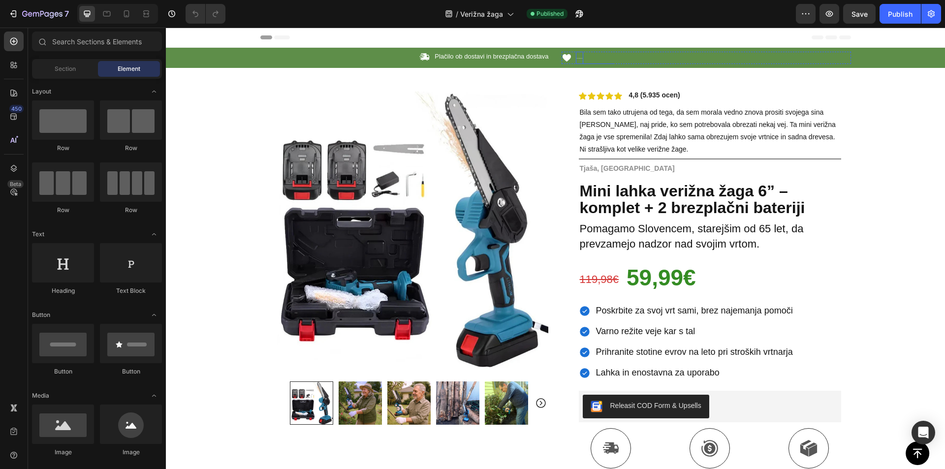
click at [577, 59] on p "84.000+ zadovoljnih strank" at bounding box center [580, 58] width 6 height 10
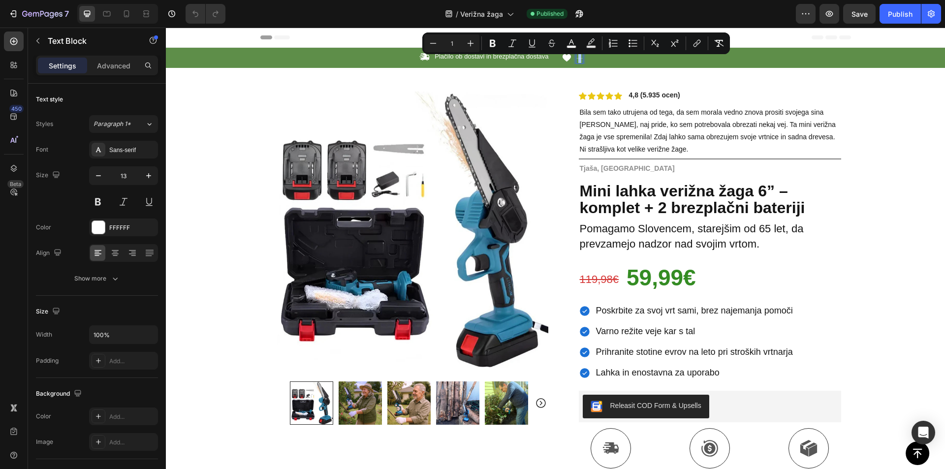
click at [456, 41] on input "1" at bounding box center [452, 43] width 20 height 12
type input "13"
click at [331, 67] on div "Icon Plačilo ob dostavi in brezplačna dostava Text Block Row Icon 84.000+ zadov…" at bounding box center [555, 58] width 779 height 20
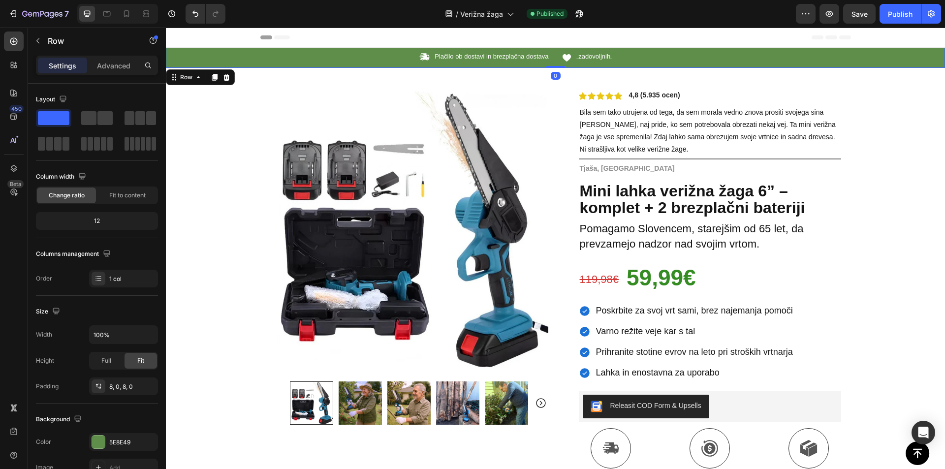
click at [879, 63] on div "Icon Plačilo ob dostavi in brezplačna dostava Text Block Row Icon 84.000+ zadov…" at bounding box center [555, 58] width 779 height 12
click at [591, 54] on span "zadovoljnih" at bounding box center [594, 56] width 32 height 7
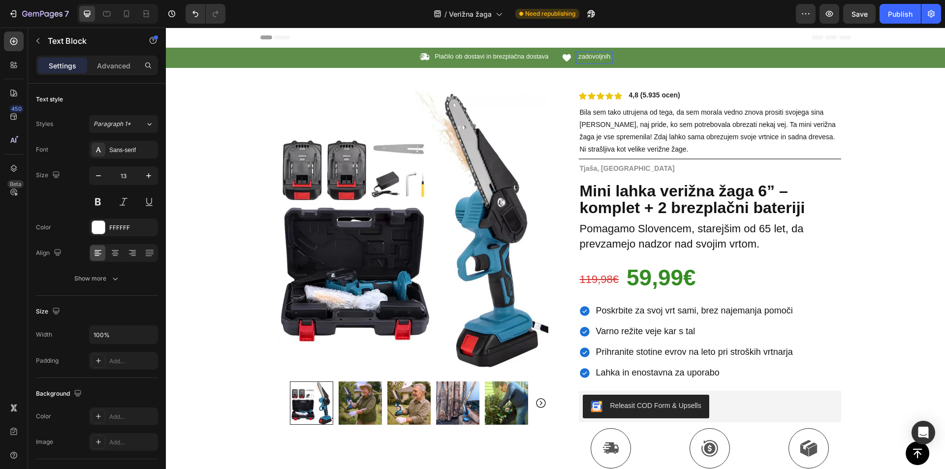
click at [591, 57] on span "zadovoljnih" at bounding box center [594, 56] width 32 height 7
drag, startPoint x: 196, startPoint y: 16, endPoint x: 113, endPoint y: 10, distance: 83.4
click at [196, 16] on icon "Undo/Redo" at bounding box center [195, 14] width 6 height 6
click at [248, 51] on div "Icon Plačilo ob dostavi in brezplačna dostava Text [GEOGRAPHIC_DATA] Icon 84.00…" at bounding box center [555, 58] width 779 height 20
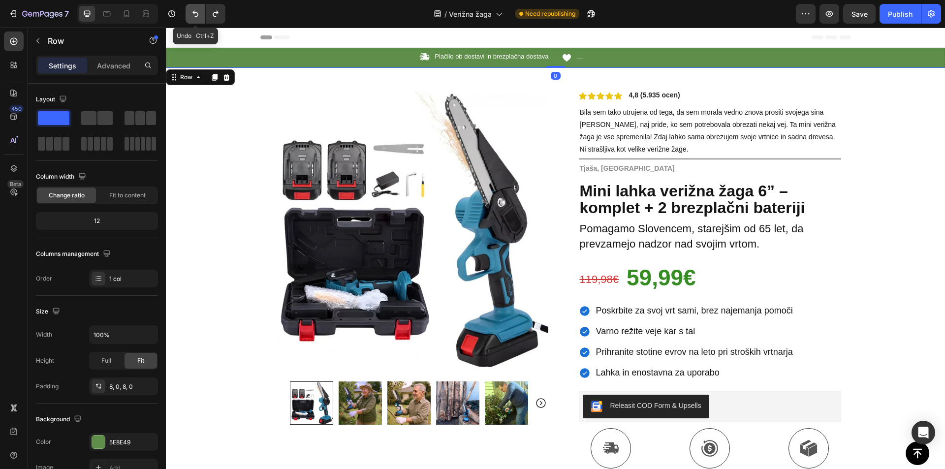
click at [197, 16] on icon "Undo/Redo" at bounding box center [195, 14] width 6 height 6
click at [577, 55] on p "84.000+ zadovoljnih strank" at bounding box center [580, 58] width 6 height 10
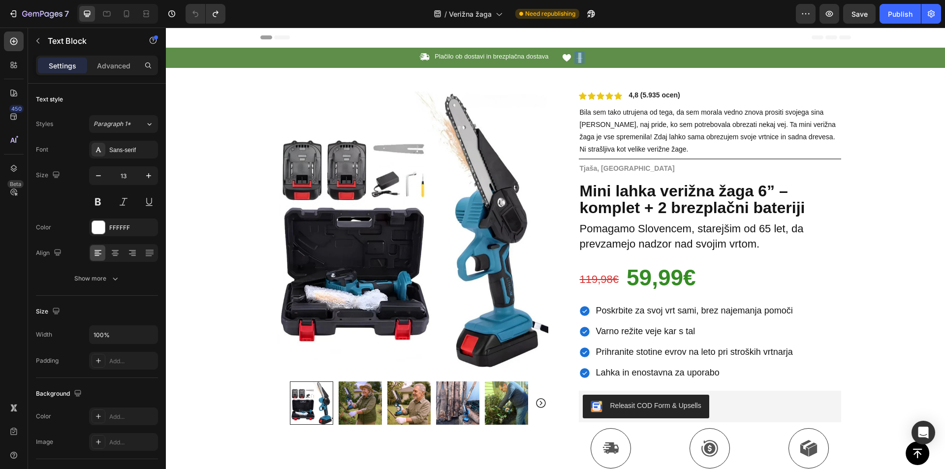
click at [577, 57] on p "84.000+ zadovoljnih strank" at bounding box center [580, 58] width 6 height 10
click at [569, 44] on div at bounding box center [569, 44] width 0 height 0
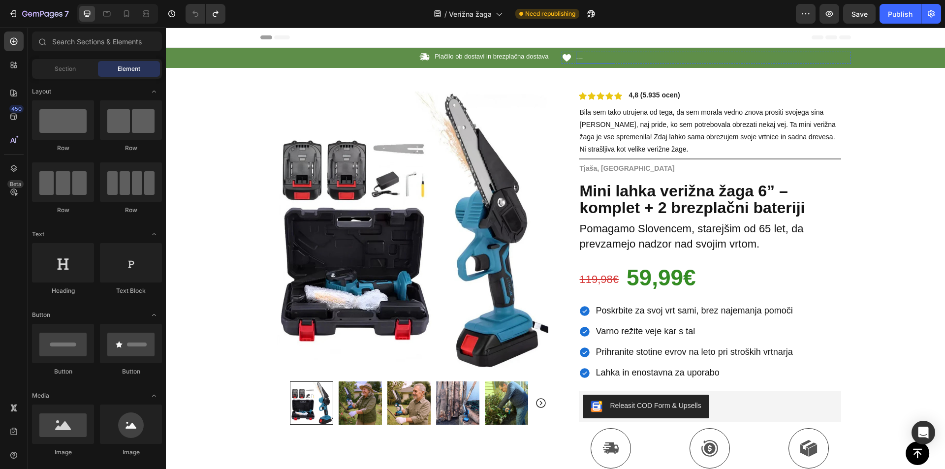
click at [577, 59] on p "84.000+ zadovoljnih strank" at bounding box center [580, 58] width 6 height 10
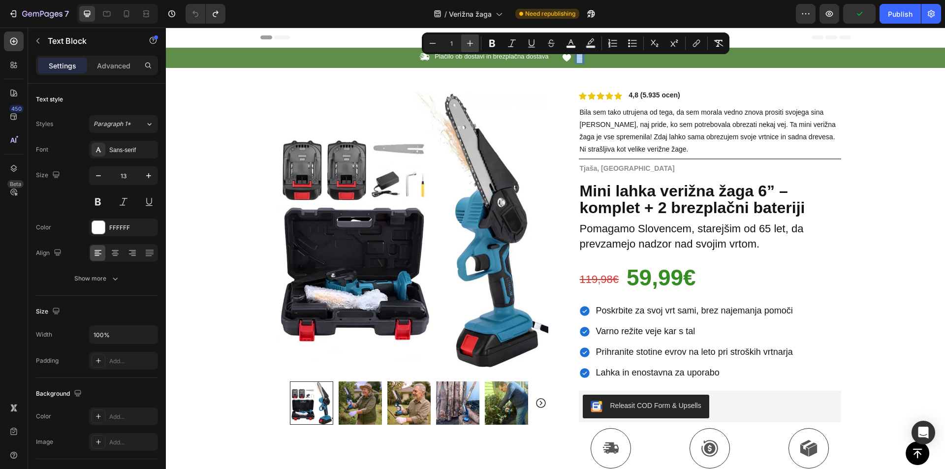
click at [474, 43] on icon "Editor contextual toolbar" at bounding box center [470, 43] width 10 height 10
click at [474, 42] on icon "Editor contextual toolbar" at bounding box center [470, 43] width 10 height 10
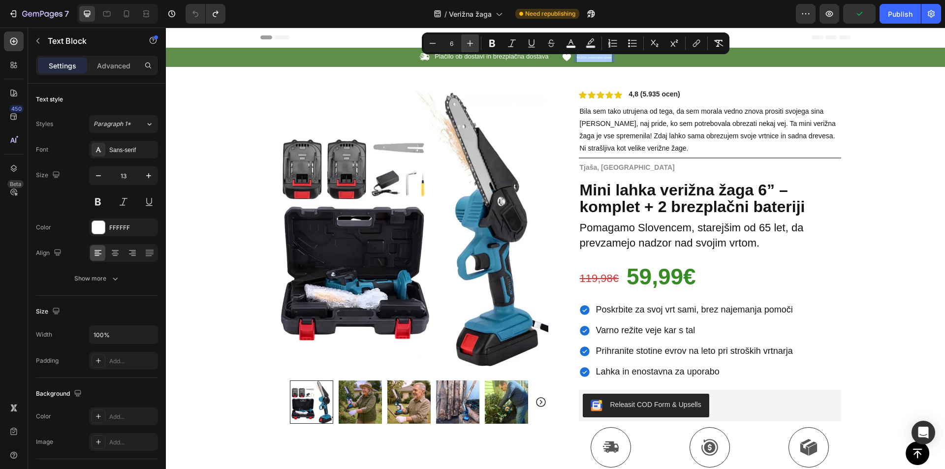
click at [474, 42] on icon "Editor contextual toolbar" at bounding box center [470, 43] width 10 height 10
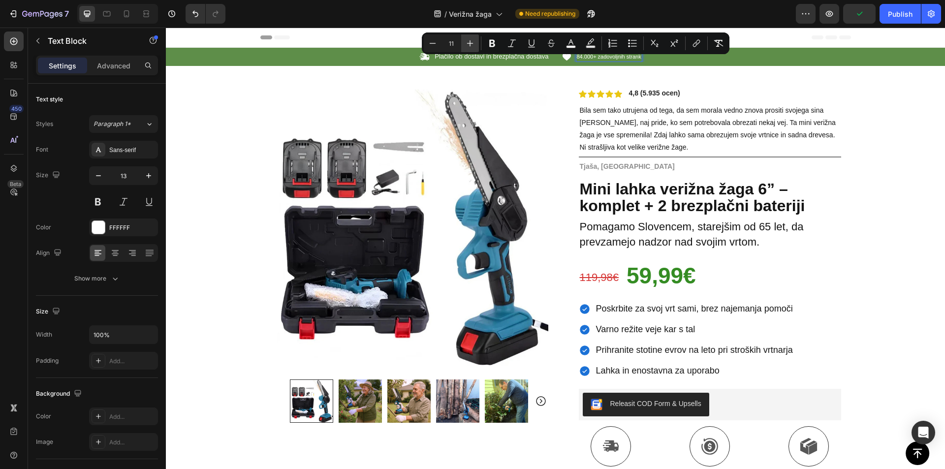
click at [474, 42] on icon "Editor contextual toolbar" at bounding box center [470, 43] width 10 height 10
type input "13"
click at [654, 59] on div "Icon 84.000+ zadovoljnih strank Text Block 0 Row" at bounding box center [706, 57] width 289 height 10
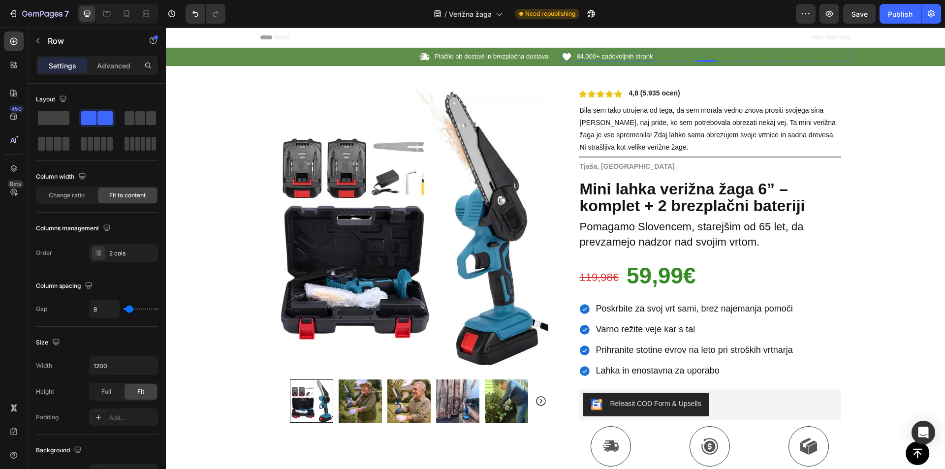
click at [616, 56] on span "84.000+ zadovoljnih strank" at bounding box center [615, 56] width 76 height 7
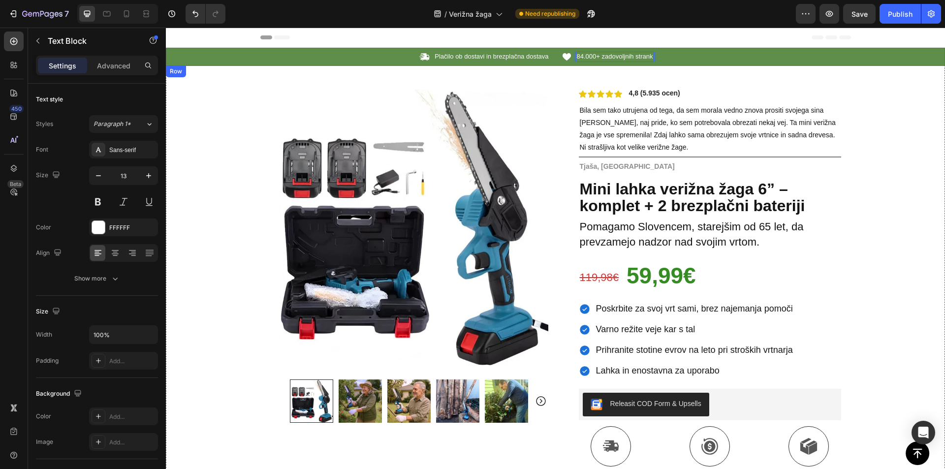
click at [673, 49] on div "Icon Plačilo ob dostavi in brezplačna dostava Text [GEOGRAPHIC_DATA] Icon 84.00…" at bounding box center [555, 57] width 779 height 18
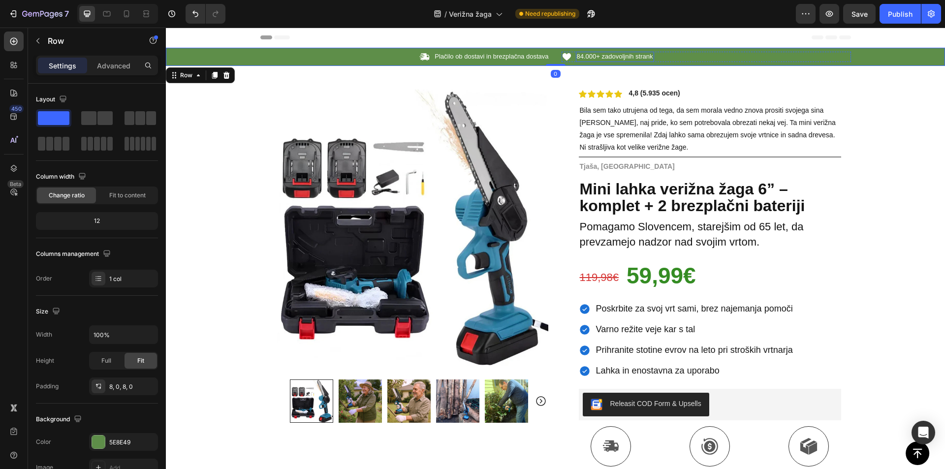
click at [590, 56] on span "84.000+ zadovoljnih strank" at bounding box center [615, 56] width 76 height 7
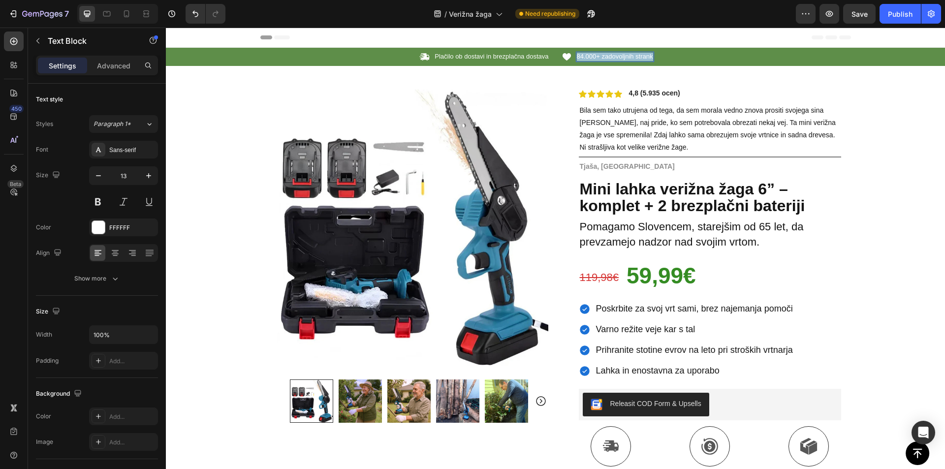
click at [590, 56] on span "84.000+ zadovoljnih strank" at bounding box center [615, 56] width 76 height 7
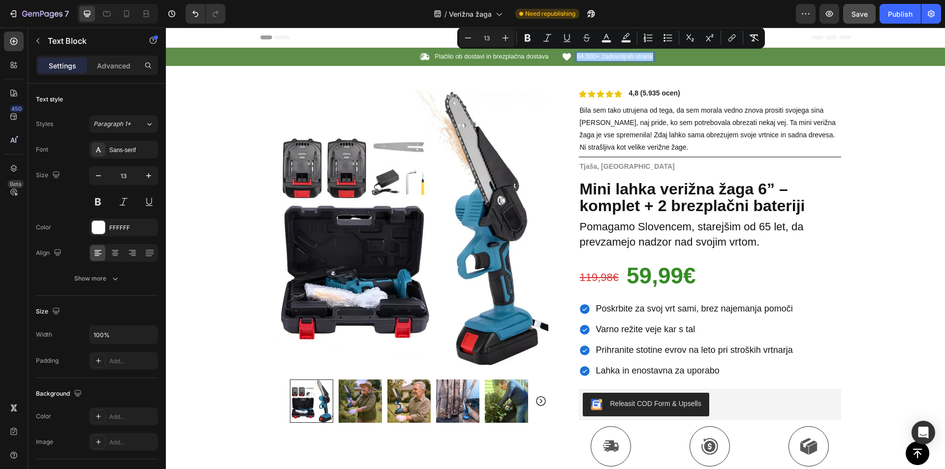
click at [866, 12] on button "Save" at bounding box center [859, 14] width 32 height 20
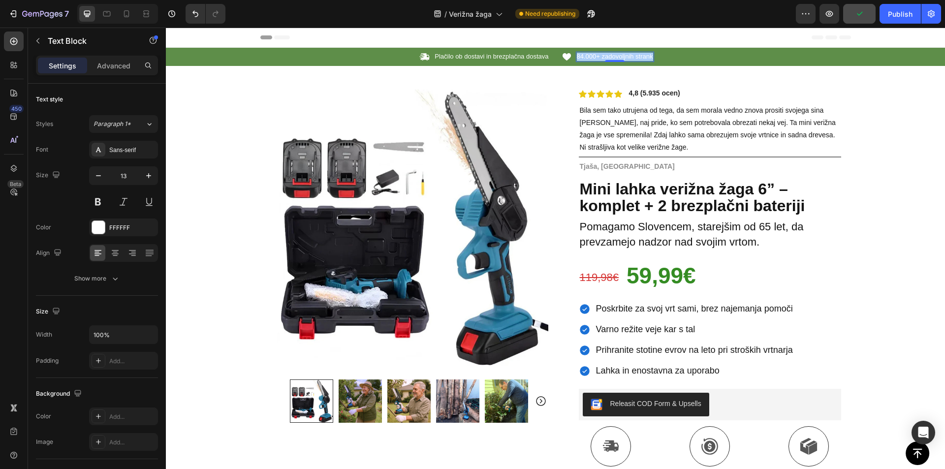
drag, startPoint x: 890, startPoint y: 16, endPoint x: 846, endPoint y: 4, distance: 45.7
click at [890, 15] on div "Publish" at bounding box center [900, 14] width 25 height 10
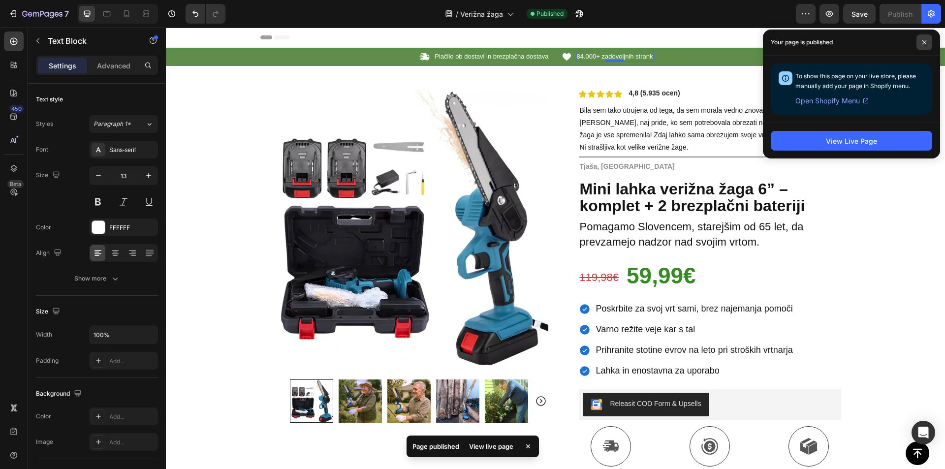
click at [924, 44] on icon at bounding box center [924, 42] width 5 height 5
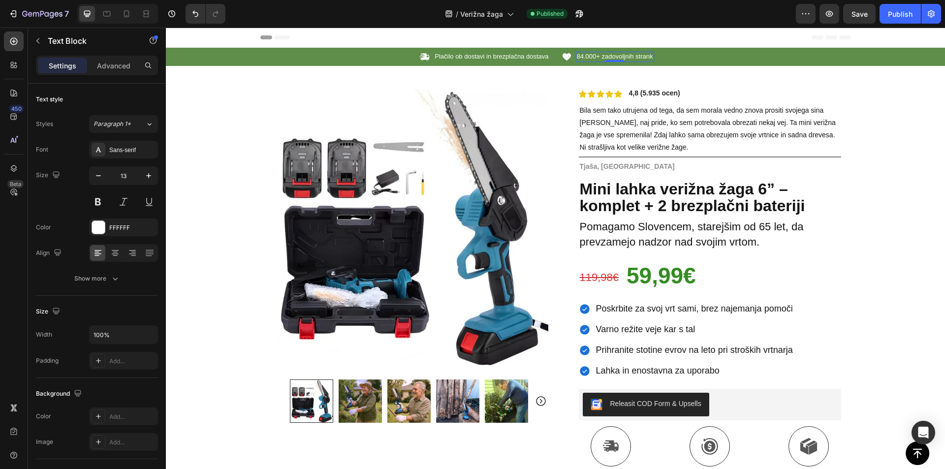
drag, startPoint x: 906, startPoint y: 16, endPoint x: 878, endPoint y: 25, distance: 29.4
click at [905, 16] on div "Publish" at bounding box center [900, 14] width 25 height 10
click at [108, 13] on icon at bounding box center [107, 14] width 10 height 10
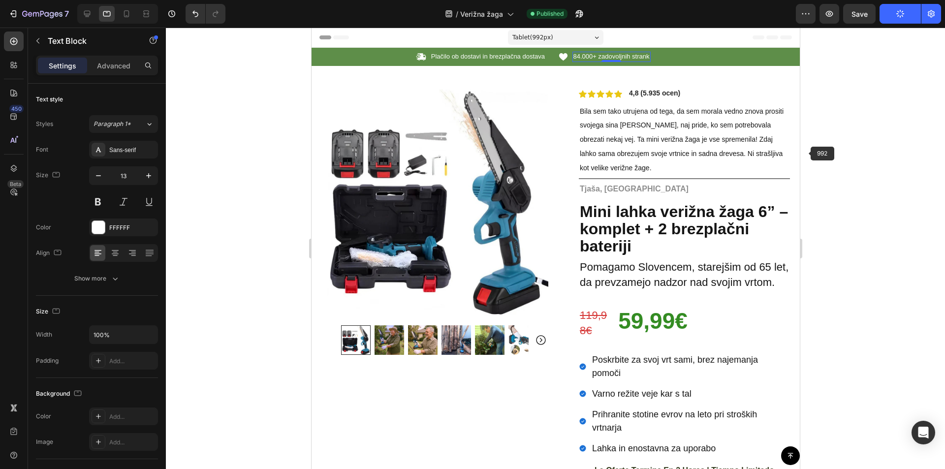
click at [836, 140] on div at bounding box center [555, 248] width 779 height 441
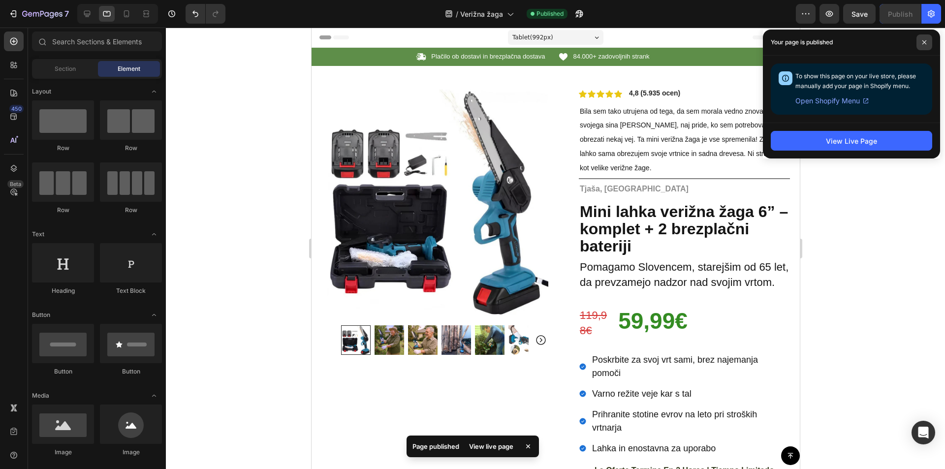
click at [931, 40] on span at bounding box center [924, 42] width 16 height 16
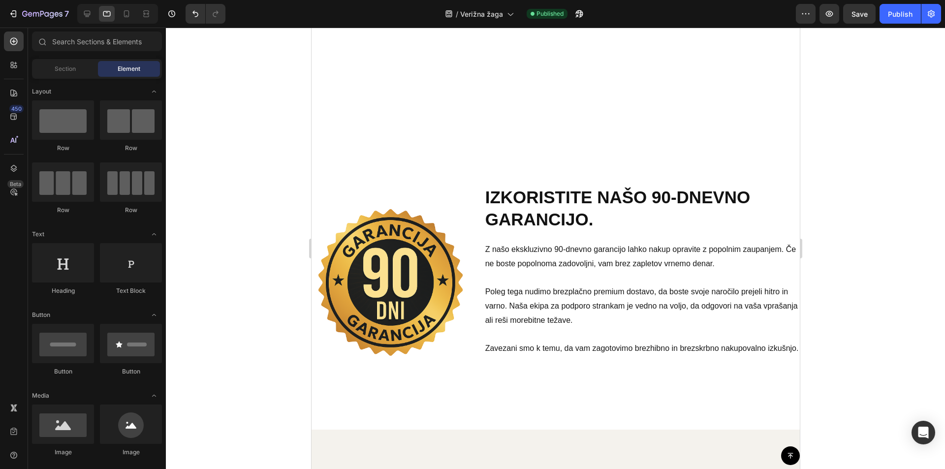
scroll to position [2508, 0]
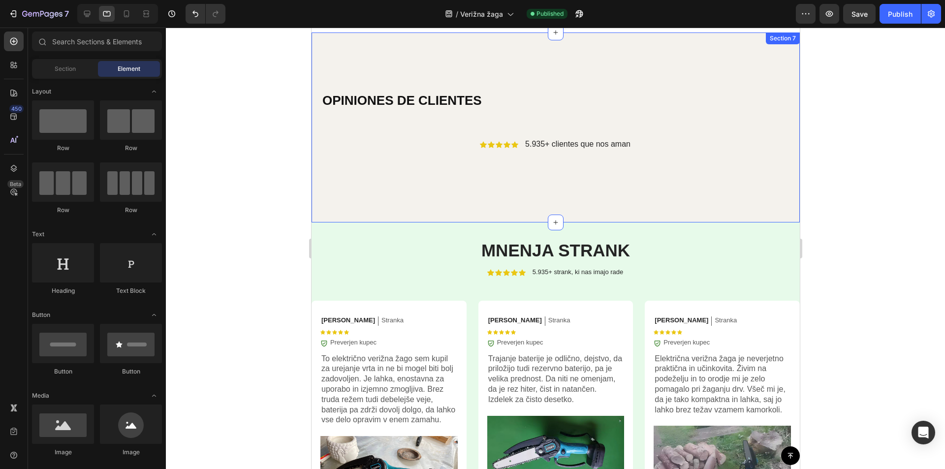
click at [398, 55] on div "OPINIONES DE CLIENTES Heading Icon Icon Icon Icon Icon Icon List 5.935+ cliente…" at bounding box center [555, 126] width 488 height 189
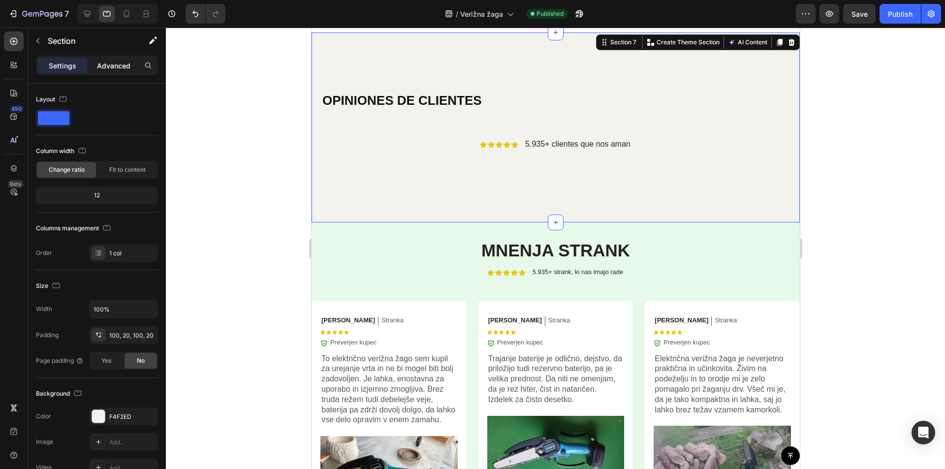
click at [107, 60] on div "Advanced" at bounding box center [113, 66] width 49 height 16
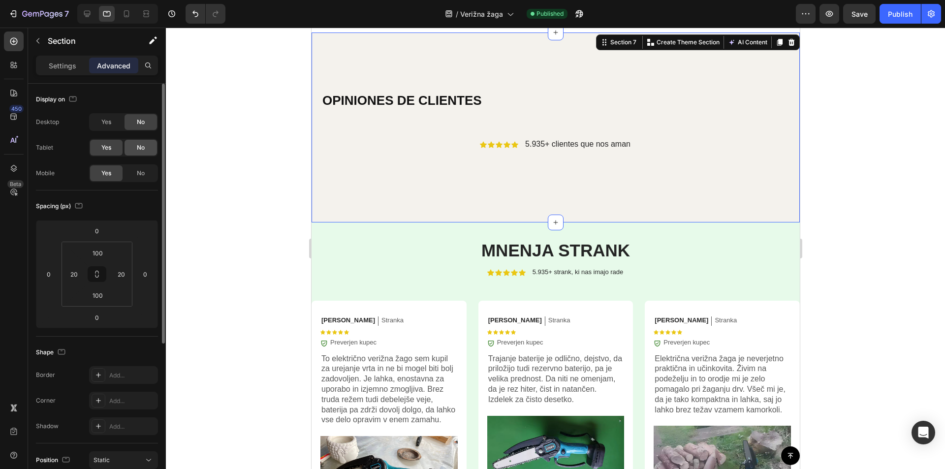
click at [138, 148] on span "No" at bounding box center [141, 147] width 8 height 9
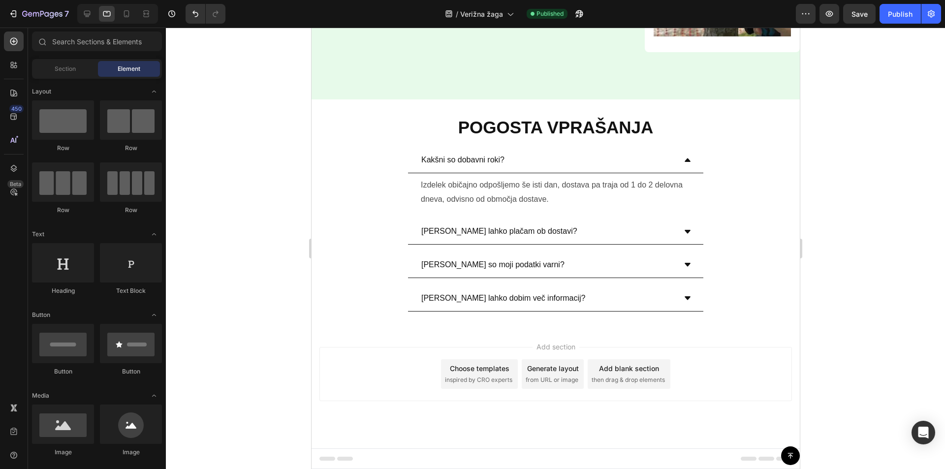
drag, startPoint x: 795, startPoint y: 357, endPoint x: 1116, endPoint y: 492, distance: 347.8
click at [126, 16] on icon at bounding box center [127, 14] width 10 height 10
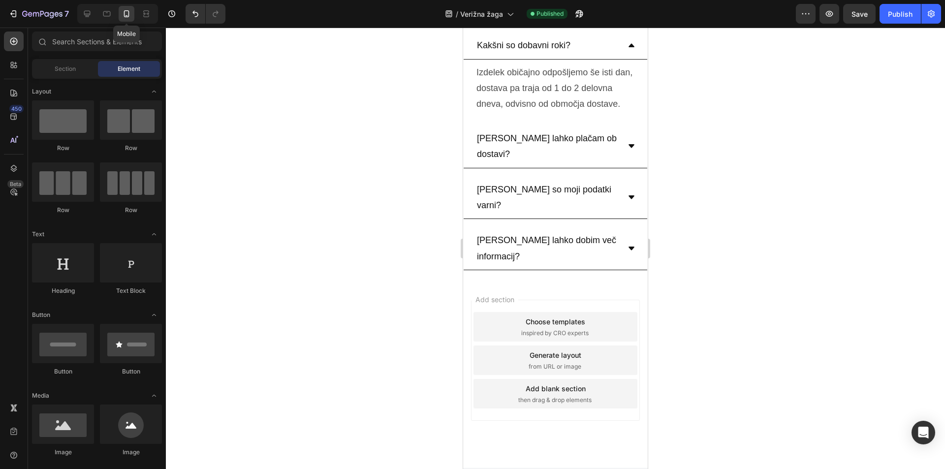
scroll to position [3207, 0]
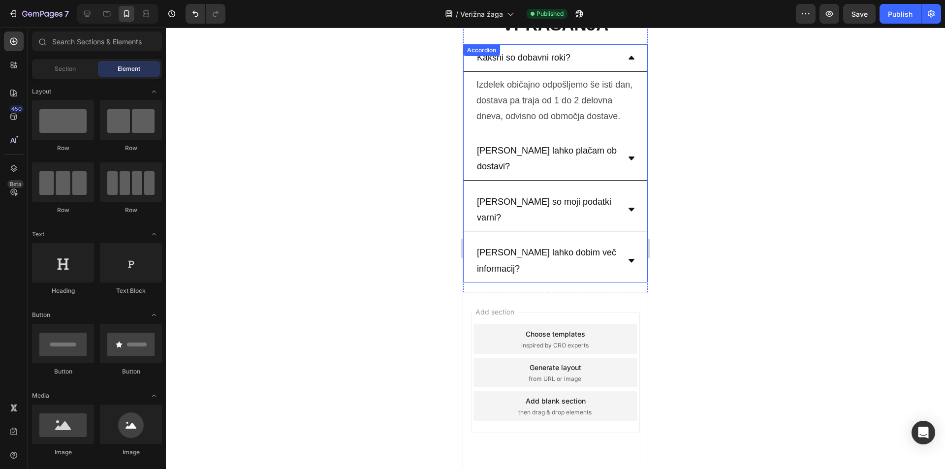
click at [609, 243] on div "[PERSON_NAME] lahko dobim več informacij?" at bounding box center [547, 260] width 144 height 35
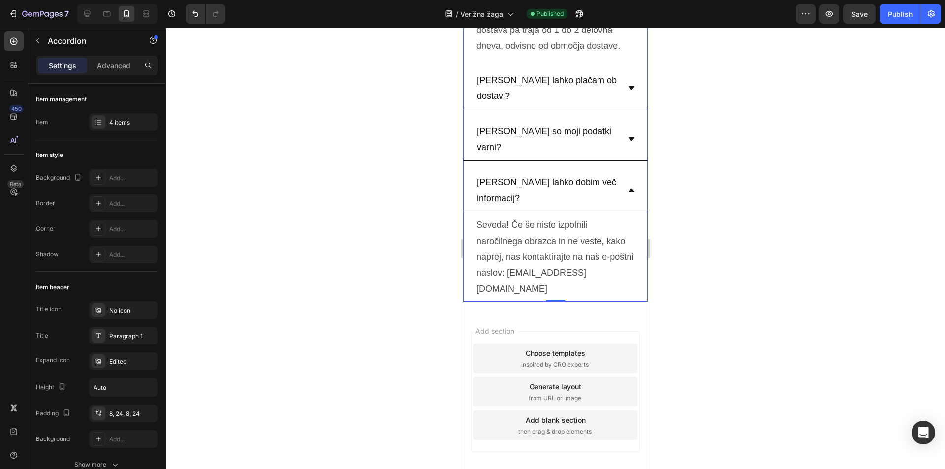
scroll to position [3281, 0]
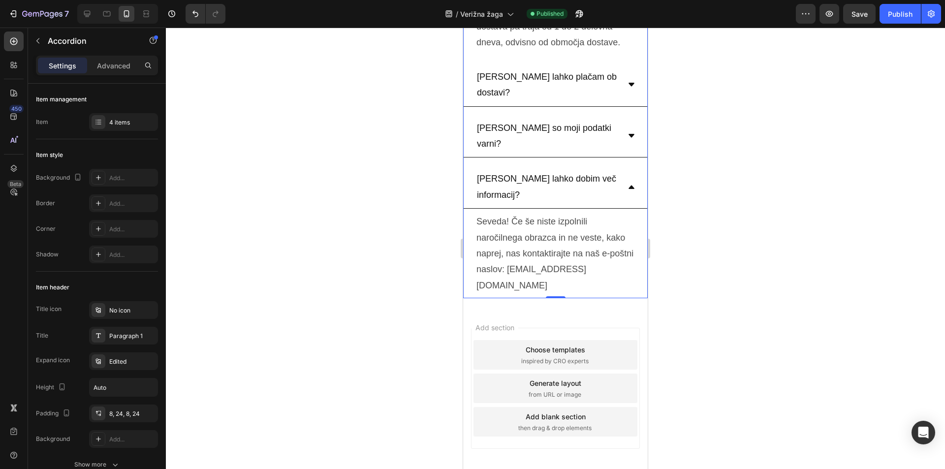
click at [599, 169] on div "[PERSON_NAME] lahko dobim več informacij?" at bounding box center [547, 186] width 144 height 35
click at [610, 169] on div "[PERSON_NAME] lahko dobim več informacij?" at bounding box center [547, 186] width 144 height 35
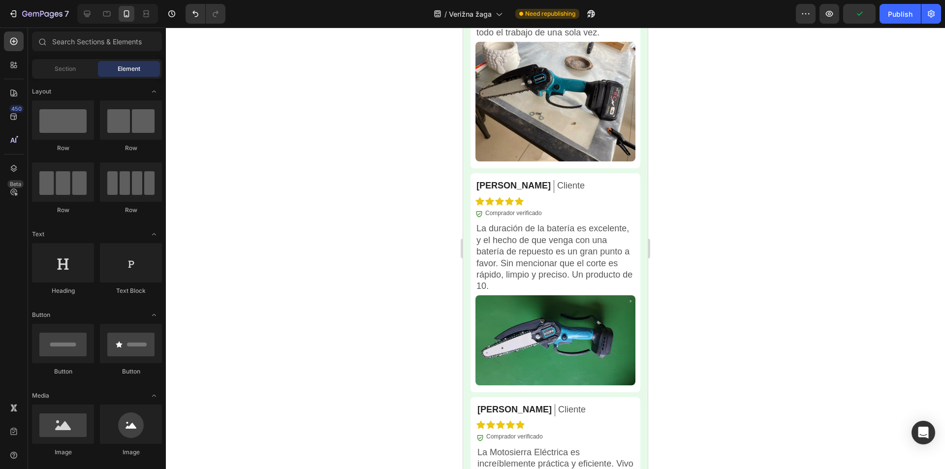
scroll to position [1670, 0]
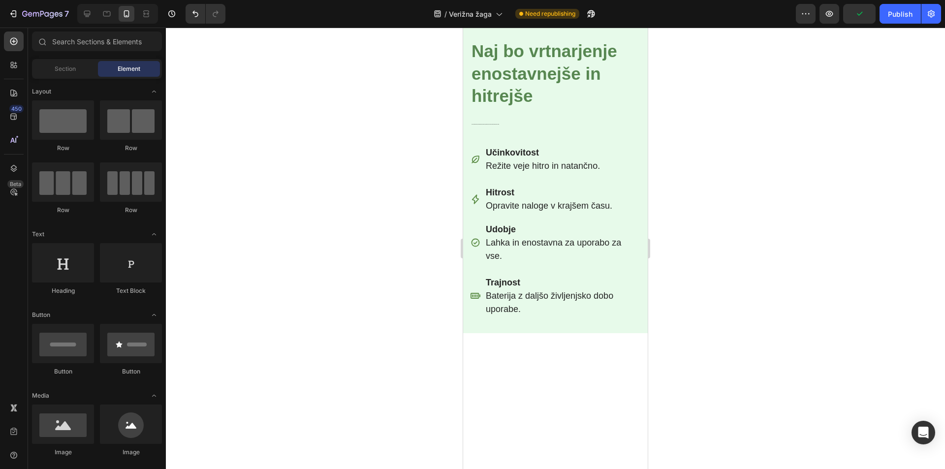
drag, startPoint x: 644, startPoint y: 309, endPoint x: 1112, endPoint y: 70, distance: 524.8
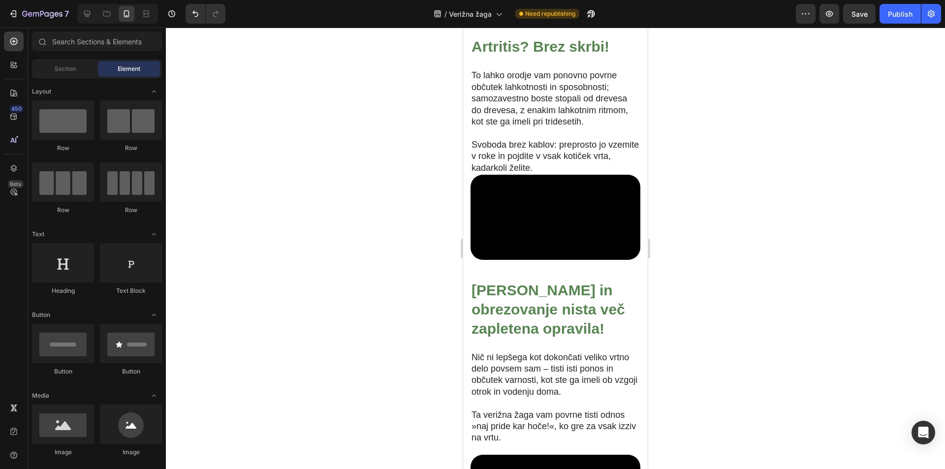
scroll to position [1275, 0]
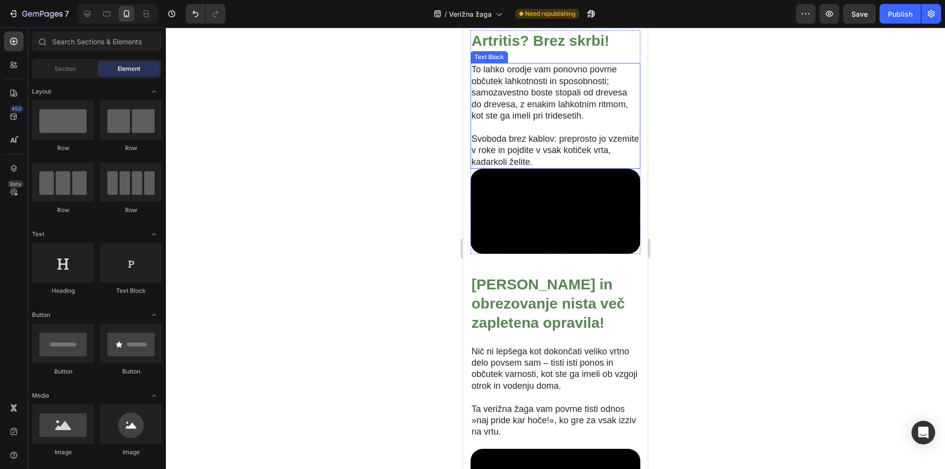
click at [548, 122] on p "To lahko orodje vam ponovno povrne občutek lahkotnosti in sposobnosti; samozave…" at bounding box center [556, 93] width 168 height 58
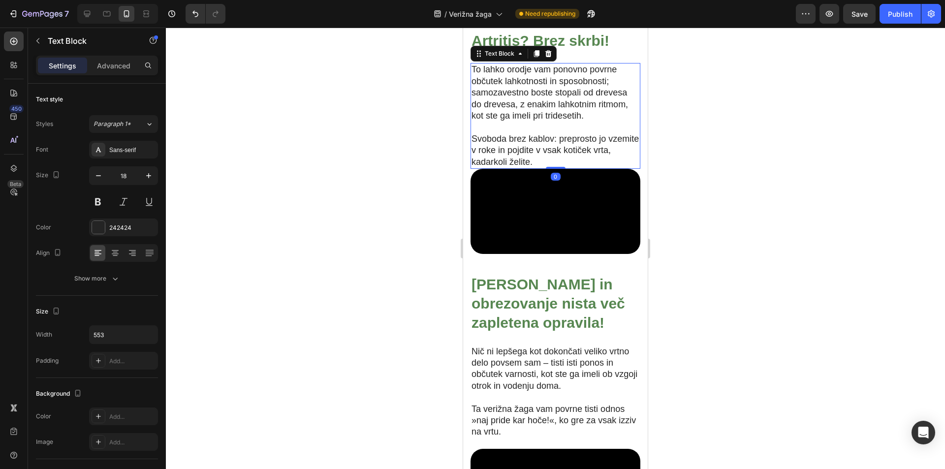
click at [110, 74] on div "Settings Advanced" at bounding box center [97, 66] width 122 height 20
click at [114, 66] on p "Advanced" at bounding box center [113, 66] width 33 height 10
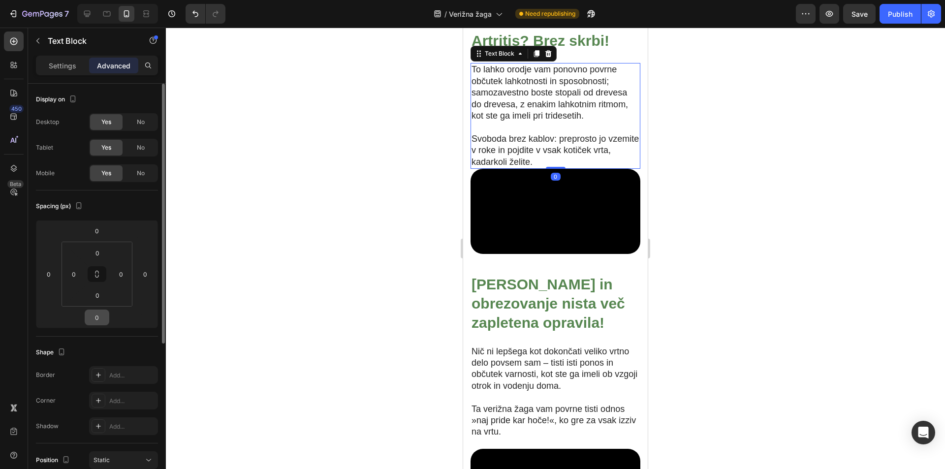
click at [94, 323] on input "0" at bounding box center [97, 317] width 20 height 15
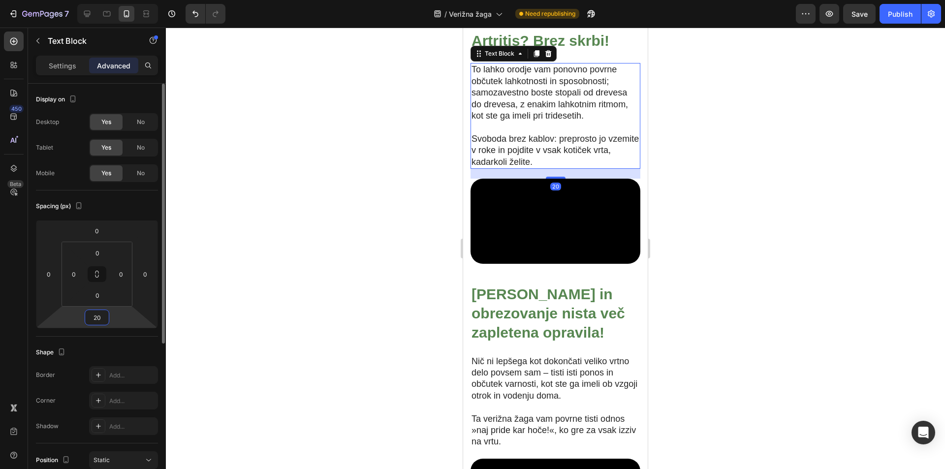
type input "20"
click at [786, 254] on div at bounding box center [555, 248] width 779 height 441
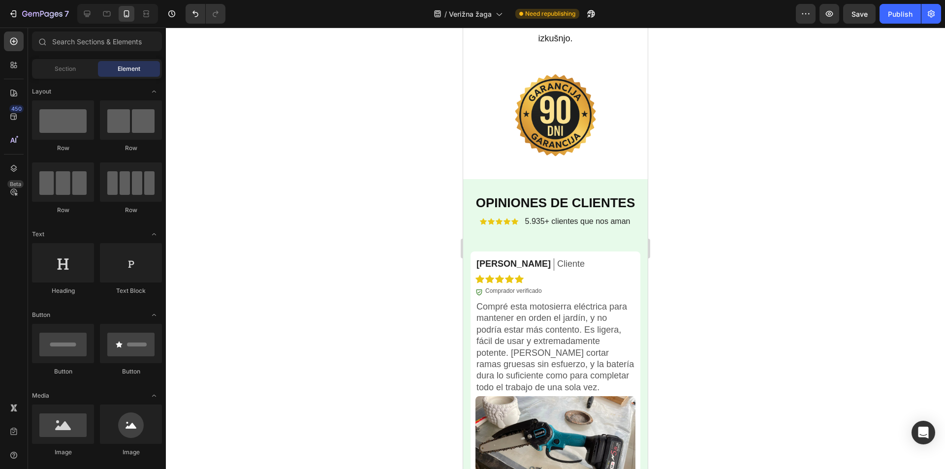
scroll to position [3007, 0]
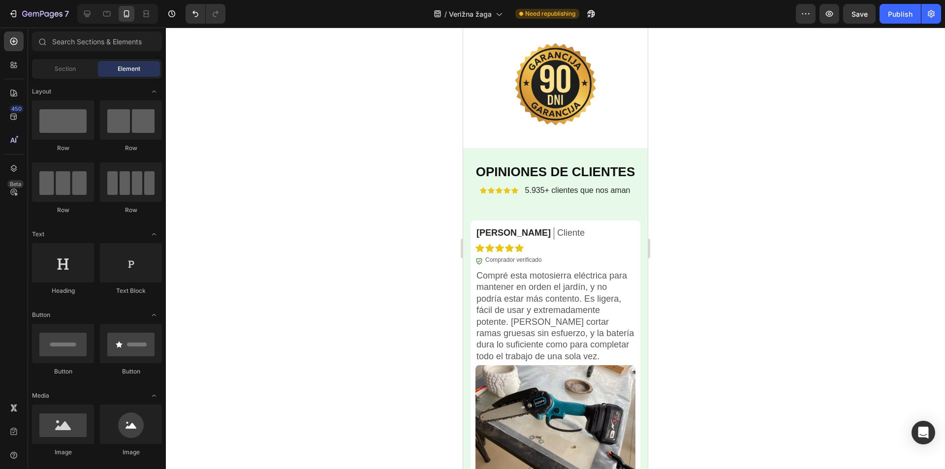
drag, startPoint x: 643, startPoint y: 157, endPoint x: 1118, endPoint y: 324, distance: 503.6
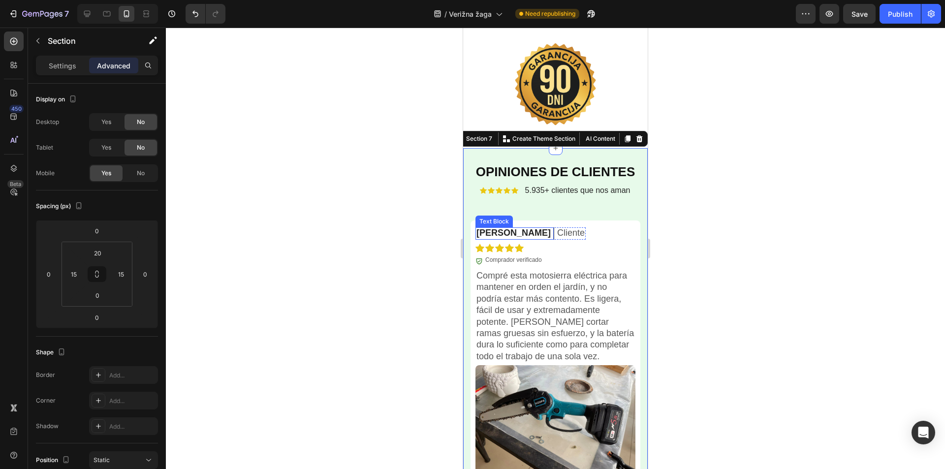
click at [499, 231] on p "[PERSON_NAME]" at bounding box center [513, 232] width 74 height 11
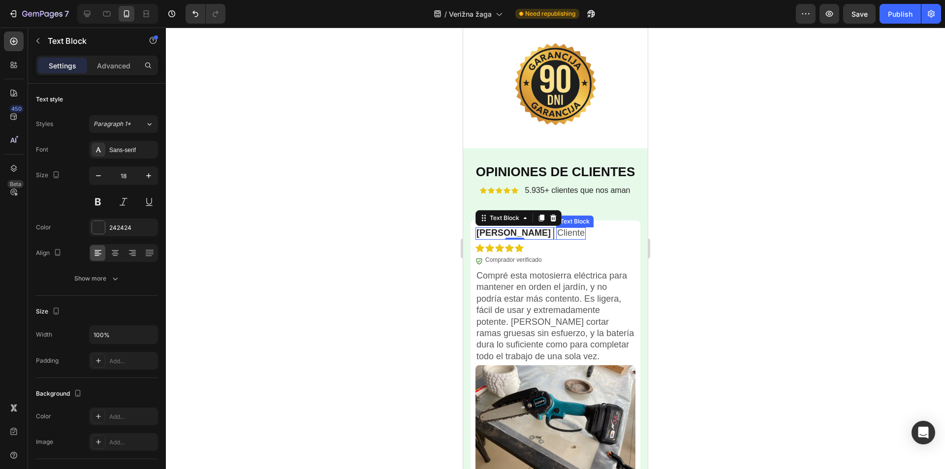
click at [557, 235] on p "Cliente" at bounding box center [571, 232] width 28 height 11
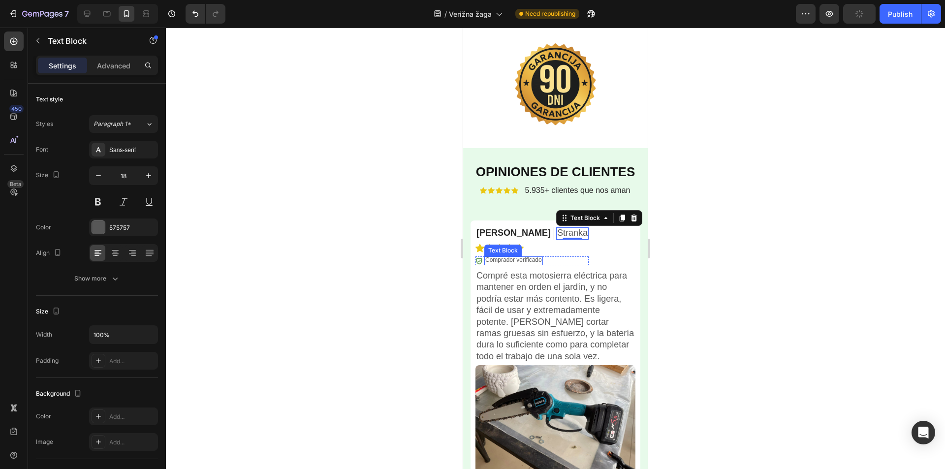
click at [514, 261] on p "Comprador verificado" at bounding box center [513, 260] width 57 height 8
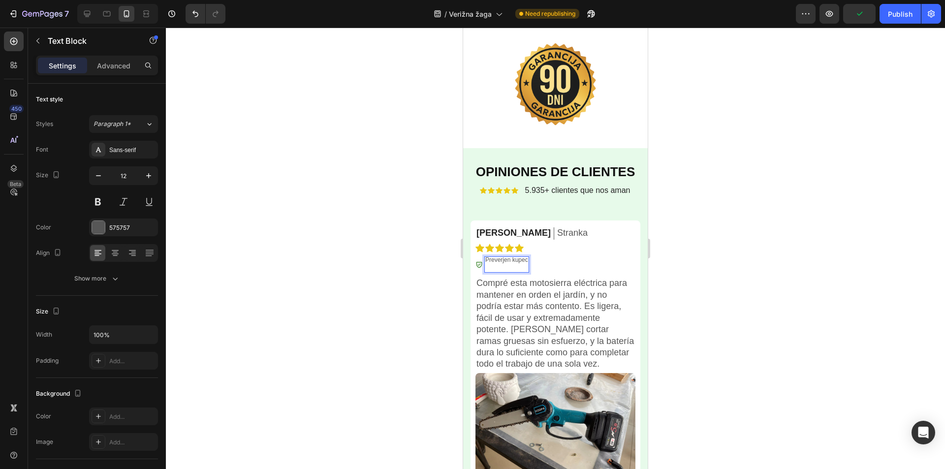
click at [731, 211] on div at bounding box center [555, 248] width 779 height 441
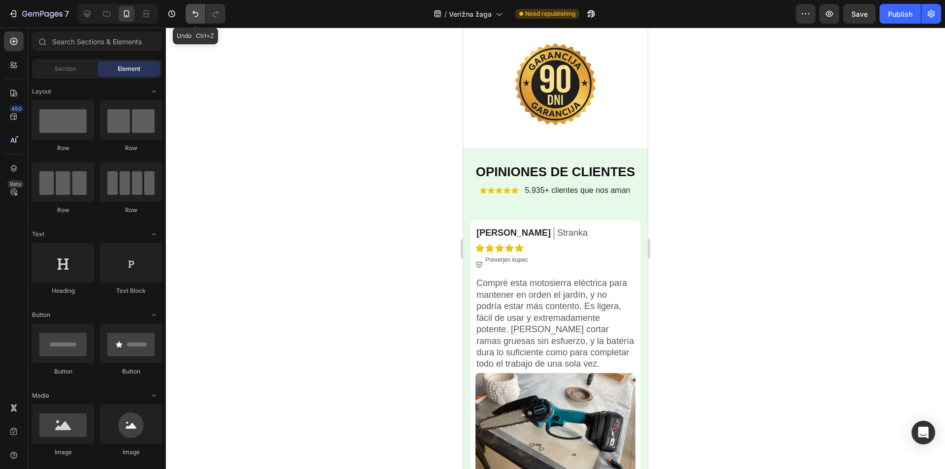
click at [191, 11] on icon "Undo/Redo" at bounding box center [195, 14] width 10 height 10
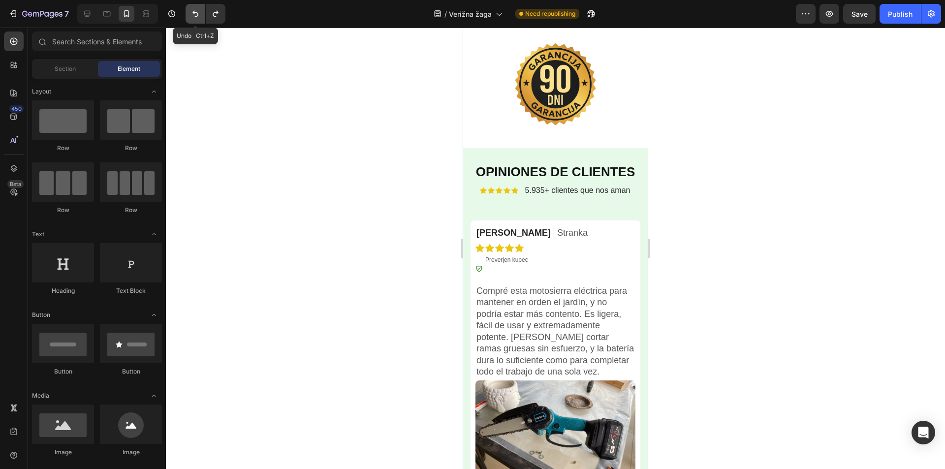
click at [192, 11] on icon "Undo/Redo" at bounding box center [195, 14] width 10 height 10
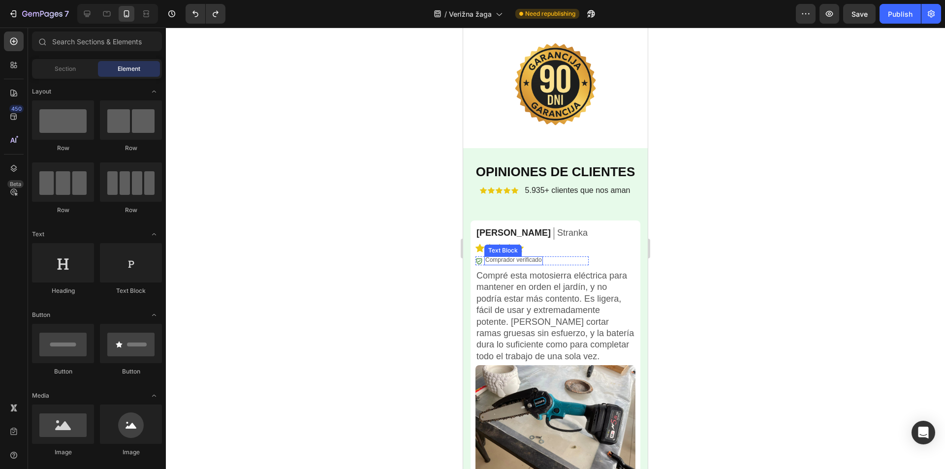
click at [520, 260] on p "Comprador verificado" at bounding box center [513, 260] width 57 height 8
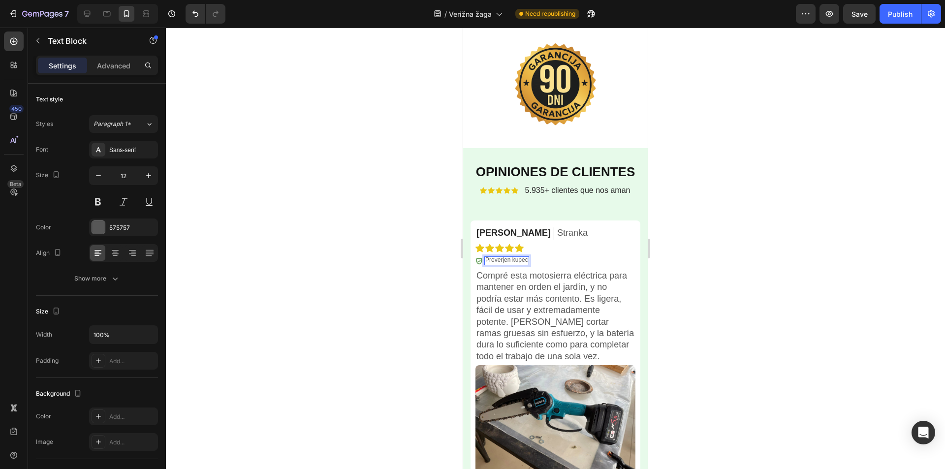
click at [773, 184] on div at bounding box center [555, 248] width 779 height 441
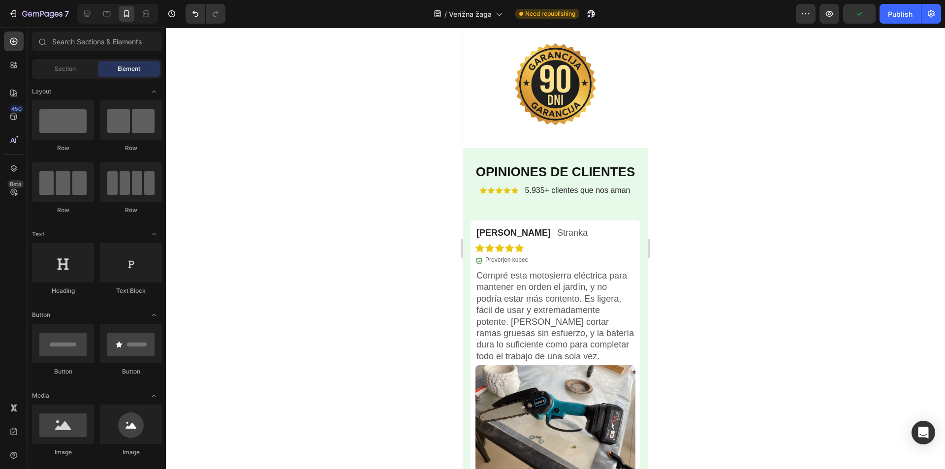
click at [511, 319] on p "Compré esta motosierra eléctrica para mantener en orden el jardín, y no podría …" at bounding box center [555, 316] width 158 height 92
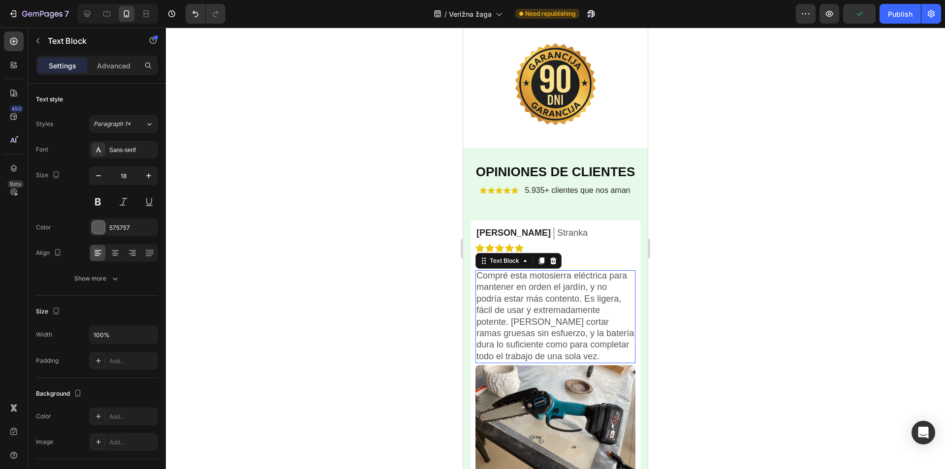
click at [511, 319] on p "Compré esta motosierra eléctrica para mantener en orden el jardín, y no podría …" at bounding box center [555, 316] width 158 height 92
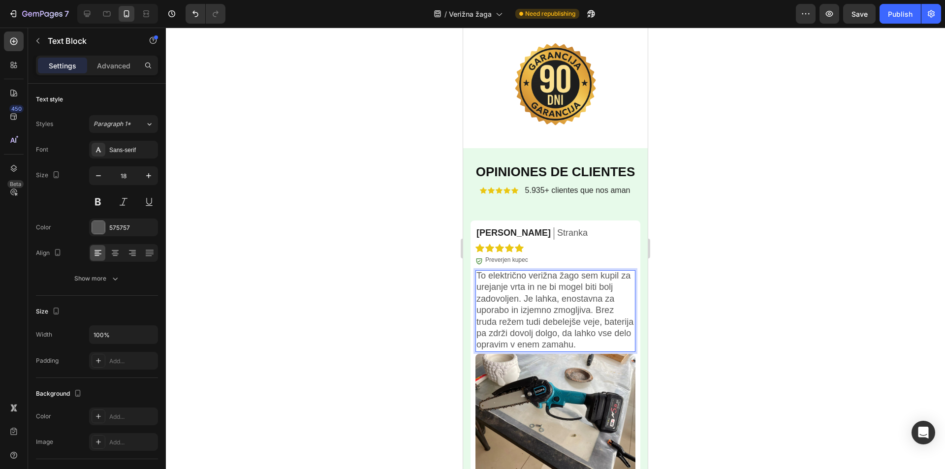
click at [736, 236] on div at bounding box center [555, 248] width 779 height 441
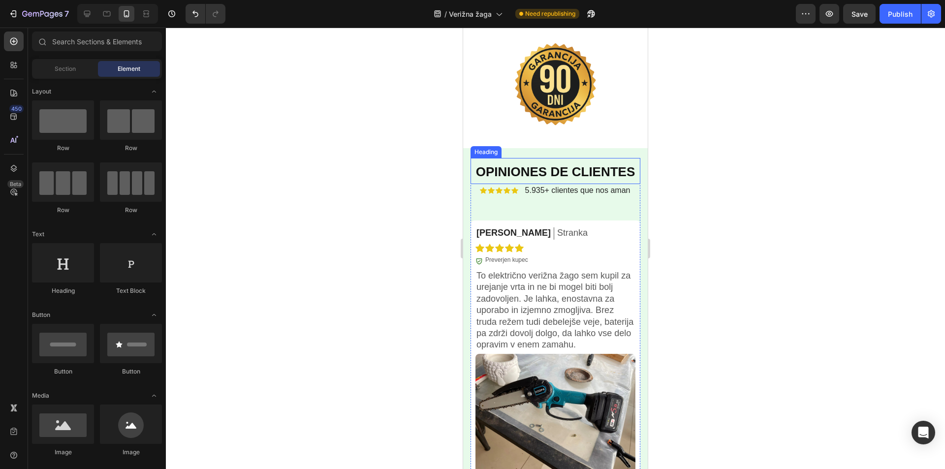
click at [556, 170] on strong "OPINIONES DE CLIENTES" at bounding box center [555, 171] width 159 height 15
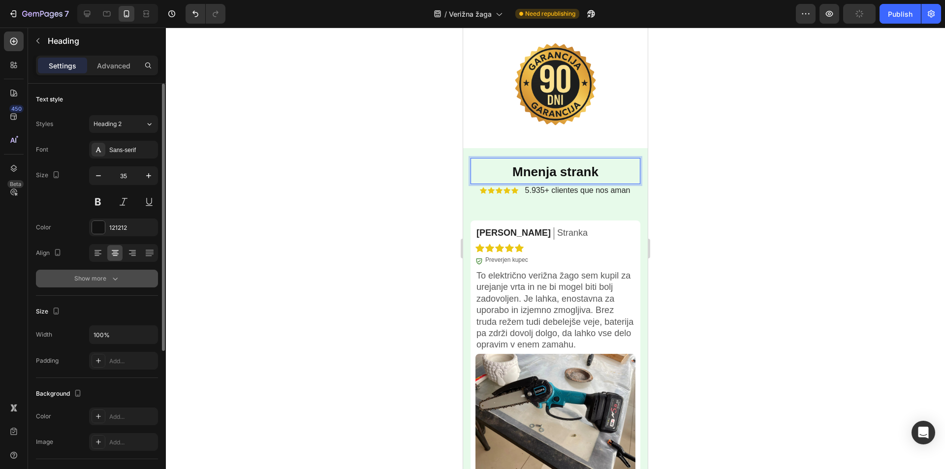
click at [129, 272] on button "Show more" at bounding box center [97, 279] width 122 height 18
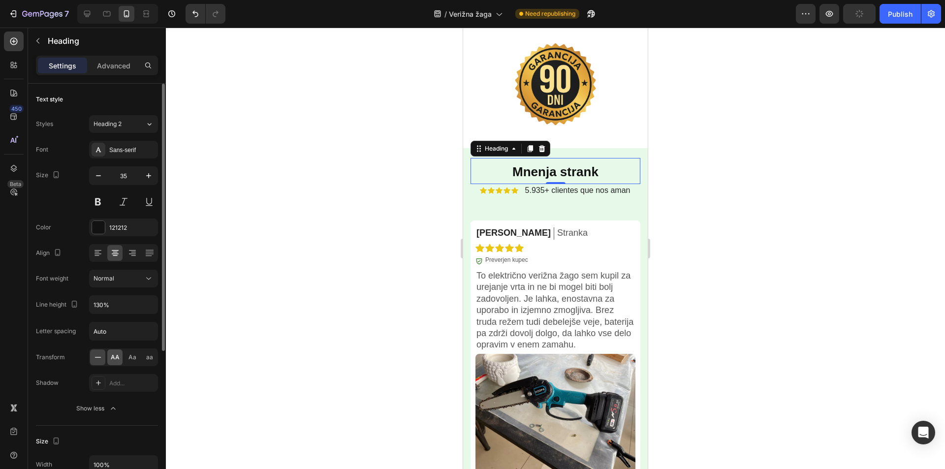
click at [115, 356] on span "AA" at bounding box center [115, 357] width 9 height 9
click at [613, 189] on span "5.935+ clientes que nos aman" at bounding box center [577, 190] width 105 height 8
click at [609, 189] on span "5.935+ clientes que nos aman" at bounding box center [577, 190] width 105 height 8
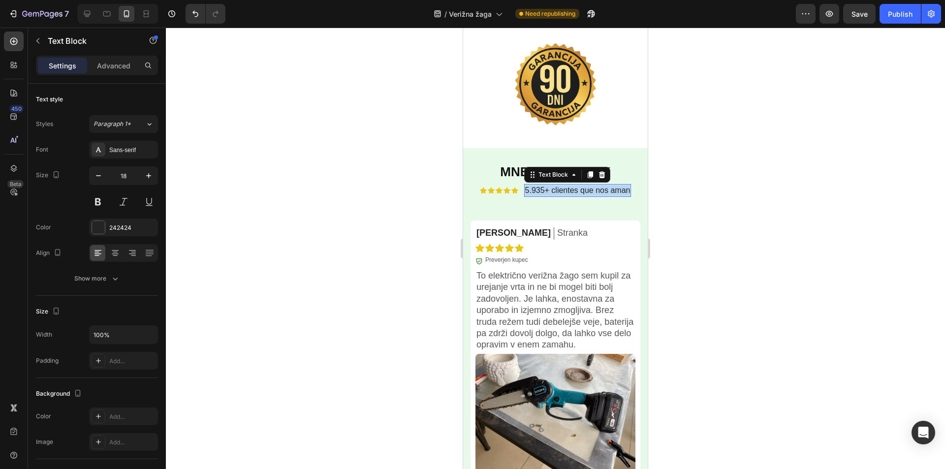
click at [609, 189] on span "5.935+ clientes que nos aman" at bounding box center [577, 190] width 105 height 8
click at [756, 169] on div at bounding box center [555, 248] width 779 height 441
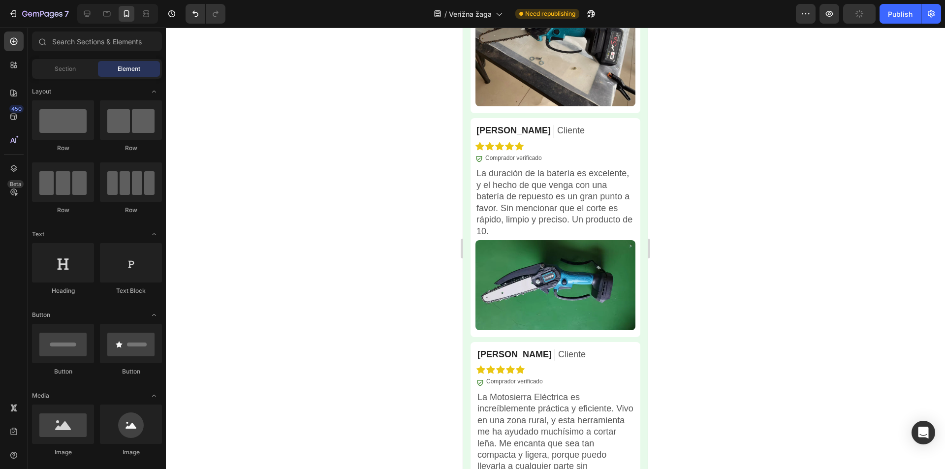
scroll to position [3387, 0]
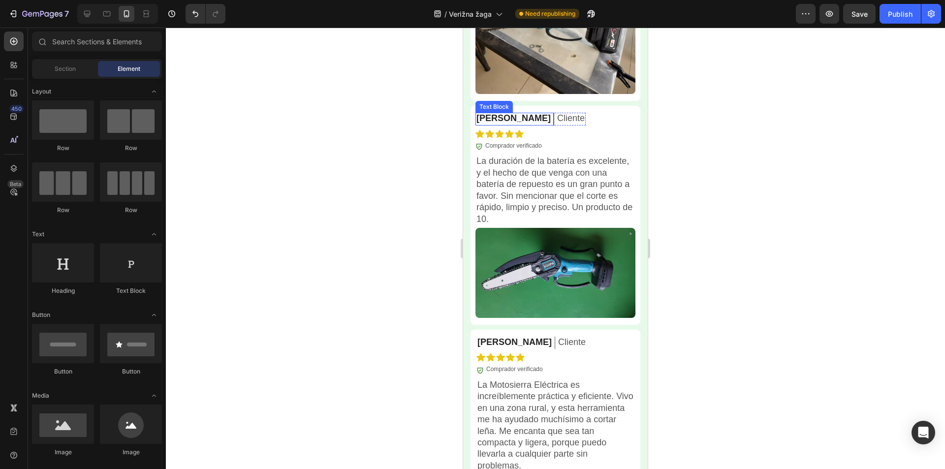
click at [485, 124] on p "[PERSON_NAME]" at bounding box center [513, 118] width 74 height 11
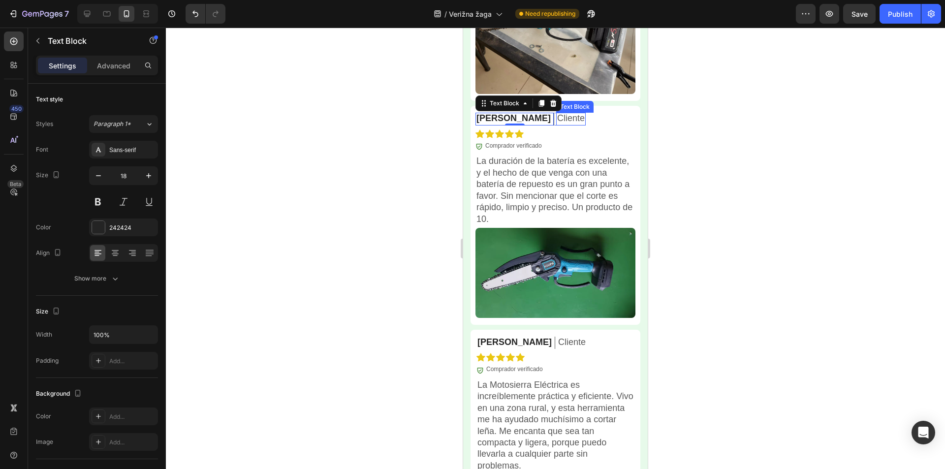
click at [557, 124] on p "Cliente" at bounding box center [571, 118] width 28 height 11
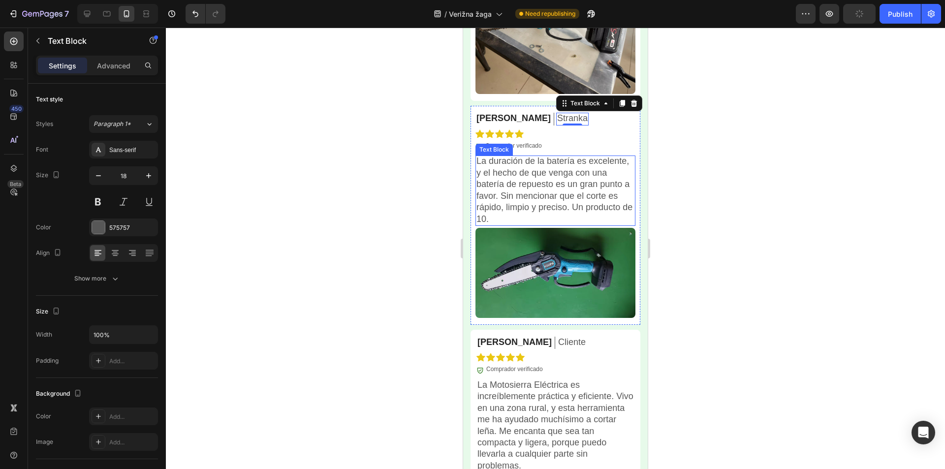
drag, startPoint x: 506, startPoint y: 153, endPoint x: 523, endPoint y: 154, distance: 16.8
click at [506, 153] on div "Text Block" at bounding box center [493, 149] width 33 height 9
click at [707, 117] on div at bounding box center [555, 248] width 779 height 441
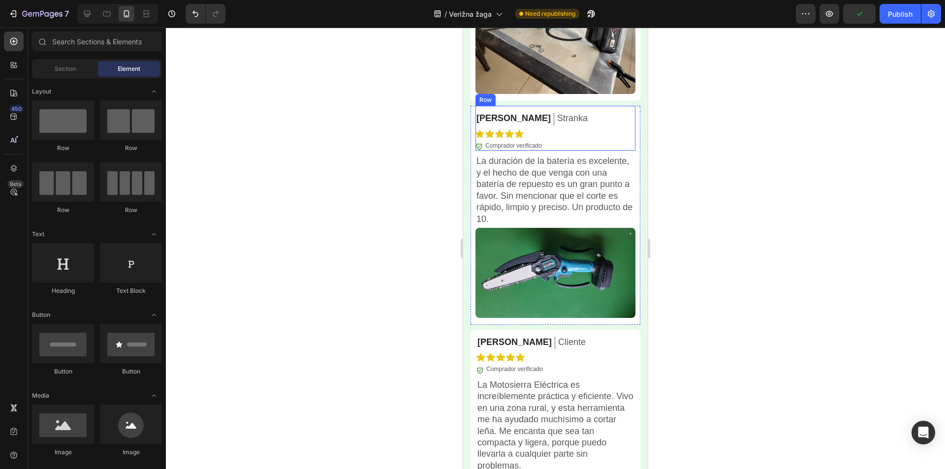
click at [519, 146] on div "Urška P. Text Block Stranka Text Block Row Icon Icon Icon Icon Icon Icon List I…" at bounding box center [531, 128] width 113 height 45
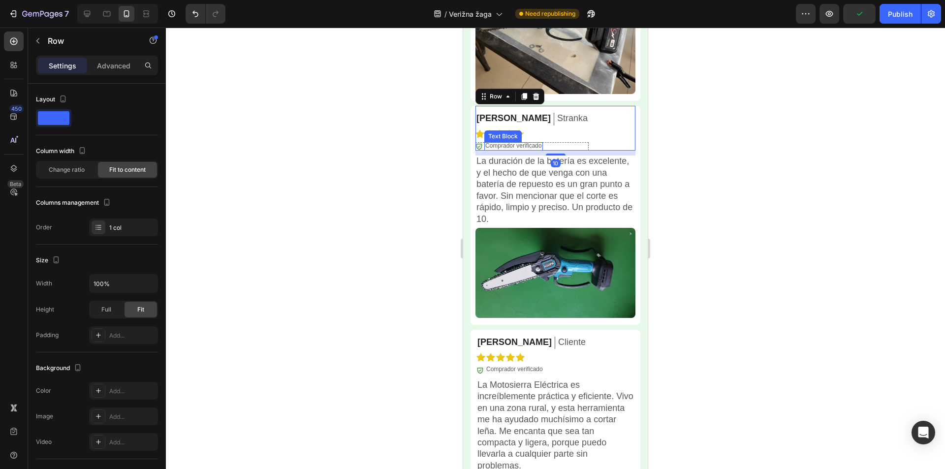
click at [515, 150] on p "Comprador verificado" at bounding box center [513, 146] width 57 height 8
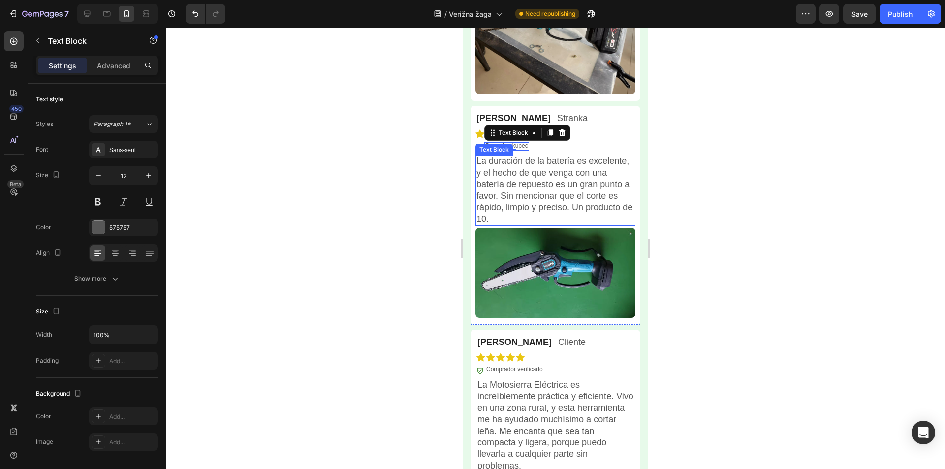
click at [549, 202] on p "La duración de la batería es excelente, y el hecho de que venga con una batería…" at bounding box center [555, 190] width 158 height 69
click at [544, 198] on p "La duración de la batería es excelente, y el hecho de que venga con una batería…" at bounding box center [555, 190] width 158 height 69
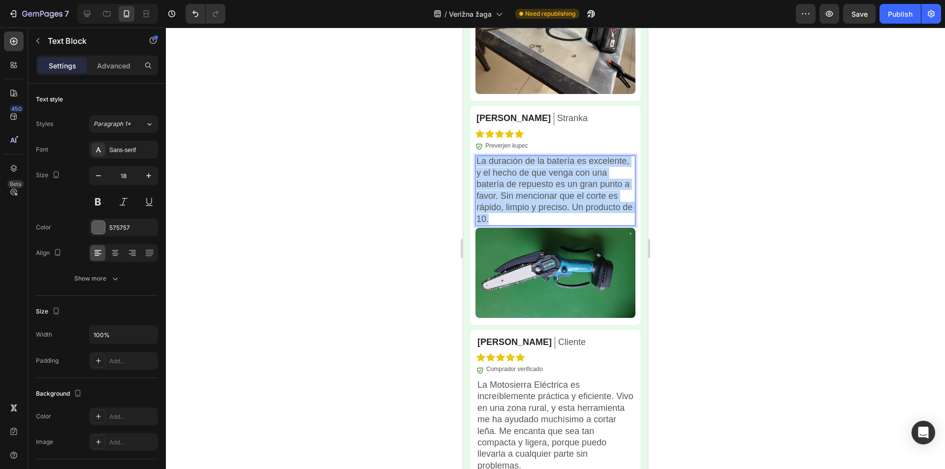
click at [544, 198] on p "La duración de la batería es excelente, y el hecho de que venga con una batería…" at bounding box center [555, 190] width 158 height 69
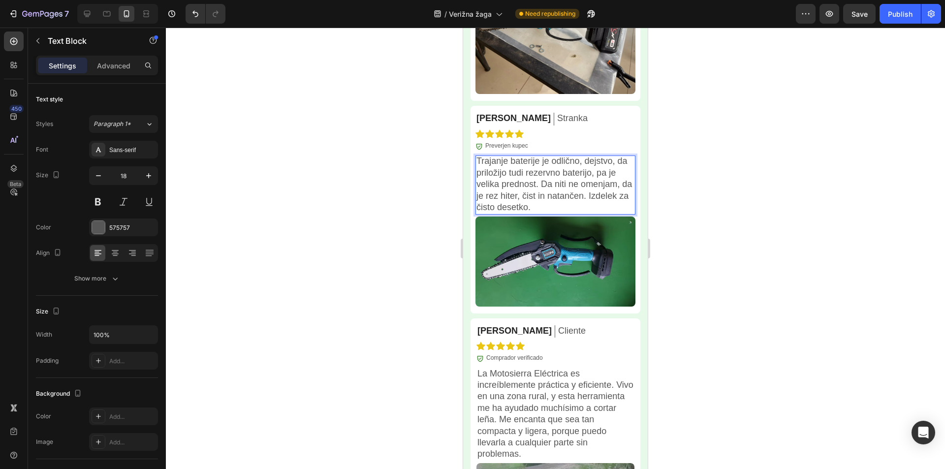
click at [776, 148] on div at bounding box center [555, 248] width 779 height 441
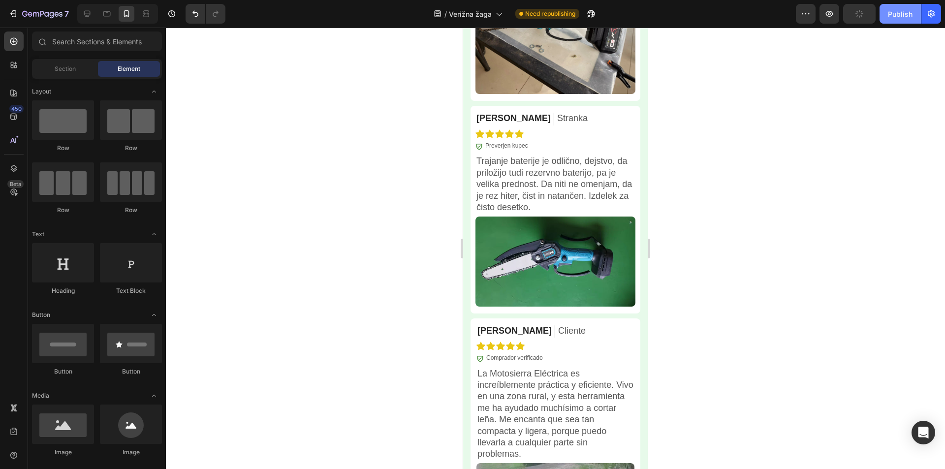
click at [889, 13] on div "Publish" at bounding box center [900, 14] width 25 height 10
click at [497, 333] on p "[PERSON_NAME]" at bounding box center [514, 330] width 74 height 11
click at [496, 333] on p "[PERSON_NAME]" at bounding box center [514, 330] width 74 height 11
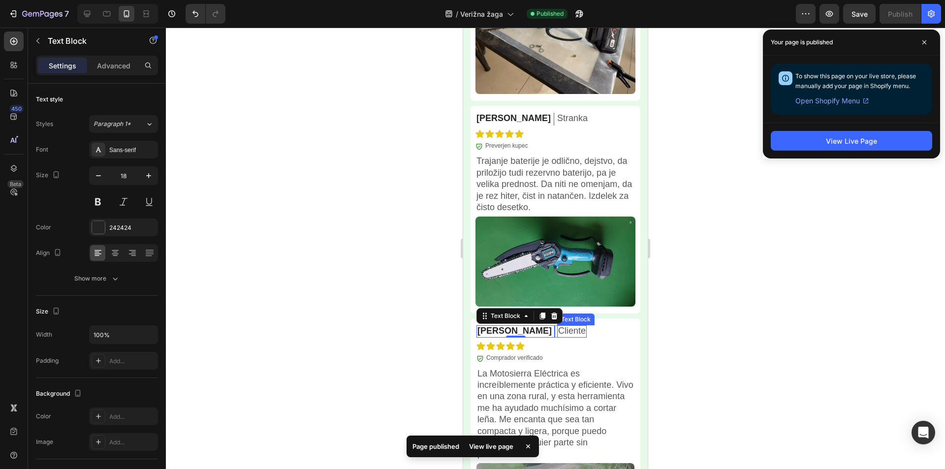
click at [558, 331] on p "Cliente" at bounding box center [572, 330] width 28 height 11
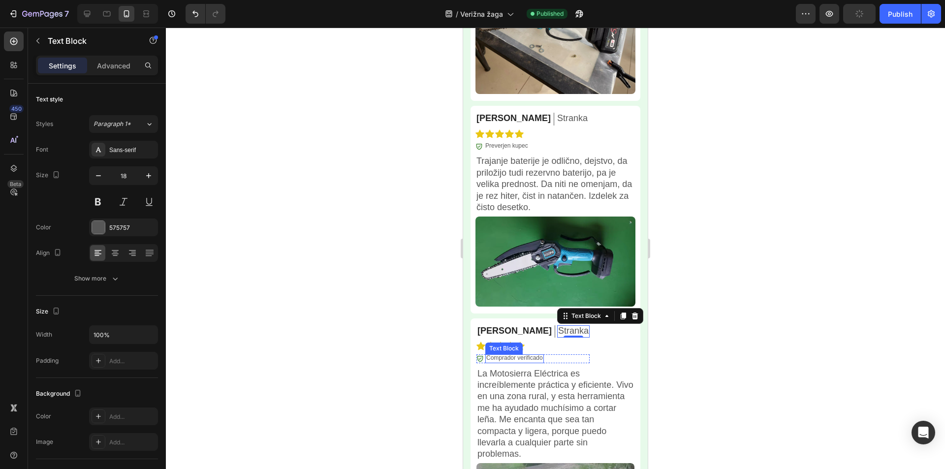
click at [532, 361] on p "Comprador verificado" at bounding box center [514, 358] width 57 height 8
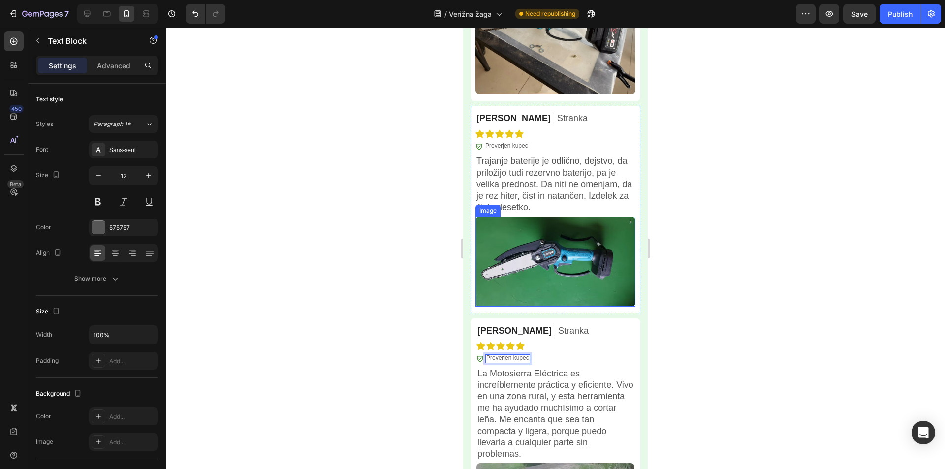
click at [730, 190] on div at bounding box center [555, 248] width 779 height 441
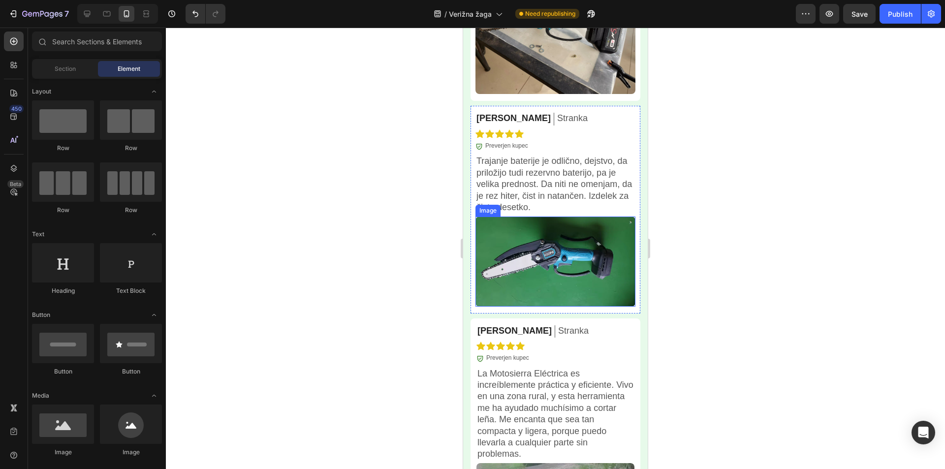
click at [732, 233] on div at bounding box center [555, 248] width 779 height 441
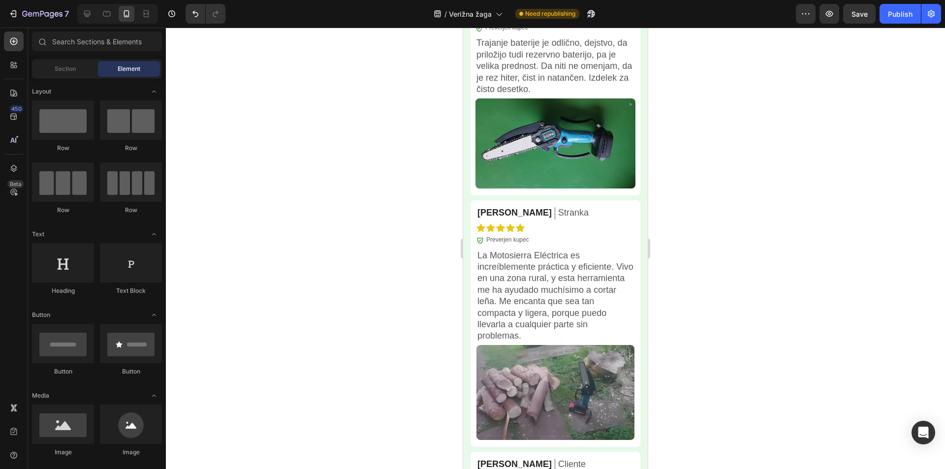
scroll to position [3536, 0]
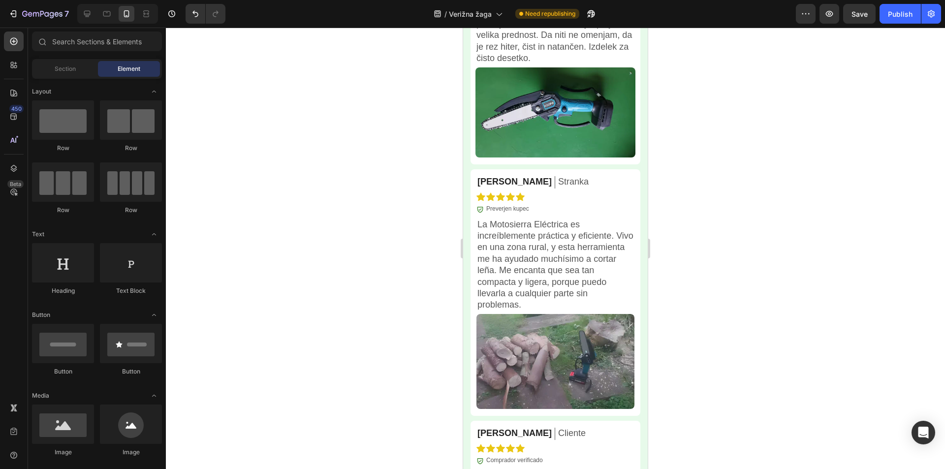
drag, startPoint x: 645, startPoint y: 312, endPoint x: 715, endPoint y: 339, distance: 75.0
click at [530, 259] on p "La Motosierra Eléctrica es increíblemente práctica y eficiente. Vivo en una zon…" at bounding box center [555, 265] width 156 height 92
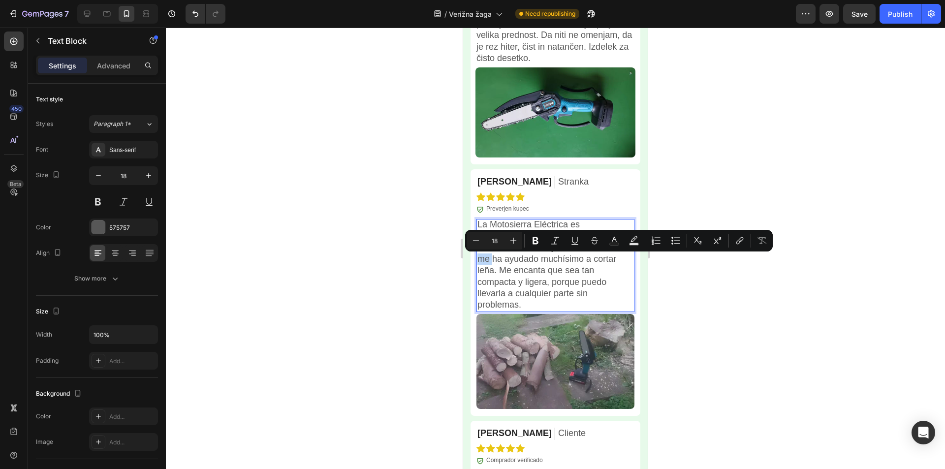
click at [530, 258] on p "La Motosierra Eléctrica es increíblemente práctica y eficiente. Vivo en una zon…" at bounding box center [555, 265] width 156 height 92
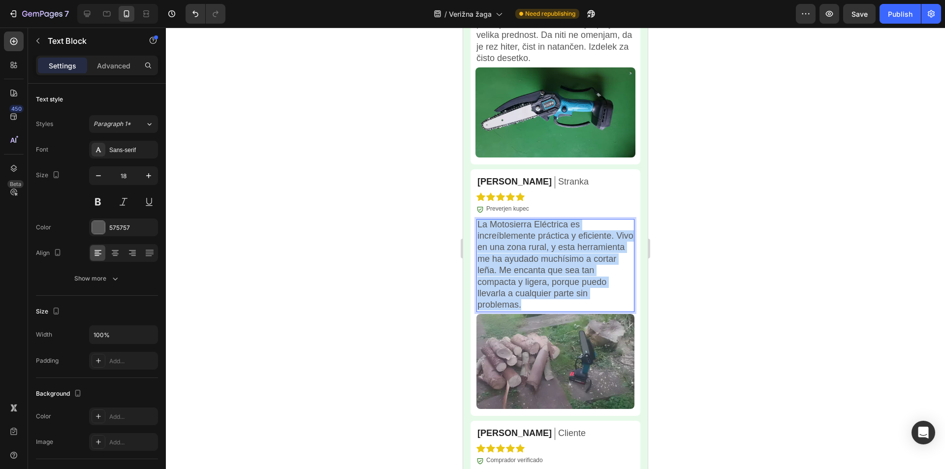
click at [530, 258] on p "La Motosierra Eléctrica es increíblemente práctica y eficiente. Vivo en una zon…" at bounding box center [555, 265] width 156 height 92
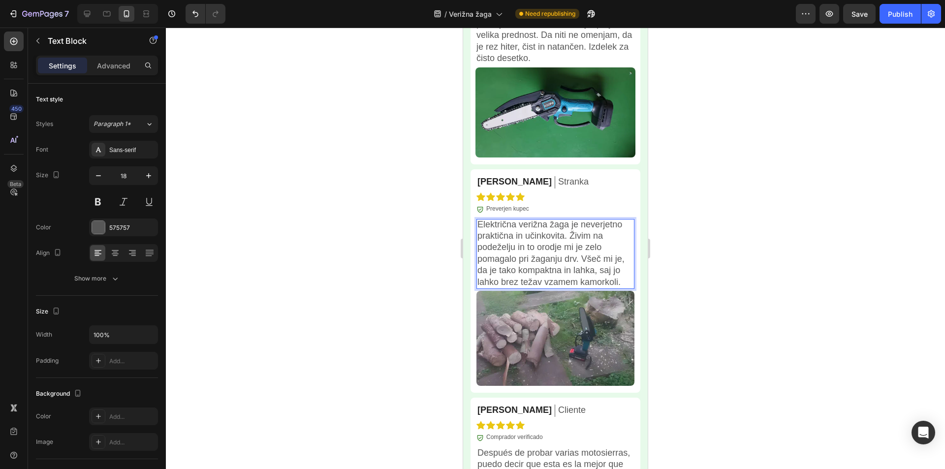
click at [721, 258] on div at bounding box center [555, 248] width 779 height 441
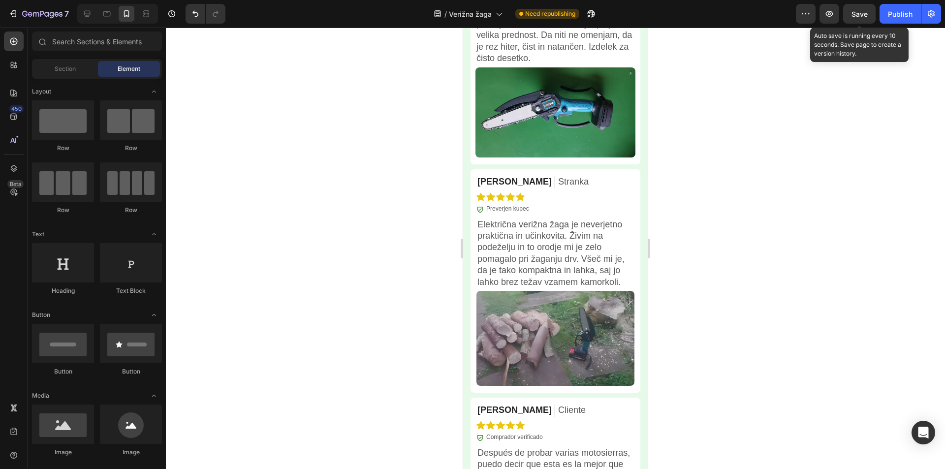
drag, startPoint x: 861, startPoint y: 13, endPoint x: 893, endPoint y: 142, distance: 133.3
click at [861, 12] on span "Save" at bounding box center [859, 14] width 16 height 8
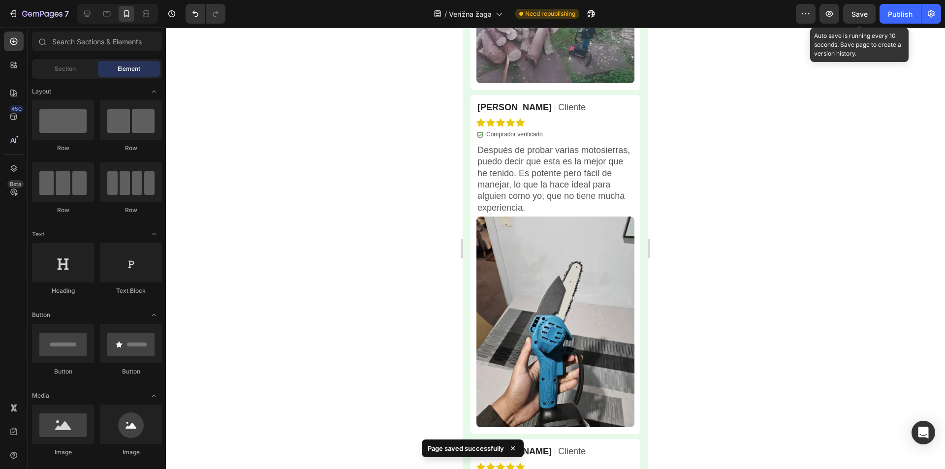
scroll to position [3844, 0]
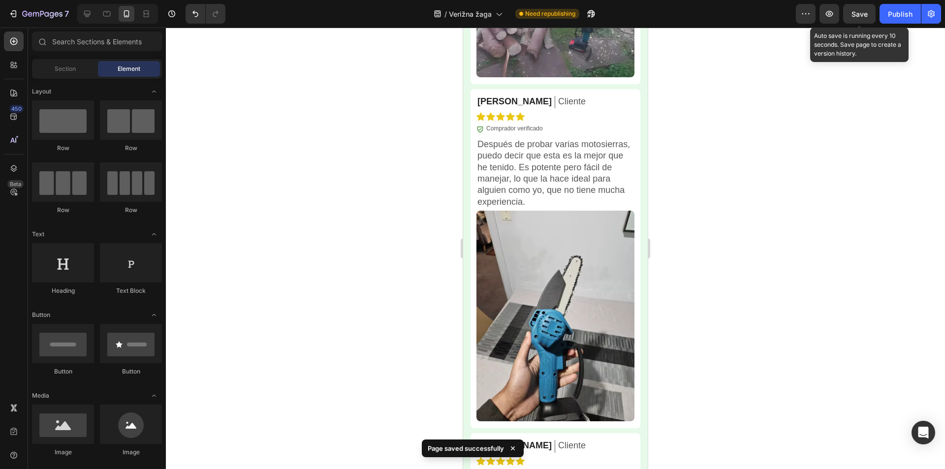
drag, startPoint x: 644, startPoint y: 333, endPoint x: 1115, endPoint y: 382, distance: 474.1
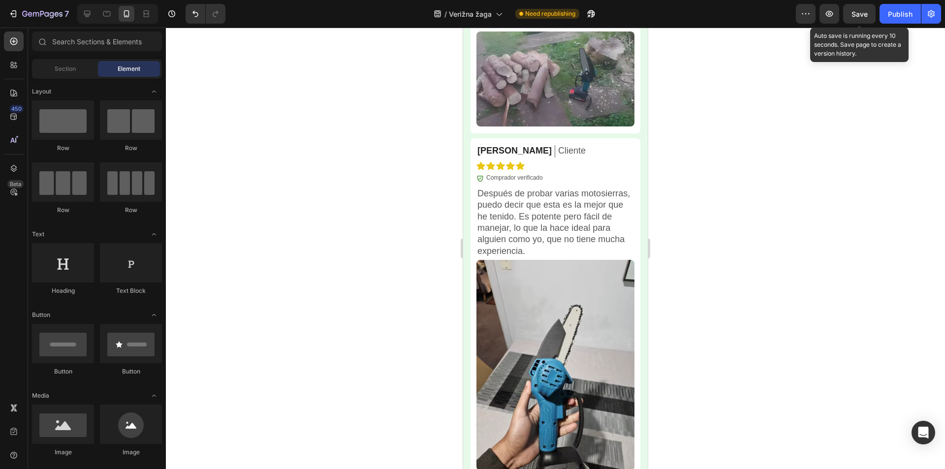
scroll to position [3894, 0]
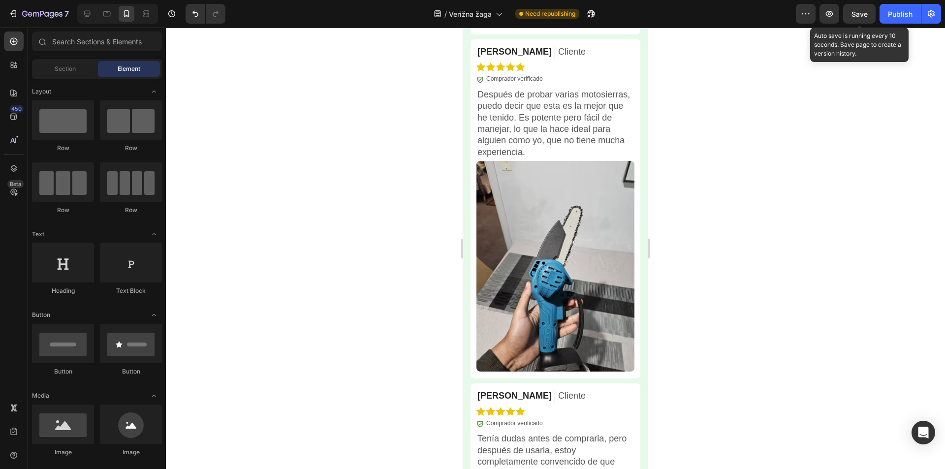
drag, startPoint x: 645, startPoint y: 359, endPoint x: 915, endPoint y: 285, distance: 280.1
click at [497, 51] on p "[PERSON_NAME]" at bounding box center [514, 51] width 74 height 11
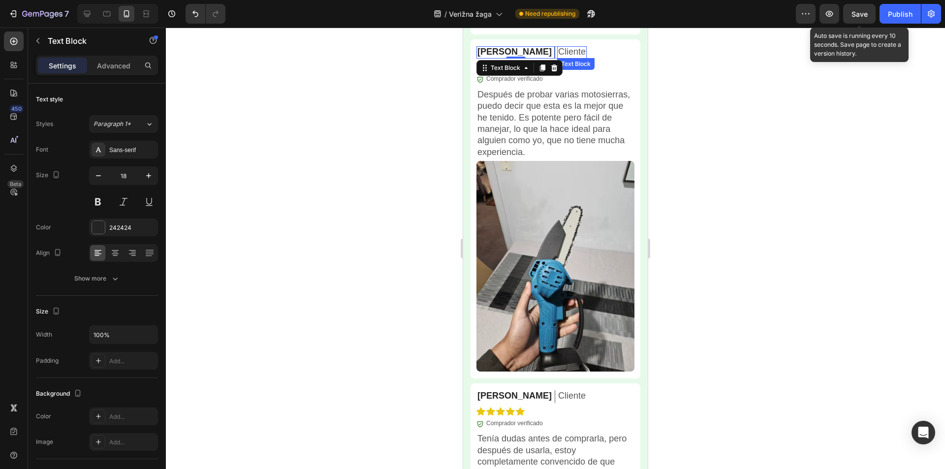
click at [558, 50] on p "Cliente" at bounding box center [572, 51] width 28 height 11
drag, startPoint x: 65, startPoint y: 23, endPoint x: 761, endPoint y: 120, distance: 703.2
click at [761, 120] on div at bounding box center [555, 248] width 779 height 441
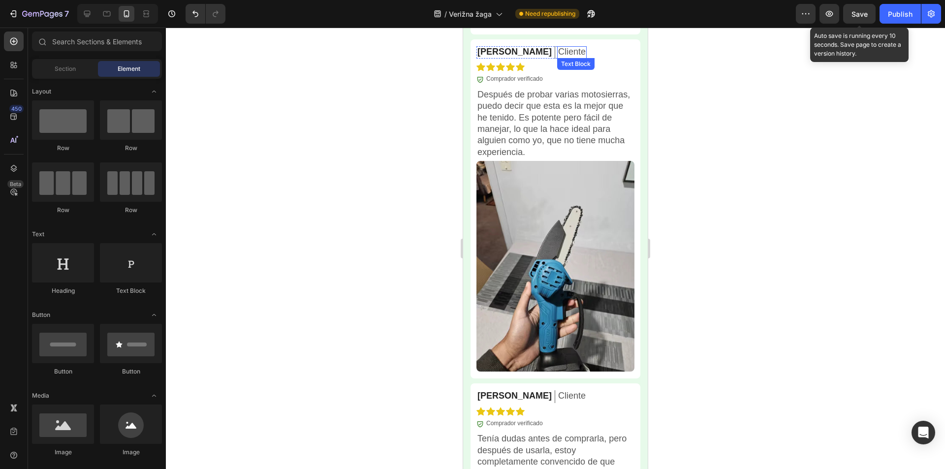
click at [558, 49] on p "Cliente" at bounding box center [572, 51] width 28 height 11
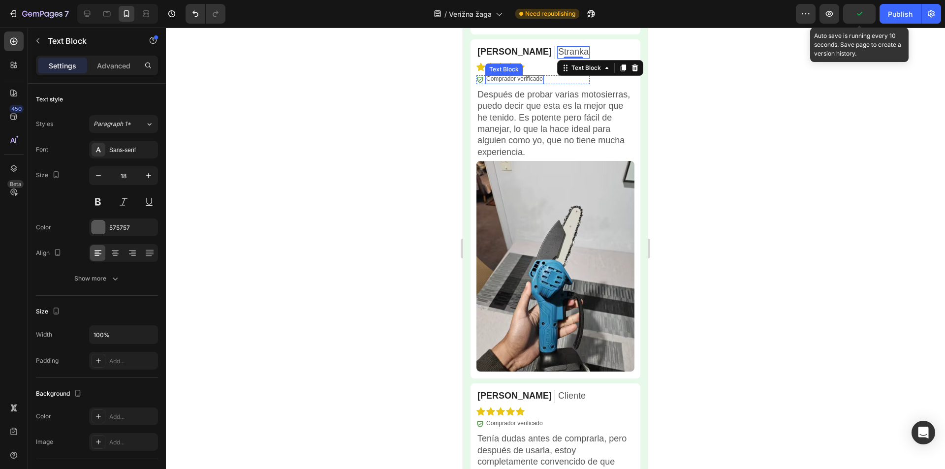
click at [519, 75] on p "Comprador verificado" at bounding box center [514, 79] width 57 height 8
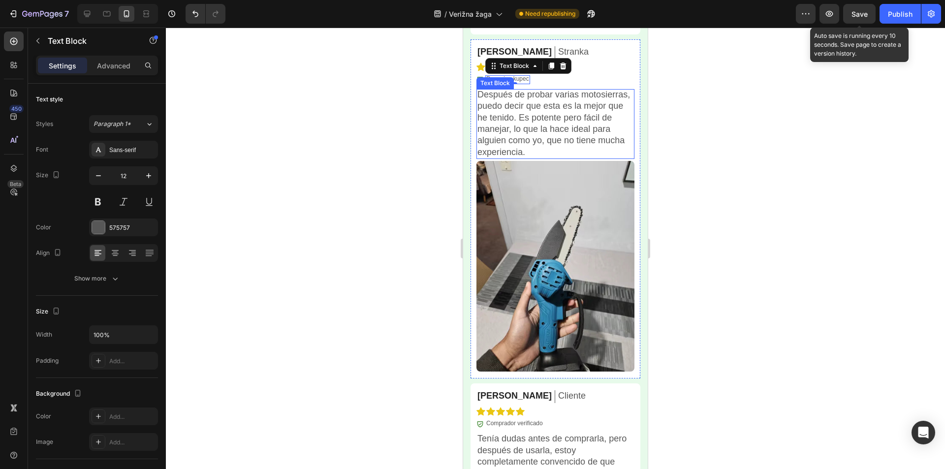
click at [559, 115] on p "Después de probar varias motosierras, puedo decir que esta es la mejor que he t…" at bounding box center [555, 123] width 156 height 69
click at [738, 136] on div at bounding box center [555, 248] width 779 height 441
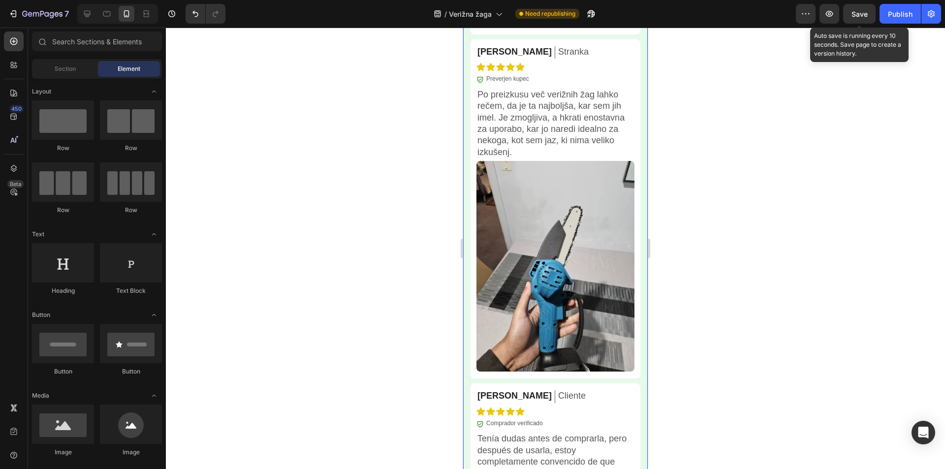
click at [861, 13] on span "Save" at bounding box center [859, 14] width 16 height 8
click at [809, 273] on div at bounding box center [555, 248] width 779 height 441
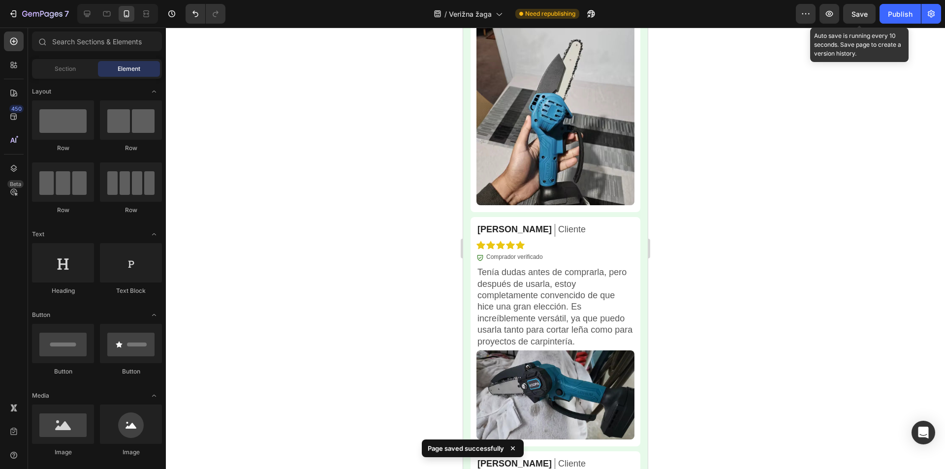
scroll to position [4079, 0]
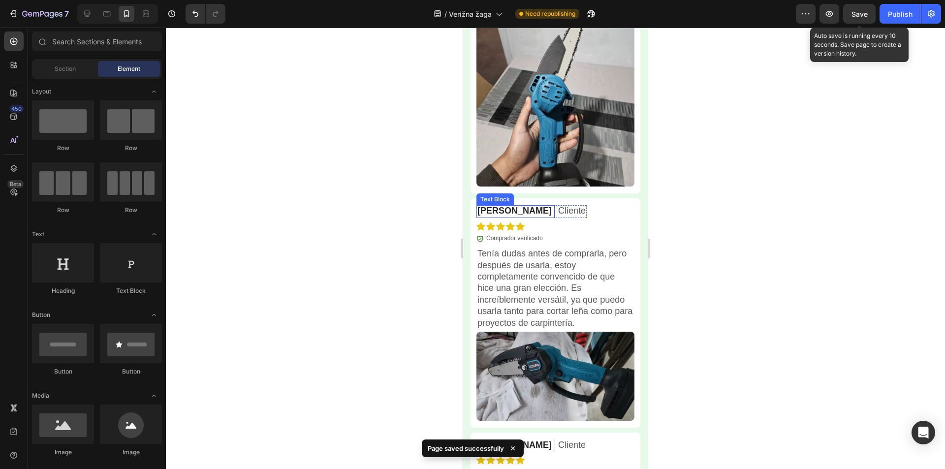
click at [499, 205] on p "[PERSON_NAME]" at bounding box center [514, 210] width 74 height 11
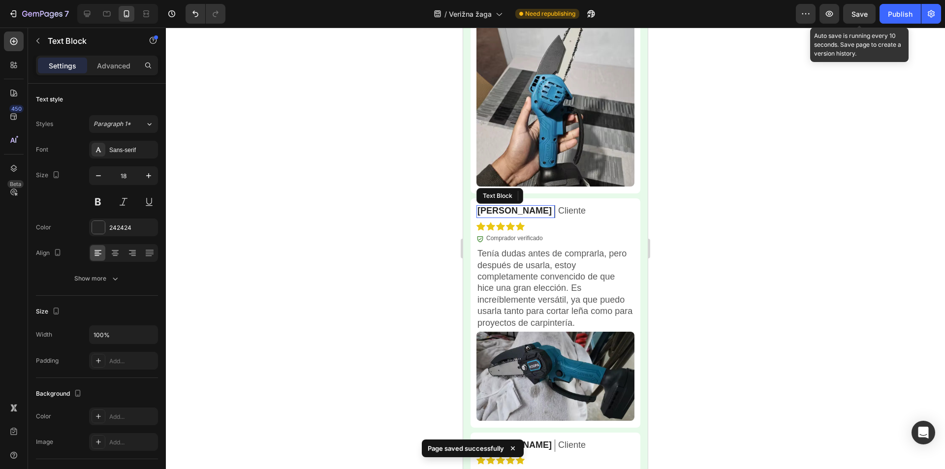
drag, startPoint x: 499, startPoint y: 196, endPoint x: 512, endPoint y: 204, distance: 15.9
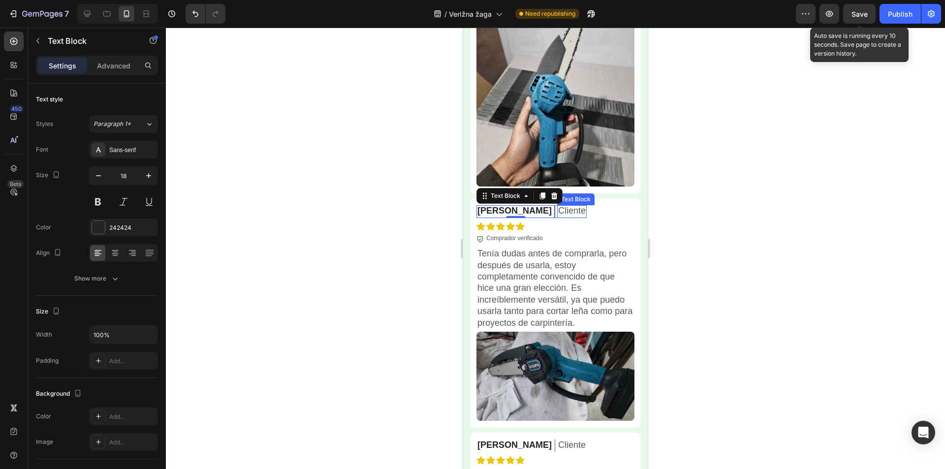
click at [558, 205] on p "Cliente" at bounding box center [572, 210] width 28 height 11
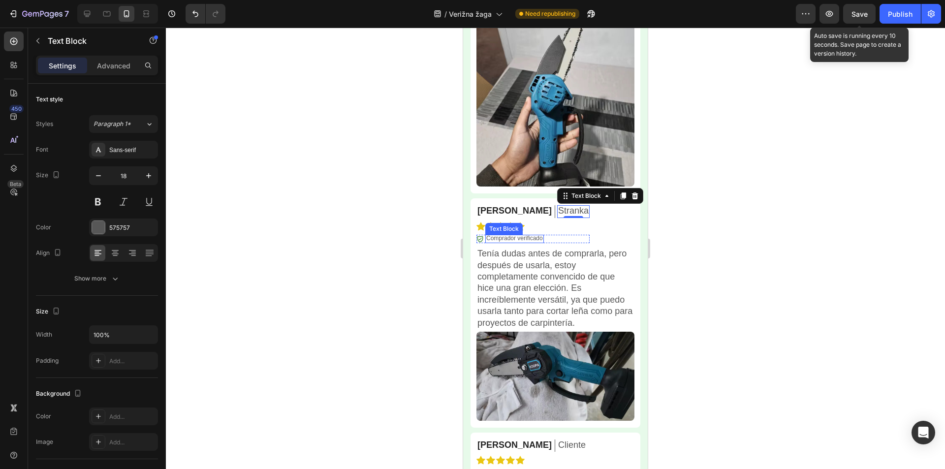
click at [502, 235] on p "Comprador verificado" at bounding box center [514, 239] width 57 height 8
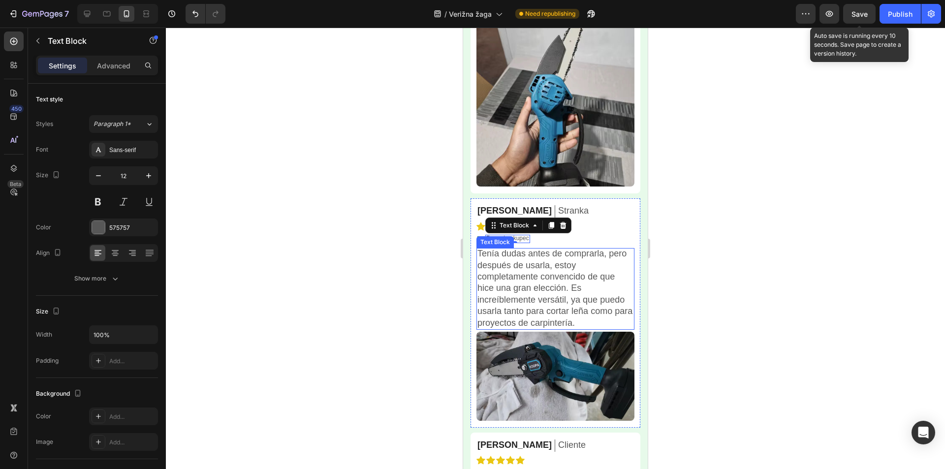
click at [521, 252] on p "Tenía dudas antes de comprarla, pero después de usarla, estoy completamente con…" at bounding box center [555, 288] width 156 height 81
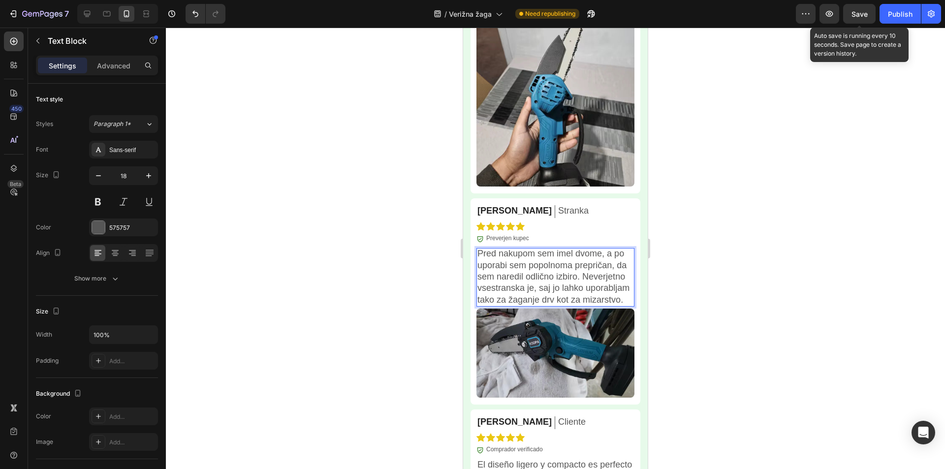
click at [720, 211] on div at bounding box center [555, 248] width 779 height 441
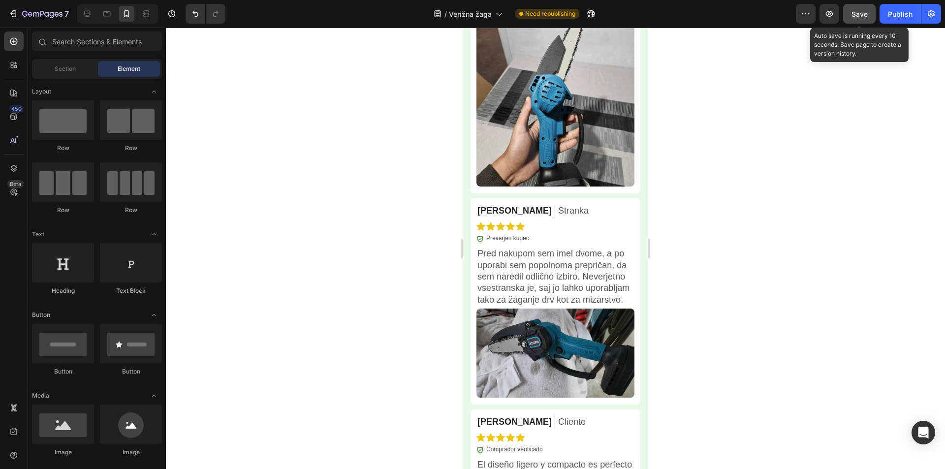
drag, startPoint x: 865, startPoint y: 14, endPoint x: 838, endPoint y: 103, distance: 93.1
click at [865, 15] on span "Save" at bounding box center [859, 14] width 16 height 8
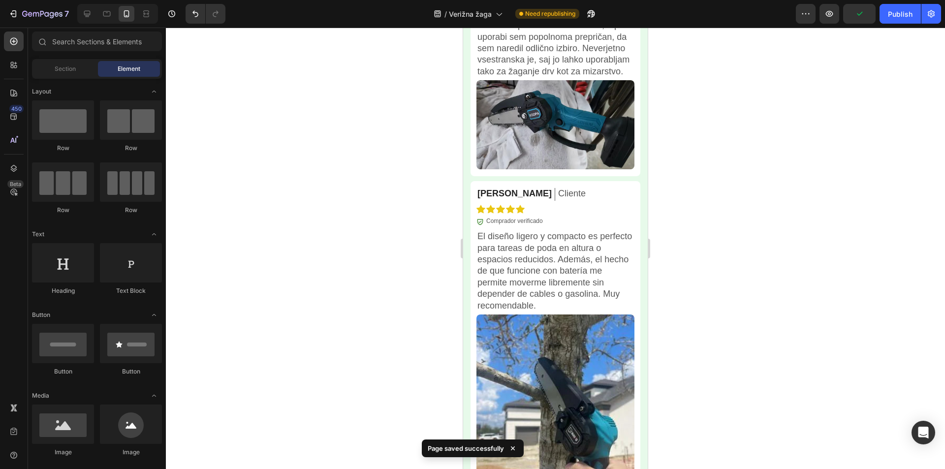
scroll to position [4345, 0]
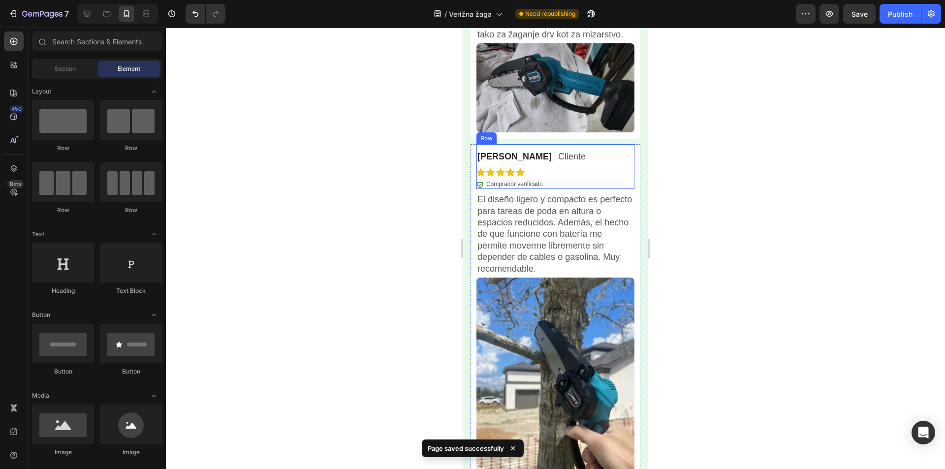
click at [492, 154] on p "[PERSON_NAME]" at bounding box center [514, 156] width 74 height 11
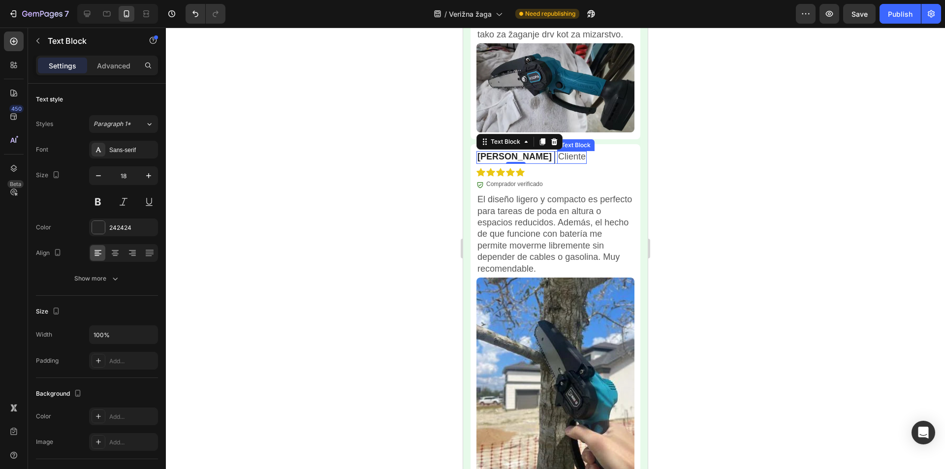
click at [558, 151] on p "Cliente" at bounding box center [572, 156] width 28 height 11
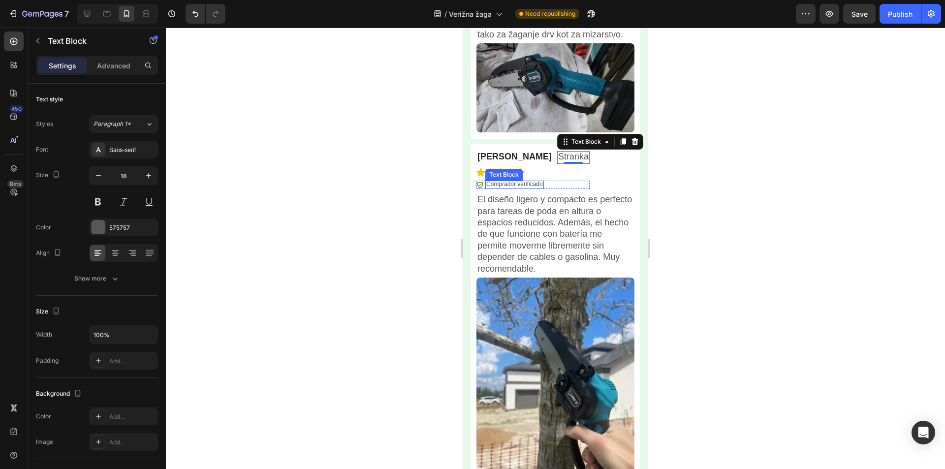
click at [524, 181] on p "Comprador verificado" at bounding box center [514, 185] width 57 height 8
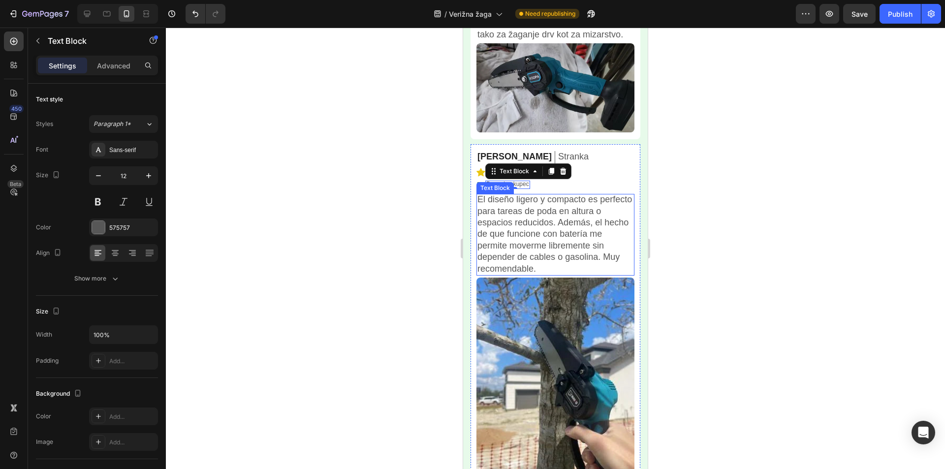
click at [591, 236] on p "El diseño ligero y compacto es perfecto para tareas de poda en altura o espacio…" at bounding box center [555, 234] width 156 height 81
click at [584, 233] on p "El diseño ligero y compacto es perfecto para tareas de poda en altura o espacio…" at bounding box center [555, 234] width 156 height 81
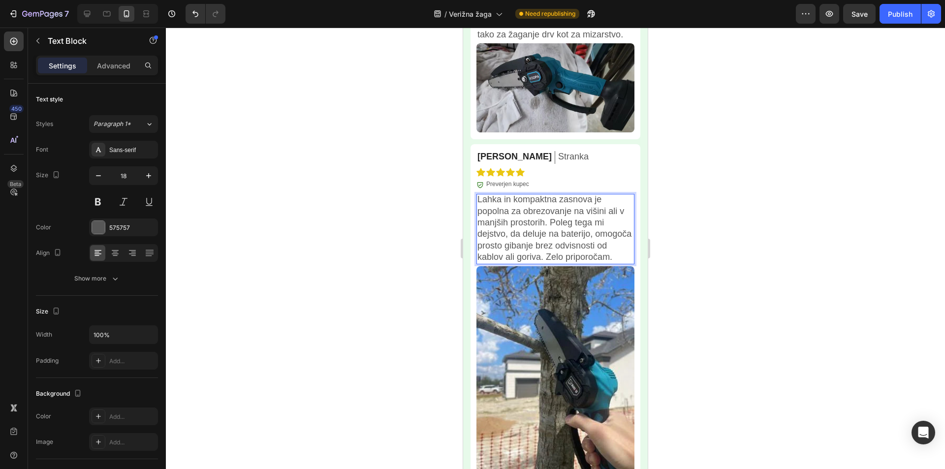
click at [875, 213] on div at bounding box center [555, 248] width 779 height 441
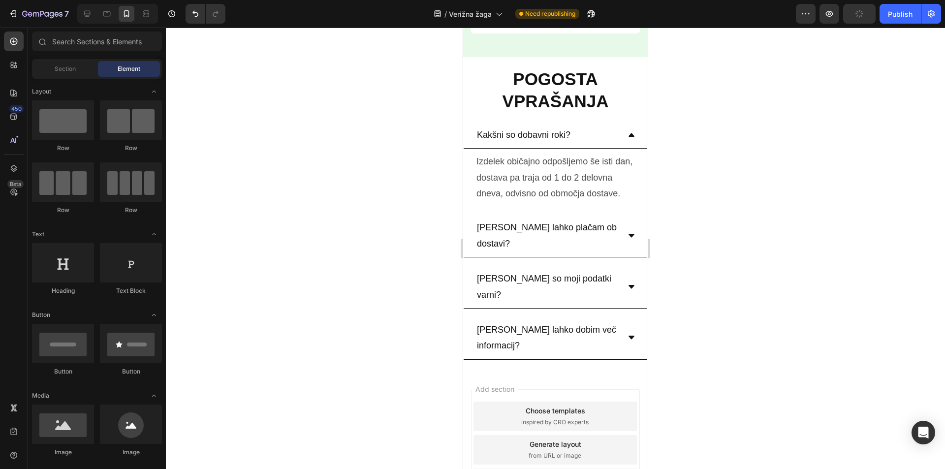
scroll to position [4869, 0]
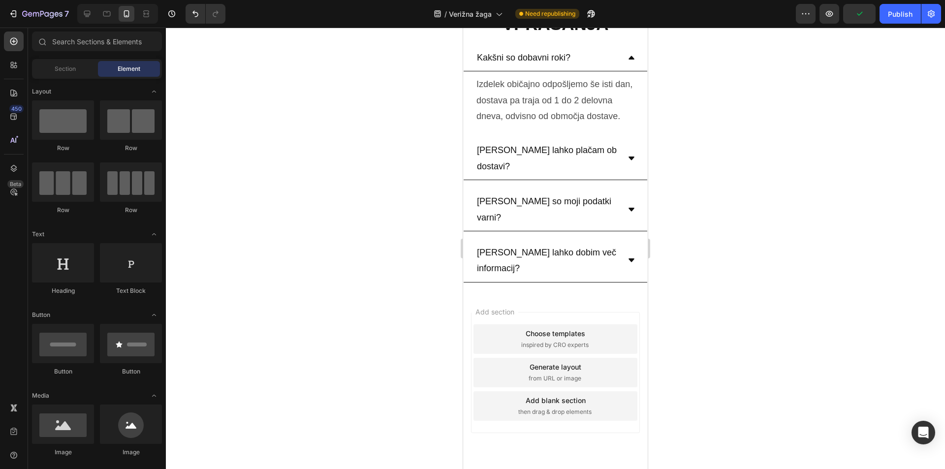
drag, startPoint x: 888, startPoint y: 12, endPoint x: 889, endPoint y: 34, distance: 22.2
click at [888, 11] on div "Publish" at bounding box center [900, 14] width 25 height 10
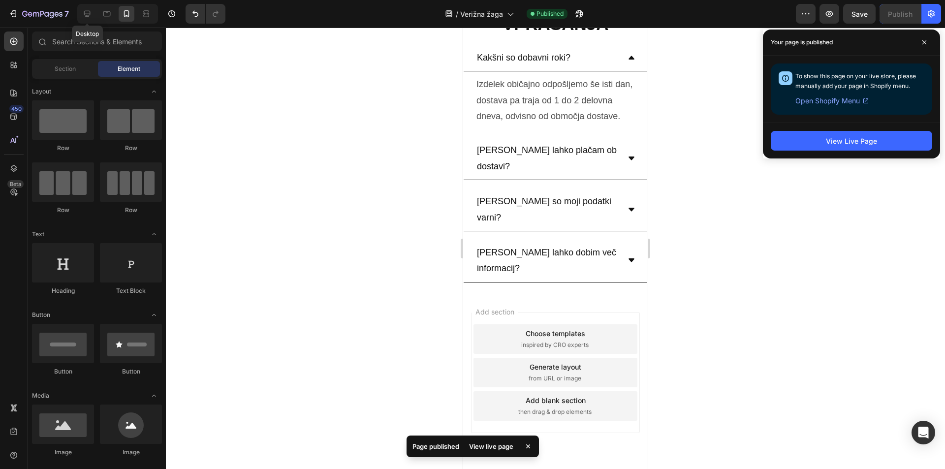
drag, startPoint x: 87, startPoint y: 13, endPoint x: 98, endPoint y: 20, distance: 13.4
click at [87, 13] on icon at bounding box center [87, 14] width 10 height 10
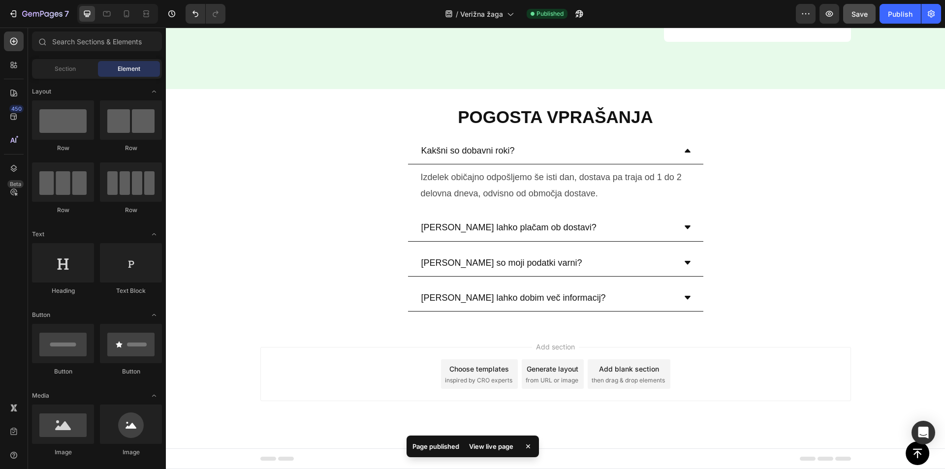
click at [850, 15] on button "Save" at bounding box center [859, 14] width 32 height 20
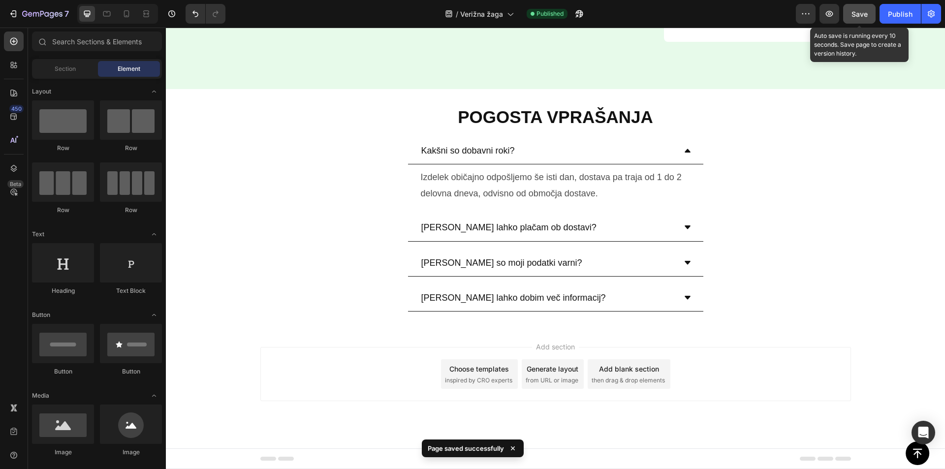
click at [860, 14] on span "Save" at bounding box center [859, 14] width 16 height 8
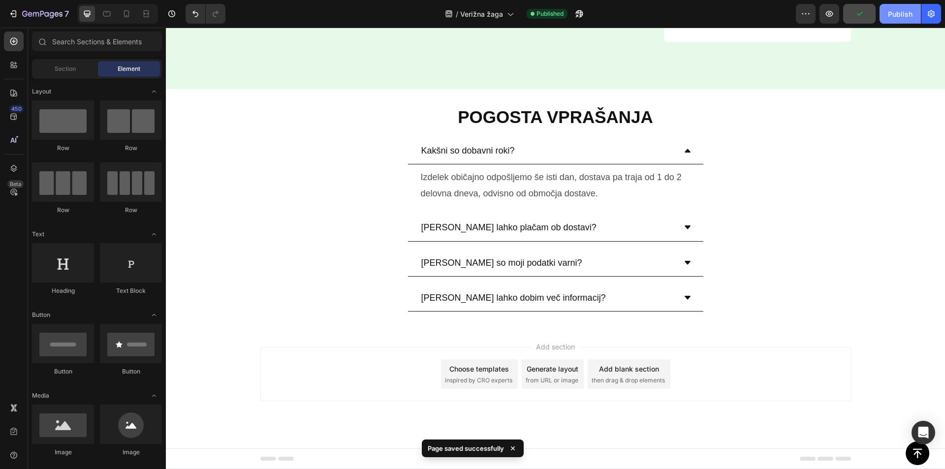
click at [900, 10] on div "Publish" at bounding box center [900, 14] width 25 height 10
